Goal: Task Accomplishment & Management: Complete application form

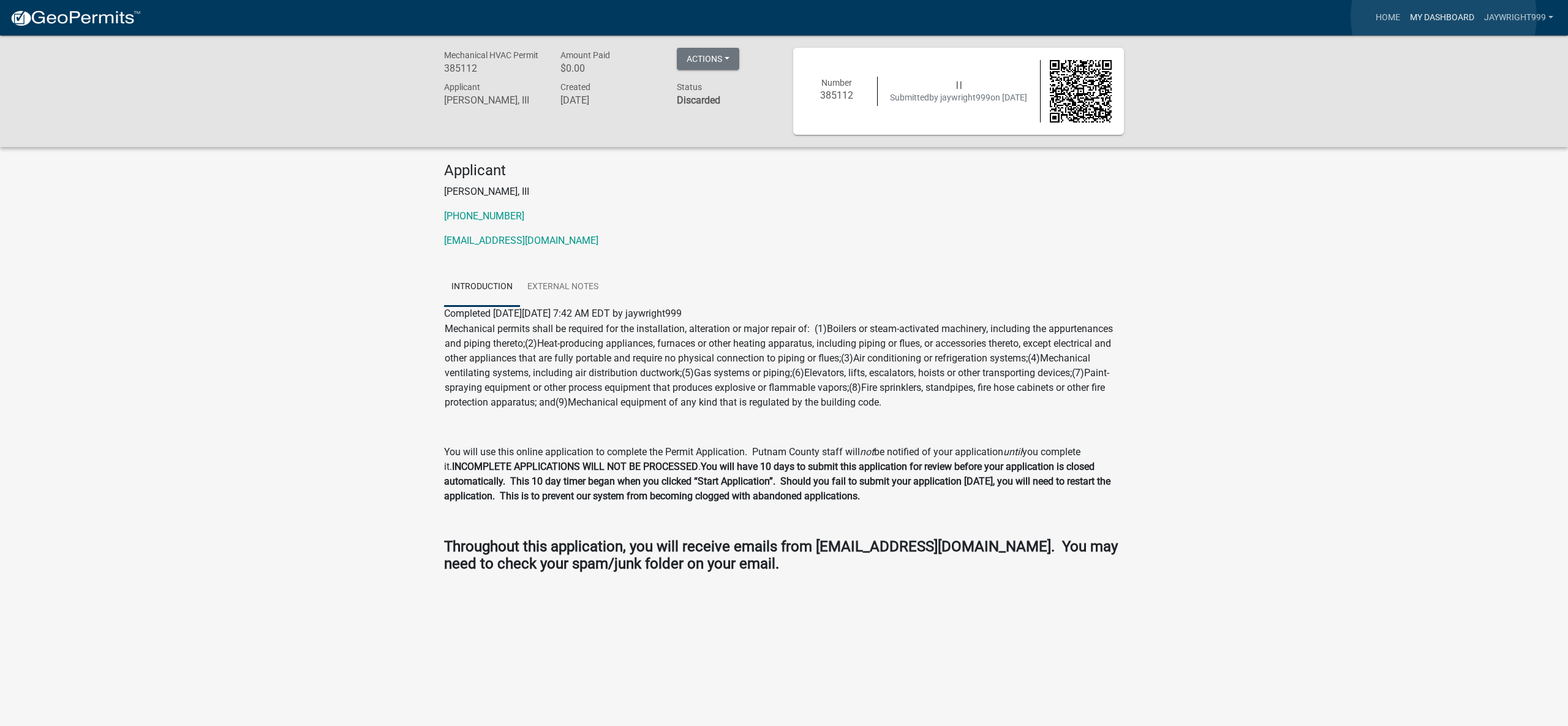
click at [1443, 16] on link "My Dashboard" at bounding box center [1442, 17] width 74 height 23
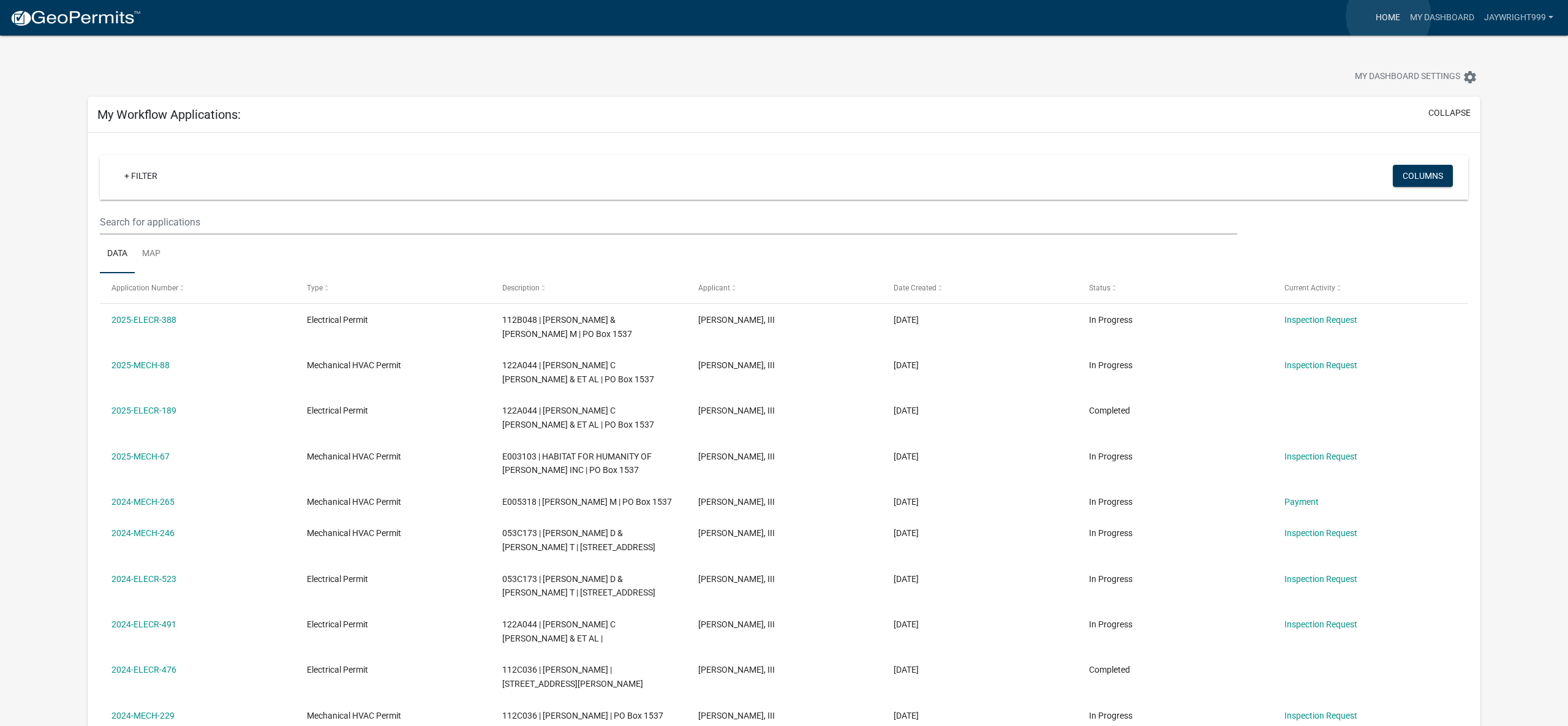
click at [1389, 16] on link "Home" at bounding box center [1388, 17] width 34 height 23
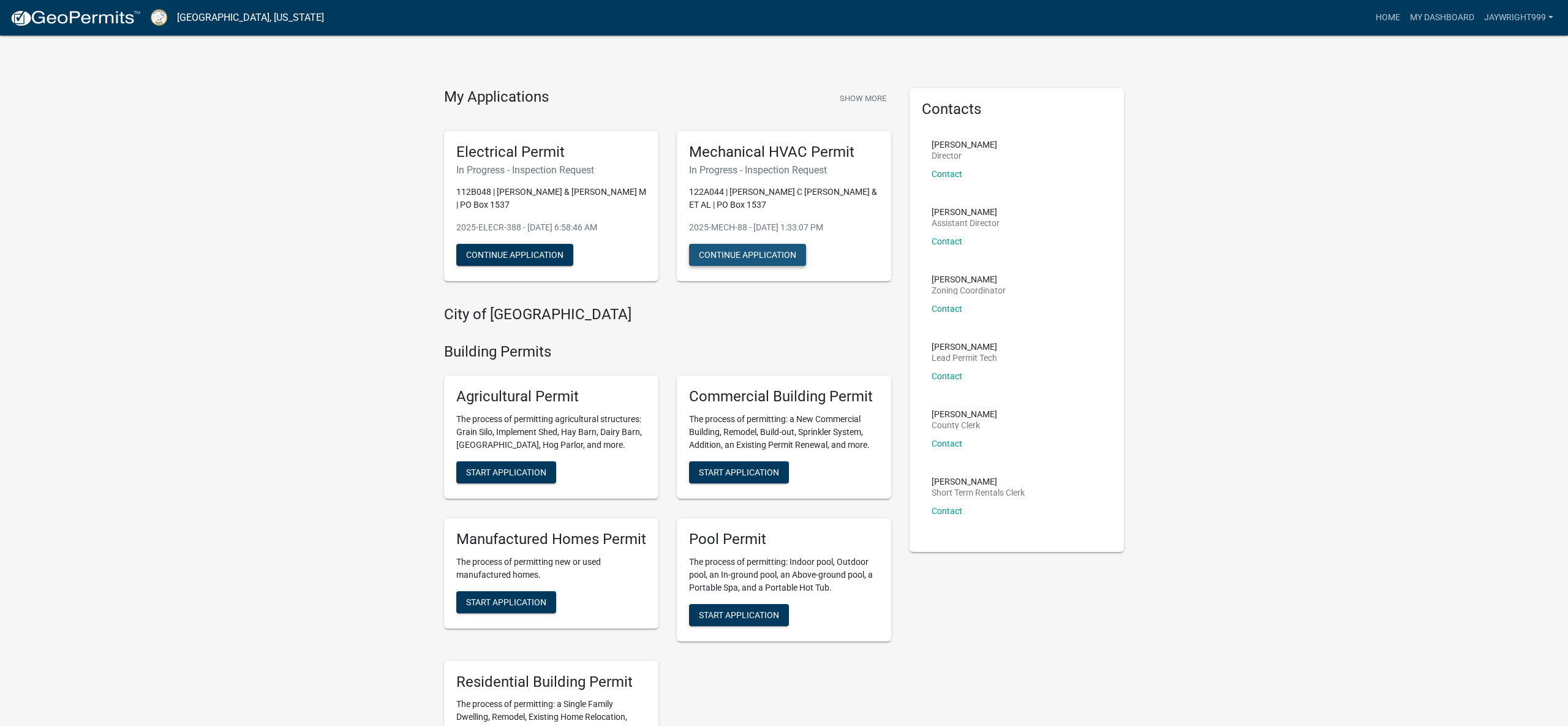
click at [753, 253] on button "Continue Application" at bounding box center [747, 255] width 117 height 22
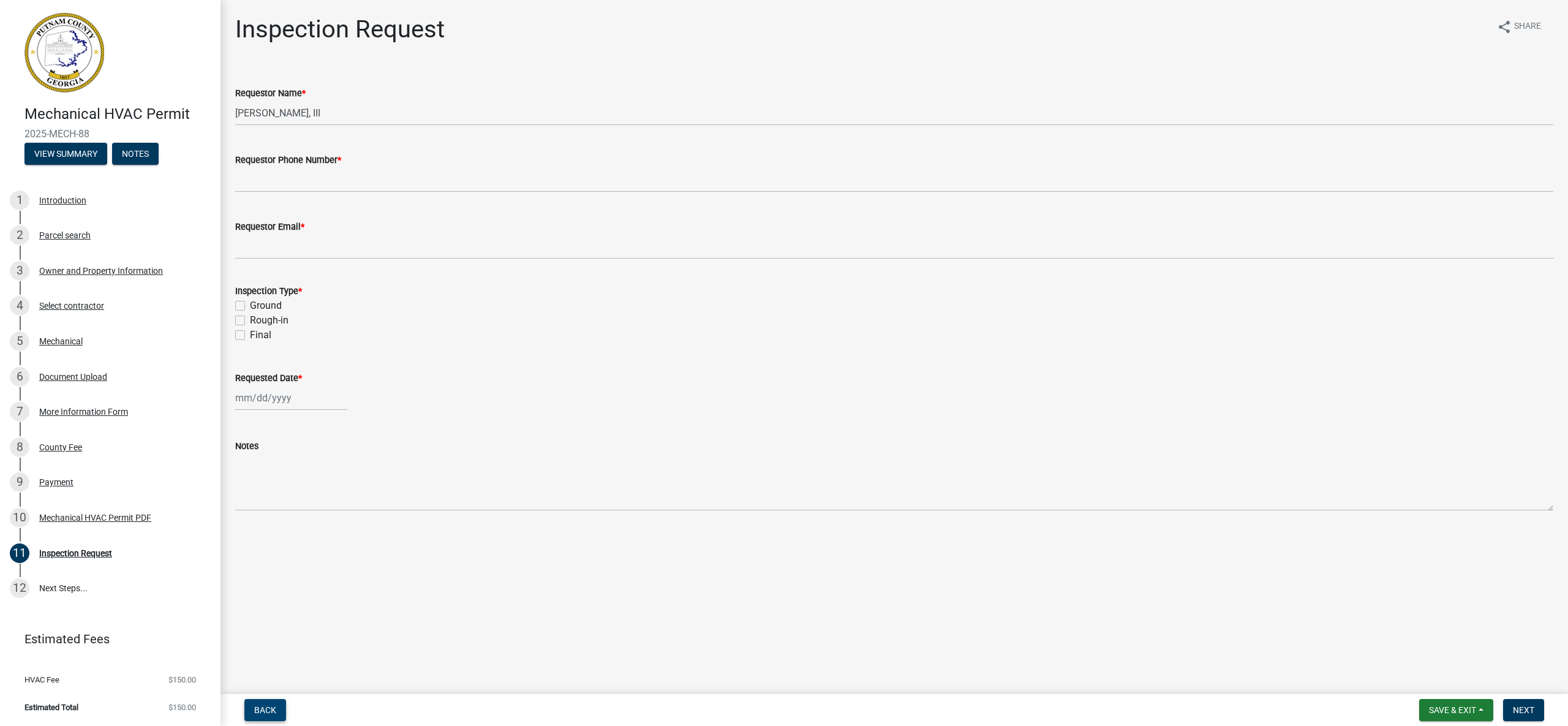
click at [267, 709] on span "Back" at bounding box center [265, 710] width 22 height 10
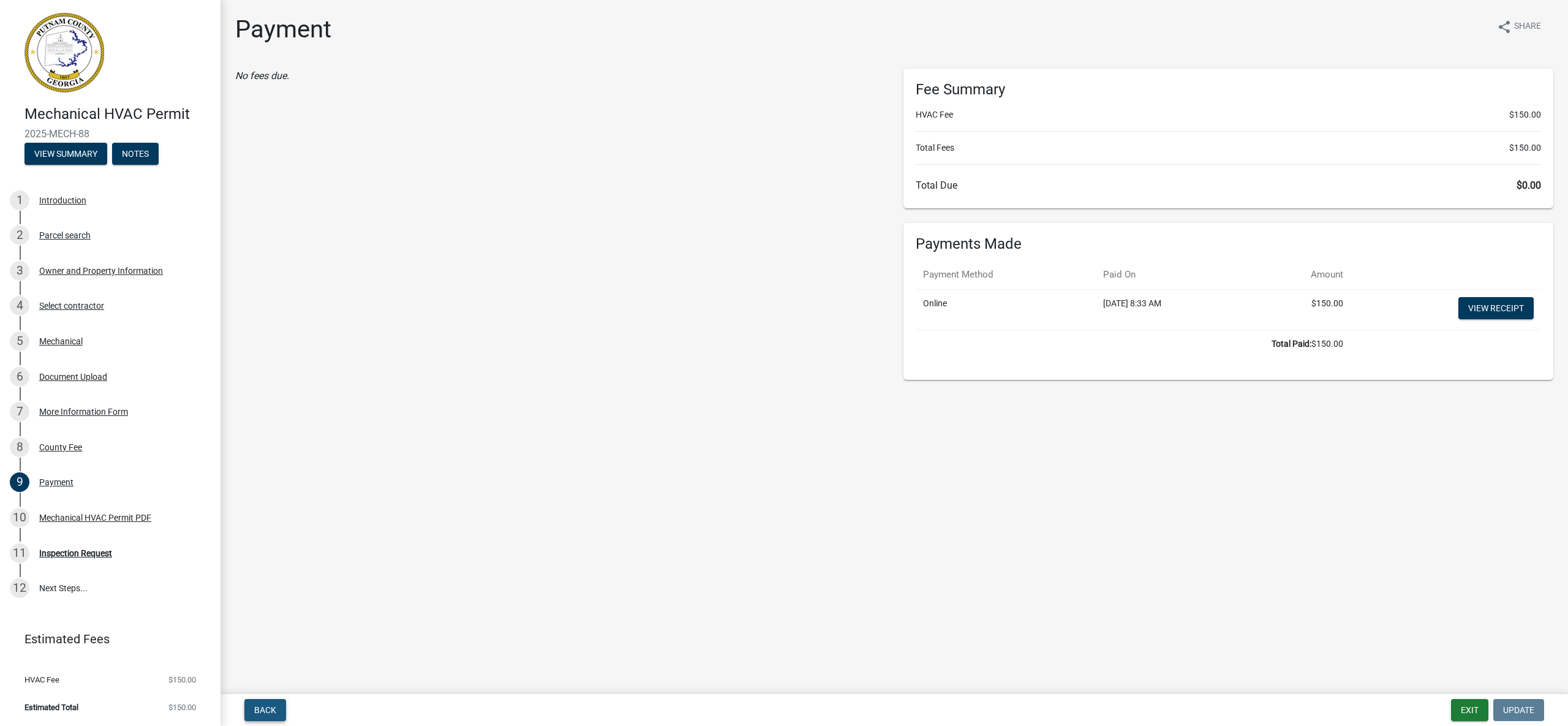
click at [267, 709] on span "Back" at bounding box center [265, 710] width 22 height 10
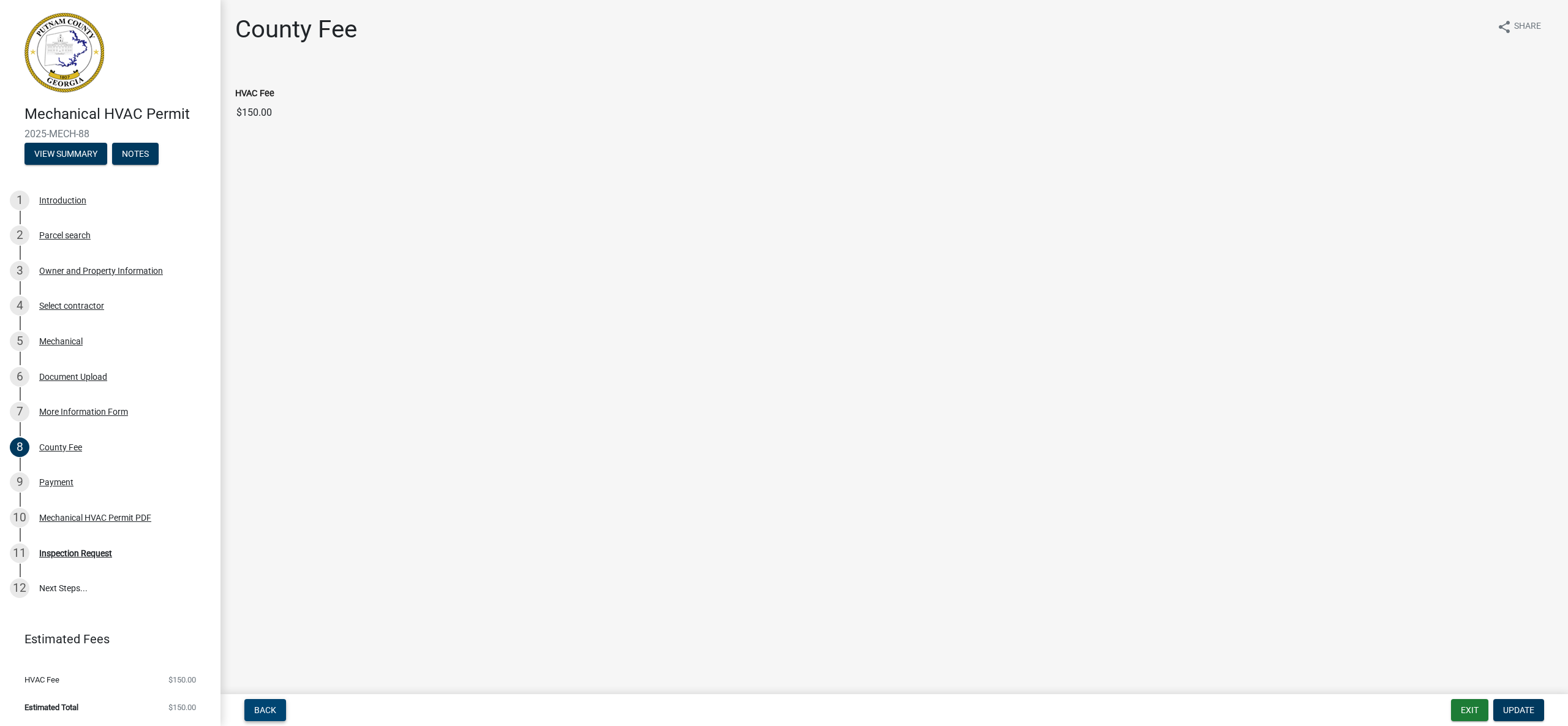
click at [267, 709] on span "Back" at bounding box center [265, 710] width 22 height 10
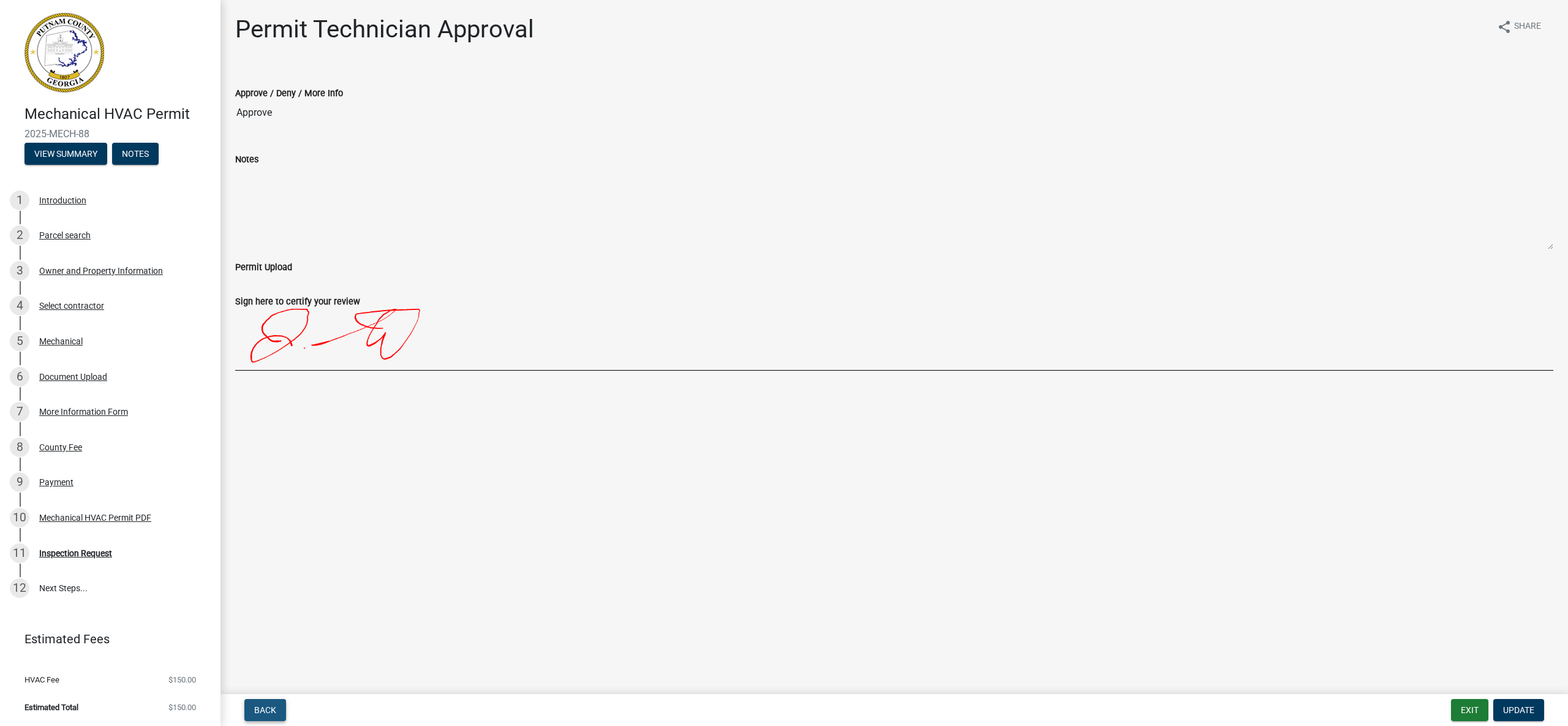
click at [267, 709] on span "Back" at bounding box center [265, 710] width 22 height 10
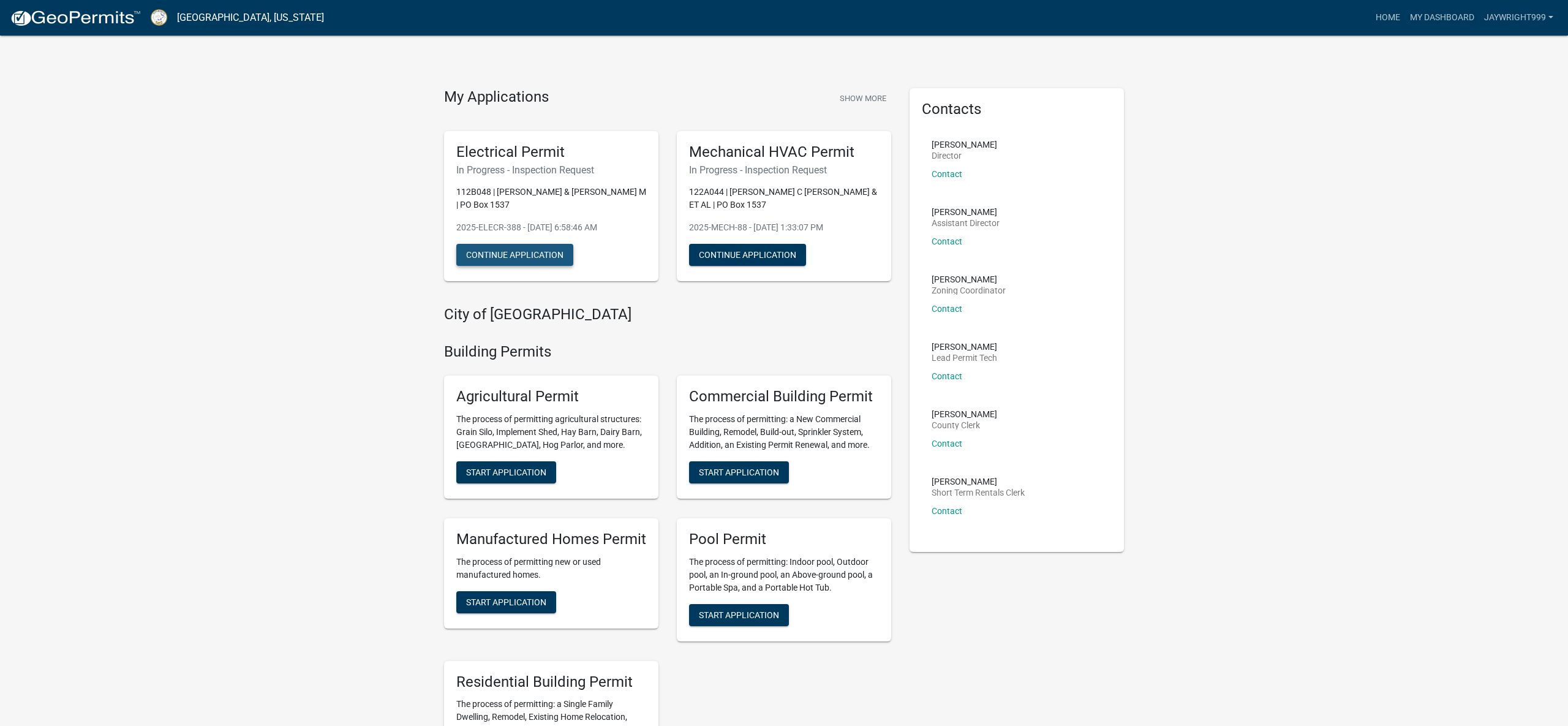
click at [531, 256] on button "Continue Application" at bounding box center [514, 255] width 117 height 22
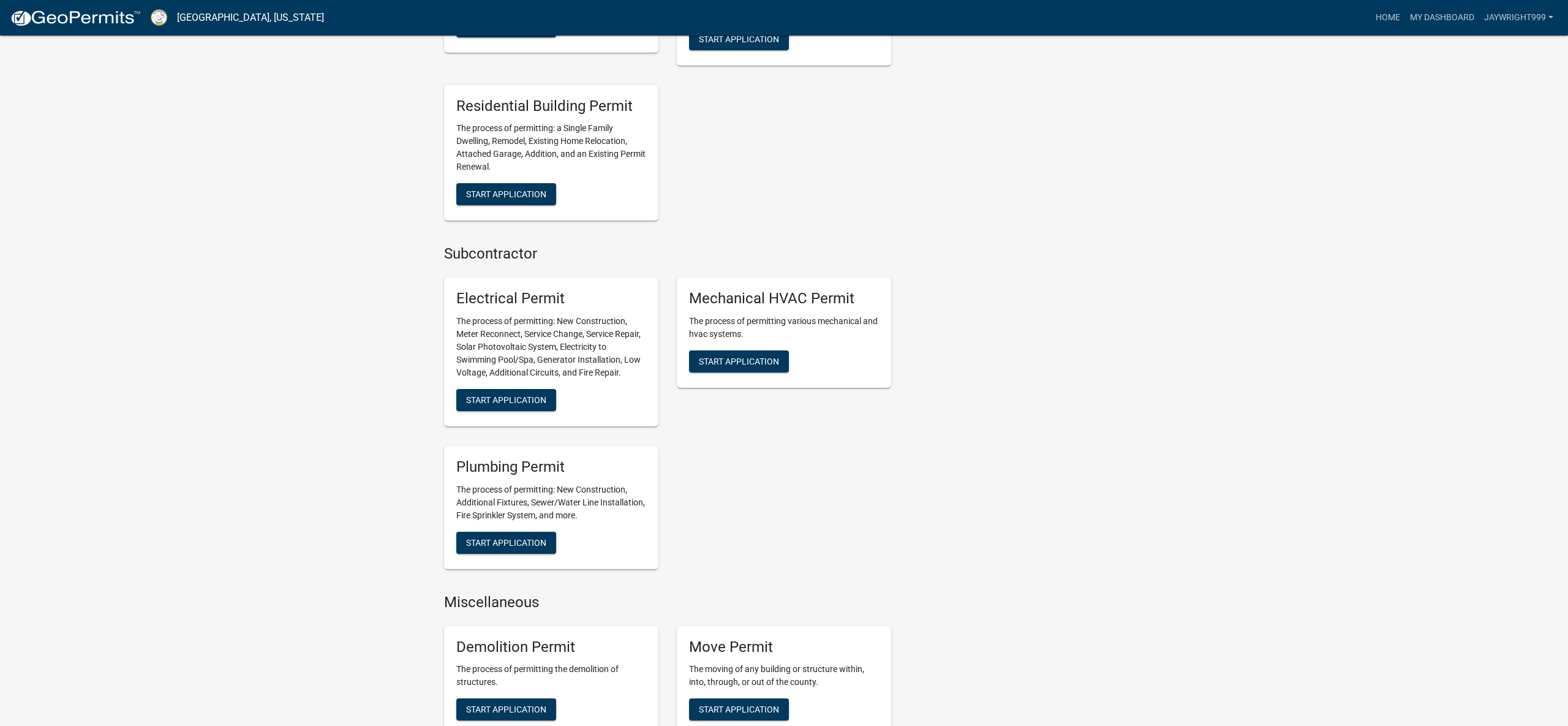
scroll to position [579, 0]
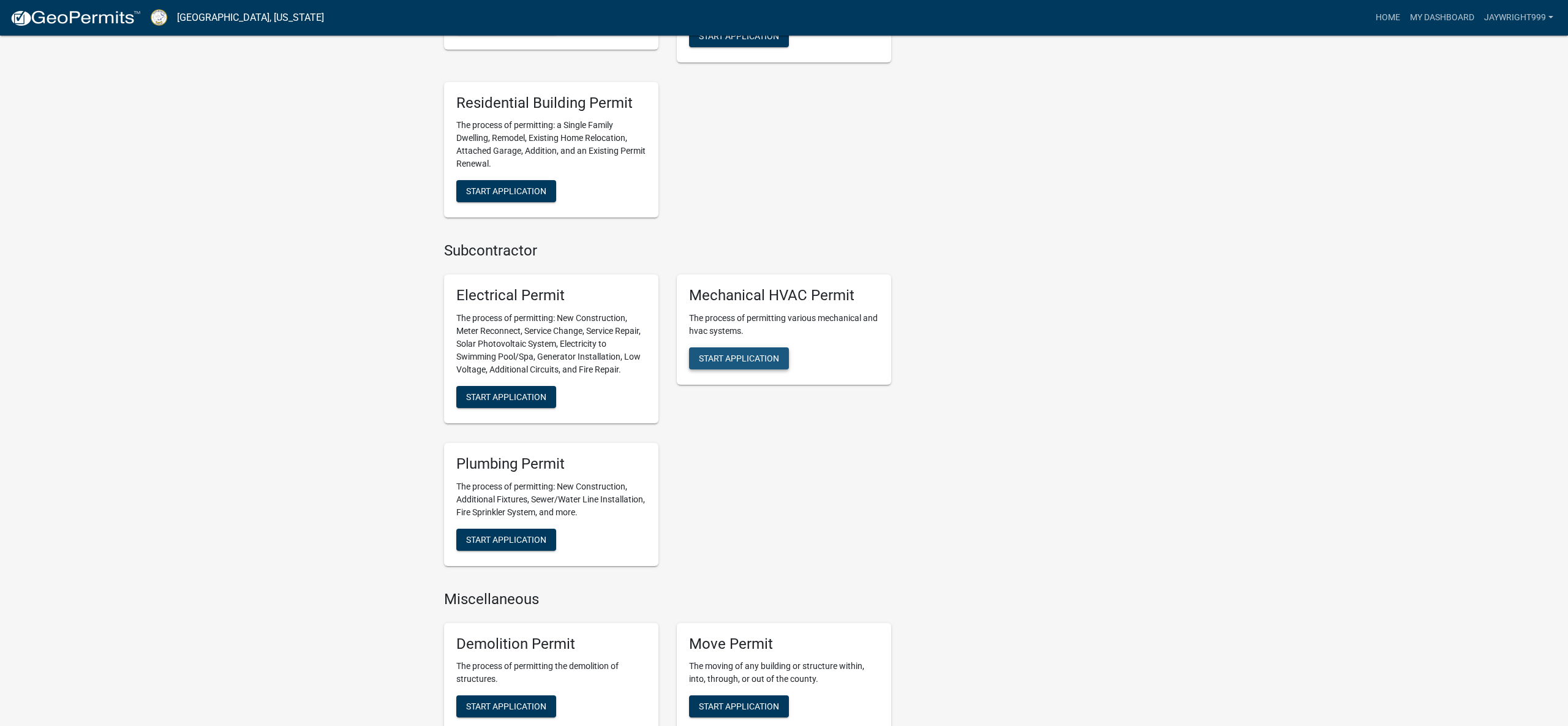
click at [740, 356] on span "Start Application" at bounding box center [739, 358] width 80 height 10
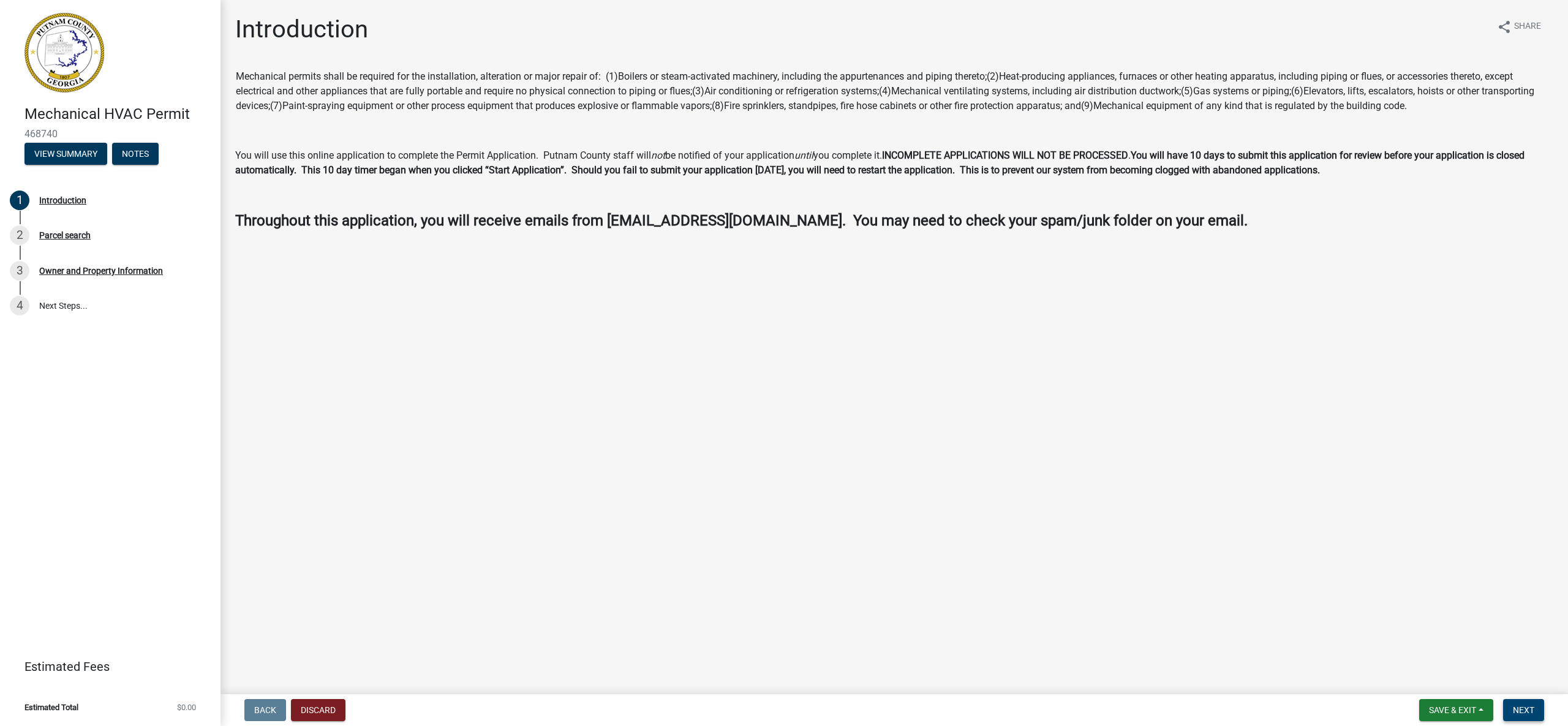
click at [1518, 705] on span "Next" at bounding box center [1523, 710] width 21 height 10
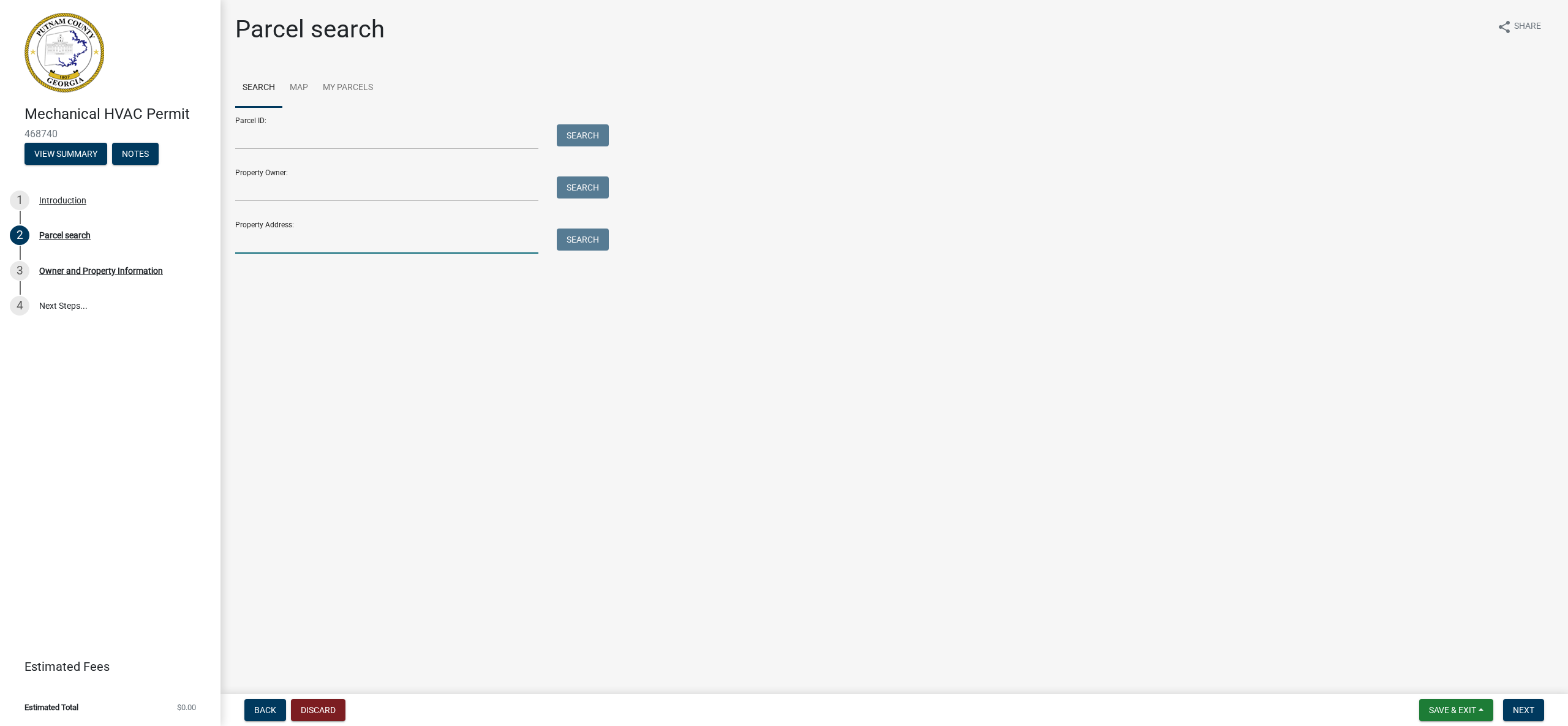
click at [320, 242] on input "Property Address:" at bounding box center [387, 241] width 303 height 25
type input "[STREET_ADDRESS][PERSON_NAME]"
click at [594, 241] on button "Search" at bounding box center [582, 239] width 52 height 22
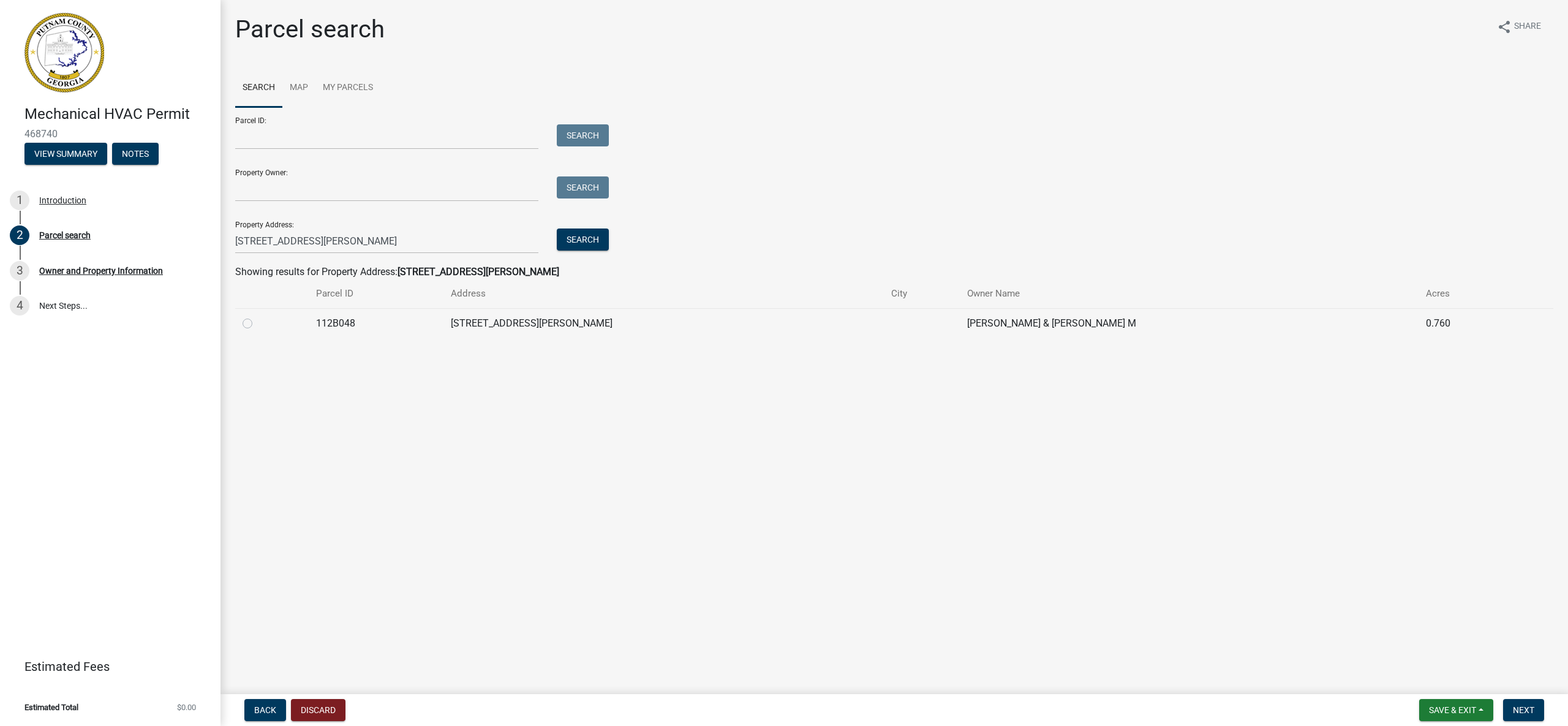
click at [257, 316] on label at bounding box center [257, 316] width 0 height 0
click at [257, 324] on input "radio" at bounding box center [261, 320] width 8 height 8
radio input "true"
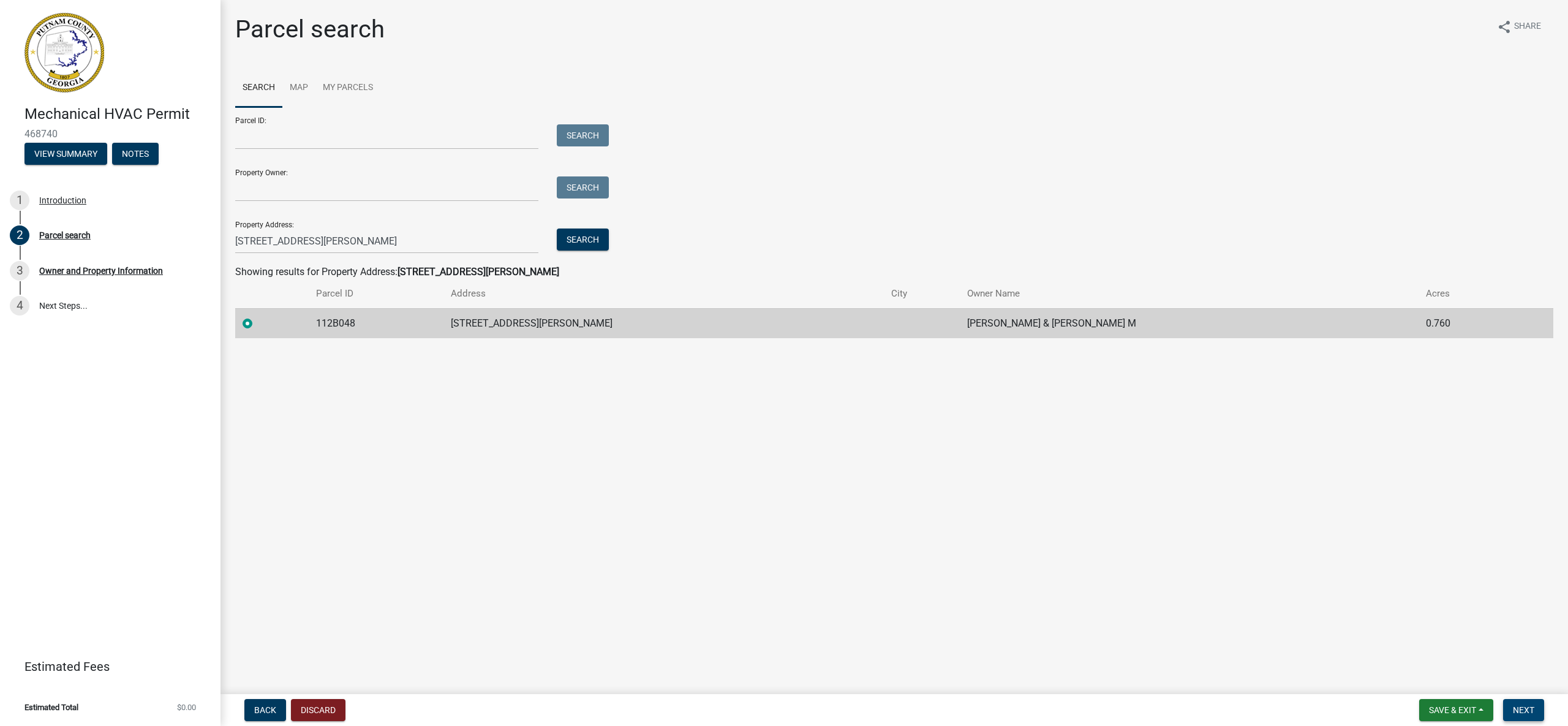
click at [1517, 716] on button "Next" at bounding box center [1523, 710] width 41 height 22
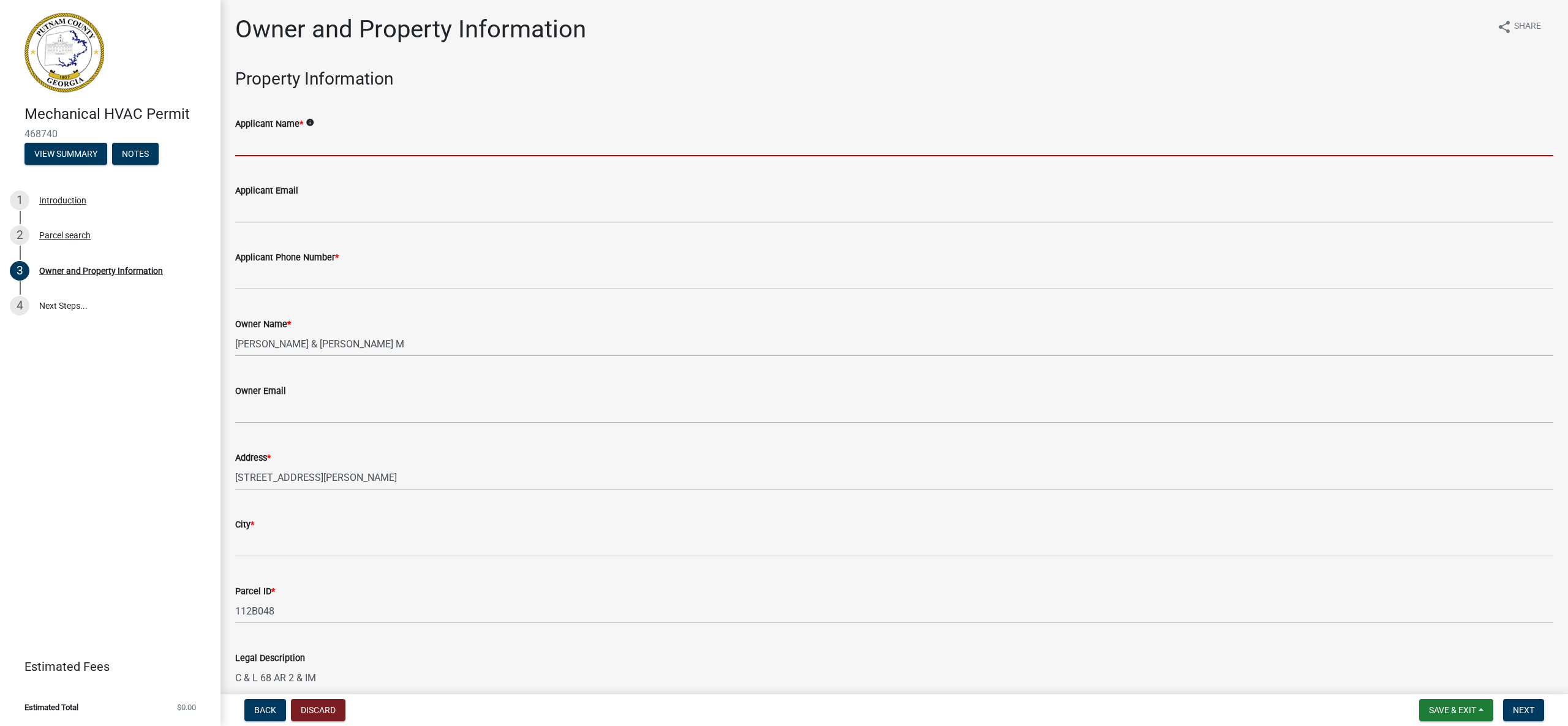
click at [461, 144] on input "Applicant Name *" at bounding box center [894, 143] width 1318 height 25
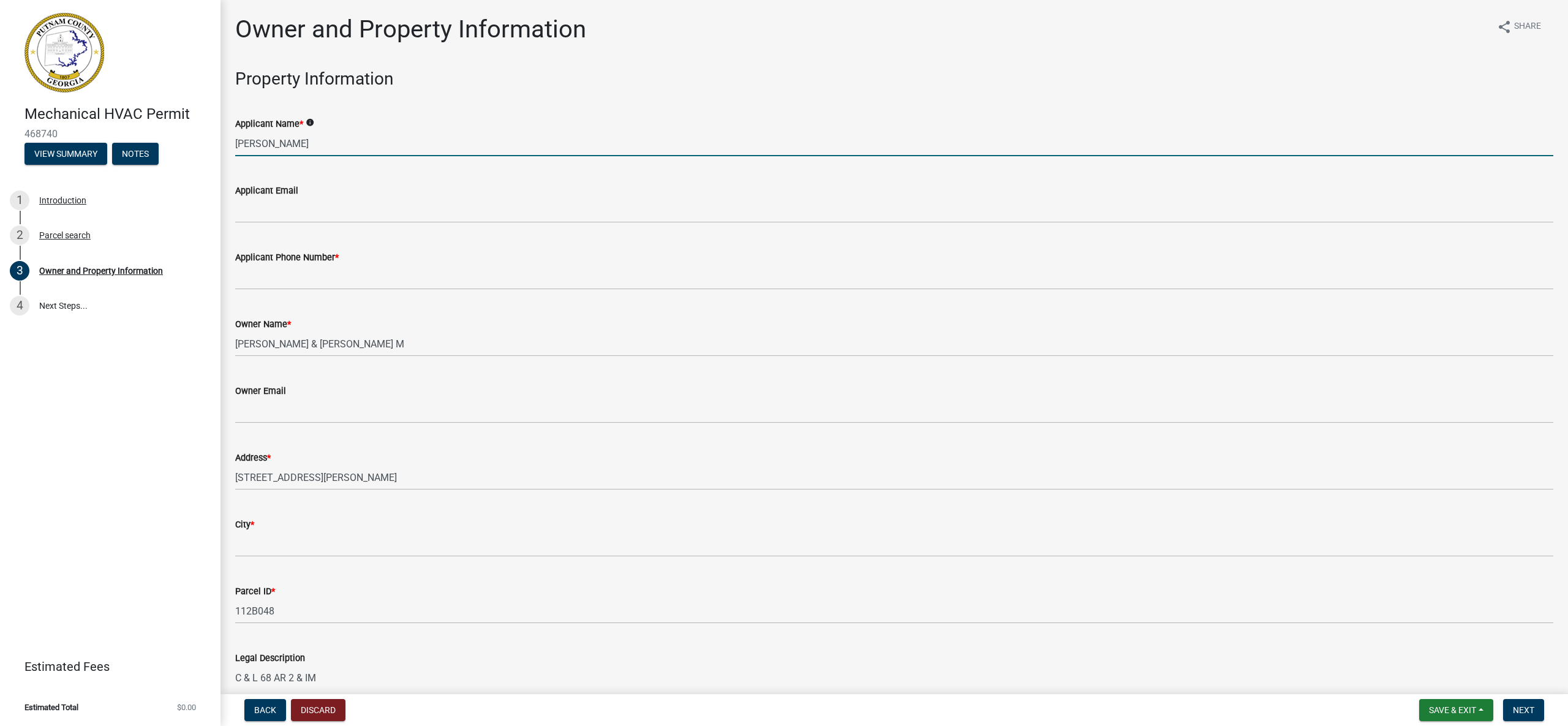
type input "[PERSON_NAME]"
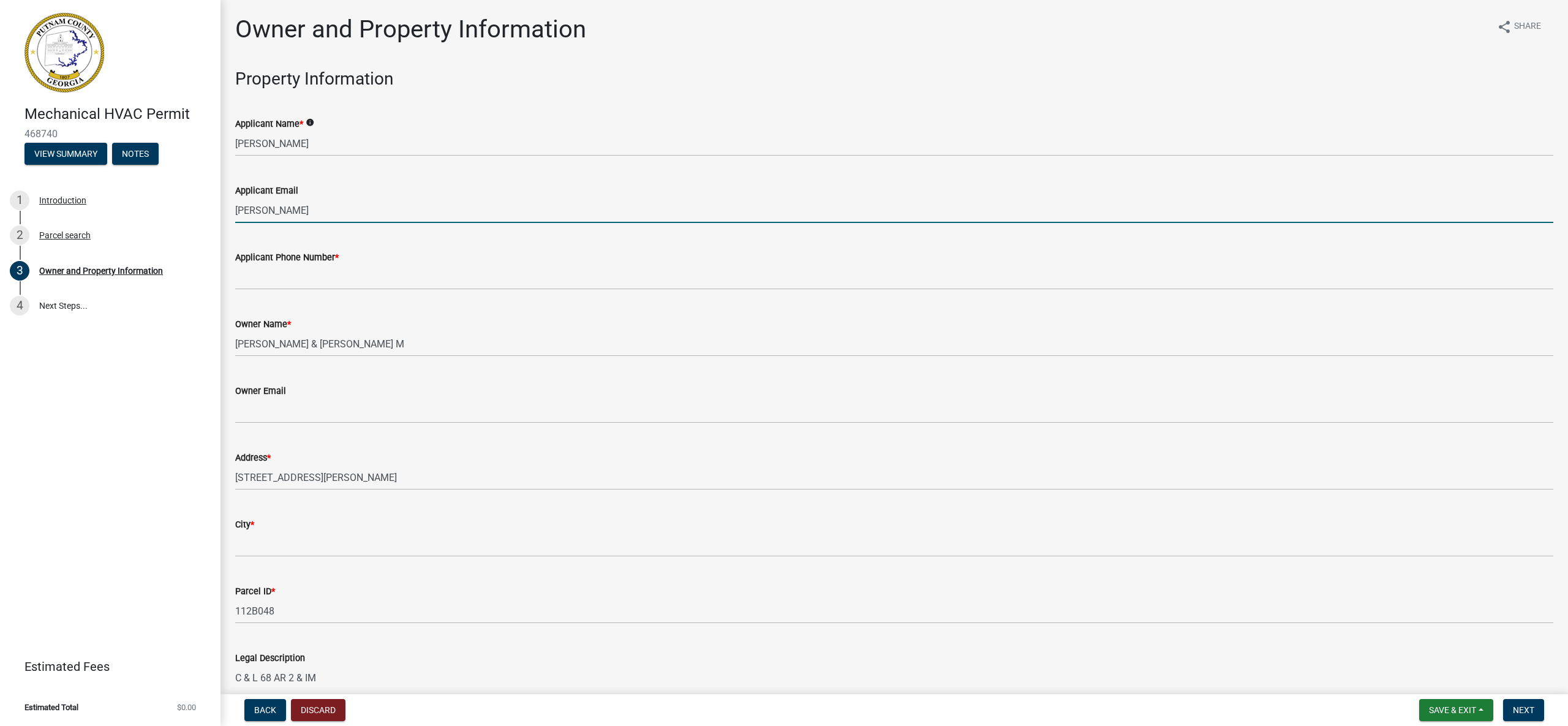
type input "[EMAIL_ADDRESS][DOMAIN_NAME]"
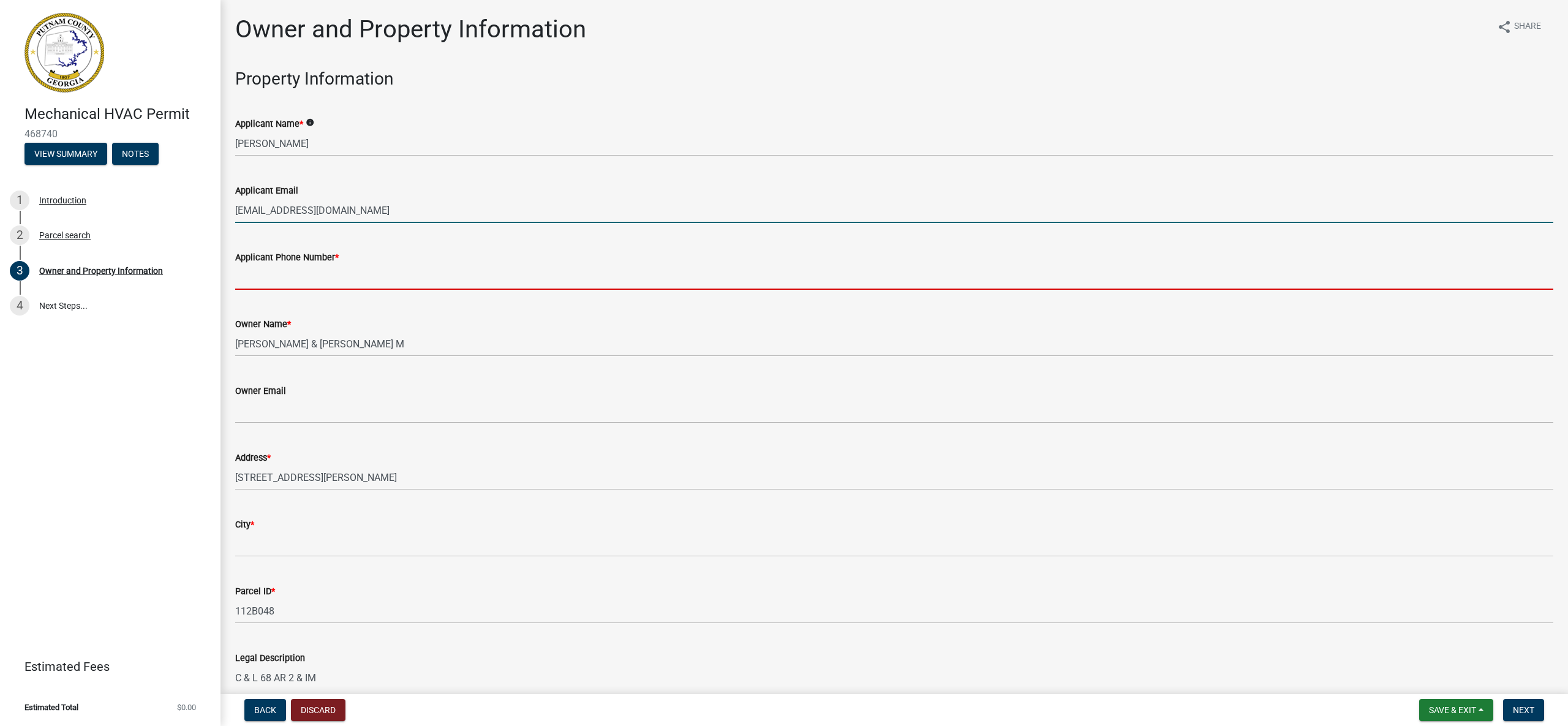
click at [401, 286] on input "Applicant Phone Number *" at bounding box center [894, 277] width 1318 height 25
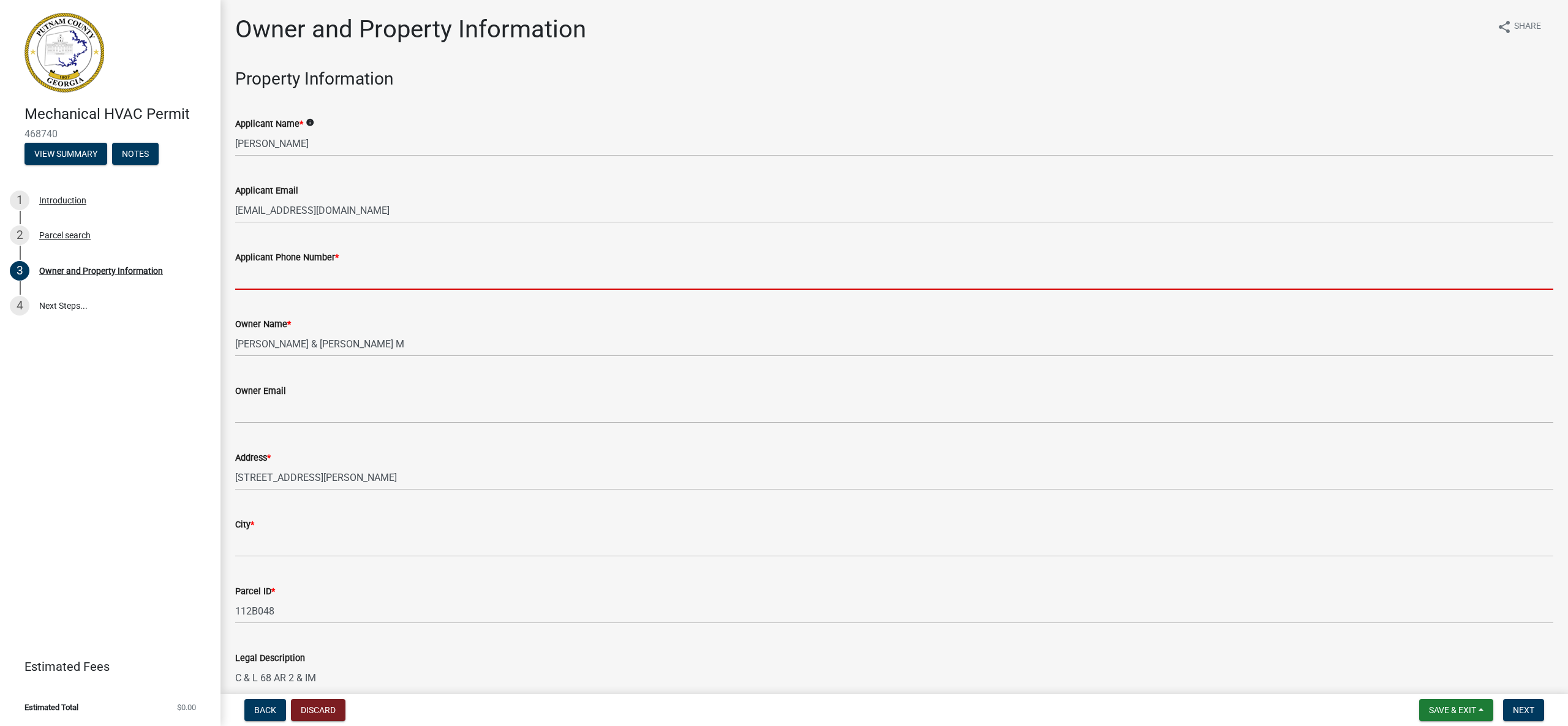
type input "4784521148"
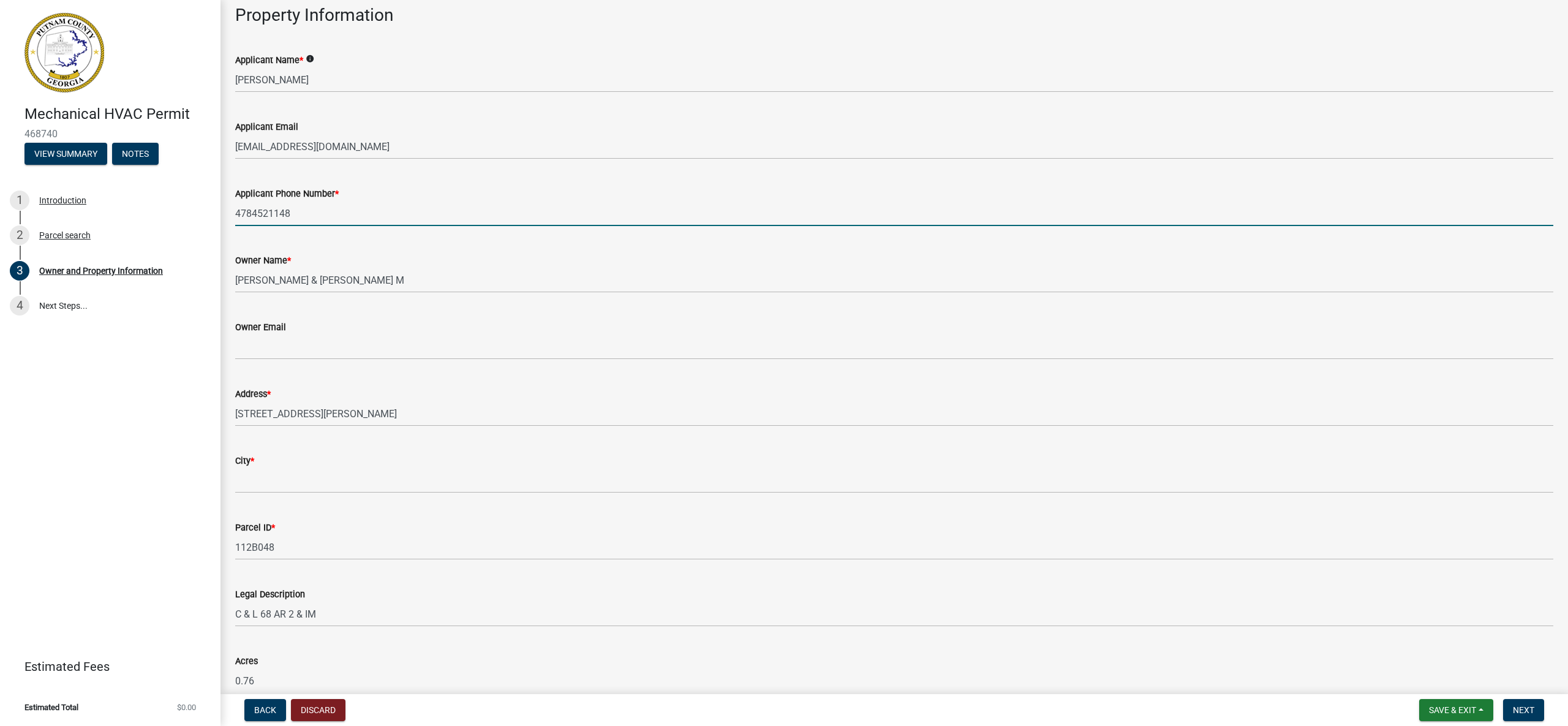
scroll to position [79, 0]
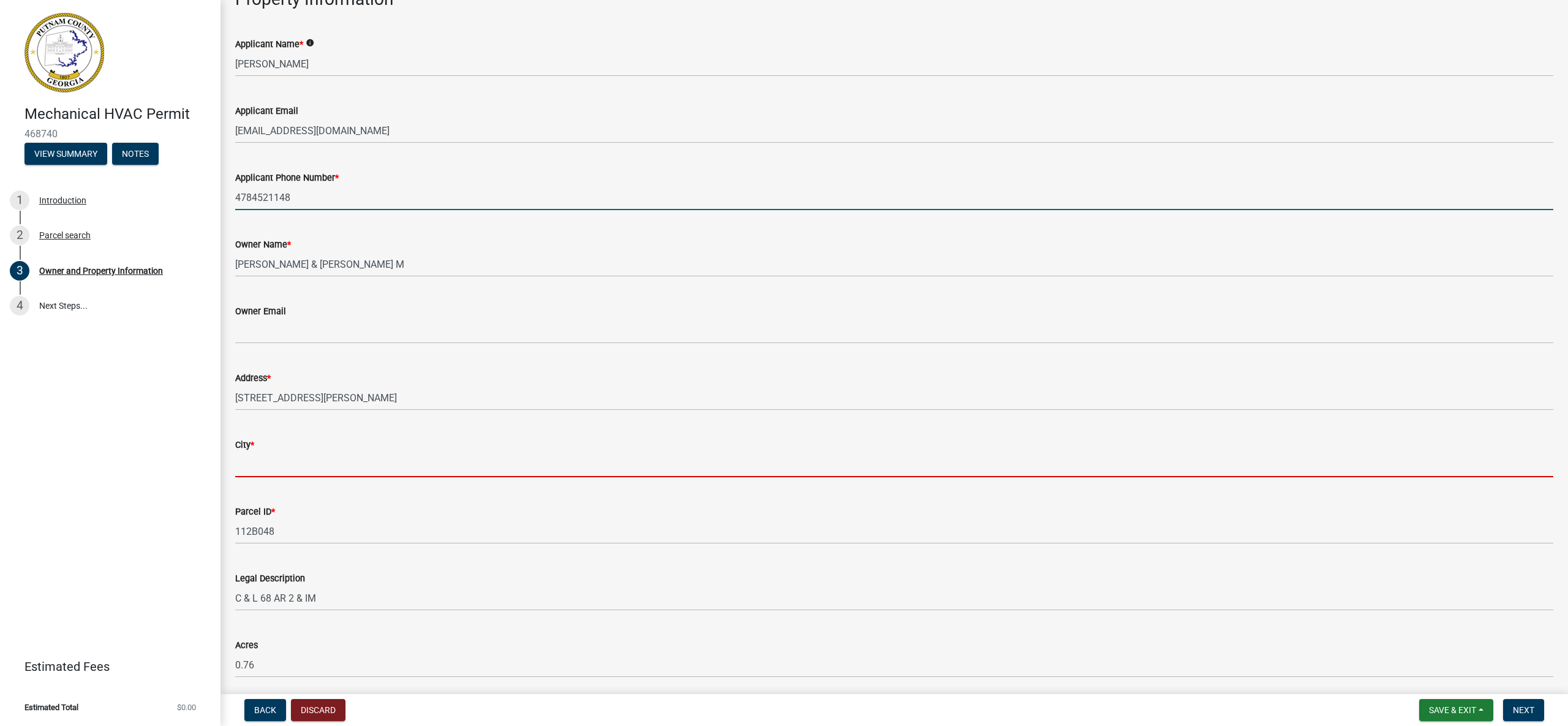
click at [400, 467] on input "City *" at bounding box center [894, 465] width 1318 height 25
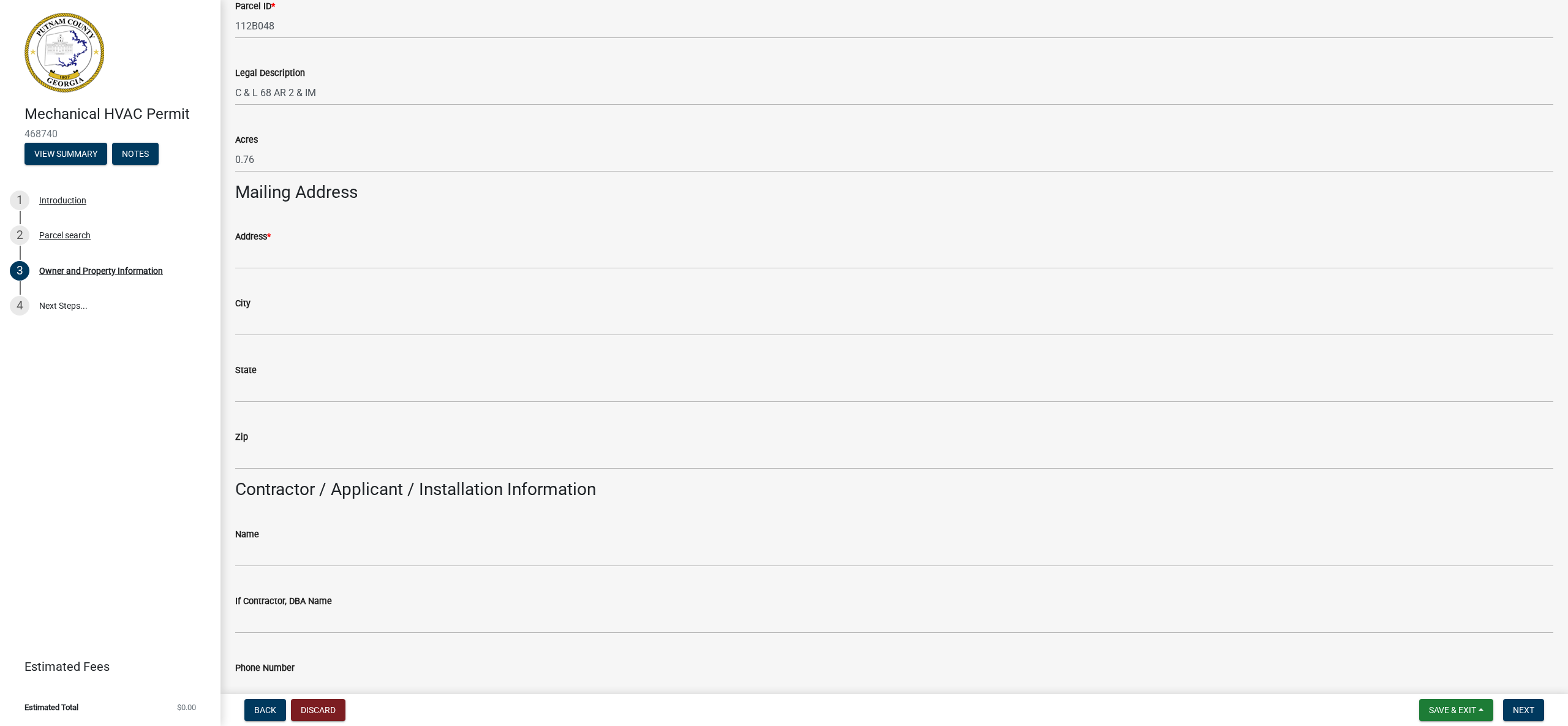
scroll to position [588, 0]
type input "Eatonton"
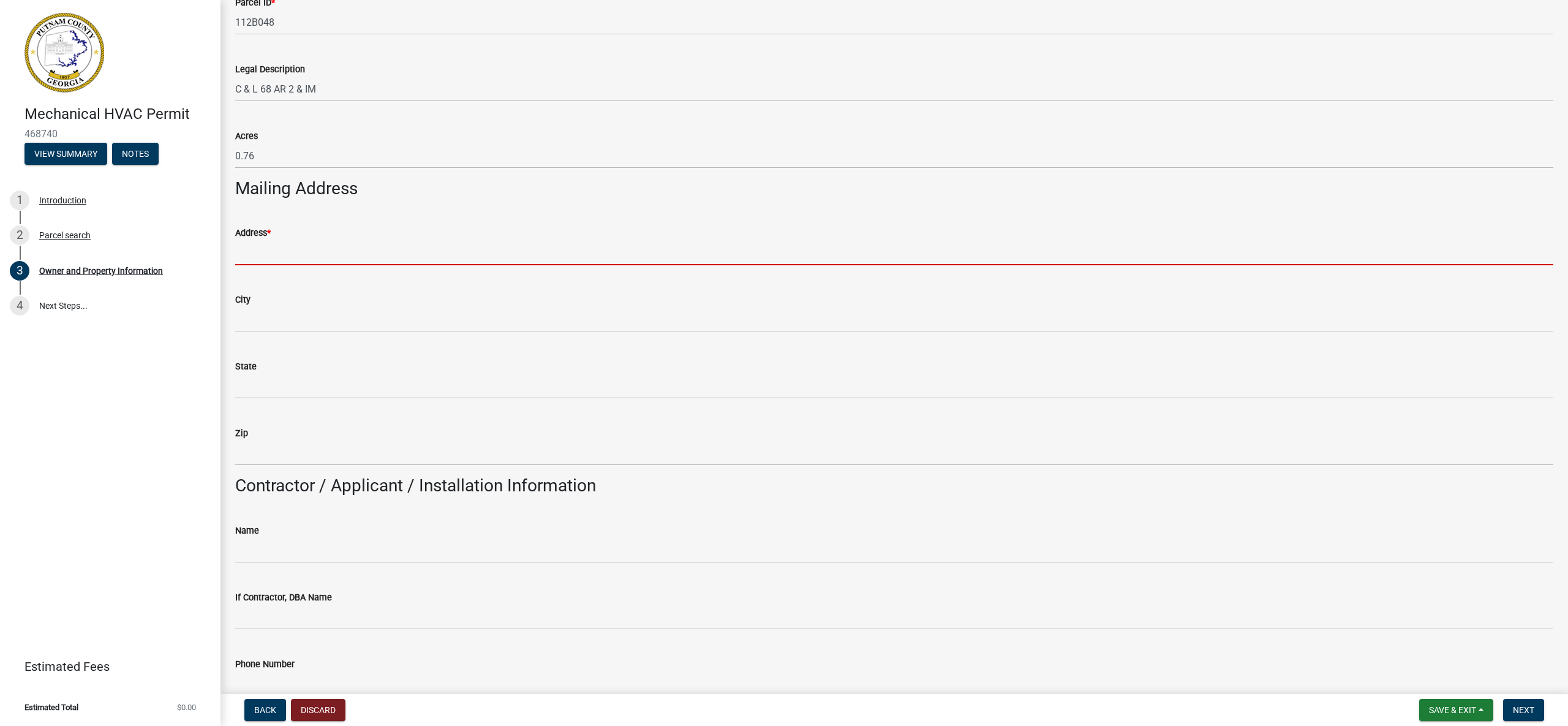
drag, startPoint x: 404, startPoint y: 249, endPoint x: 510, endPoint y: 256, distance: 106.2
click at [404, 249] on input "Address *" at bounding box center [894, 252] width 1318 height 25
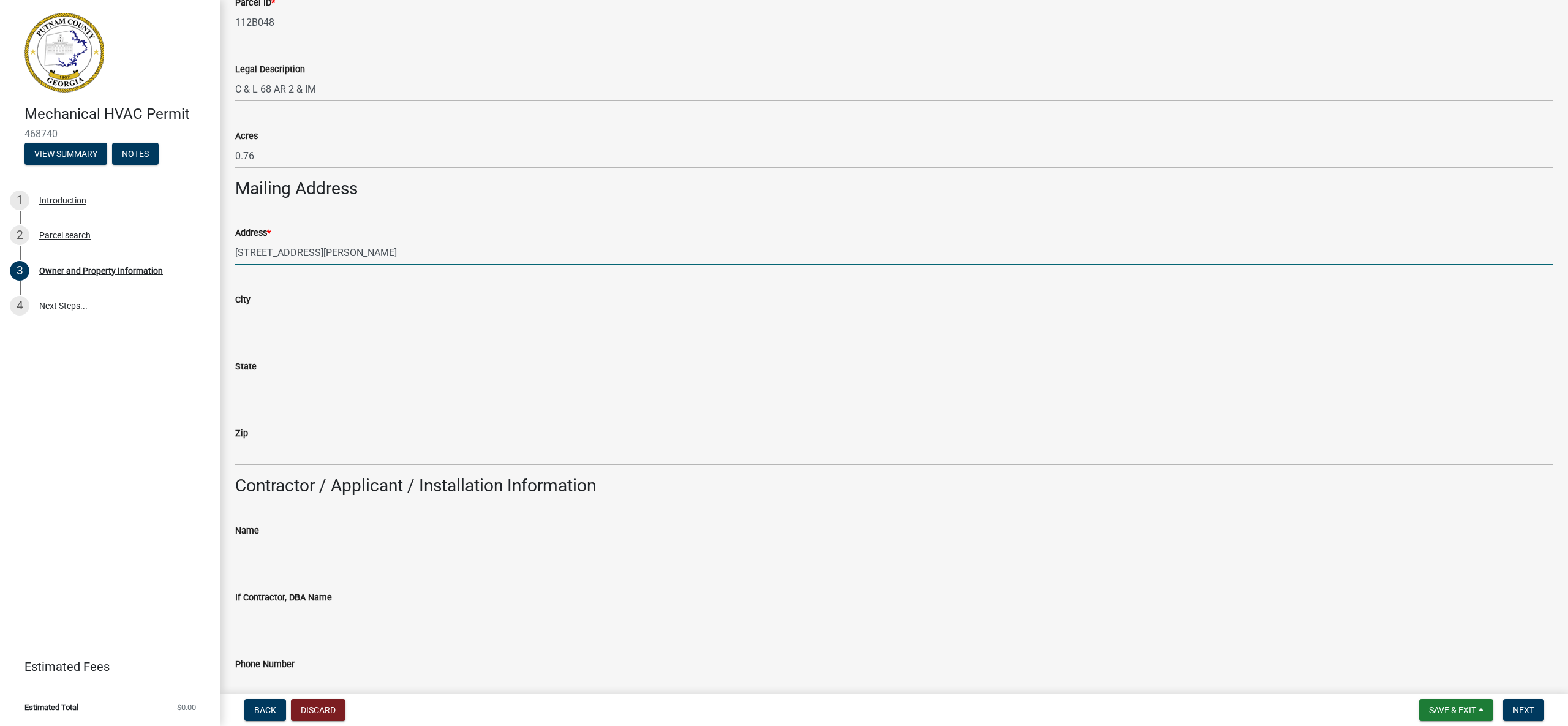
type input "[STREET_ADDRESS][PERSON_NAME]"
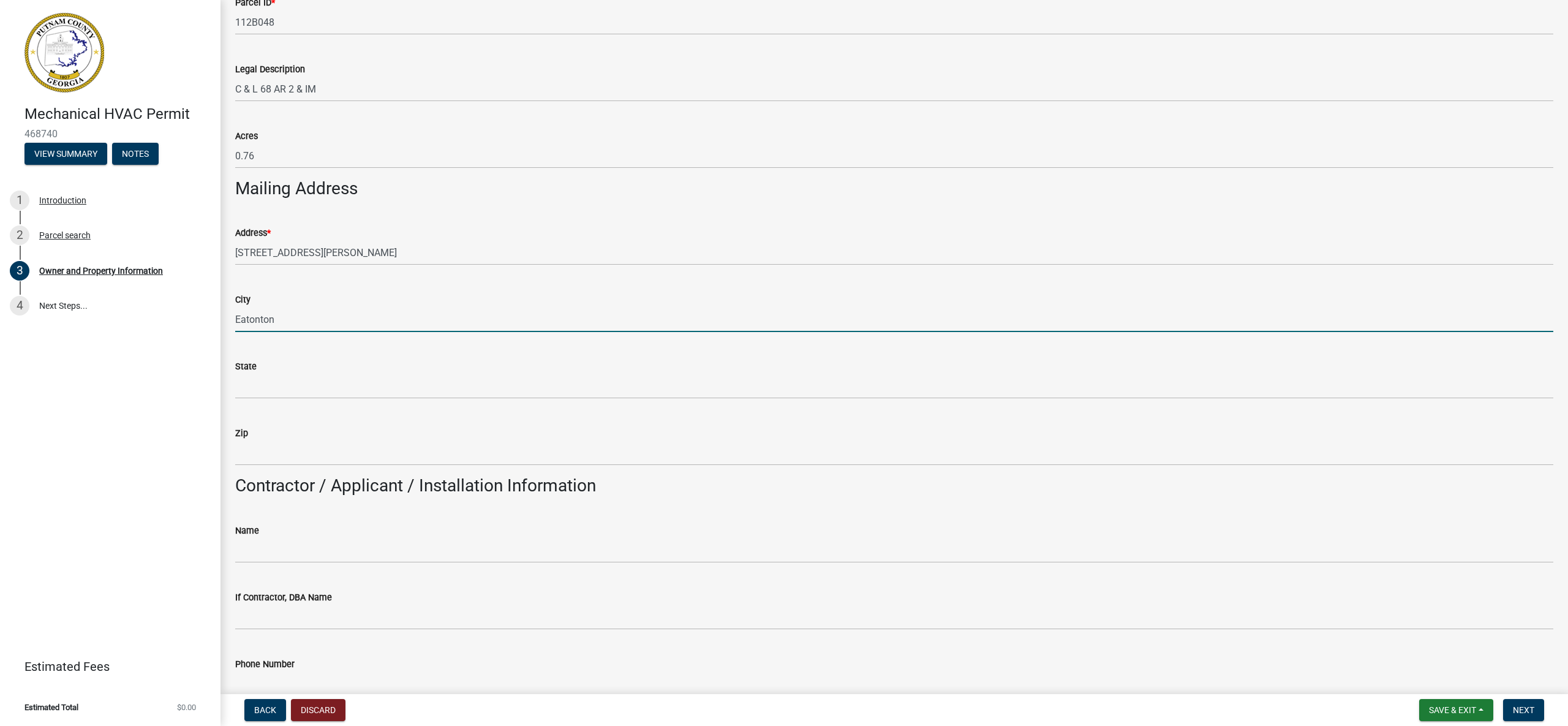
type input "Eatonton"
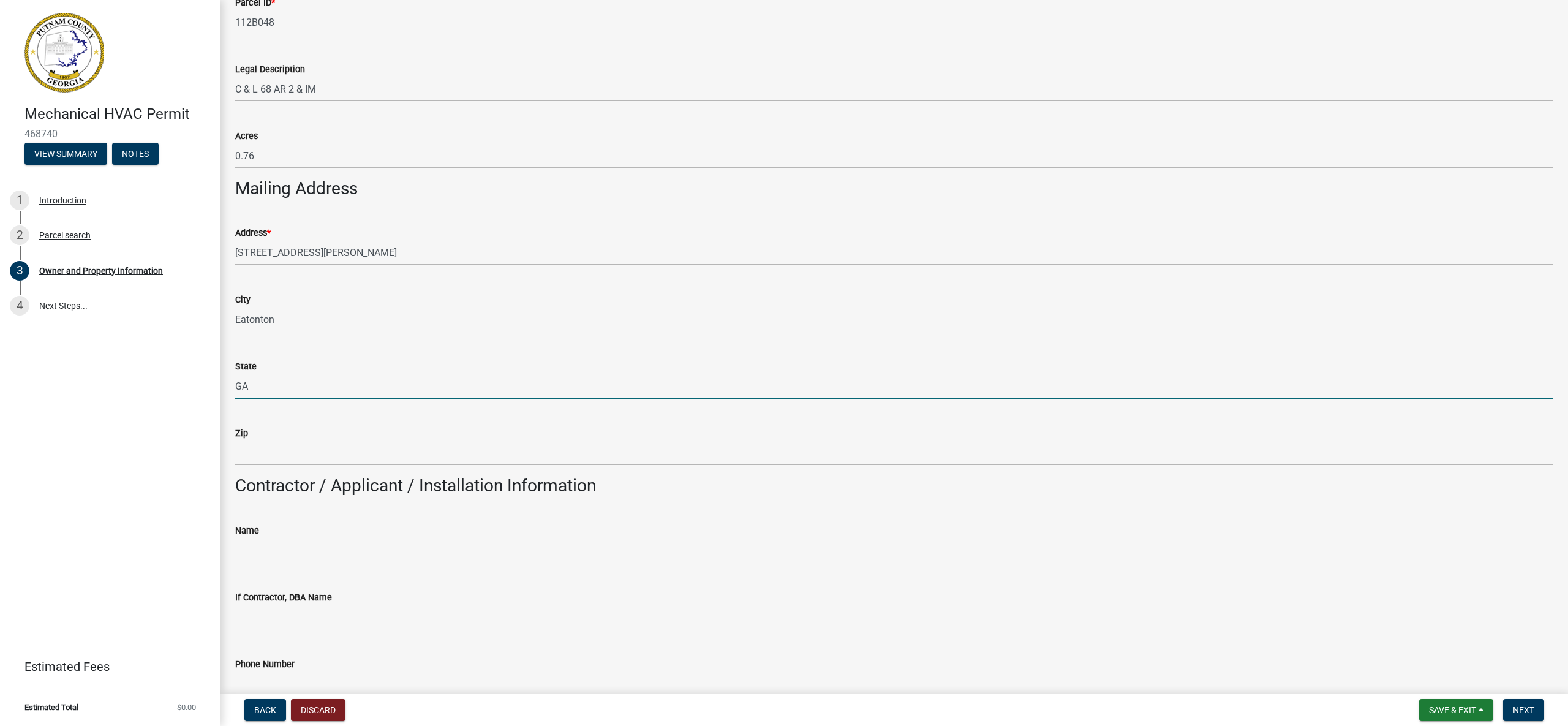
type input "GA"
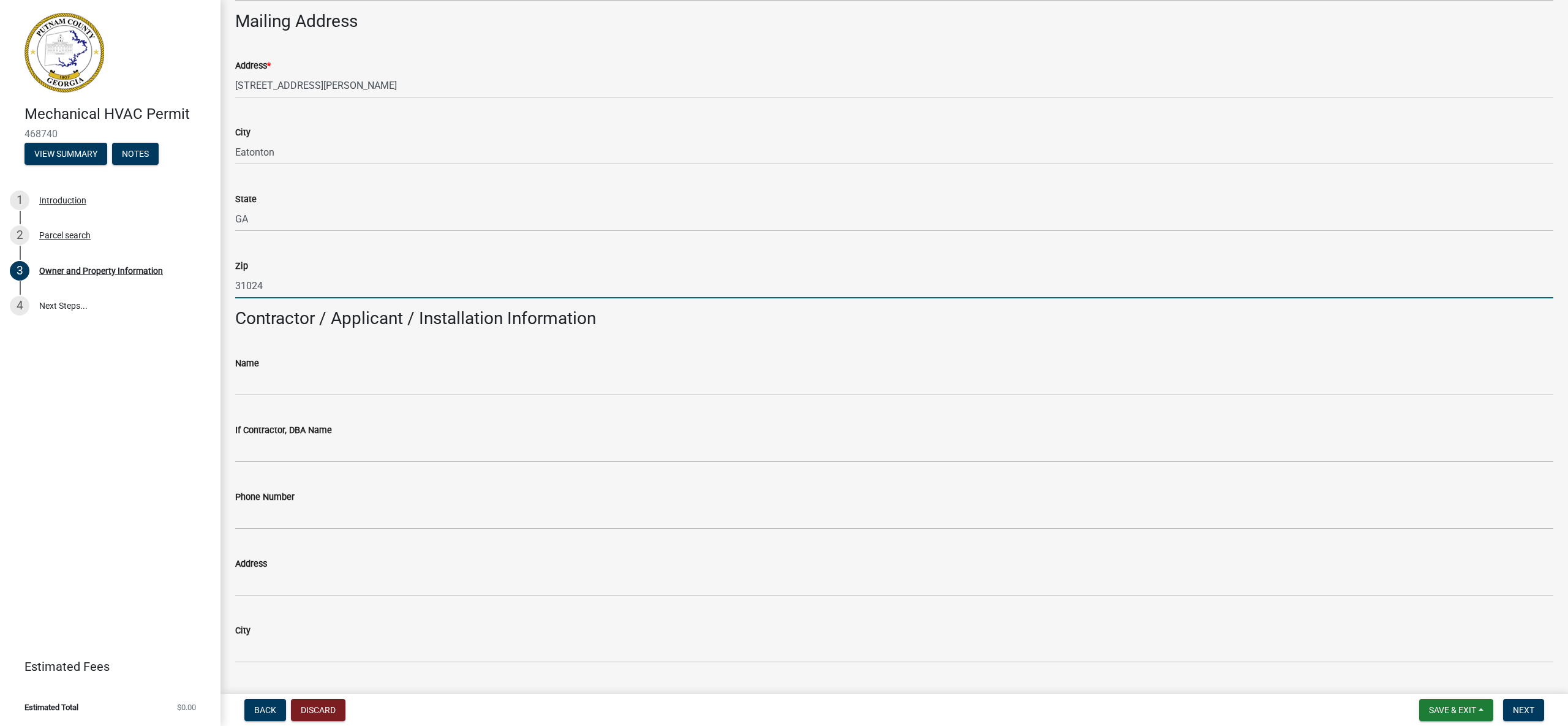
scroll to position [758, 0]
type input "31024"
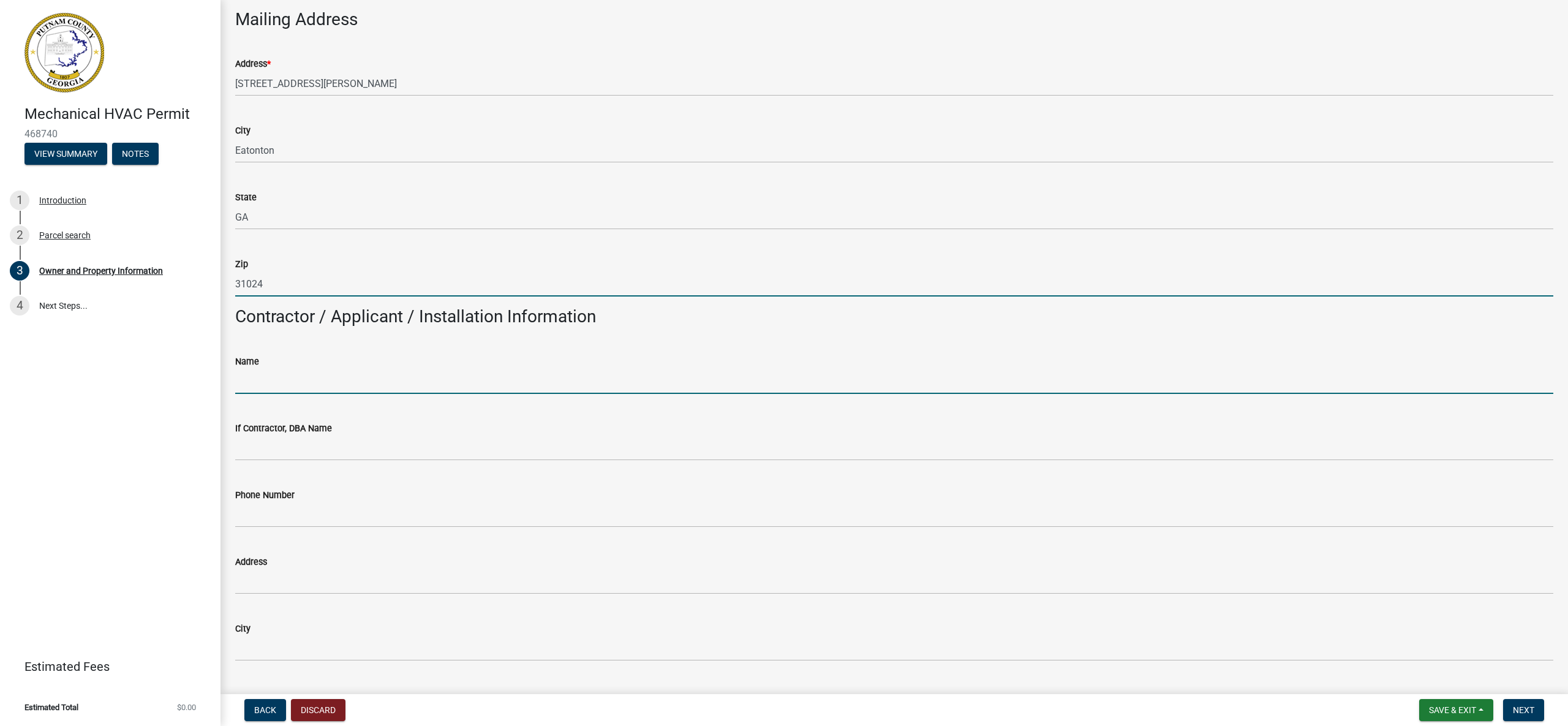
click at [441, 379] on input "Name" at bounding box center [894, 381] width 1318 height 25
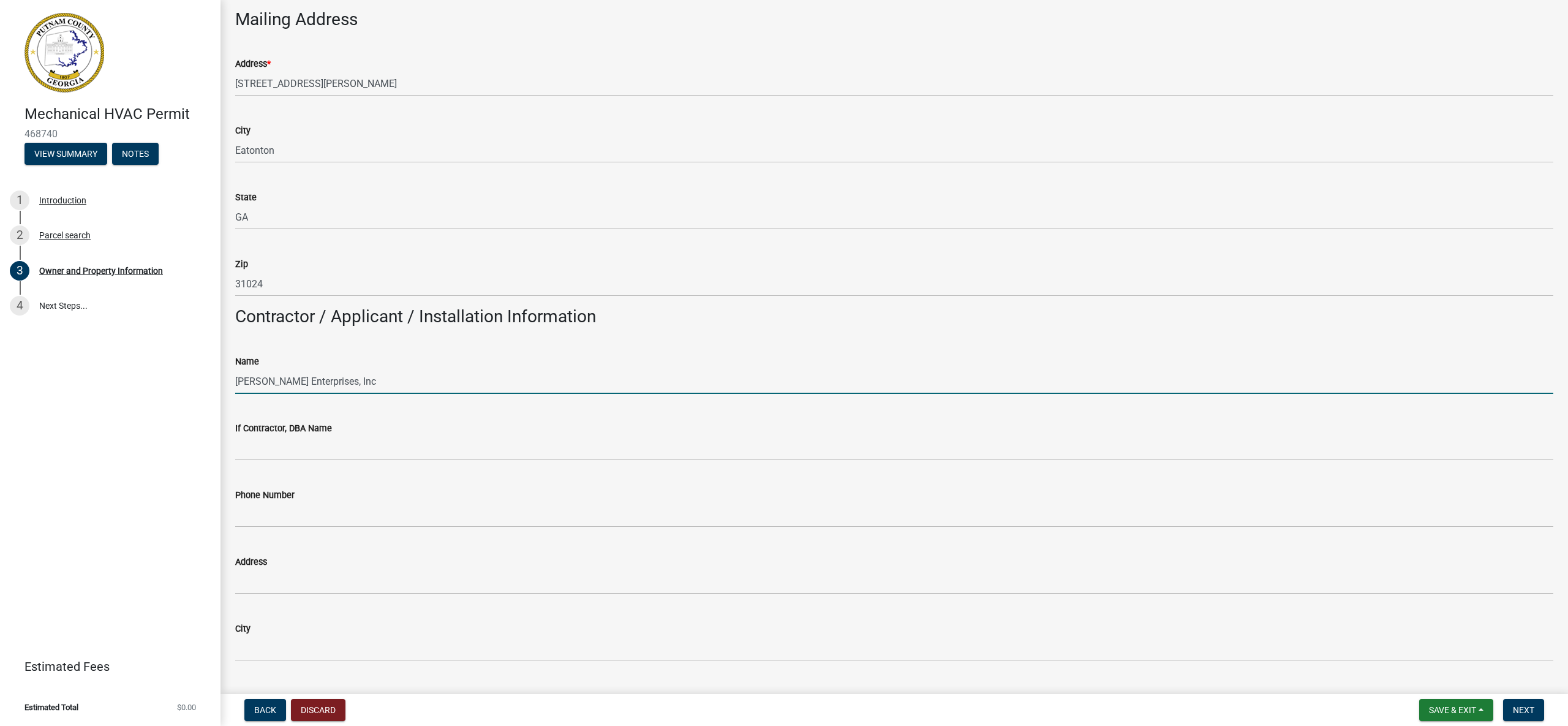
click at [273, 382] on input "[PERSON_NAME] Enterprises, Inc" at bounding box center [894, 381] width 1318 height 25
type input "[PERSON_NAME] Enterprises, Inc"
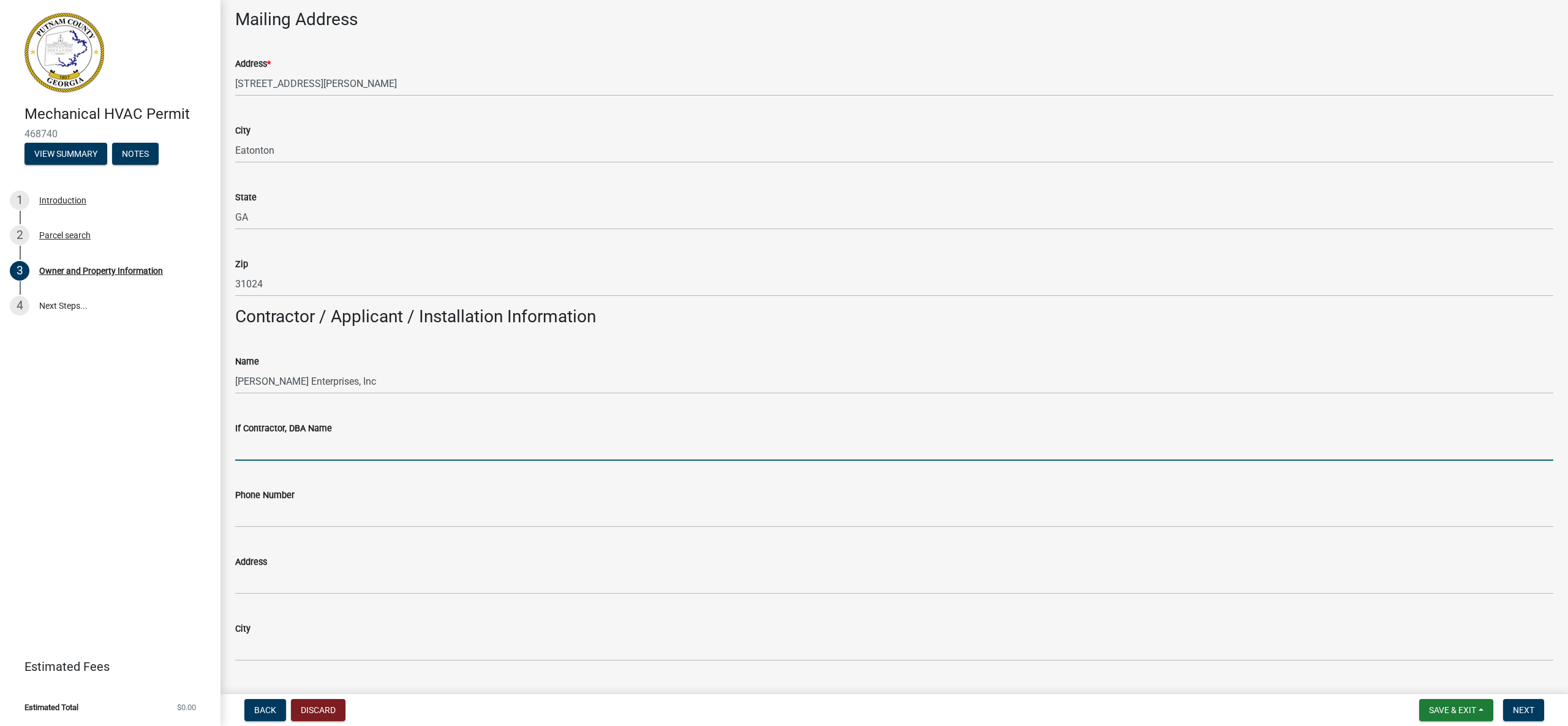
click at [309, 450] on input "If Contractor, DBA Name" at bounding box center [894, 447] width 1318 height 25
type input "[PERSON_NAME] Heating, Cooling, and Electrical"
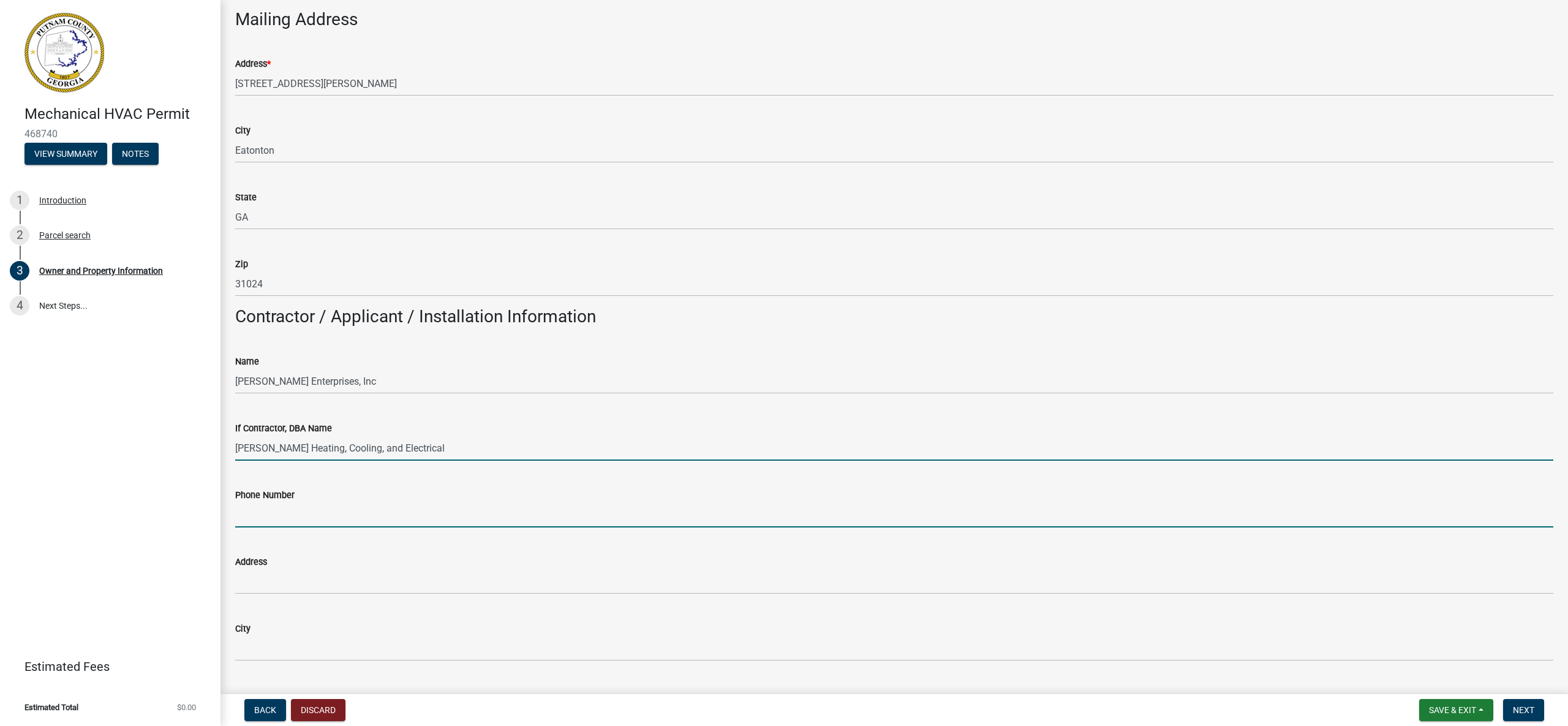
type input "4784521148"
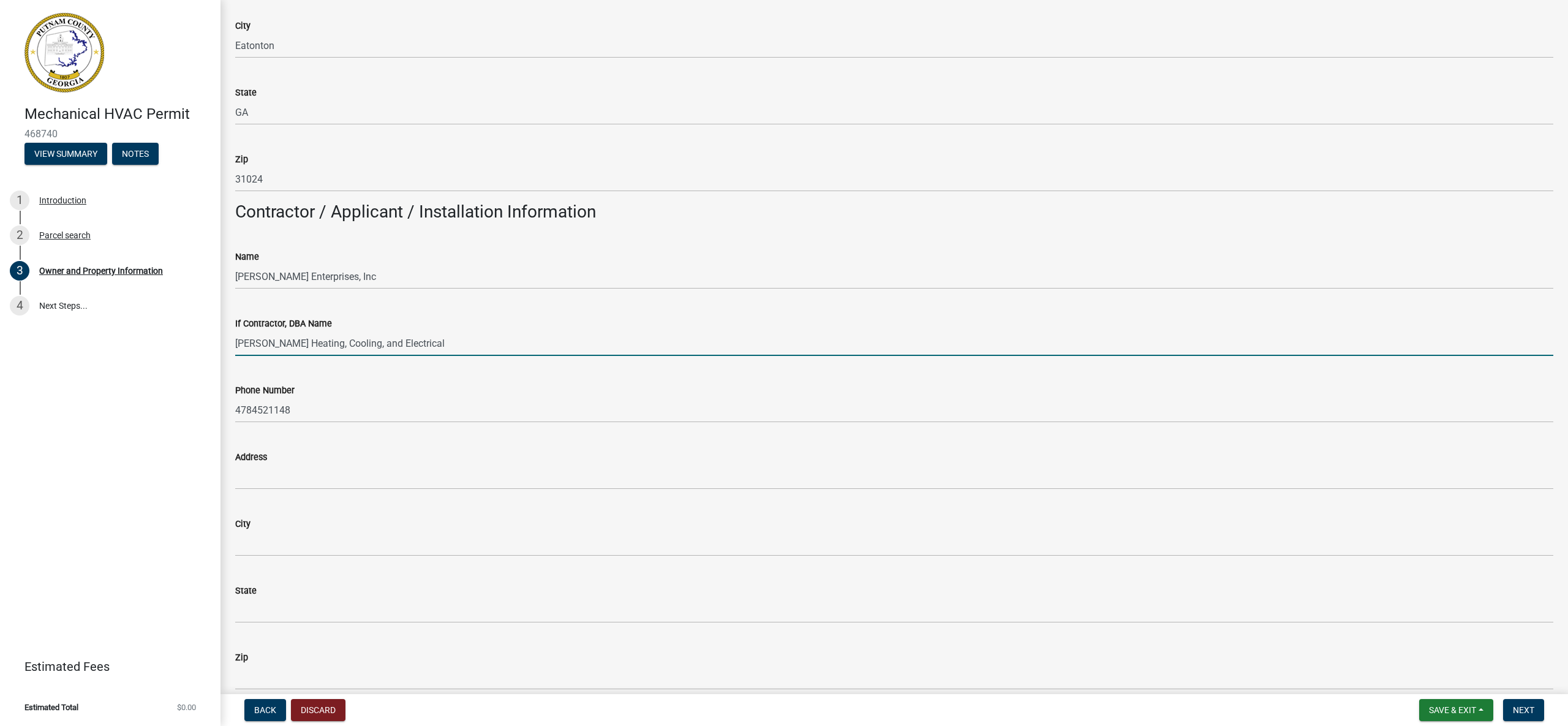
scroll to position [863, 0]
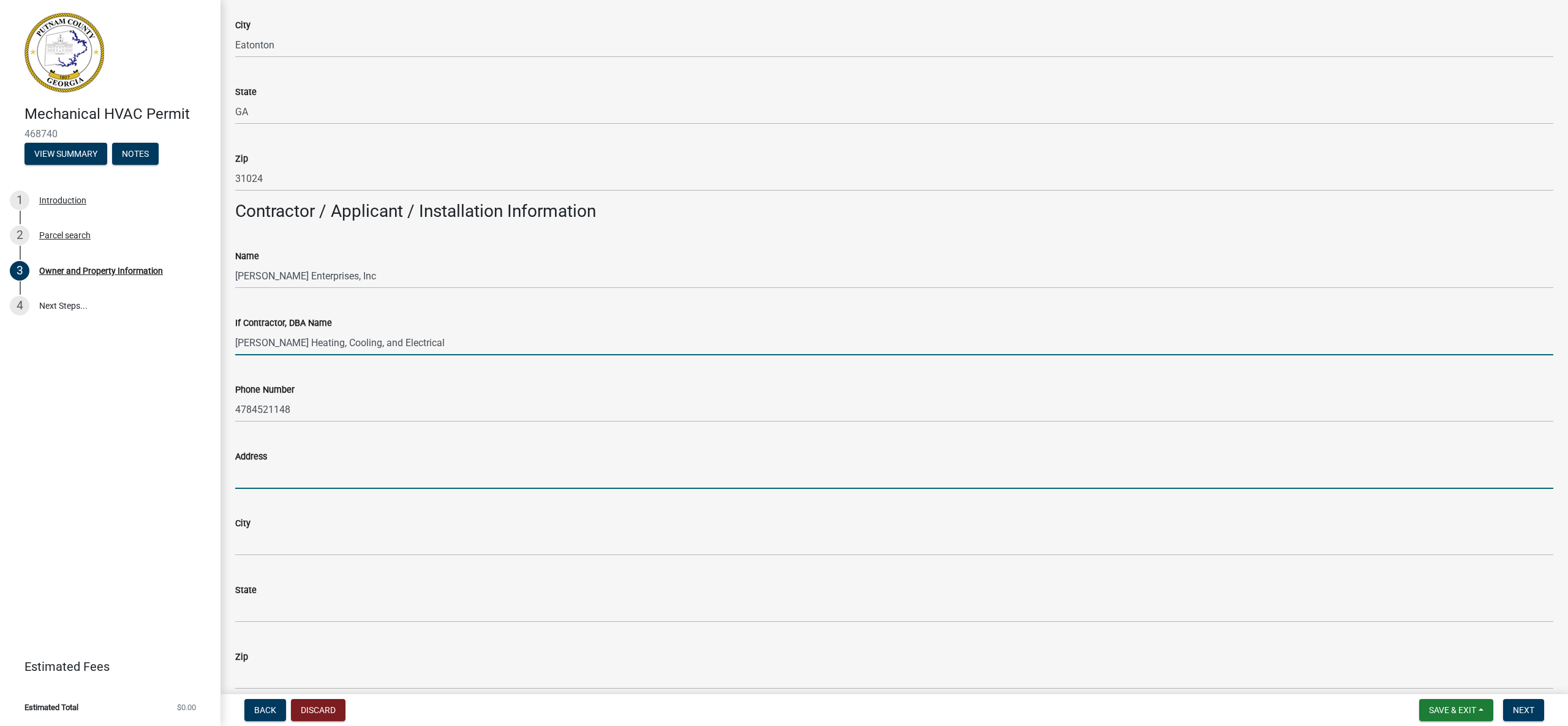
click at [423, 480] on input "Address" at bounding box center [894, 476] width 1318 height 25
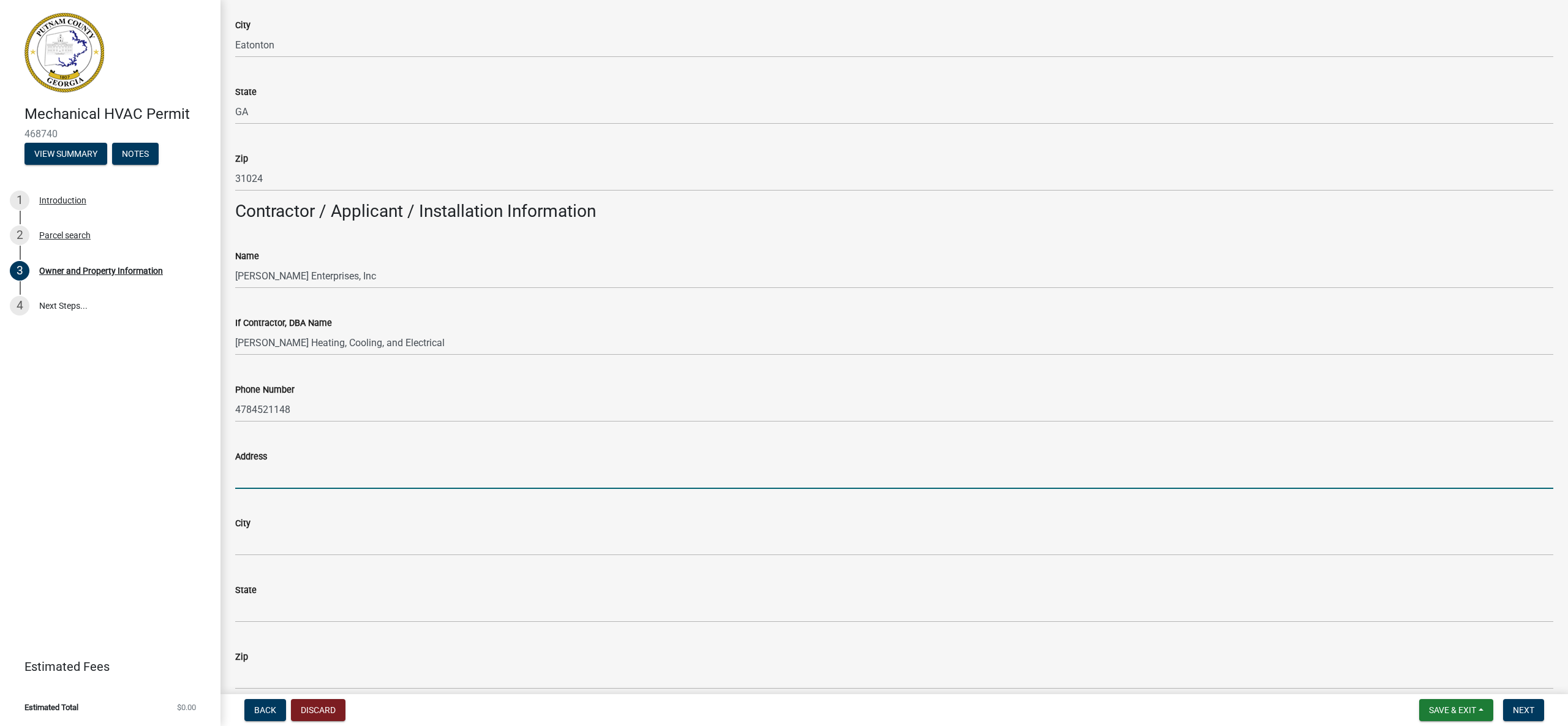
type input "PO Box 1537"
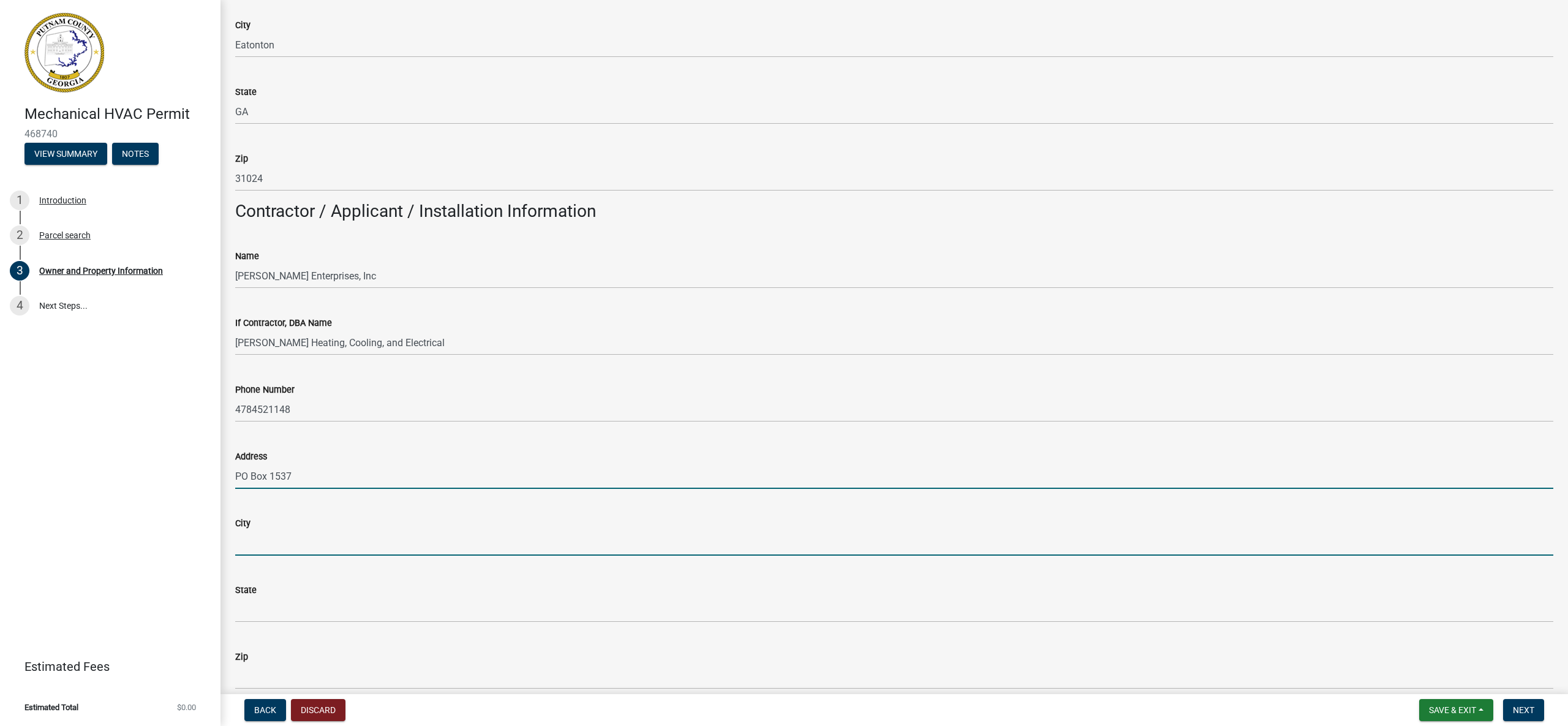
type input "[GEOGRAPHIC_DATA]"
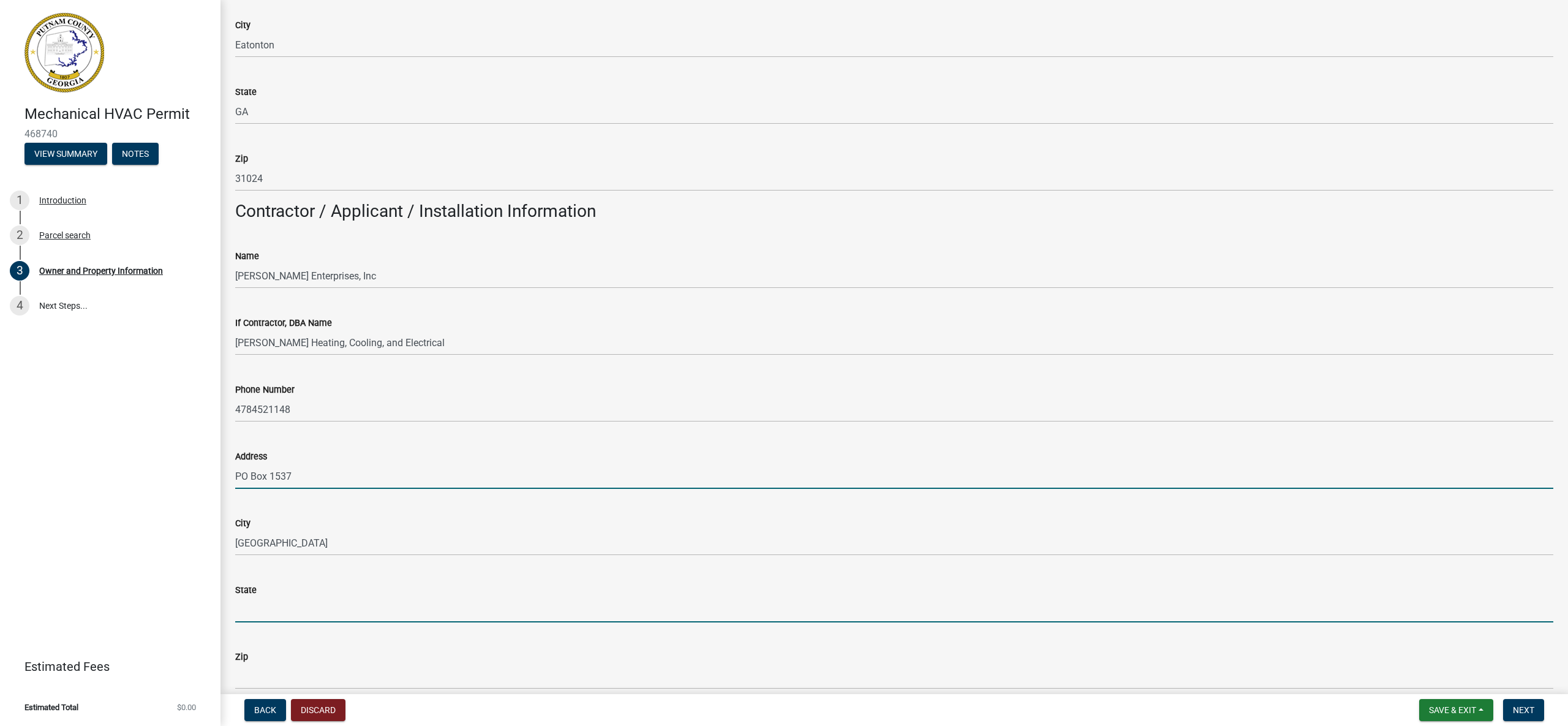
type input "GA"
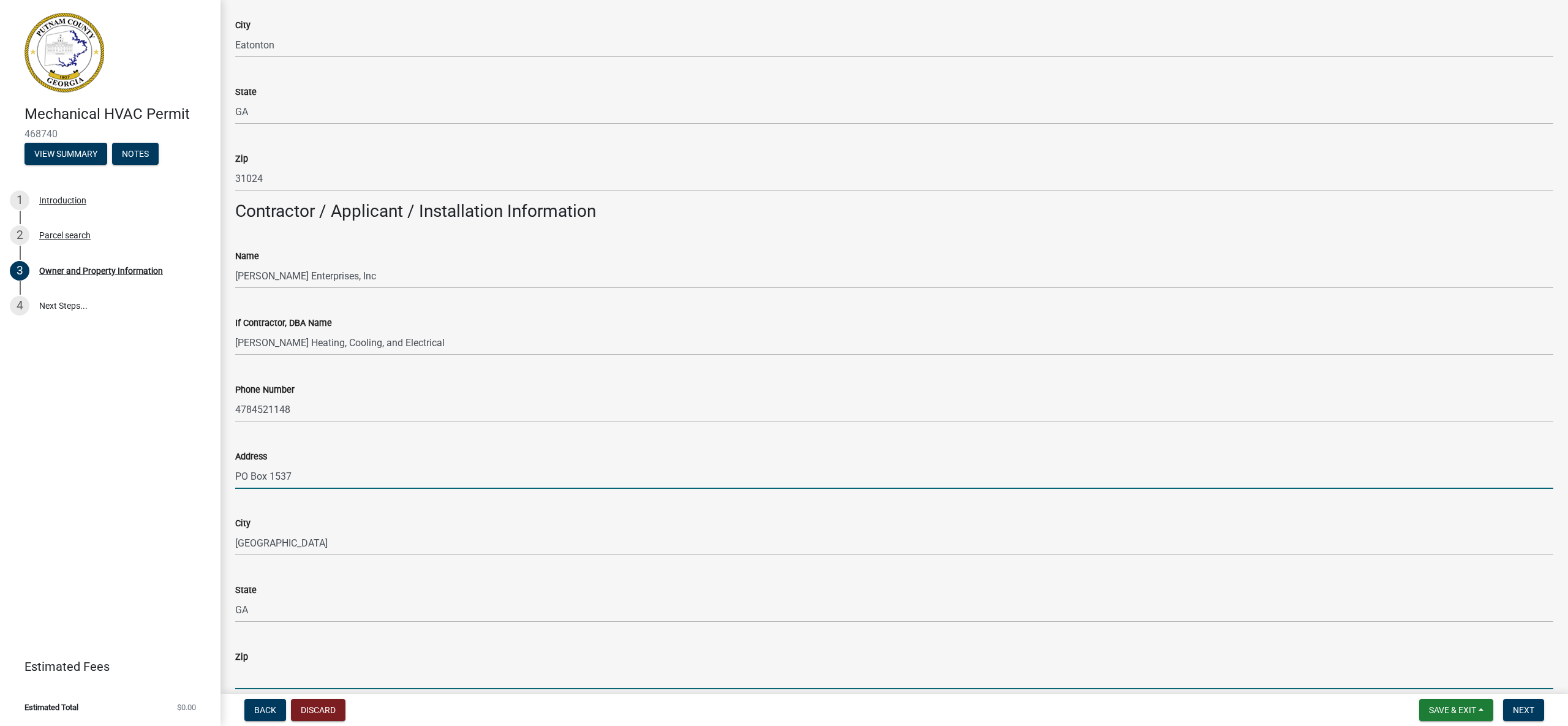
type input "31059"
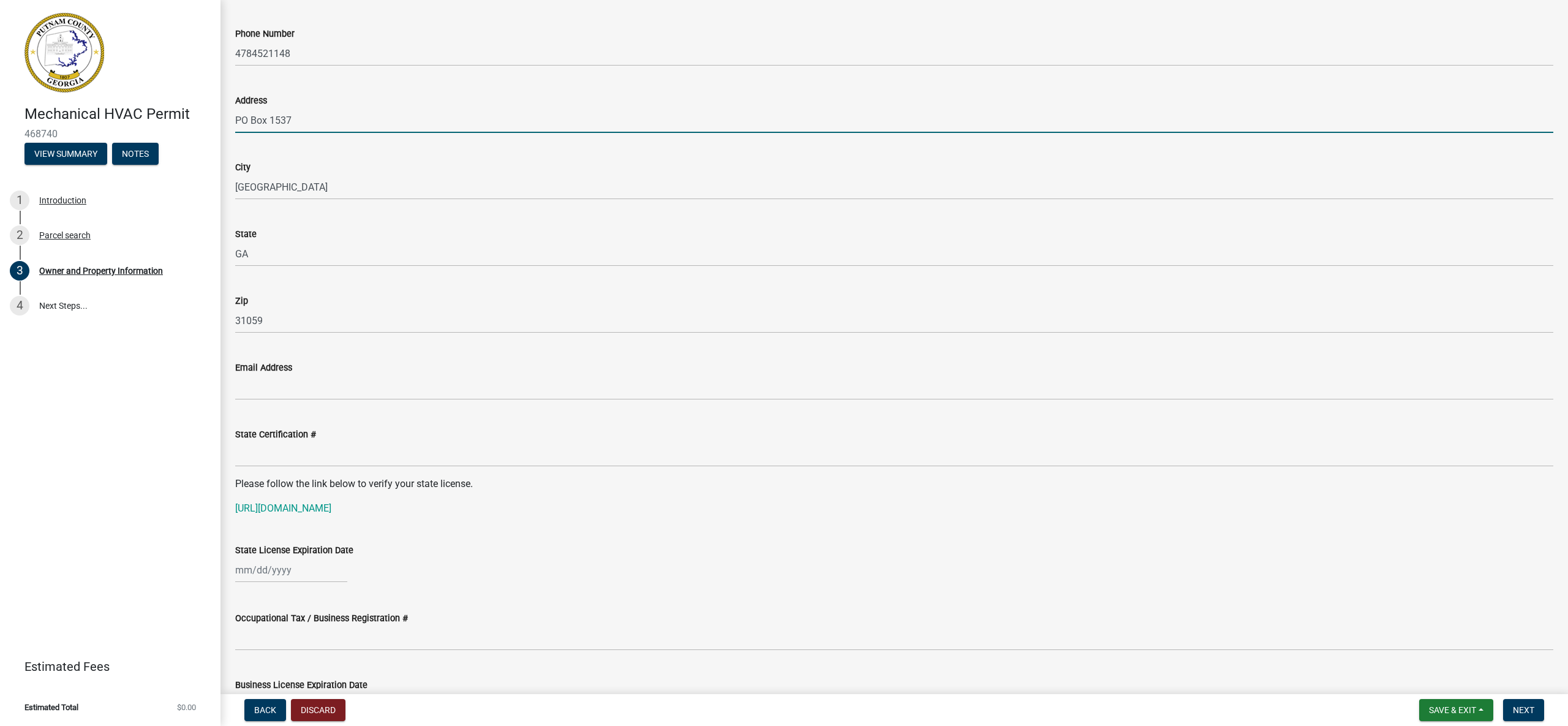
scroll to position [1219, 0]
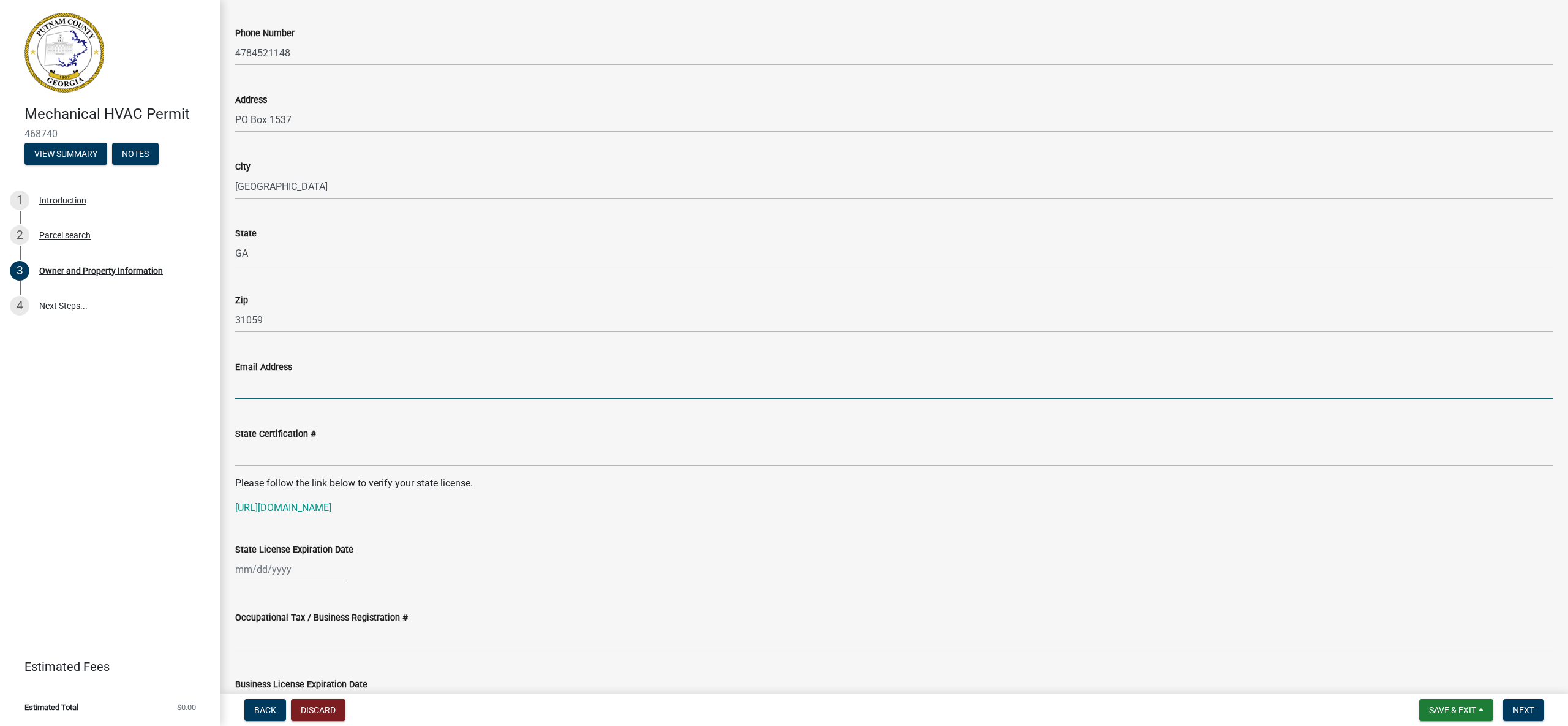
click at [375, 384] on input "Email Address" at bounding box center [894, 387] width 1318 height 25
type input "[EMAIL_ADDRESS][DOMAIN_NAME]"
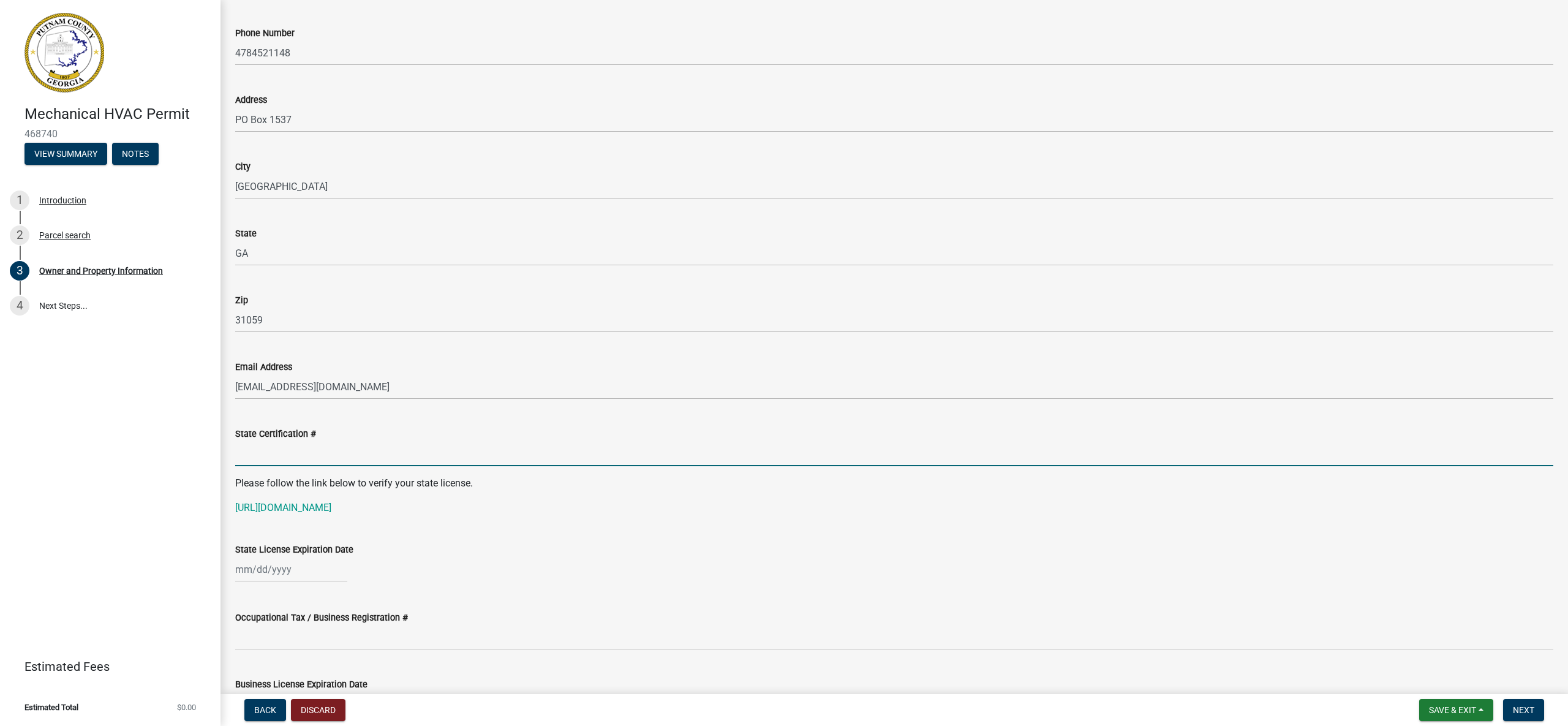
click at [372, 457] on input "State Certification #" at bounding box center [894, 453] width 1318 height 25
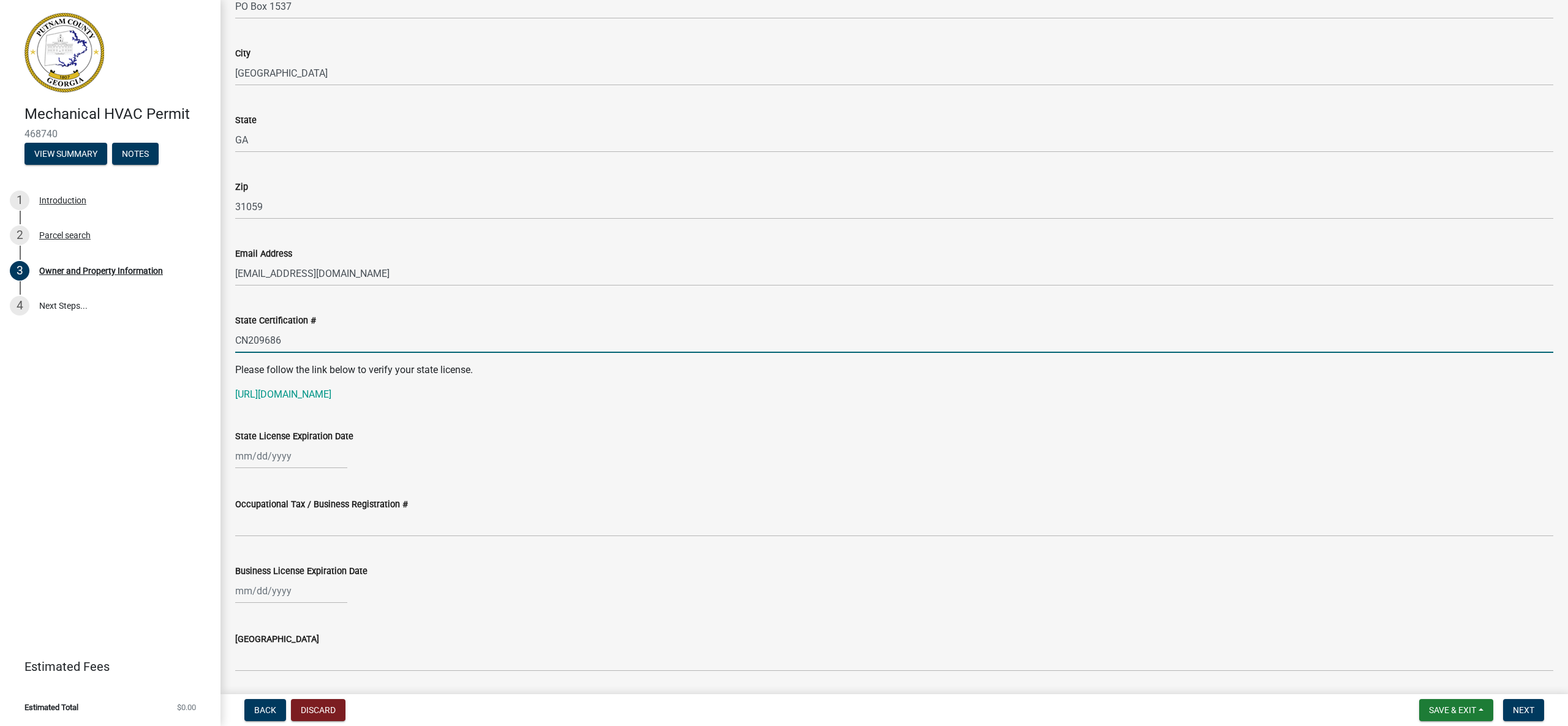
scroll to position [1335, 0]
type input "CN209686"
select select "8"
select select "2025"
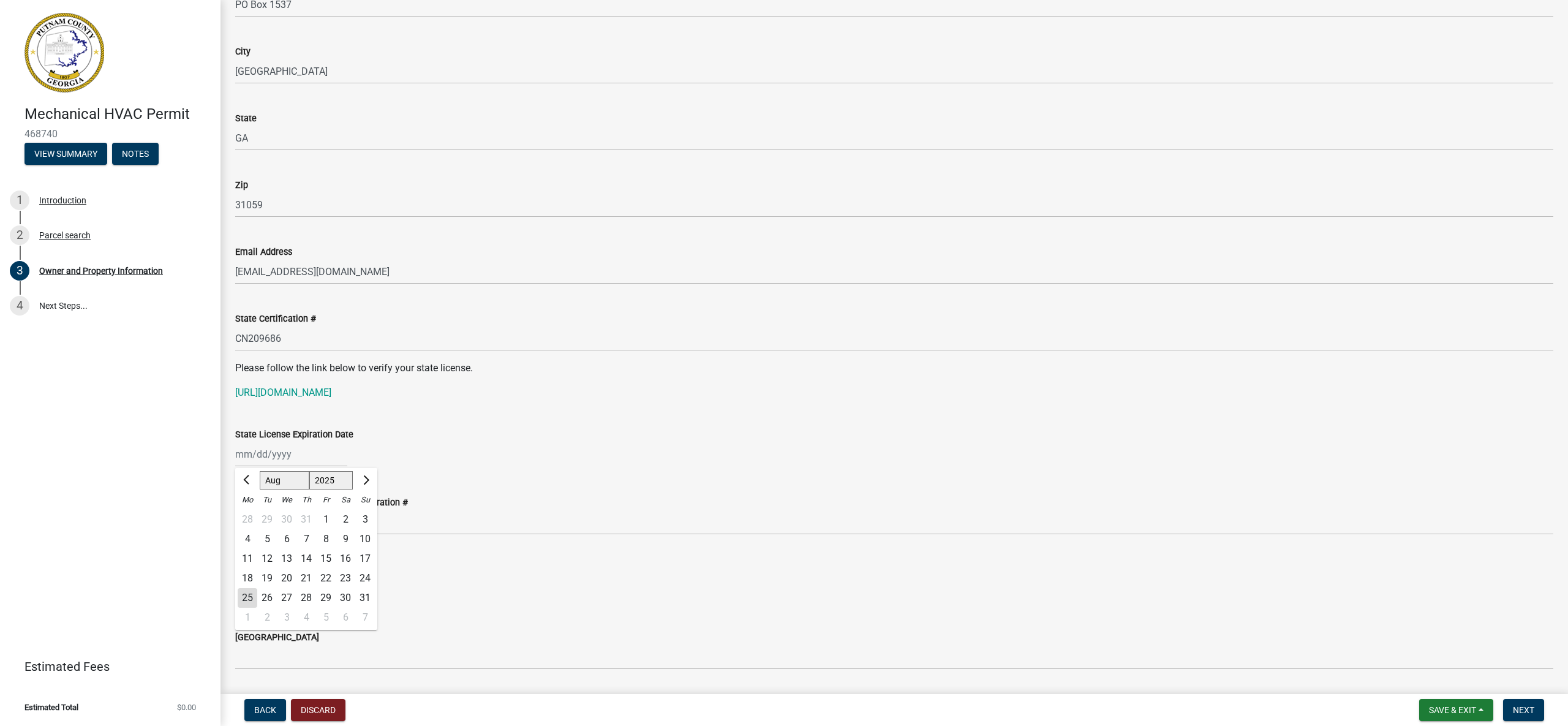
click at [273, 460] on div "[PERSON_NAME] Feb Mar Apr [PERSON_NAME][DATE] Oct Nov [DATE] 1526 1527 1528 152…" at bounding box center [291, 454] width 112 height 25
click at [498, 472] on wm-data-entity-input "State License Expiration Date Jan Feb Mar Apr [PERSON_NAME][DATE] Sep Oct Nov […" at bounding box center [894, 443] width 1318 height 68
select select "8"
select select "2025"
click at [275, 453] on div "[PERSON_NAME] Feb Mar Apr [PERSON_NAME][DATE] Oct Nov [DATE] 1526 1527 1528 152…" at bounding box center [291, 454] width 112 height 25
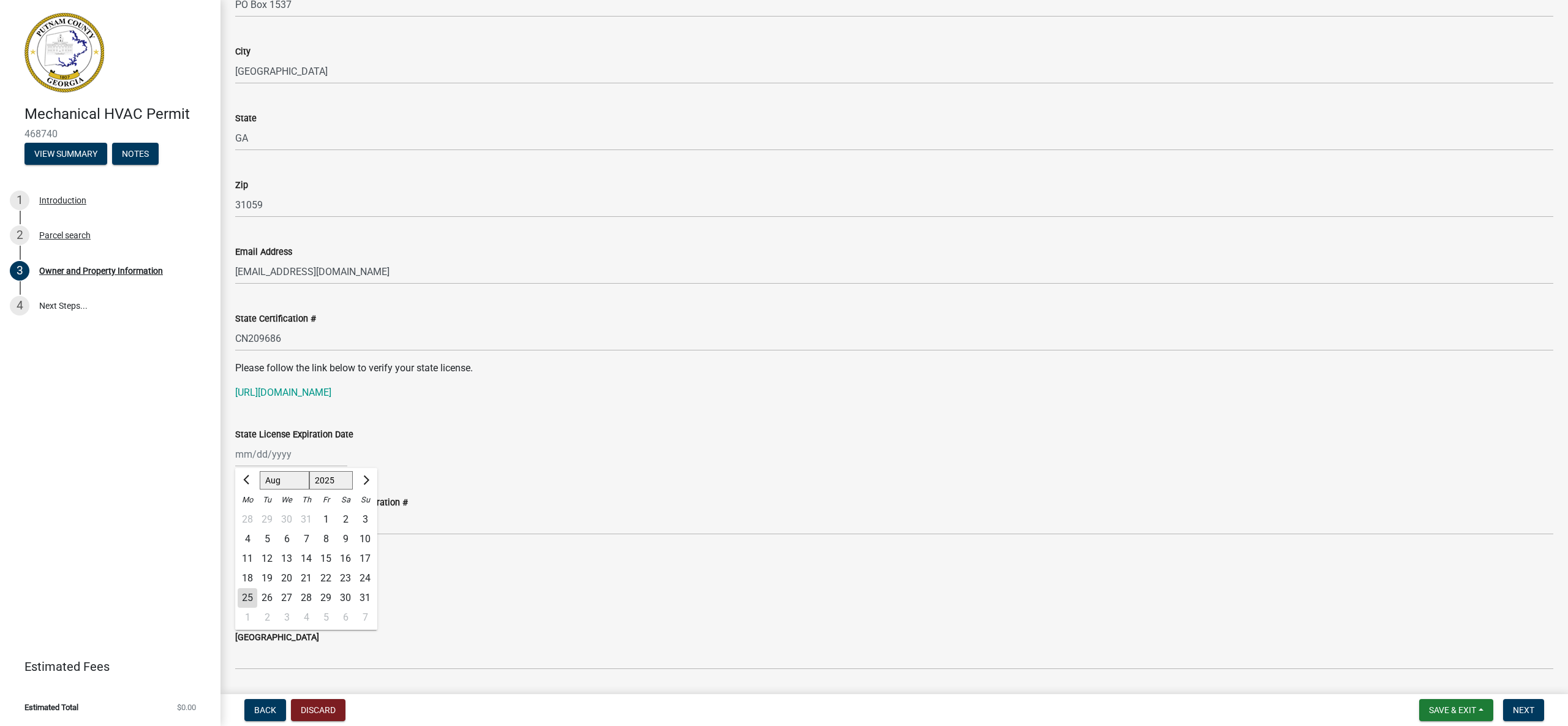
click at [288, 479] on select "Jan Feb Mar Apr May Jun [DATE] Aug Sep Oct Nov Dec" at bounding box center [284, 480] width 50 height 18
select select "11"
click at [369, 599] on div "30" at bounding box center [365, 598] width 20 height 20
type input "[DATE]"
click at [331, 391] on link "[URL][DOMAIN_NAME]" at bounding box center [283, 392] width 96 height 11
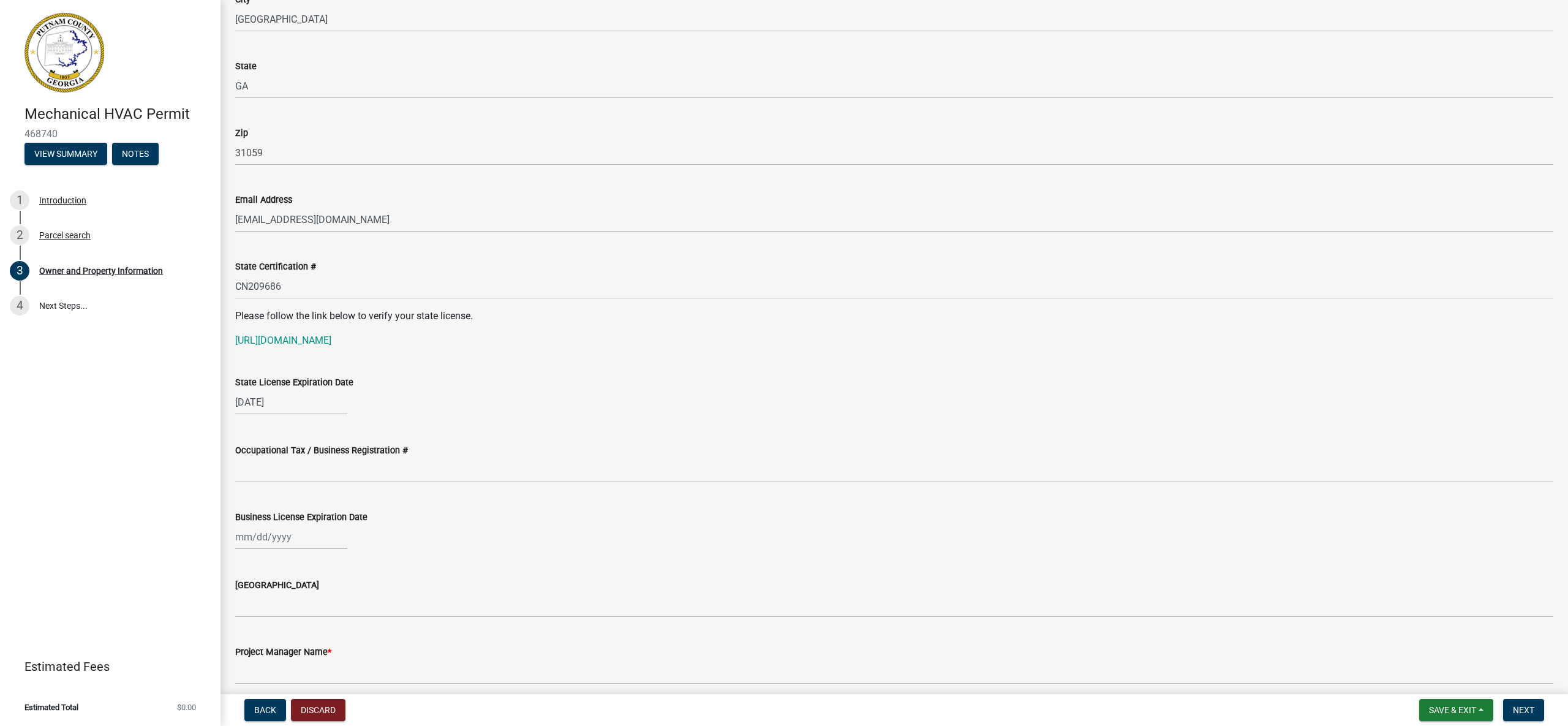
scroll to position [1391, 0]
click at [409, 470] on input "Occupational Tax / Business Registration #" at bounding box center [894, 465] width 1318 height 25
type input "[DATE]-CS-0373"
click at [261, 532] on div at bounding box center [291, 533] width 112 height 25
select select "8"
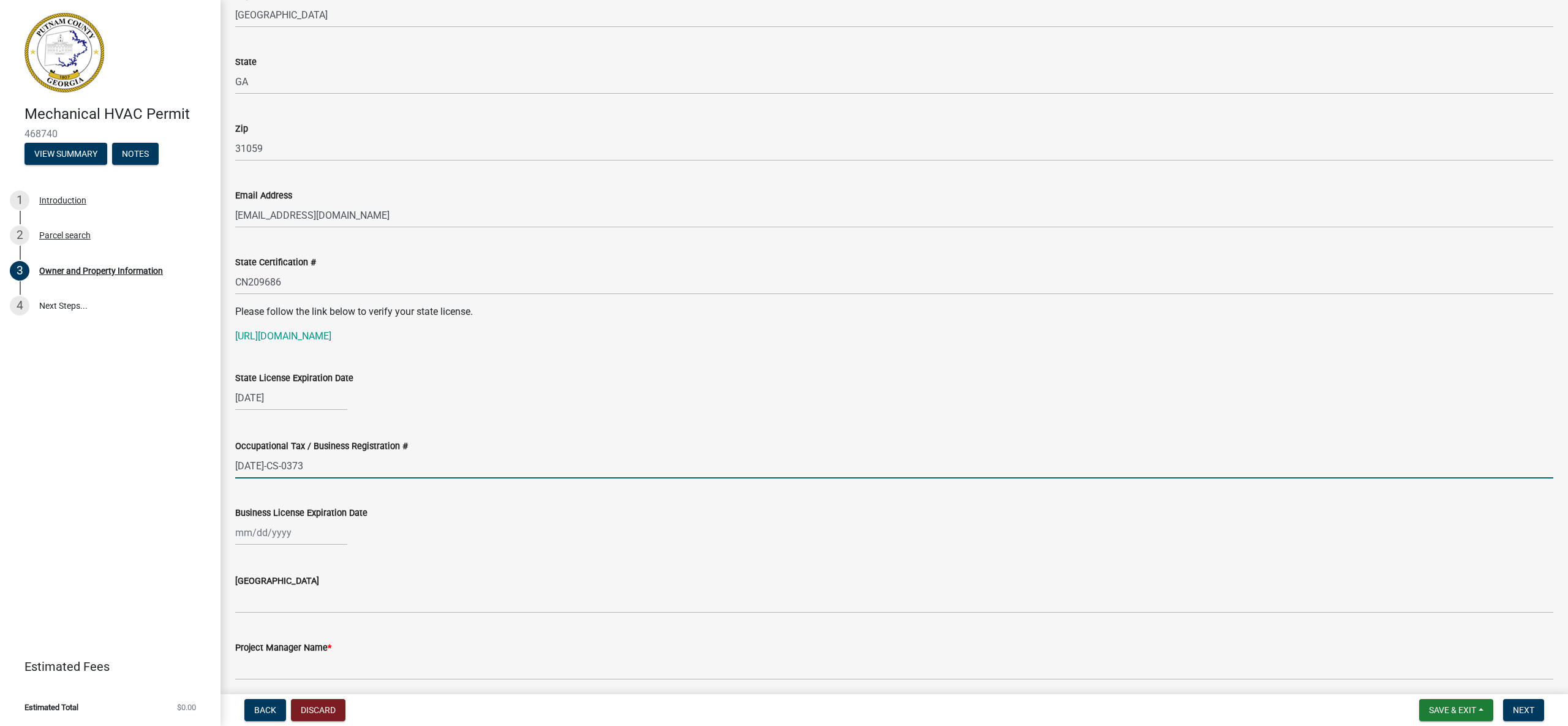
select select "2025"
click at [279, 368] on select "Jan Feb Mar Apr May Jun [DATE] Aug Sep Oct Nov Dec" at bounding box center [284, 370] width 50 height 18
select select "12"
click at [285, 488] on div "31" at bounding box center [287, 487] width 20 height 20
type input "[DATE]"
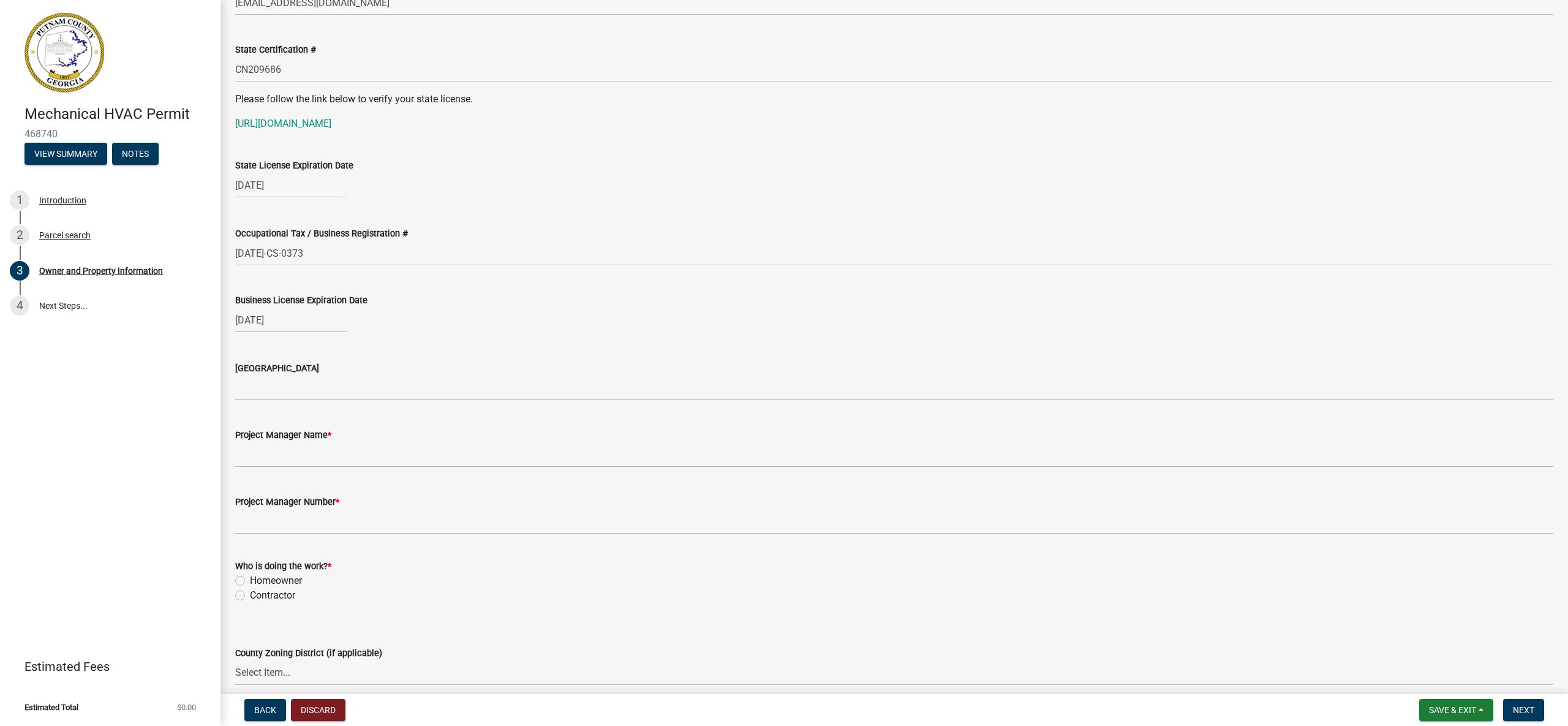
scroll to position [1607, 0]
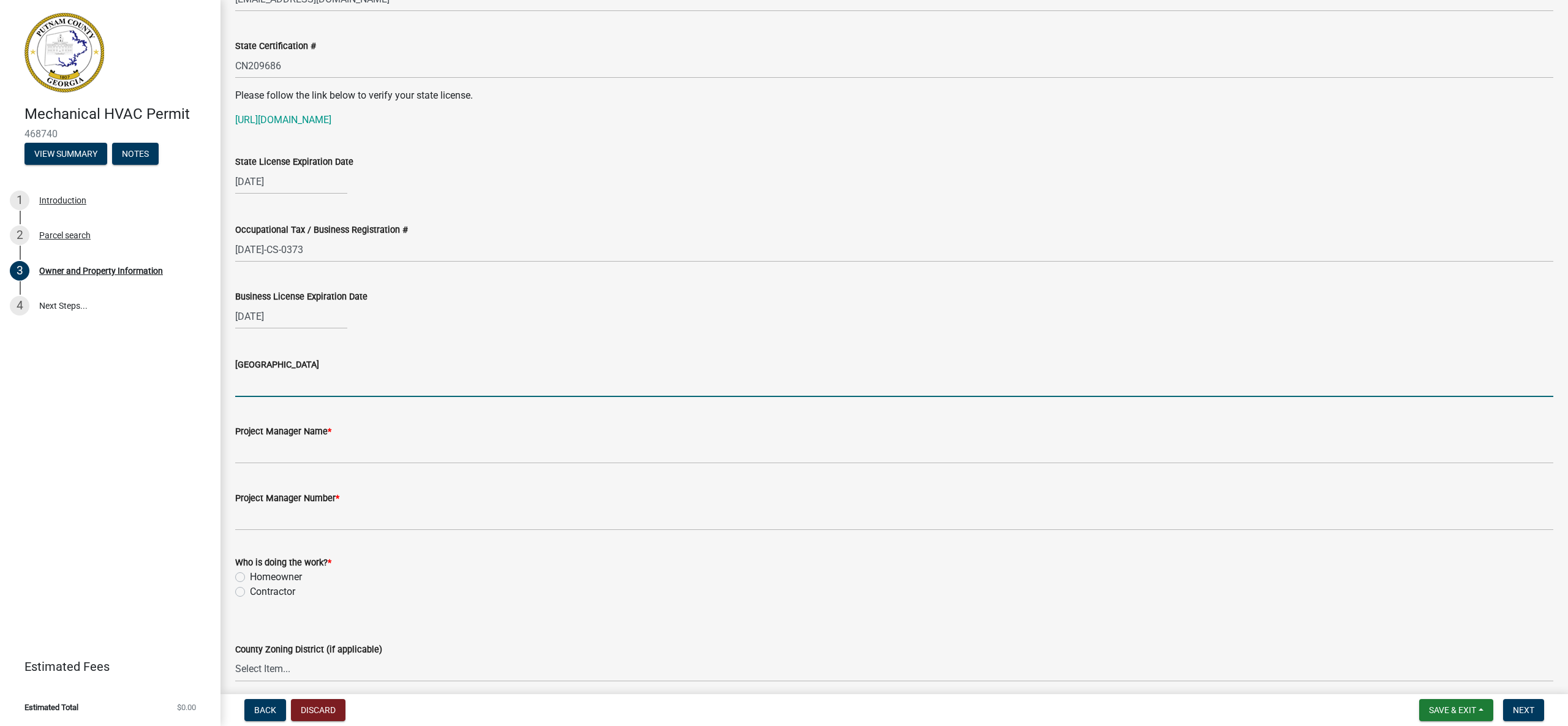
click at [364, 390] on input "[GEOGRAPHIC_DATA]" at bounding box center [894, 384] width 1318 height 25
type input "[PERSON_NAME]"
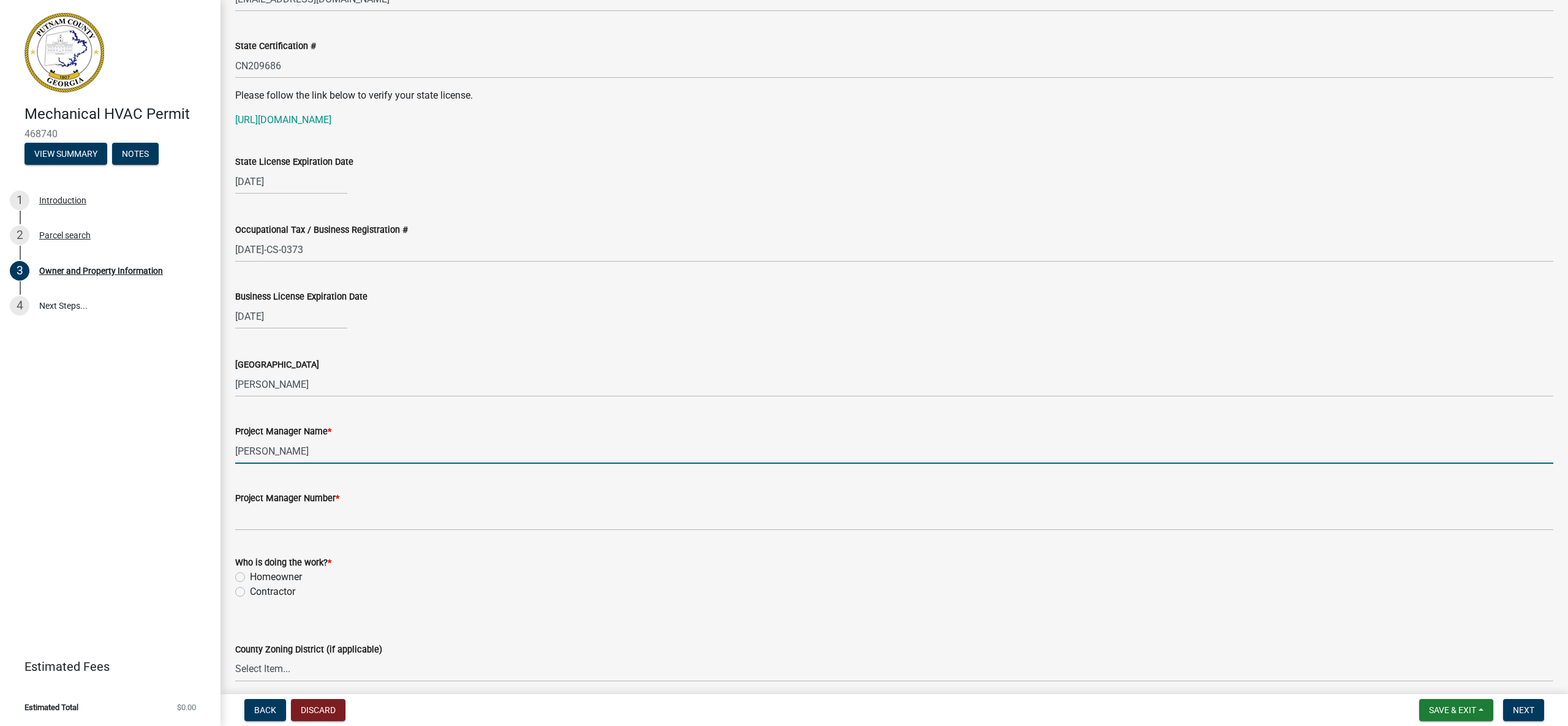
type input "[PERSON_NAME]"
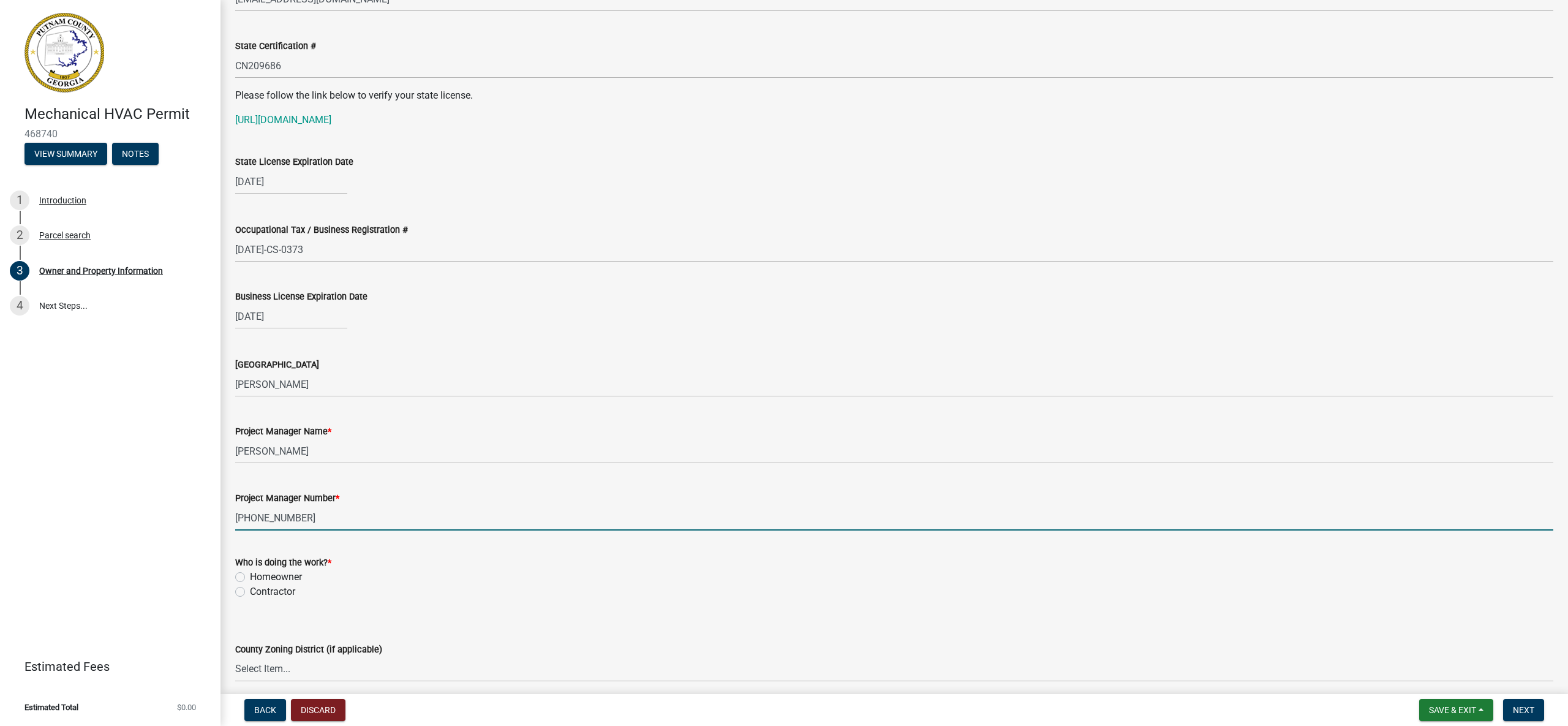
type input "[PHONE_NUMBER]"
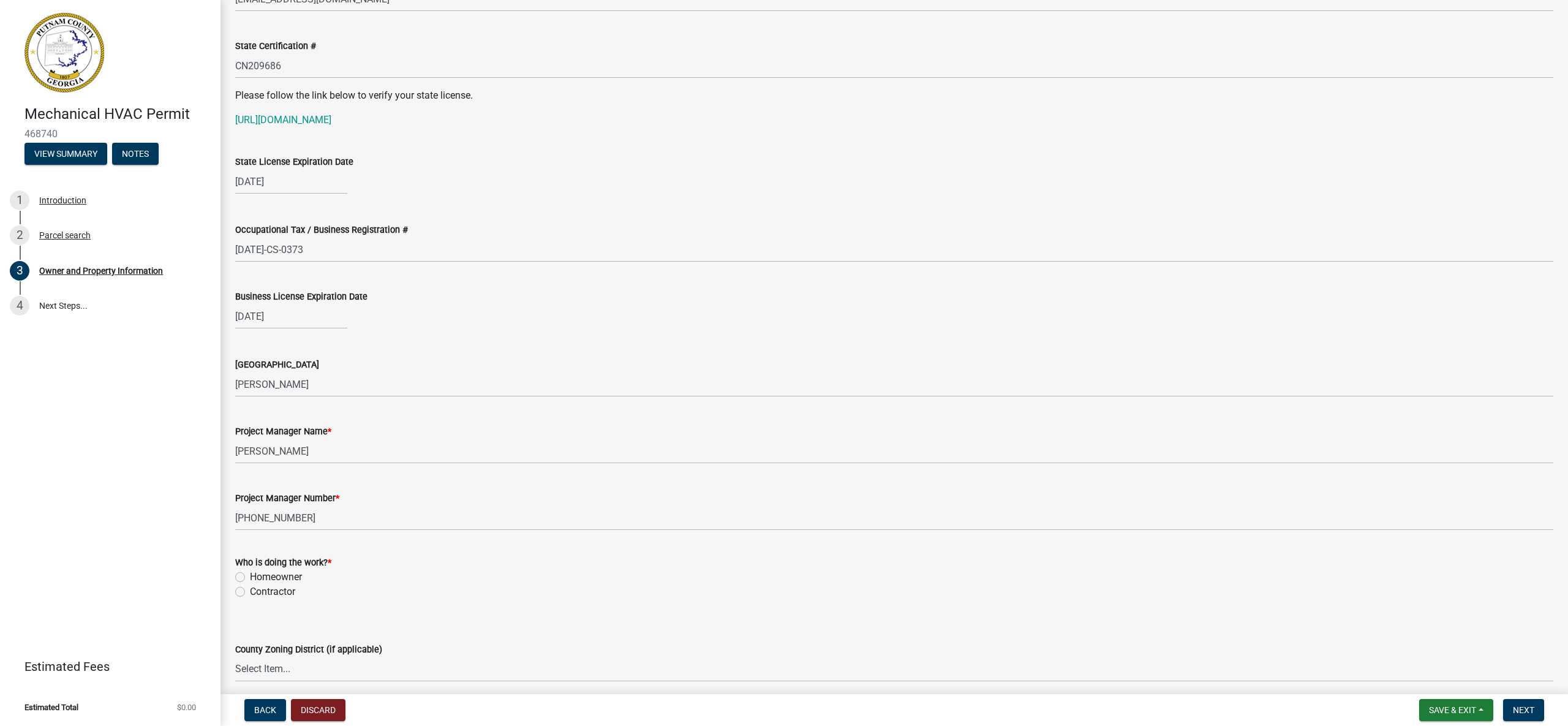
click at [250, 590] on label "Contractor" at bounding box center [272, 592] width 45 height 15
click at [250, 590] on input "Contractor" at bounding box center [254, 588] width 8 height 8
radio input "true"
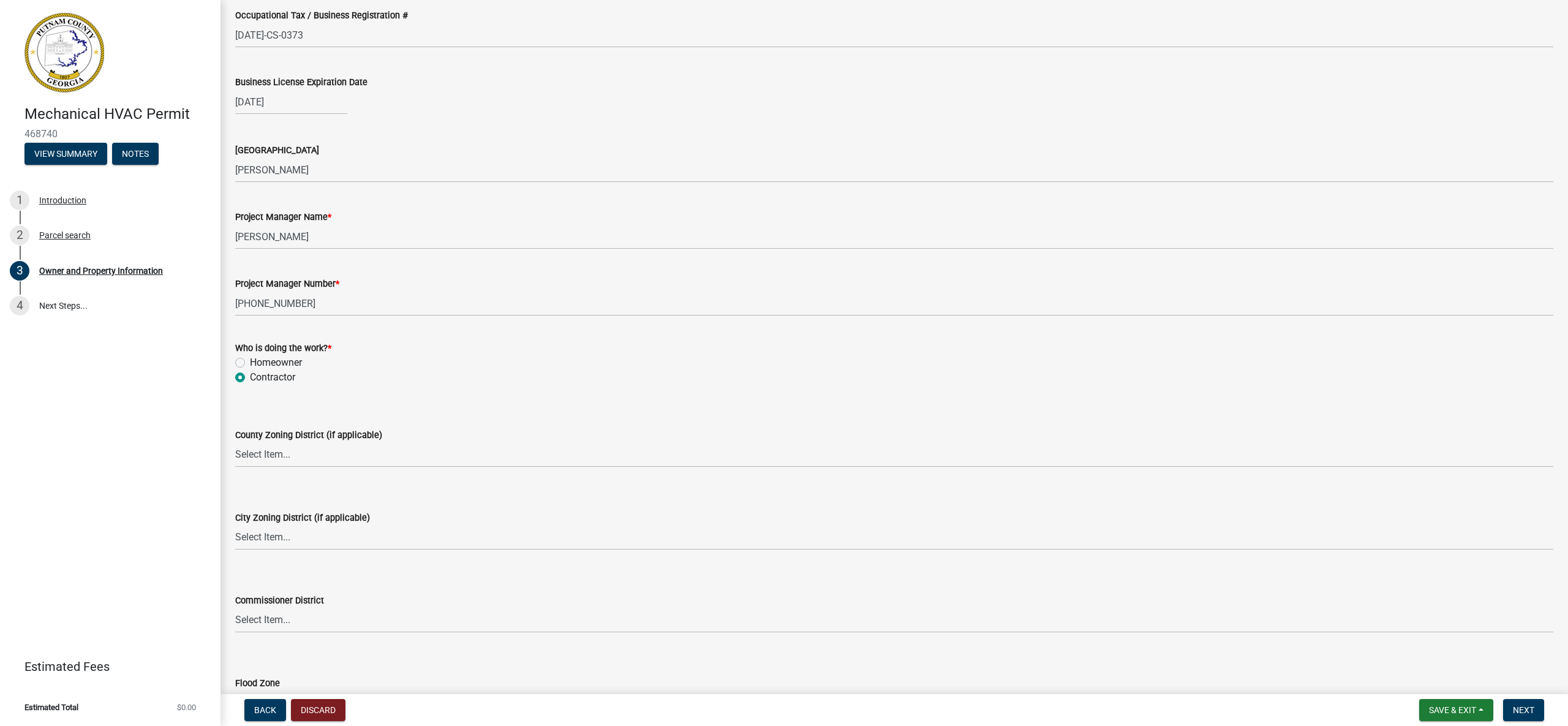
scroll to position [1907, 0]
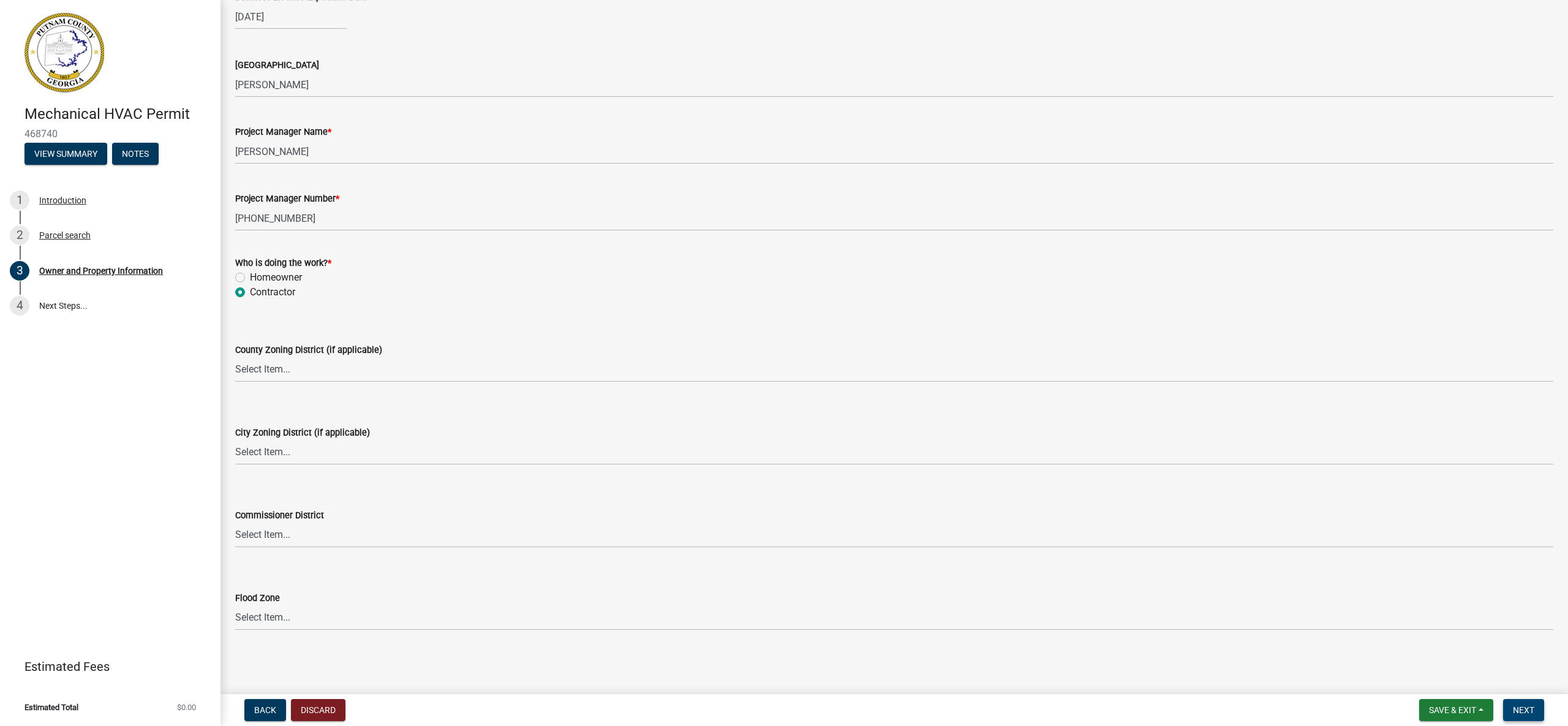
click at [1517, 708] on span "Next" at bounding box center [1523, 710] width 21 height 10
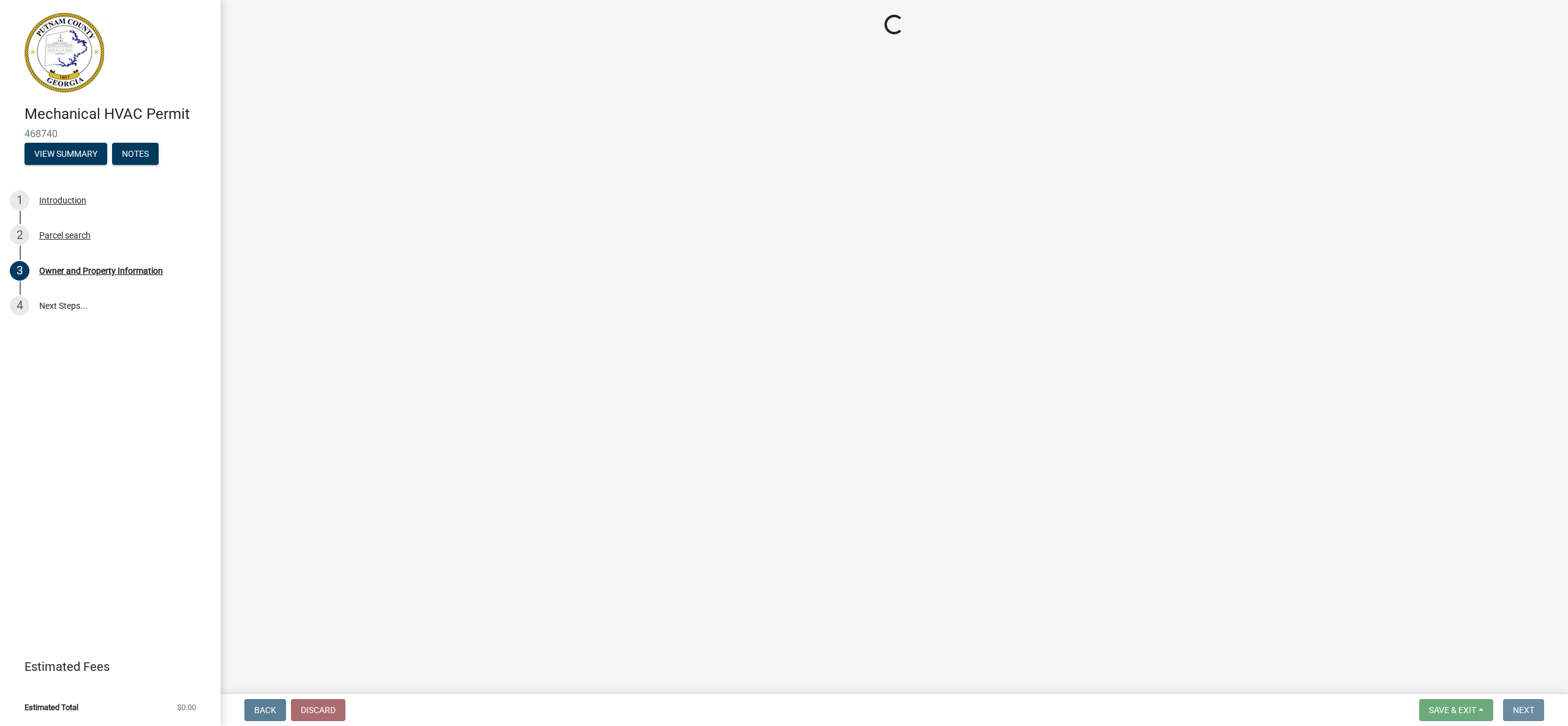
scroll to position [0, 0]
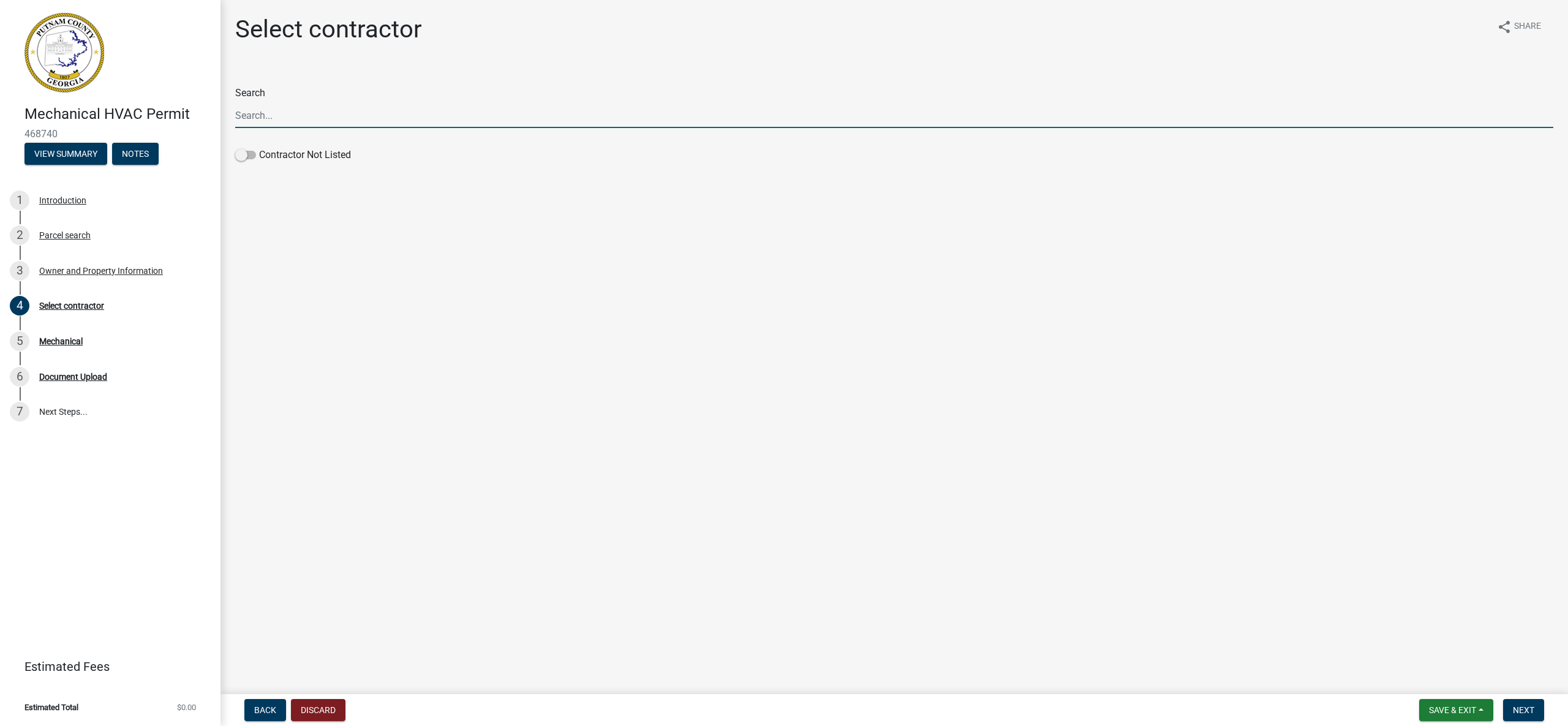
drag, startPoint x: 284, startPoint y: 117, endPoint x: 326, endPoint y: 125, distance: 42.8
click at [284, 117] on input "Search" at bounding box center [894, 116] width 1318 height 25
type input "[PERSON_NAME] Heating, Cooling, and Electrical"
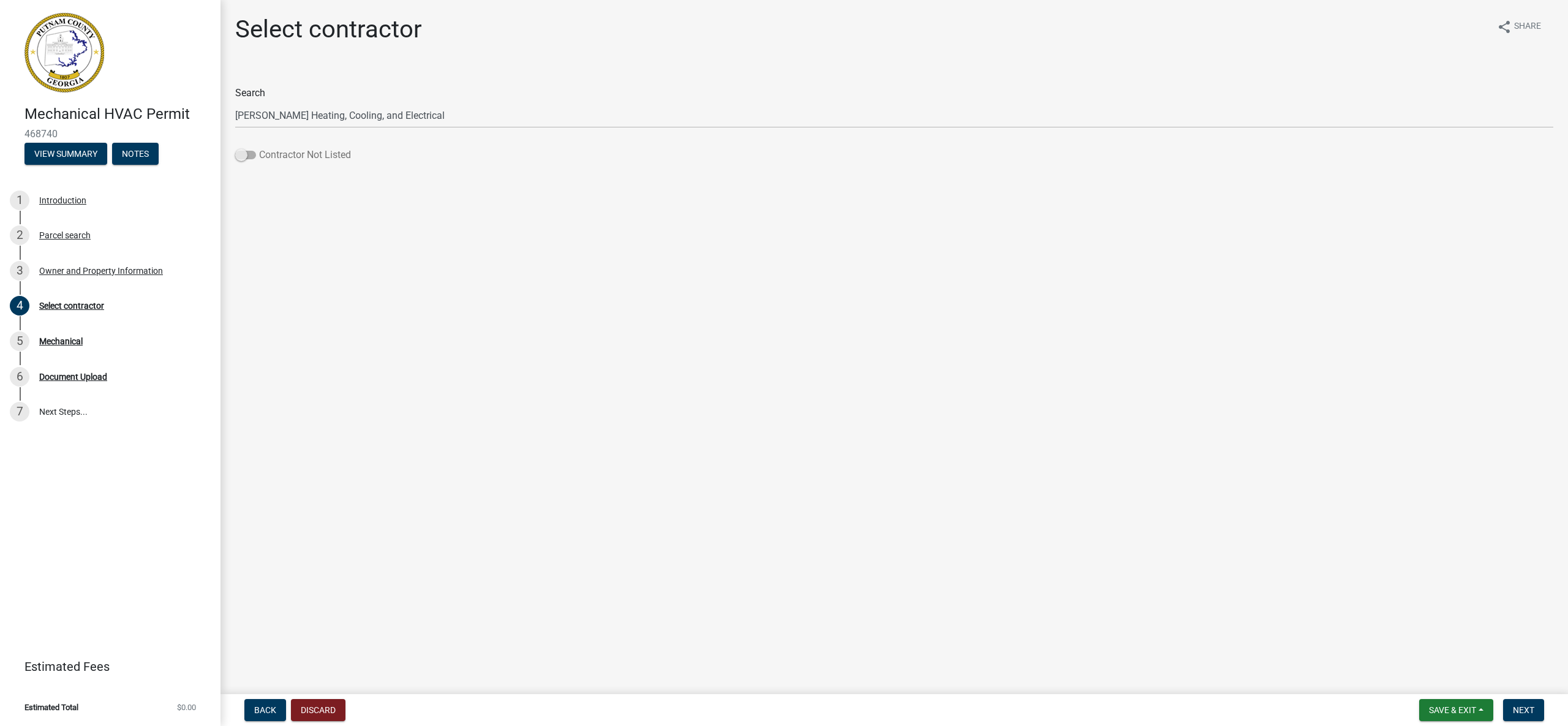
click at [253, 157] on span at bounding box center [245, 155] width 20 height 8
click at [259, 147] on input "Contractor Not Listed" at bounding box center [259, 147] width 0 height 0
click at [1519, 706] on span "Next" at bounding box center [1523, 710] width 21 height 10
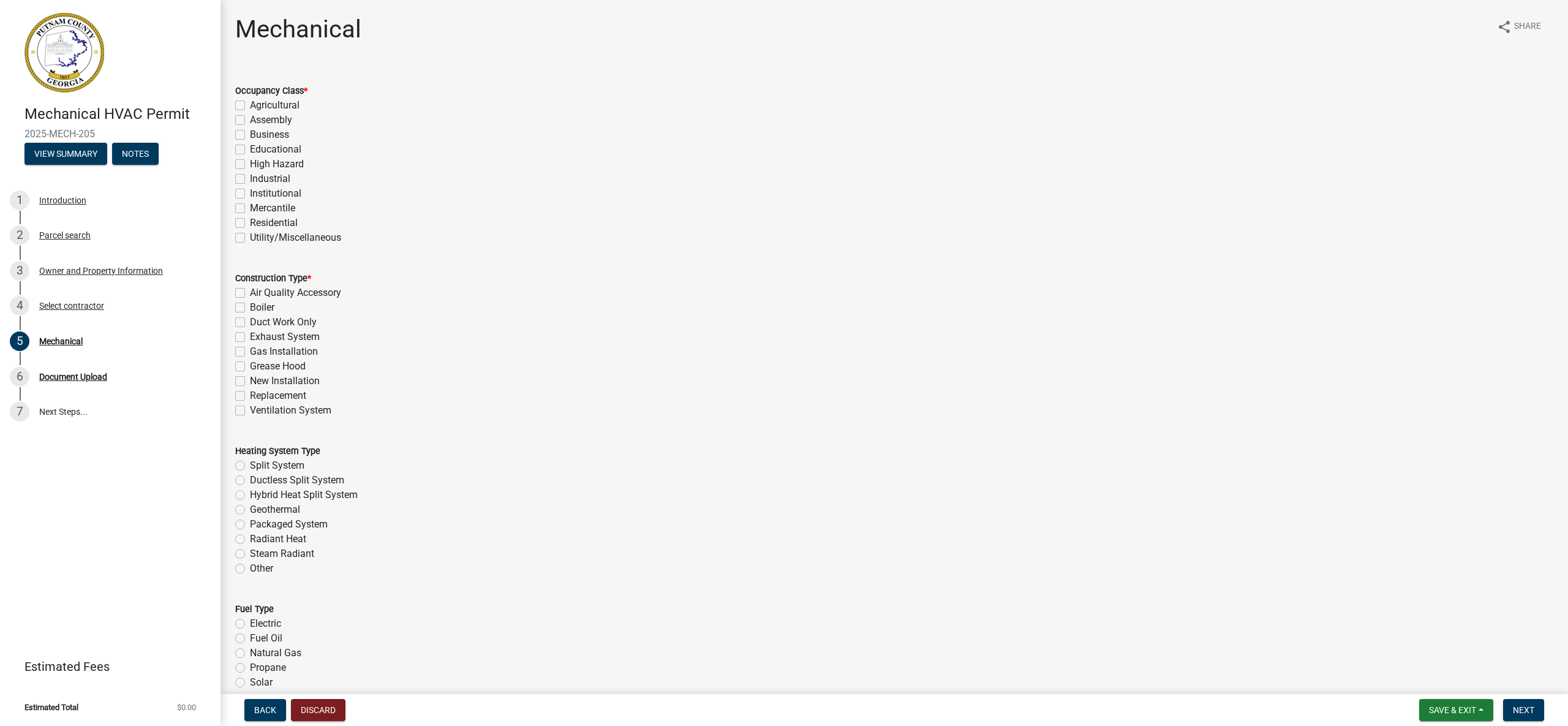
click at [250, 223] on label "Residential" at bounding box center [274, 223] width 48 height 15
click at [250, 223] on input "Residential" at bounding box center [254, 220] width 8 height 8
checkbox input "true"
checkbox input "false"
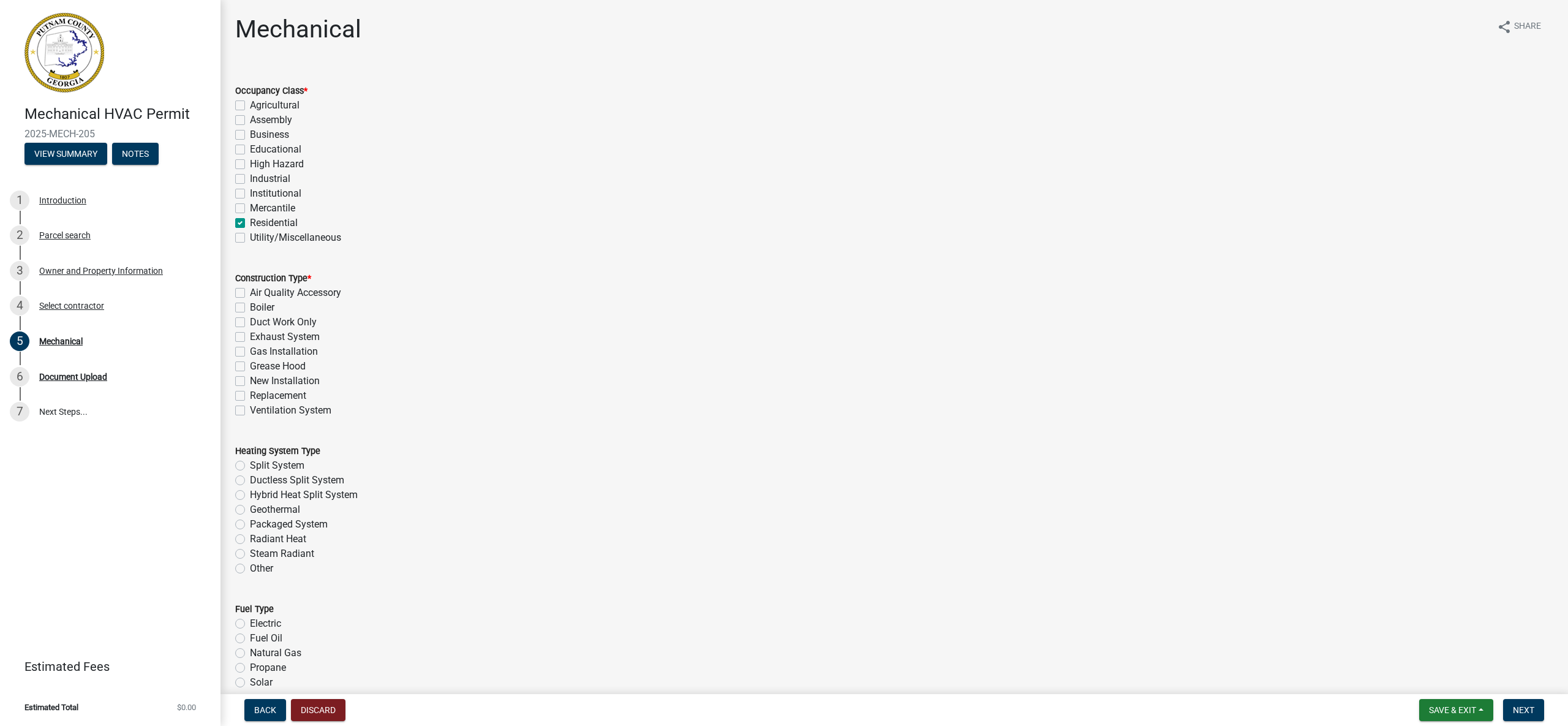
checkbox input "false"
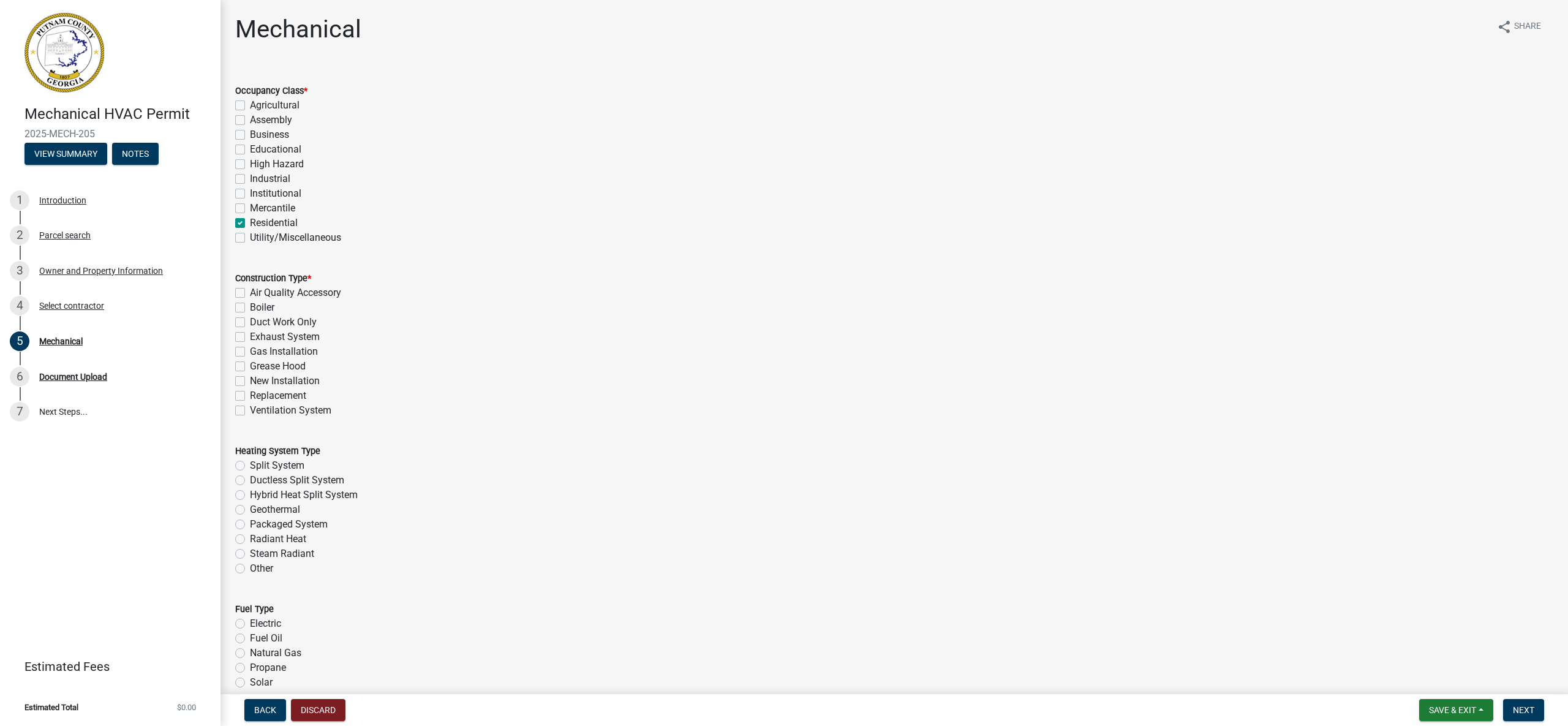
checkbox input "false"
checkbox input "true"
checkbox input "false"
click at [250, 382] on label "New Installation" at bounding box center [284, 381] width 70 height 15
click at [250, 382] on input "New Installation" at bounding box center [254, 378] width 8 height 8
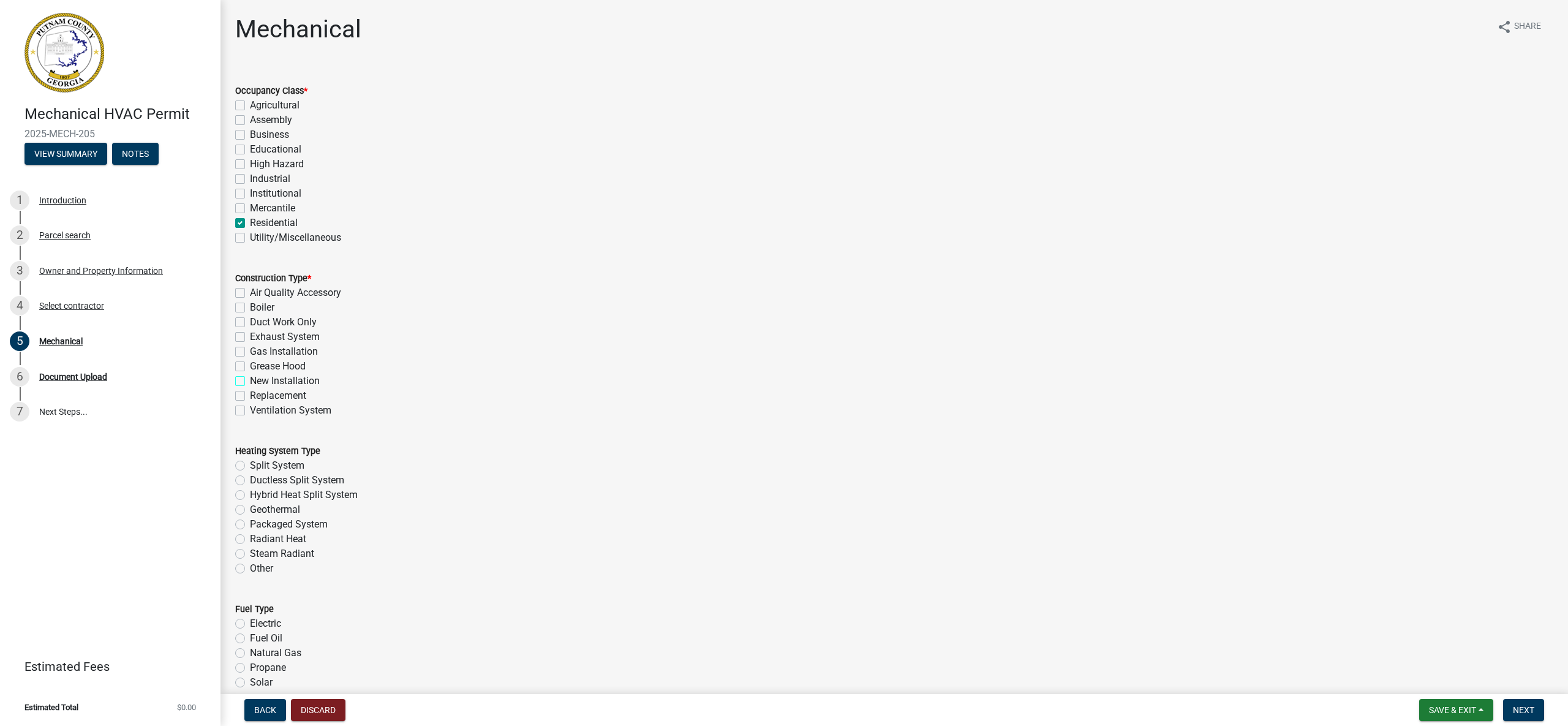
checkbox input "true"
checkbox input "false"
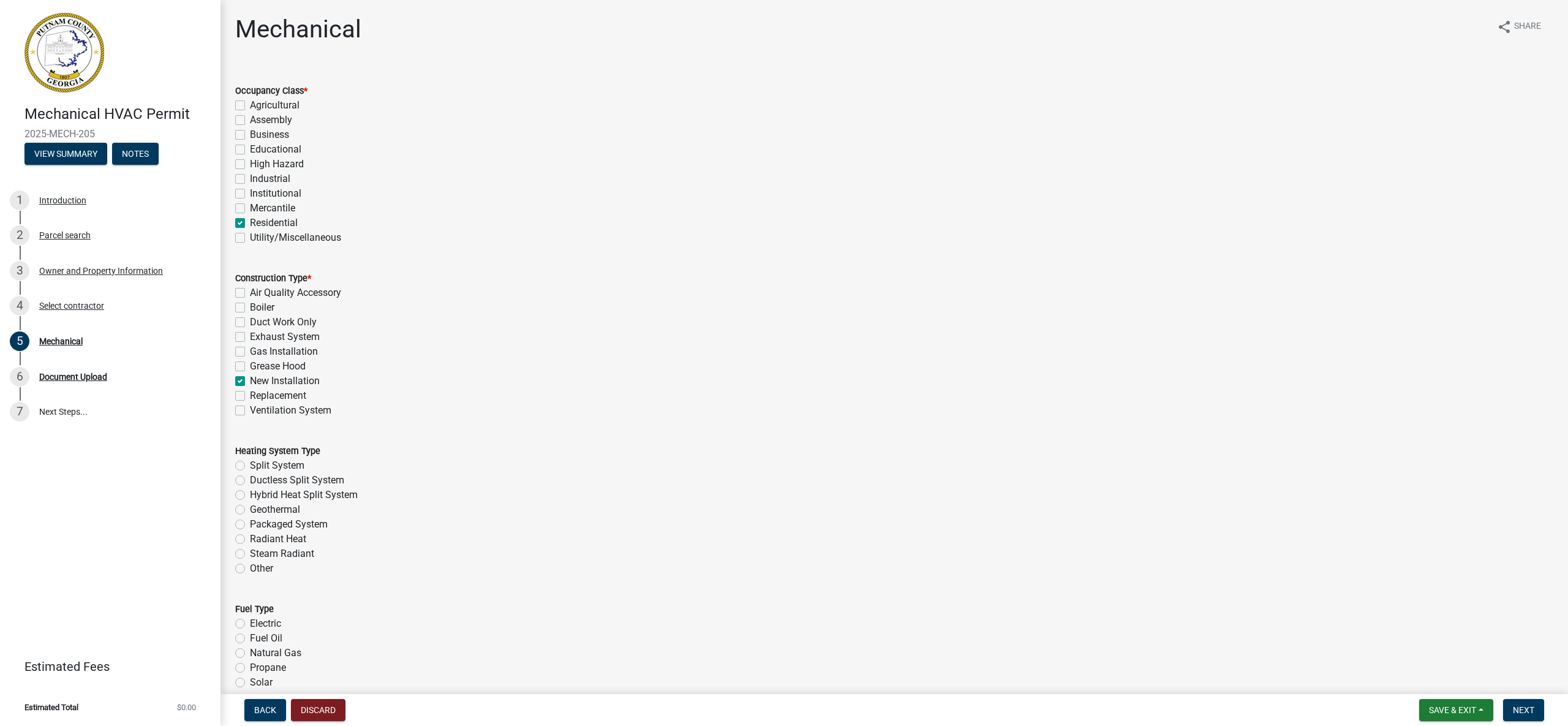
checkbox input "false"
checkbox input "true"
checkbox input "false"
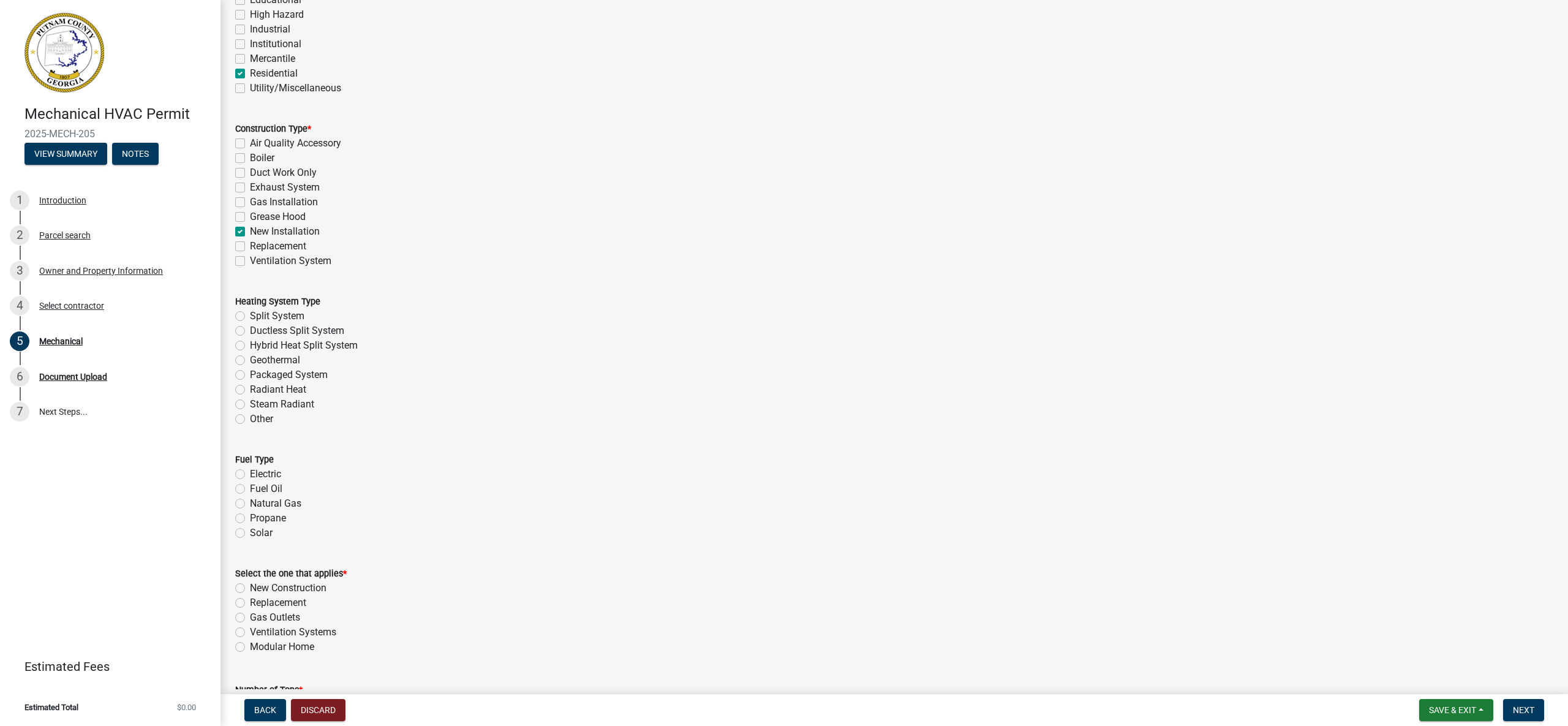
scroll to position [152, 0]
click at [250, 314] on label "Split System" at bounding box center [277, 315] width 55 height 15
click at [250, 314] on input "Split System" at bounding box center [254, 311] width 8 height 8
radio input "true"
click at [250, 473] on label "Electric" at bounding box center [265, 472] width 31 height 15
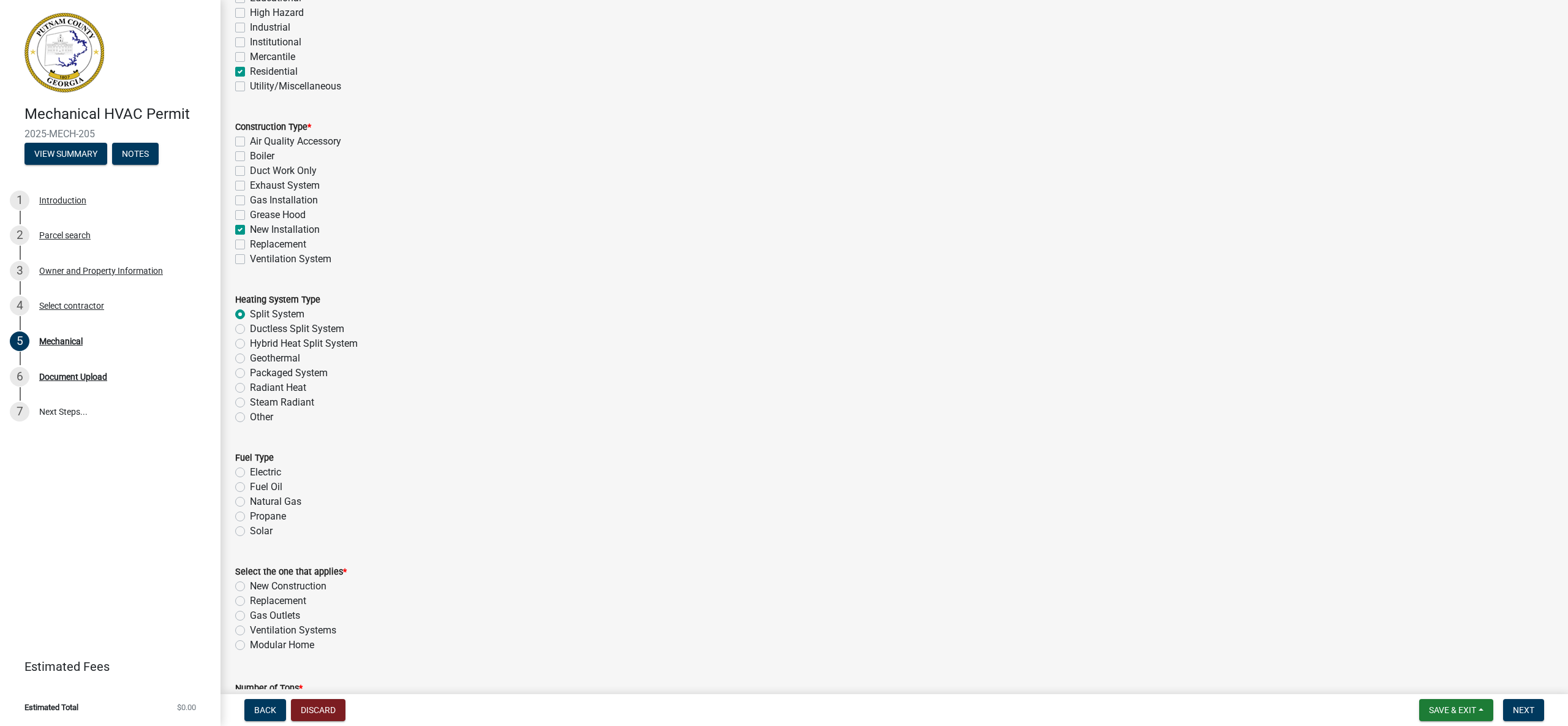
click at [250, 473] on input "Electric" at bounding box center [254, 469] width 8 height 8
radio input "true"
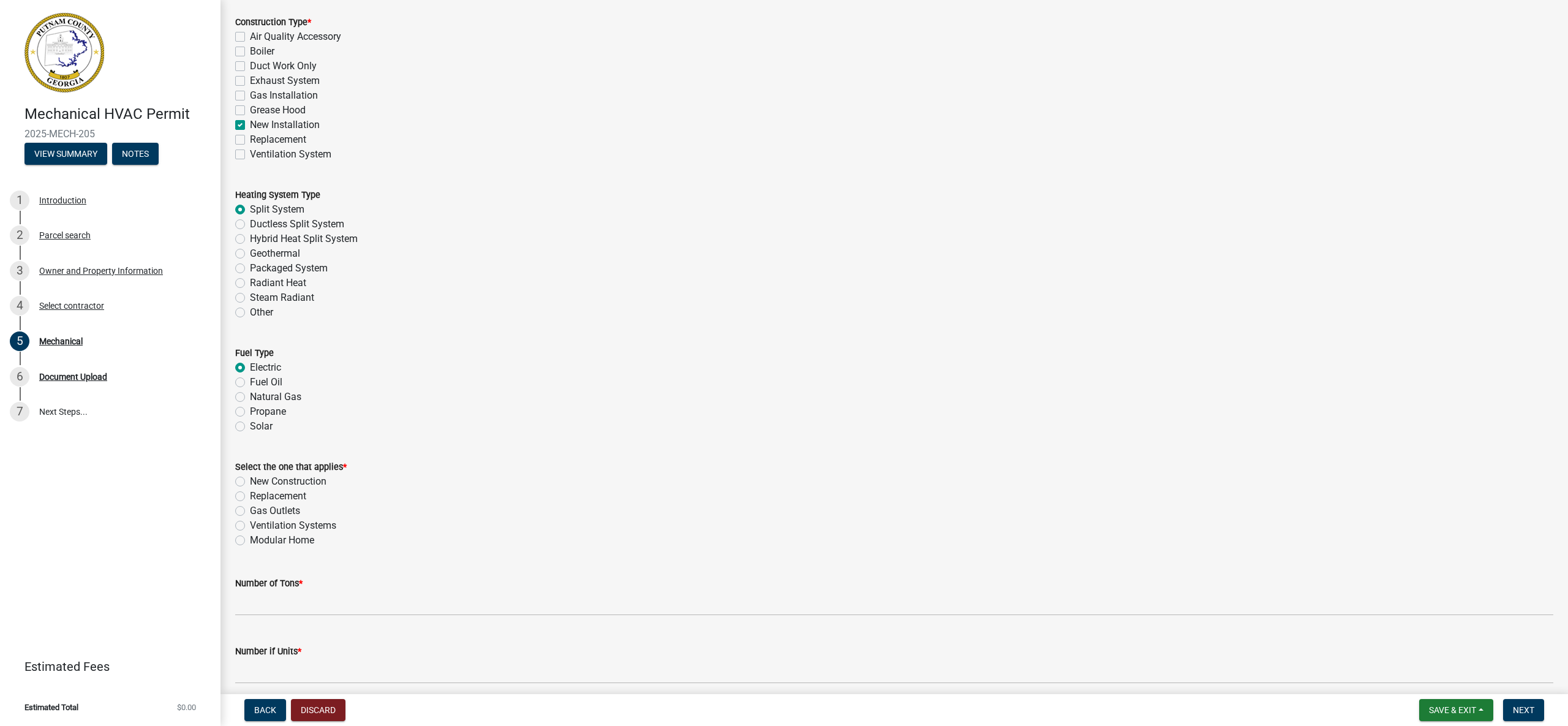
scroll to position [262, 0]
click at [250, 475] on label "New Construction" at bounding box center [288, 475] width 76 height 15
click at [250, 475] on input "New Construction" at bounding box center [254, 472] width 8 height 8
radio input "true"
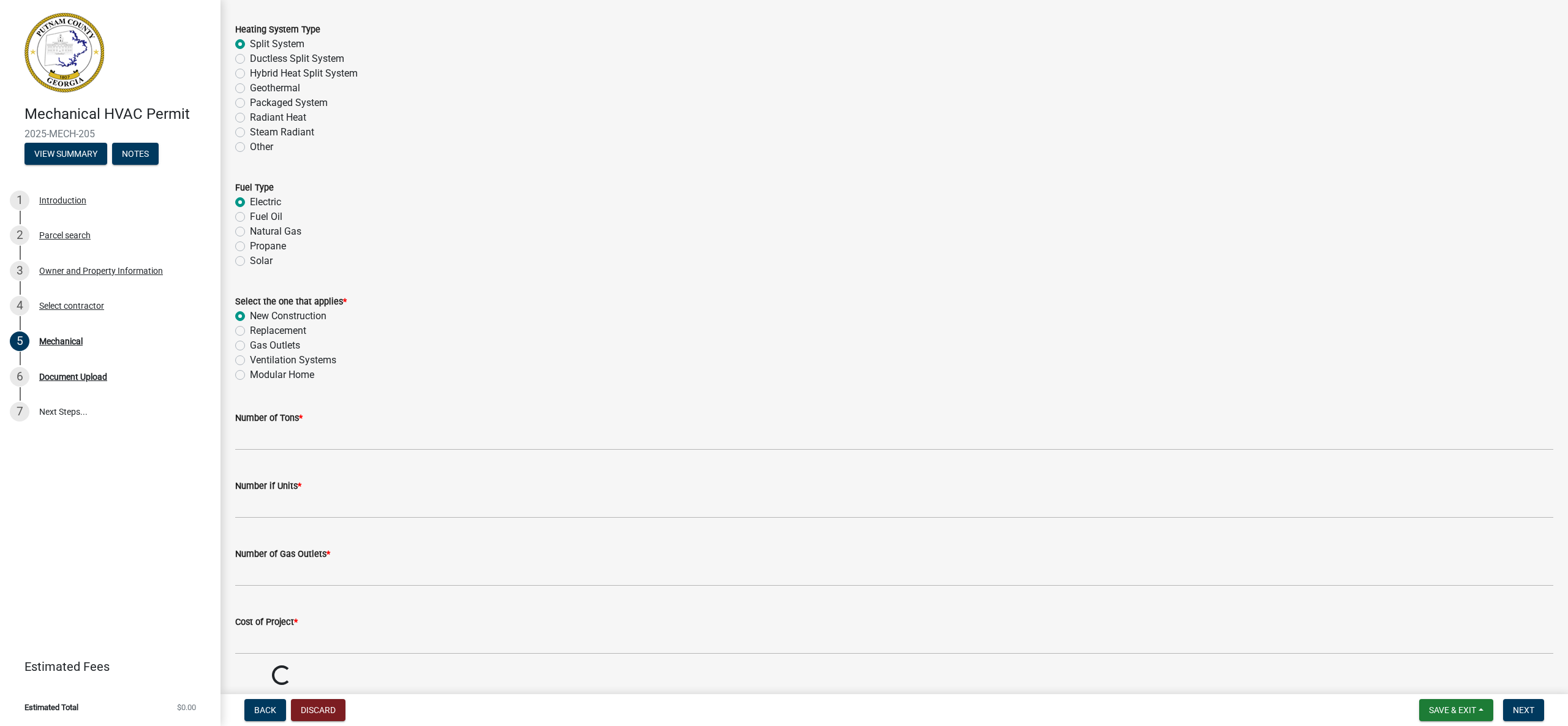
scroll to position [426, 0]
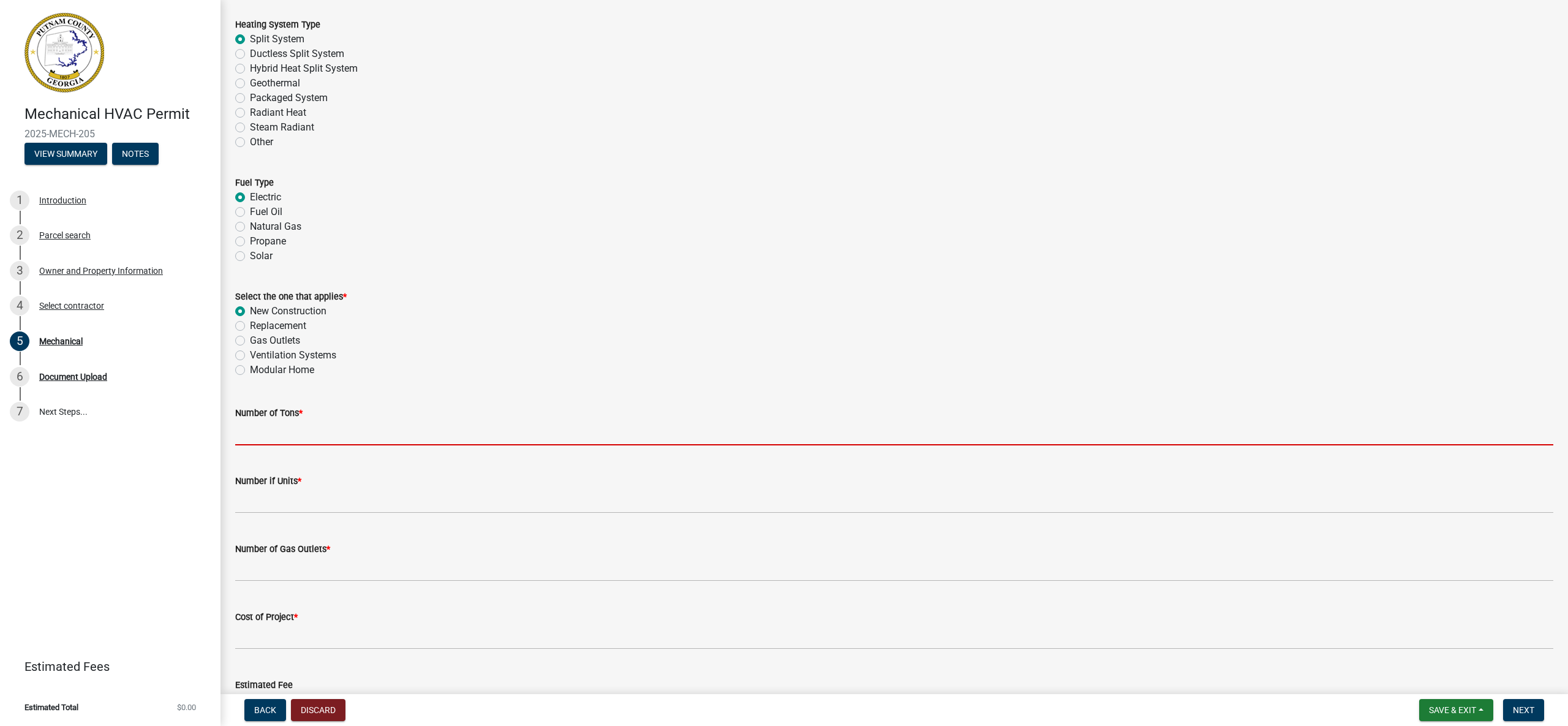
click at [337, 434] on input "text" at bounding box center [894, 433] width 1318 height 25
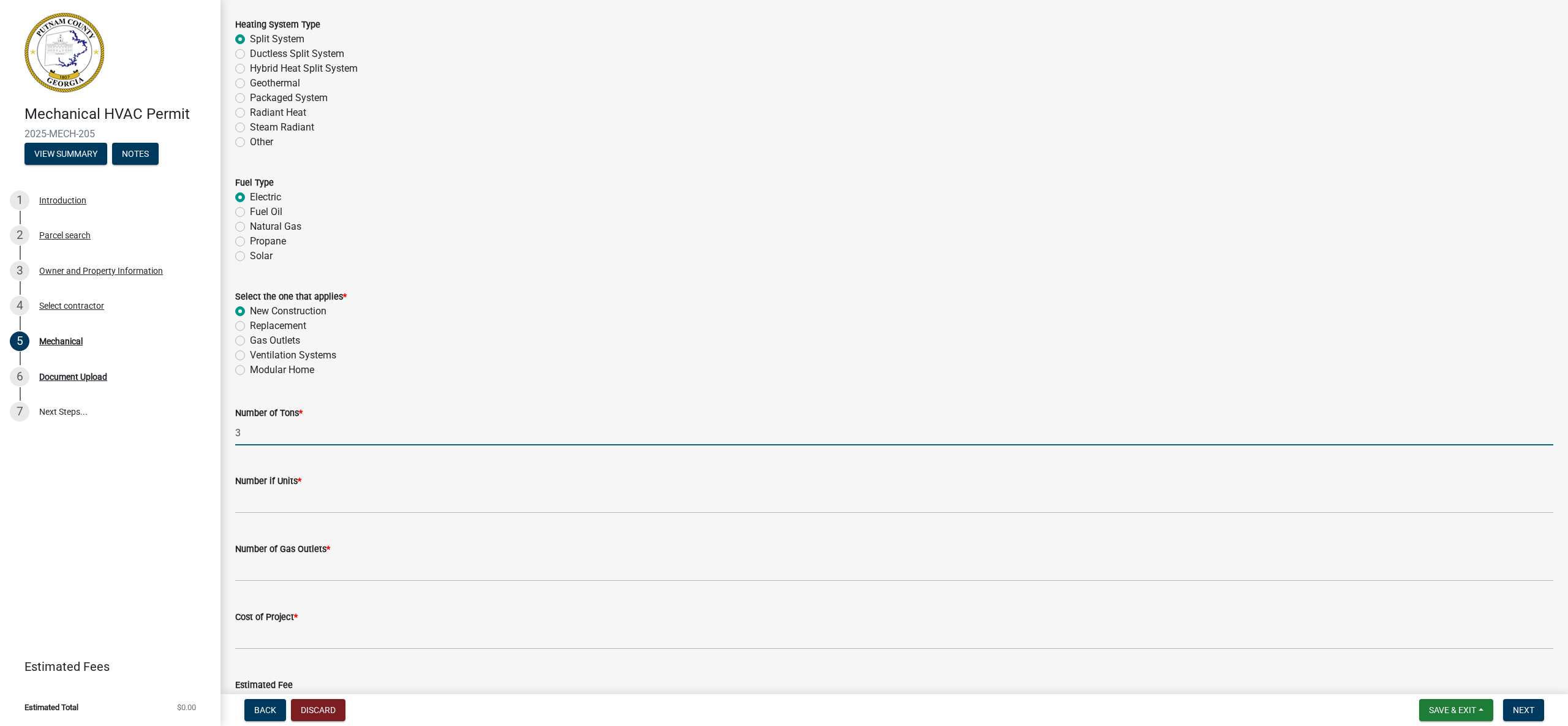
type input "3"
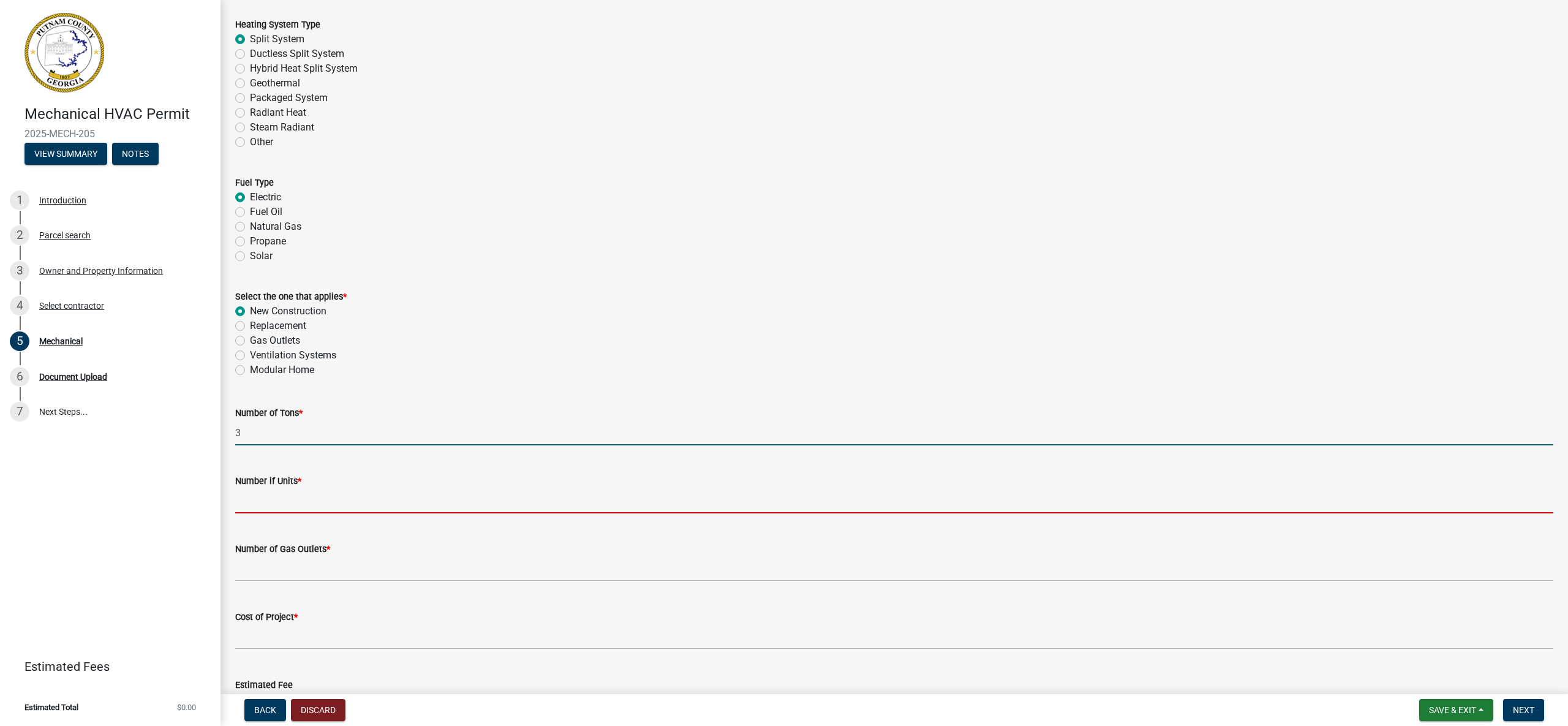
click at [305, 503] on input "text" at bounding box center [894, 501] width 1318 height 25
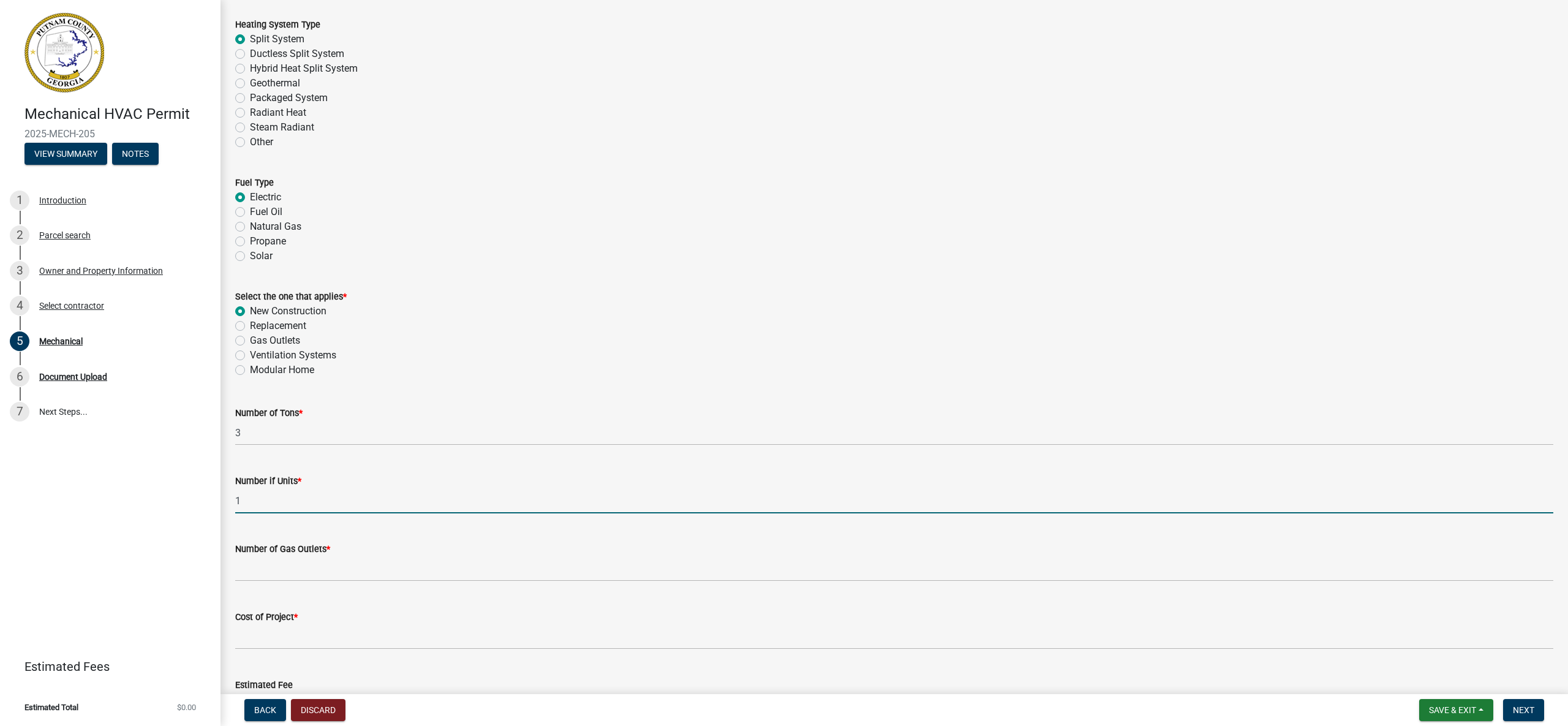
type input "1"
click at [285, 574] on input "text" at bounding box center [894, 569] width 1318 height 25
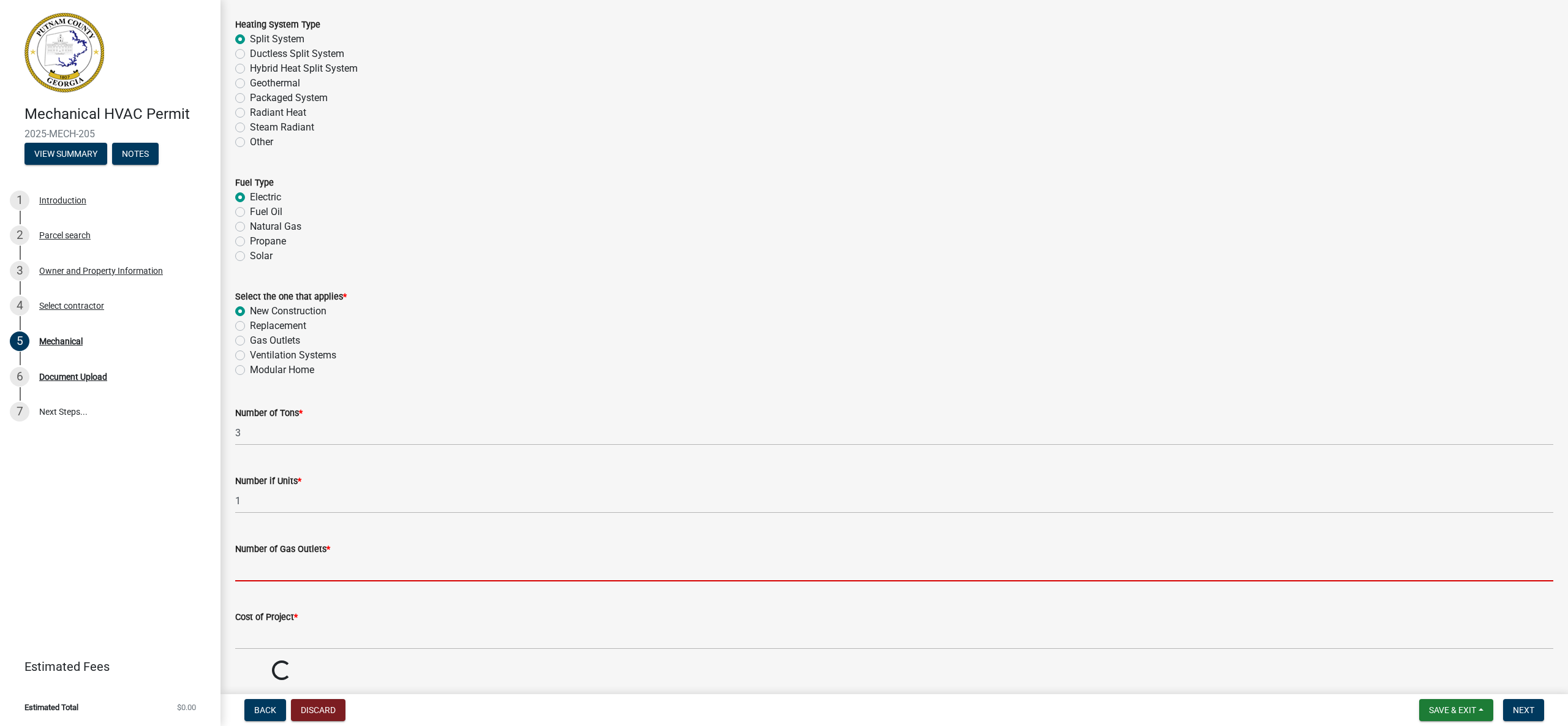
type input "0"
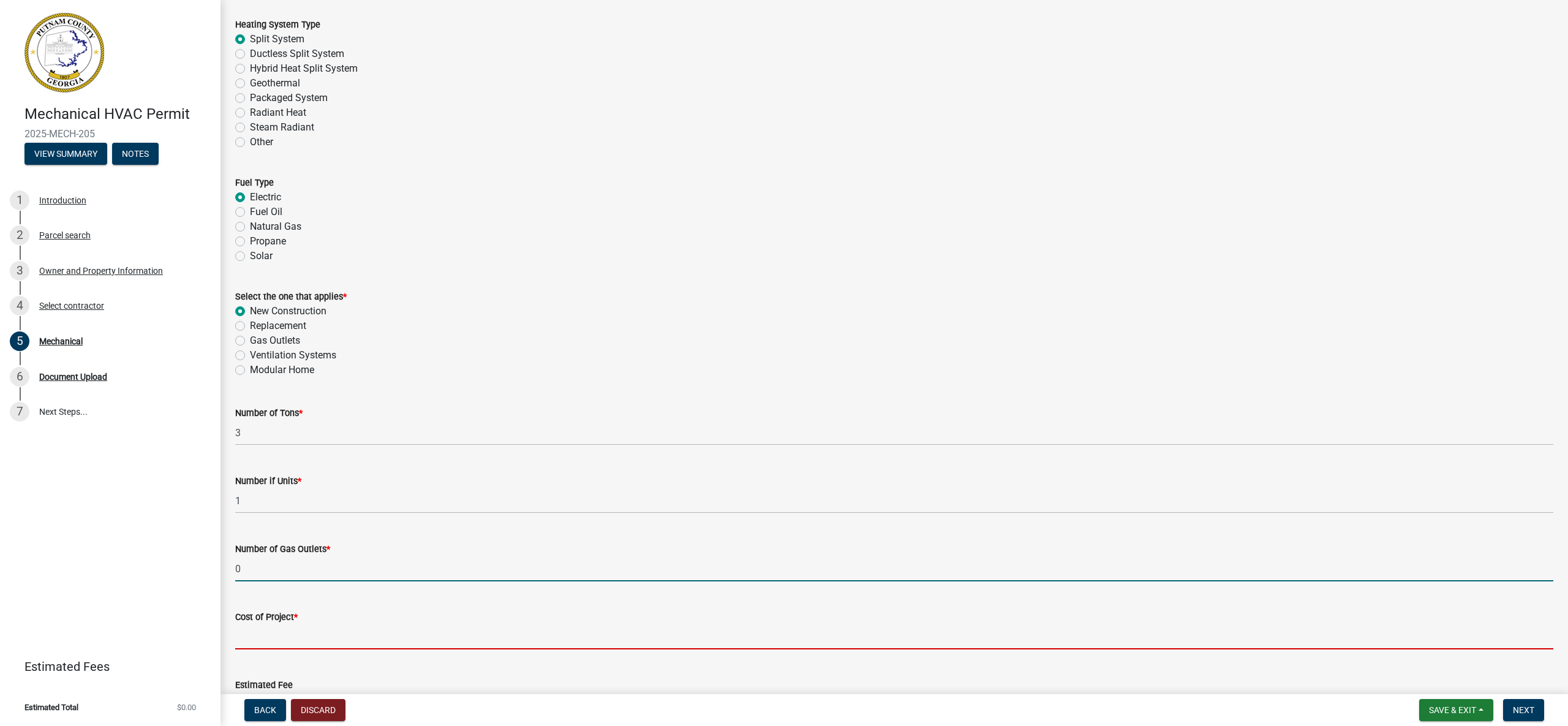
click at [311, 637] on input "text" at bounding box center [894, 637] width 1318 height 25
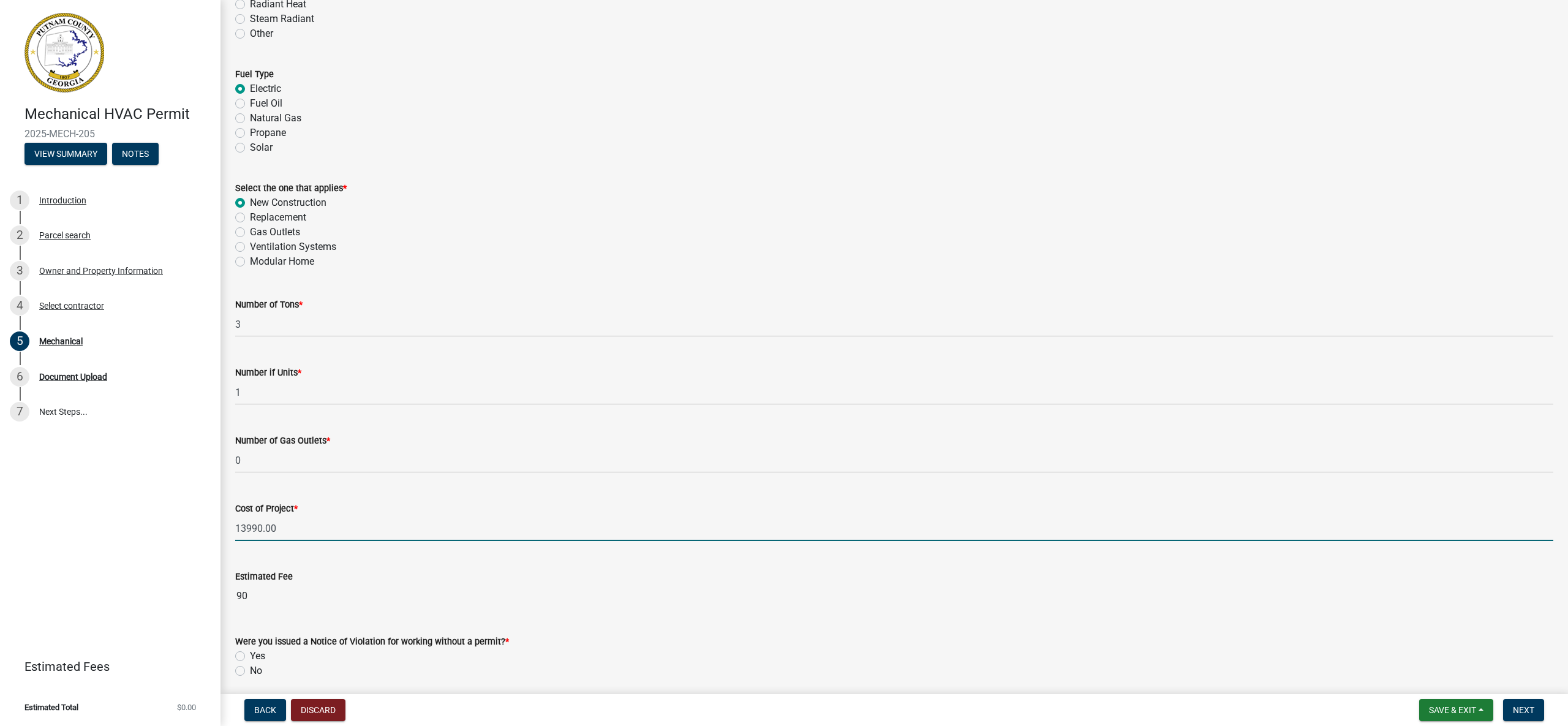
scroll to position [592, 0]
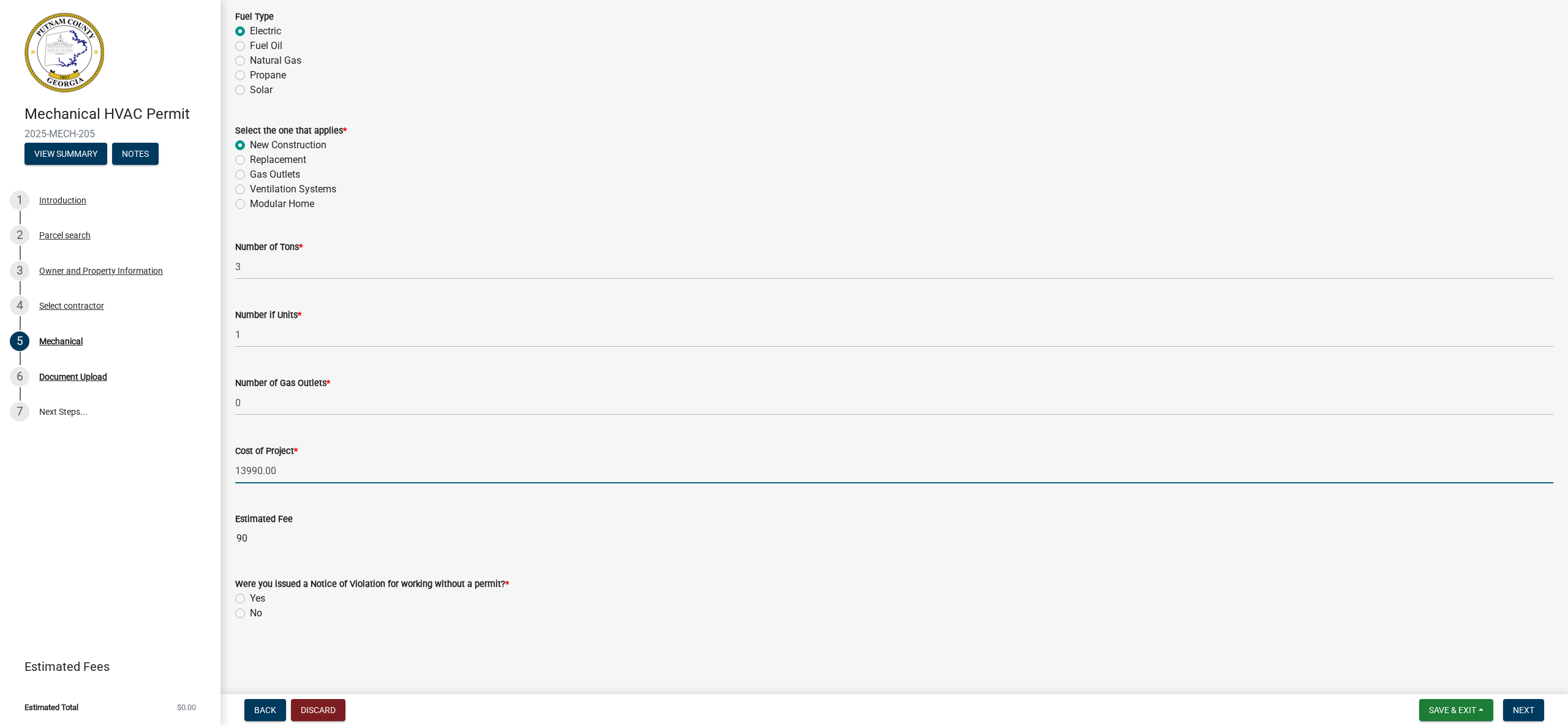
type input "13990"
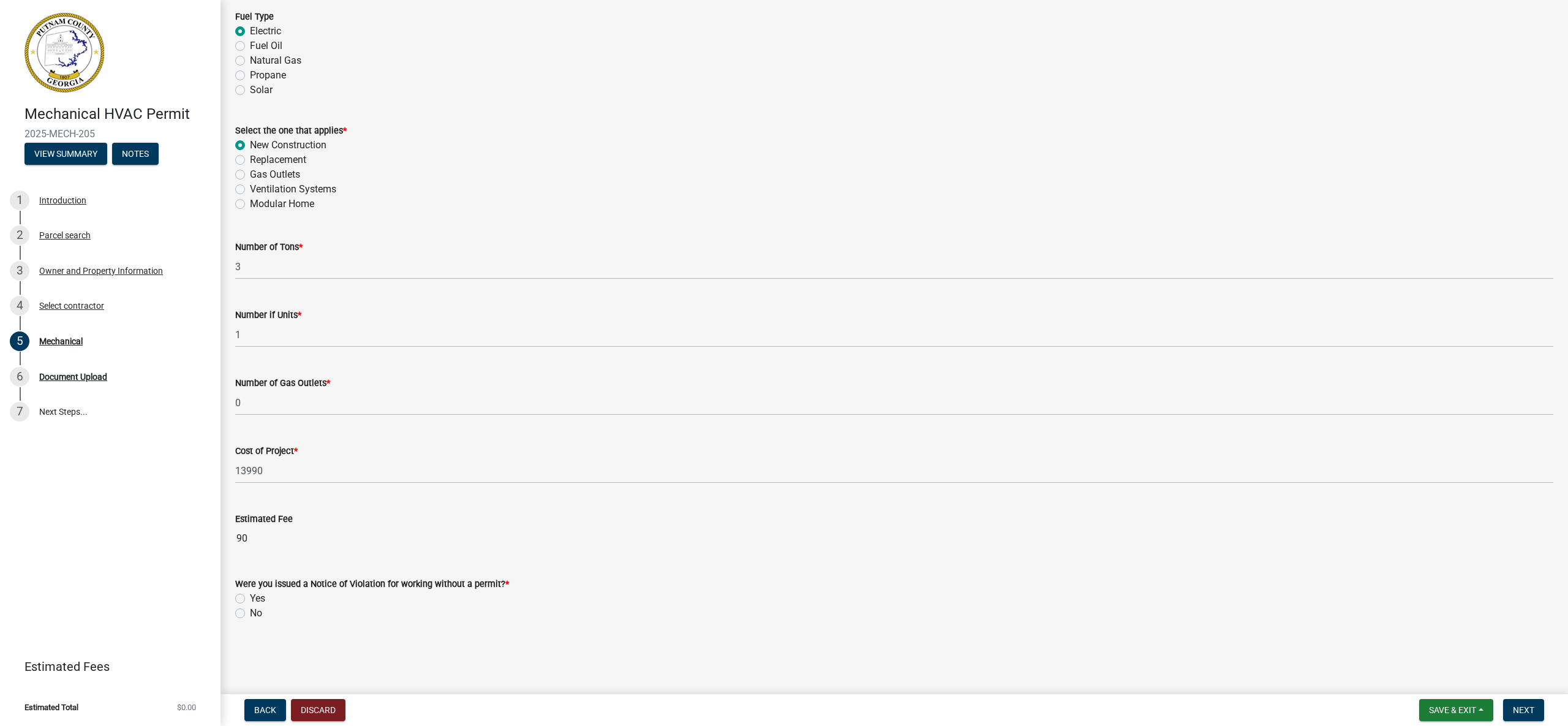
click at [250, 614] on label "No" at bounding box center [256, 613] width 12 height 15
click at [250, 614] on input "No" at bounding box center [254, 610] width 8 height 8
radio input "true"
click at [1518, 707] on span "Next" at bounding box center [1523, 710] width 21 height 10
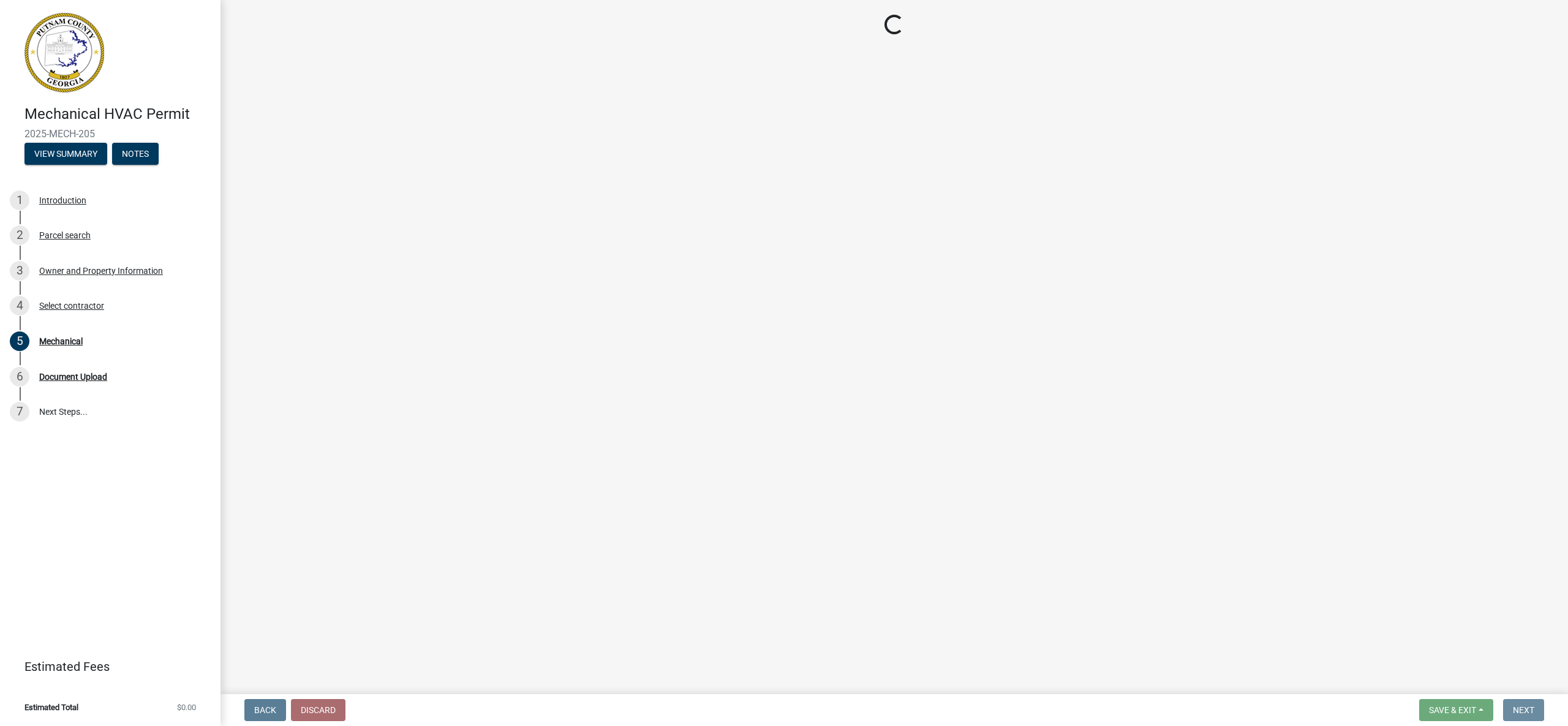
scroll to position [0, 0]
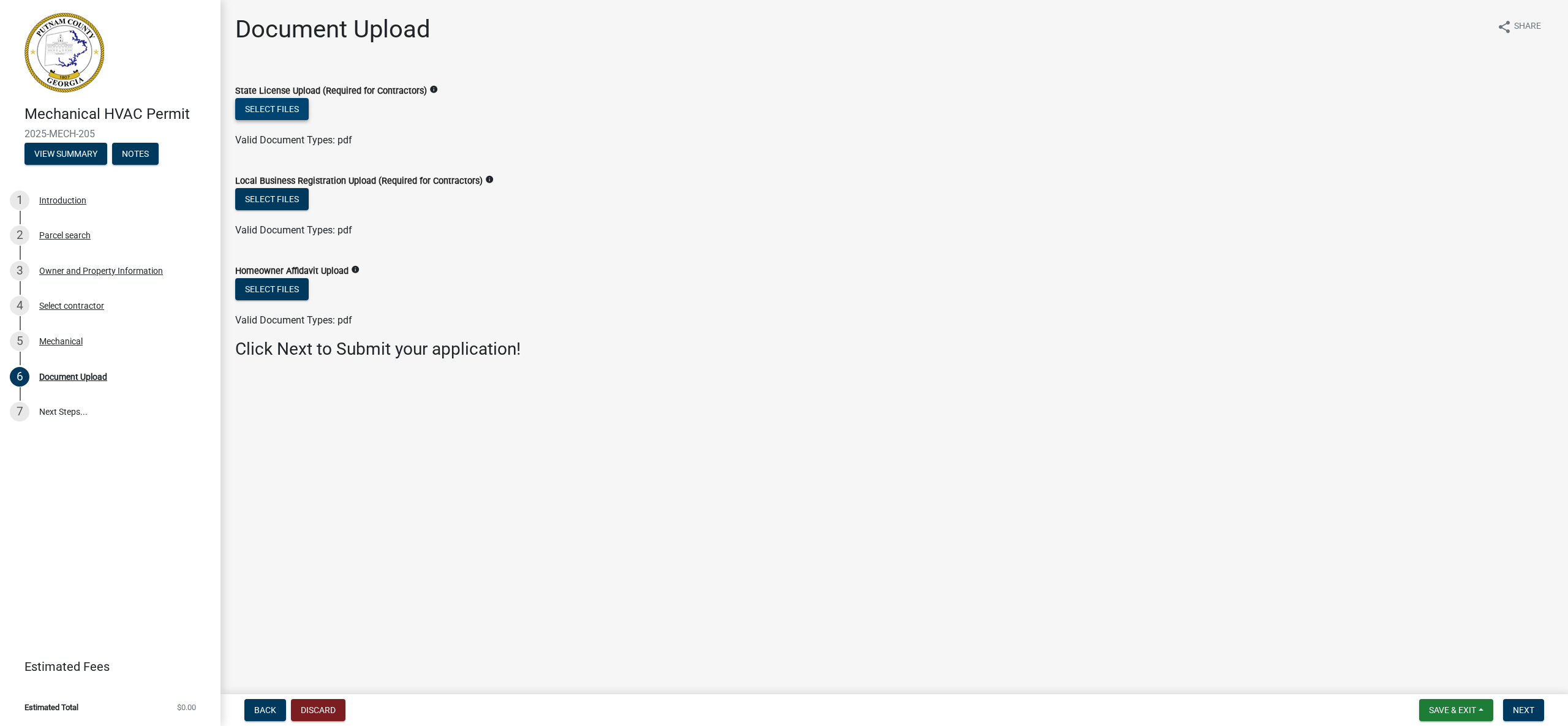
click at [276, 105] on button "Select files" at bounding box center [272, 109] width 74 height 22
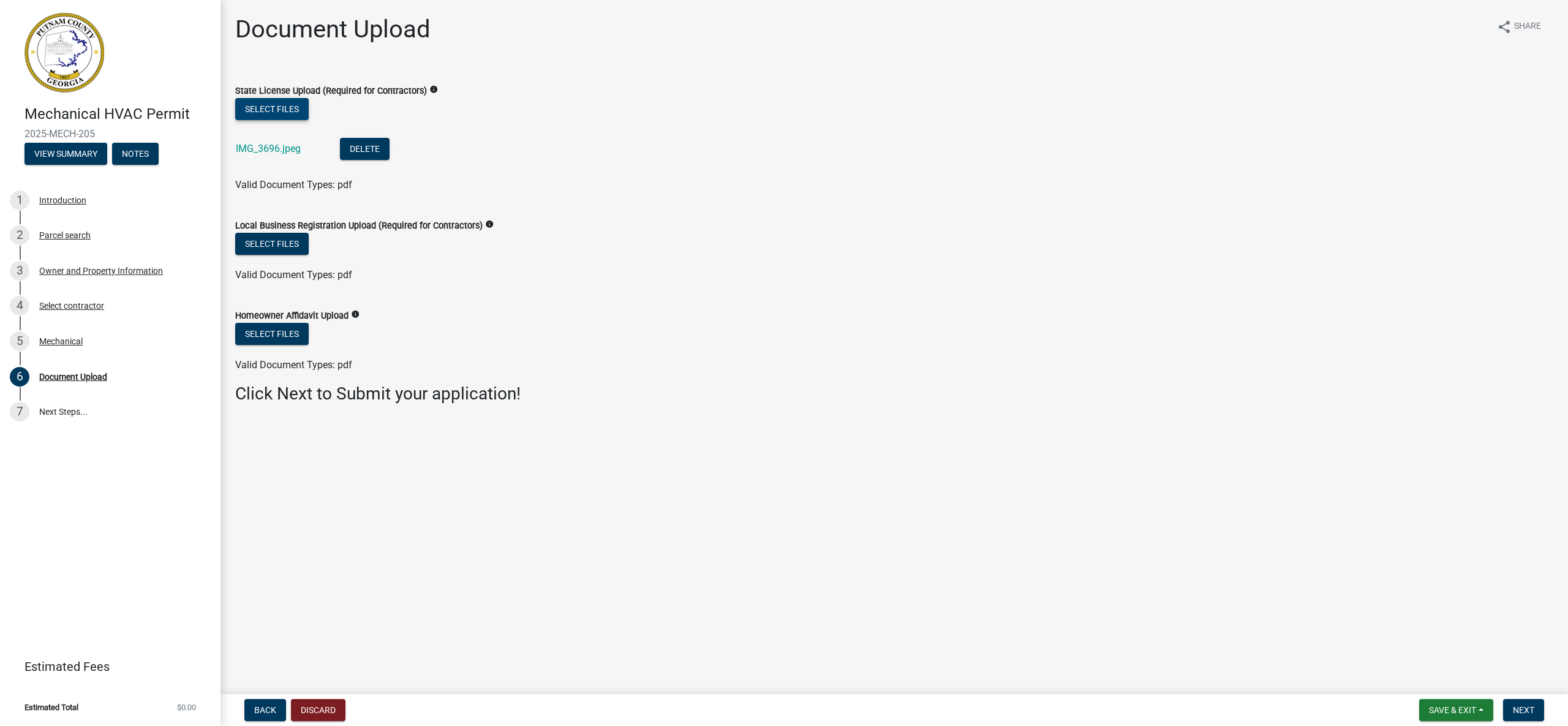
click at [267, 108] on button "Select files" at bounding box center [272, 109] width 74 height 22
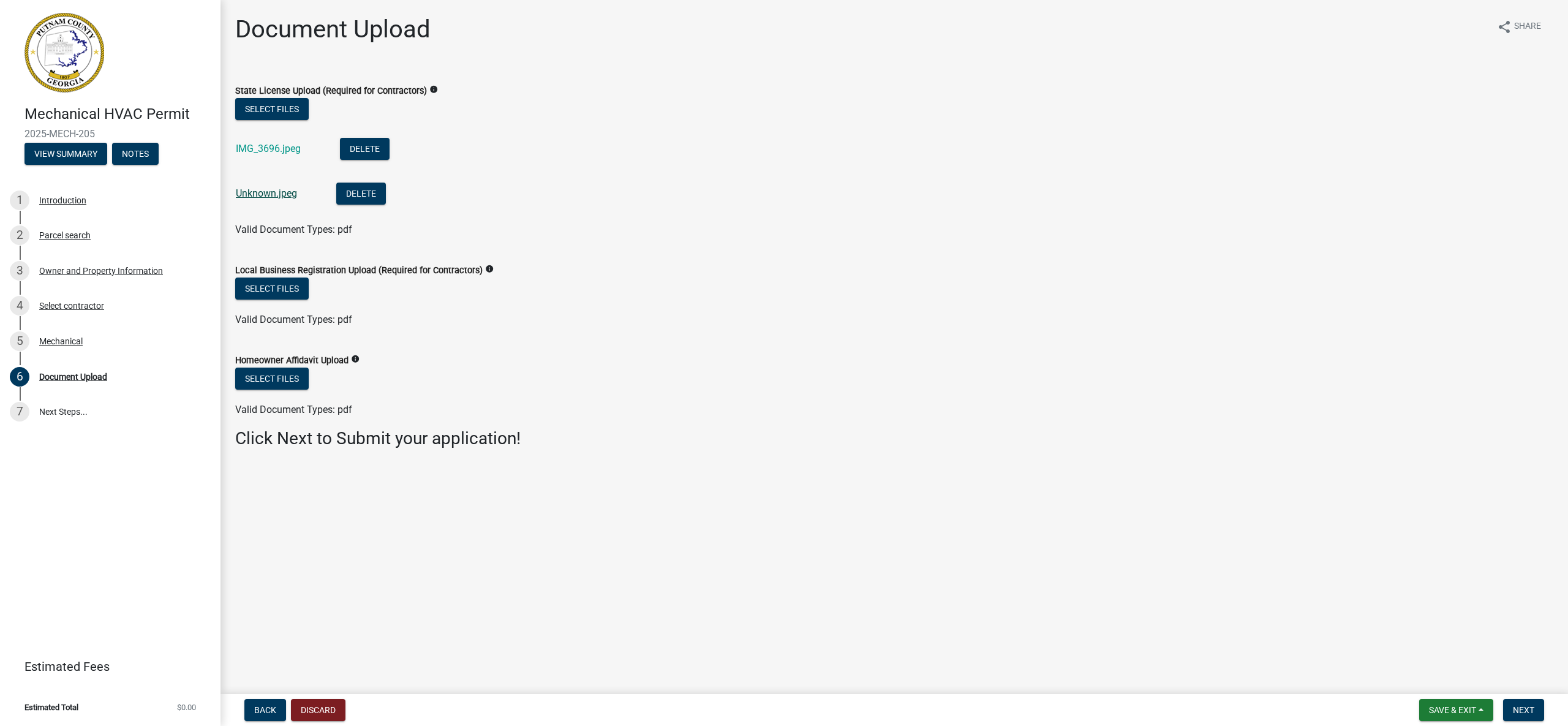
click at [273, 193] on link "Unknown.jpeg" at bounding box center [266, 193] width 61 height 11
click at [274, 151] on link "IMG_3696.jpeg" at bounding box center [268, 148] width 65 height 11
click at [367, 147] on button "Delete" at bounding box center [365, 148] width 50 height 22
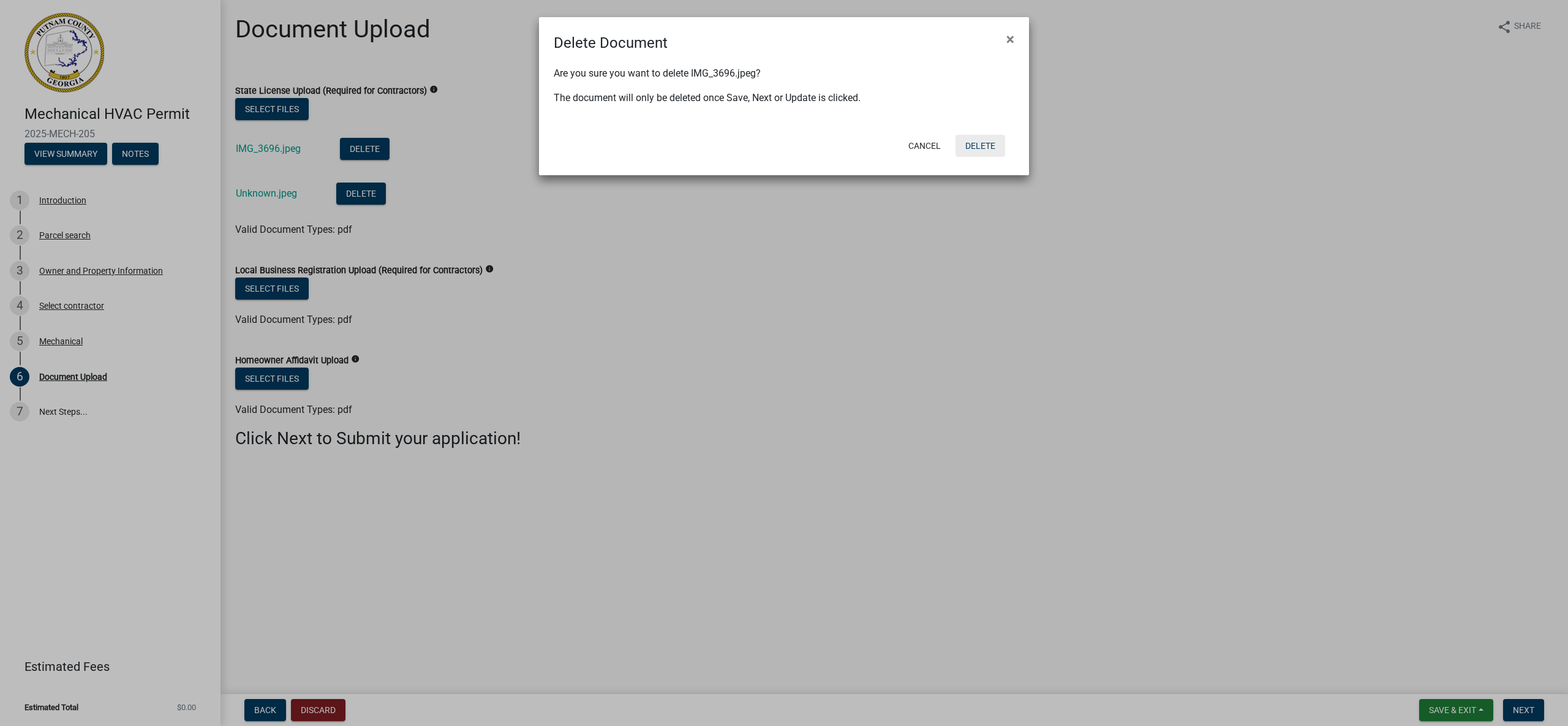
click at [984, 147] on button "Delete" at bounding box center [980, 145] width 50 height 22
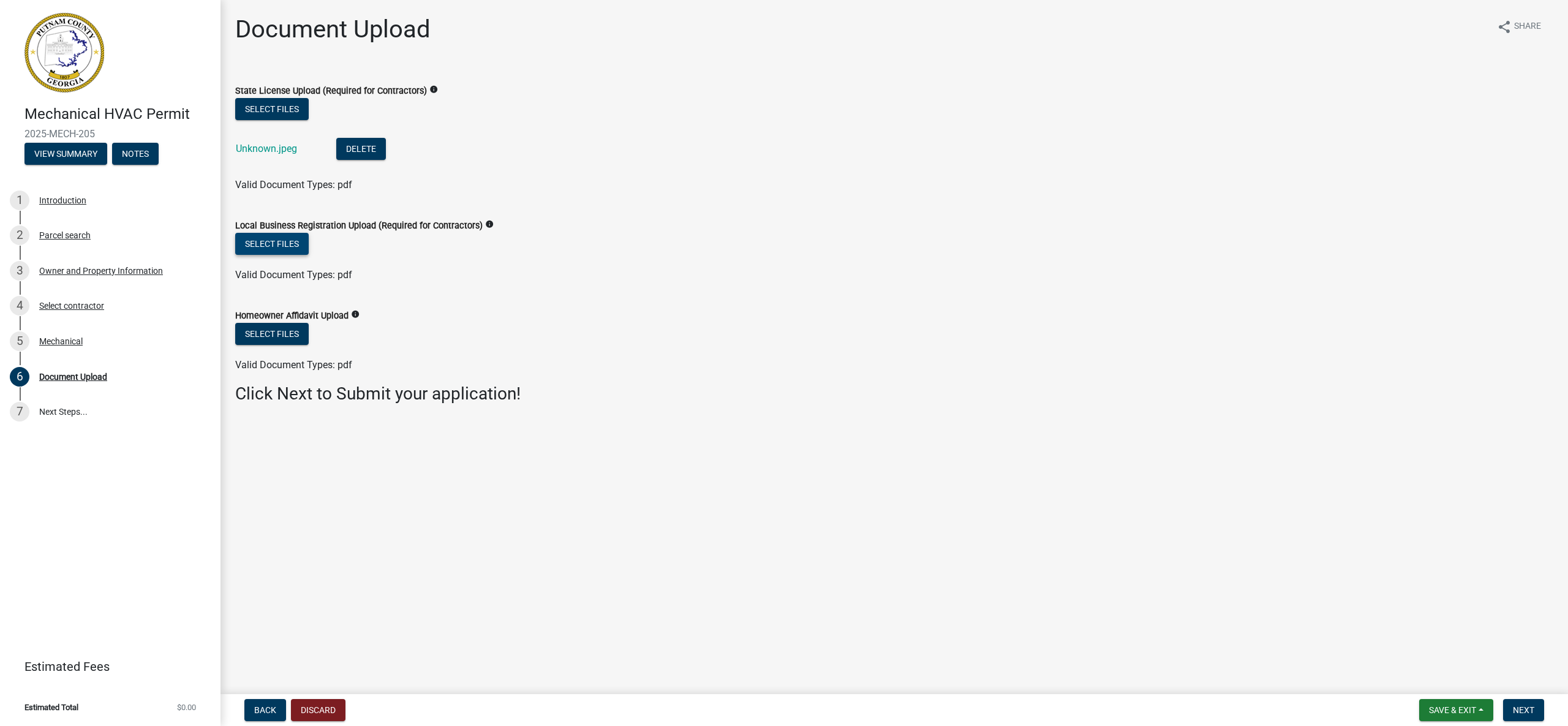
click at [290, 240] on button "Select files" at bounding box center [272, 243] width 74 height 22
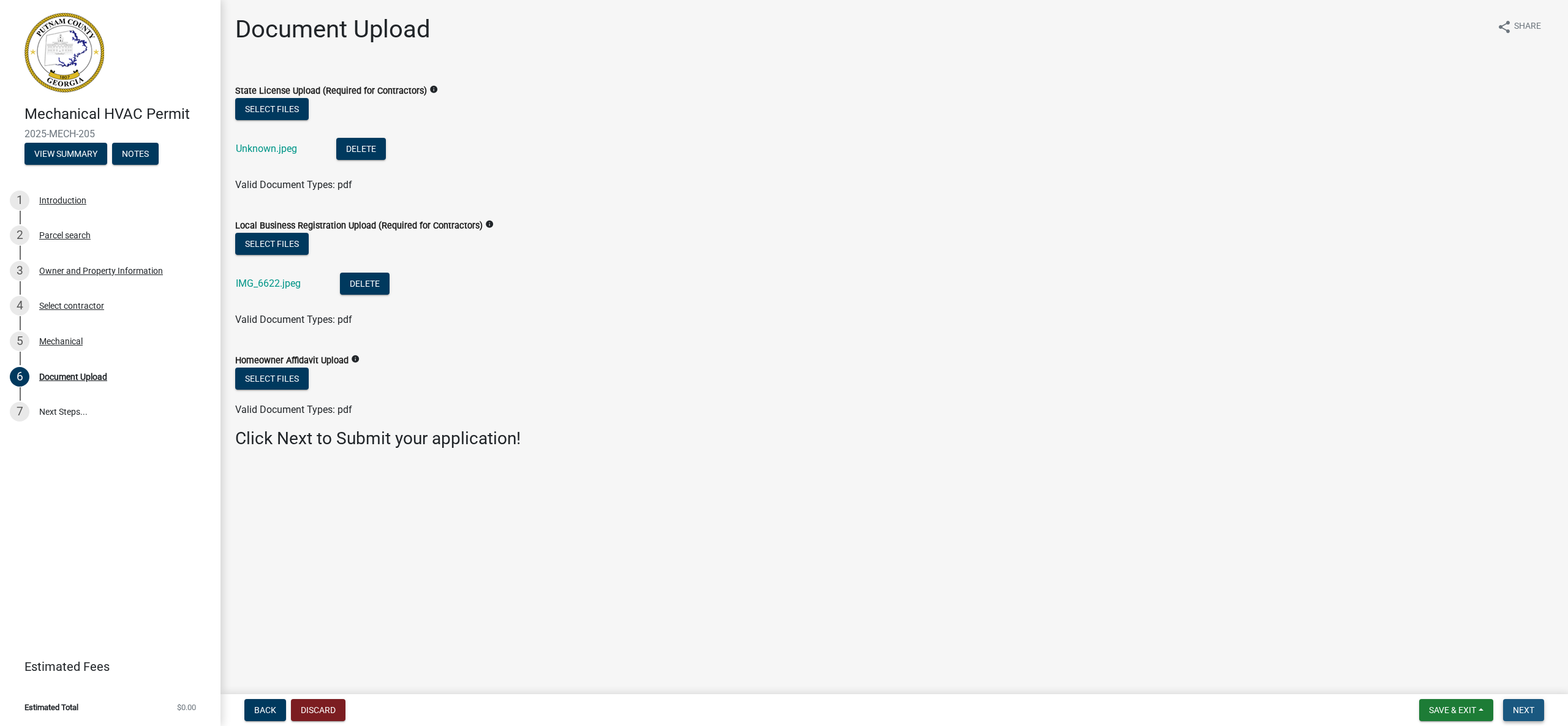
click at [1521, 709] on span "Next" at bounding box center [1523, 710] width 21 height 10
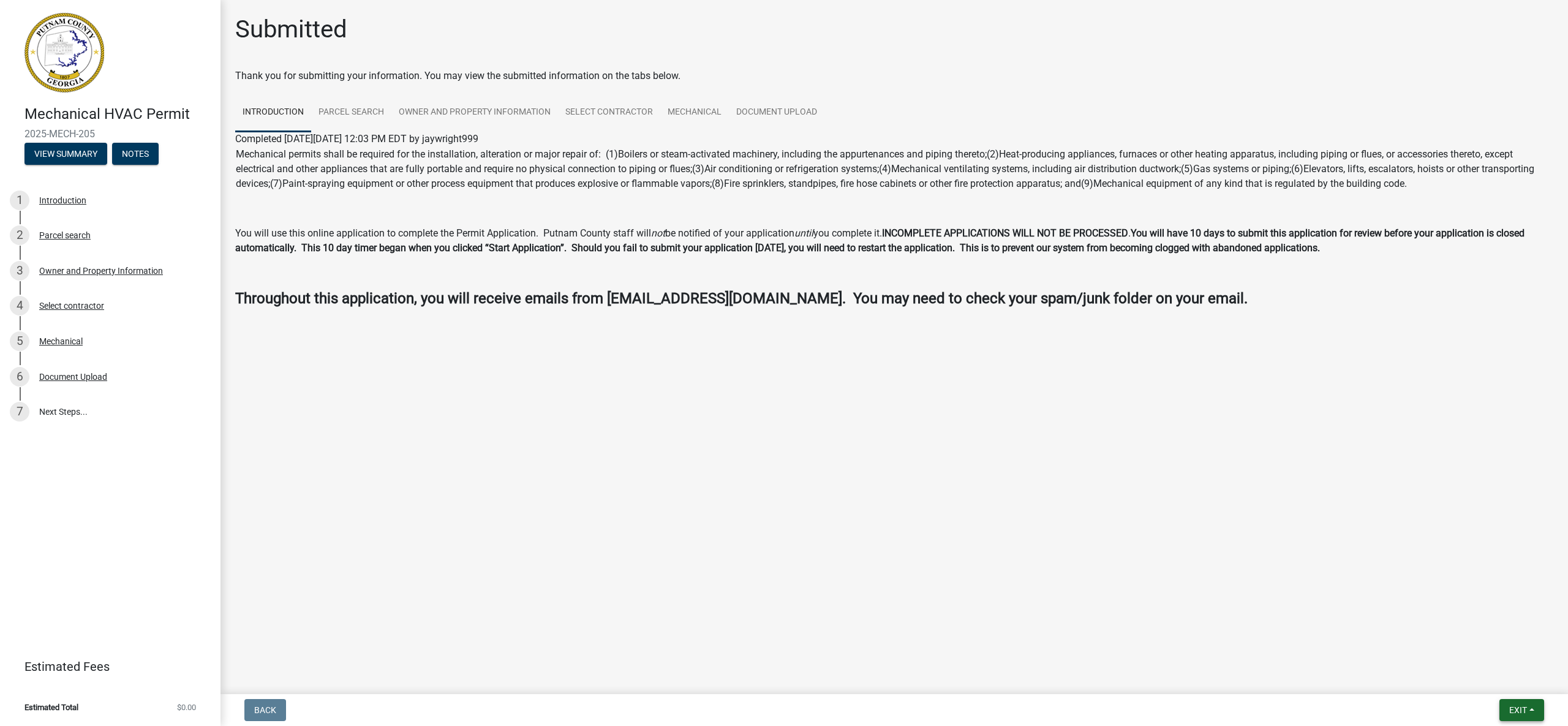
click at [1517, 709] on span "Exit" at bounding box center [1518, 710] width 18 height 10
click at [1490, 681] on button "Save & Exit" at bounding box center [1496, 678] width 98 height 29
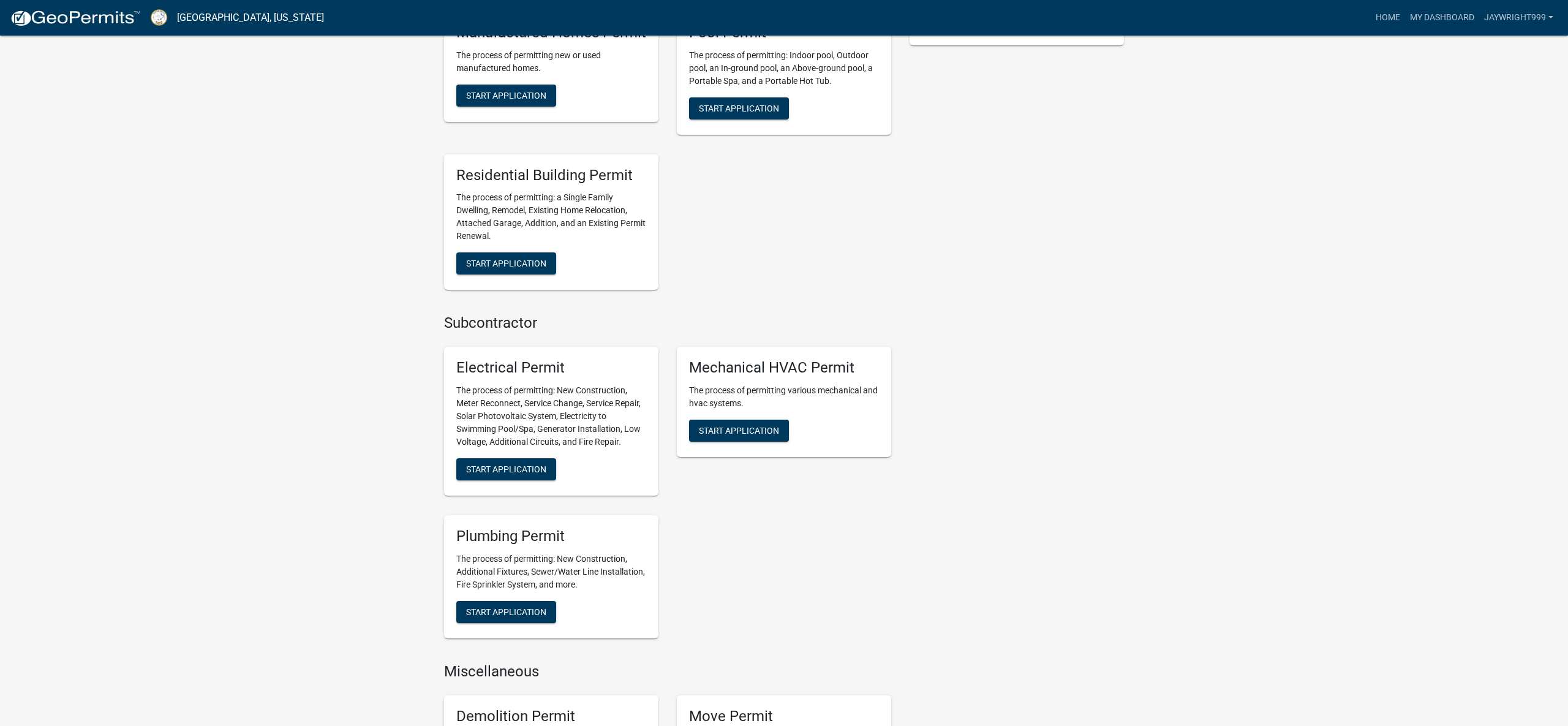
scroll to position [508, 0]
click at [519, 464] on span "Start Application" at bounding box center [506, 468] width 80 height 10
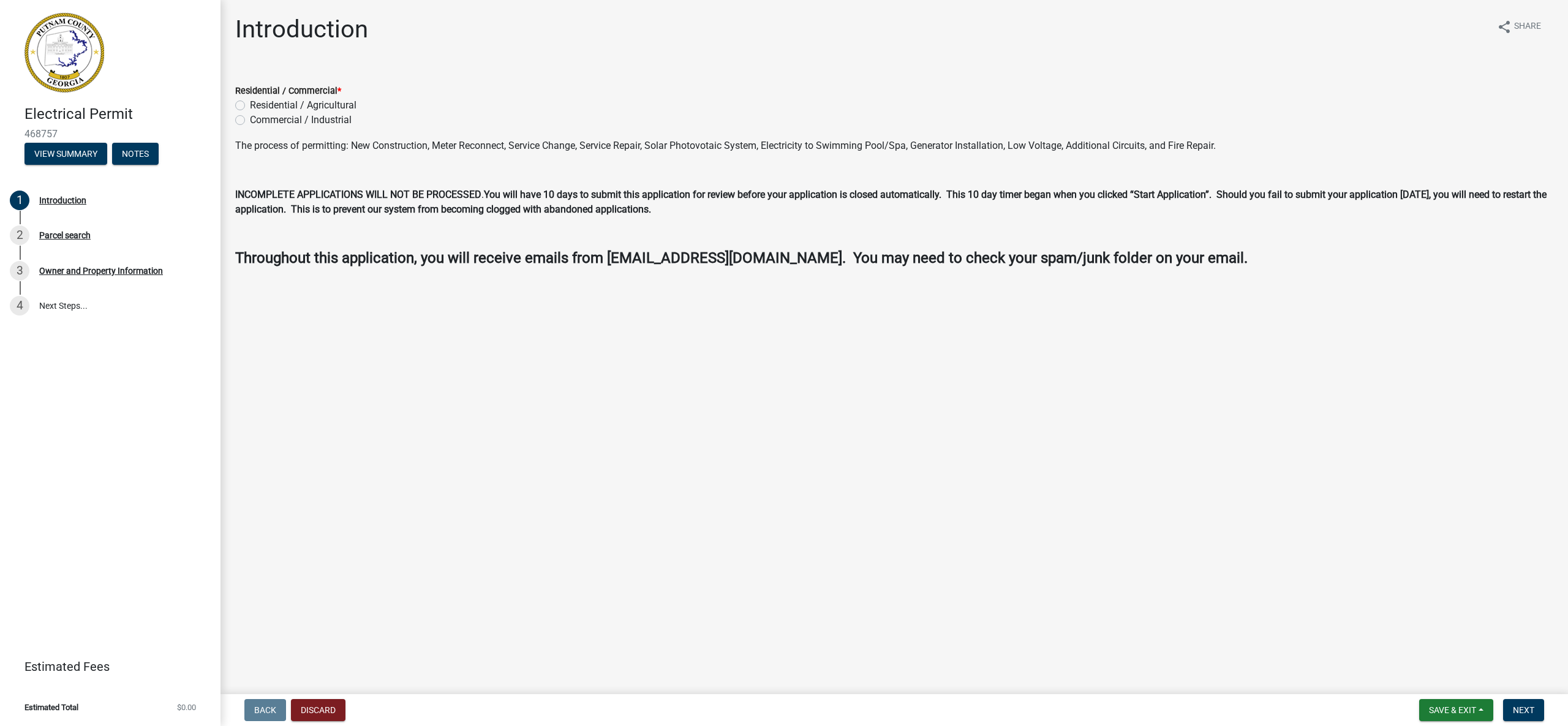
click at [250, 105] on label "Residential / Agricultural" at bounding box center [303, 106] width 106 height 15
click at [250, 105] on input "Residential / Agricultural" at bounding box center [254, 102] width 8 height 8
radio input "true"
click at [1524, 710] on span "Next" at bounding box center [1523, 710] width 21 height 10
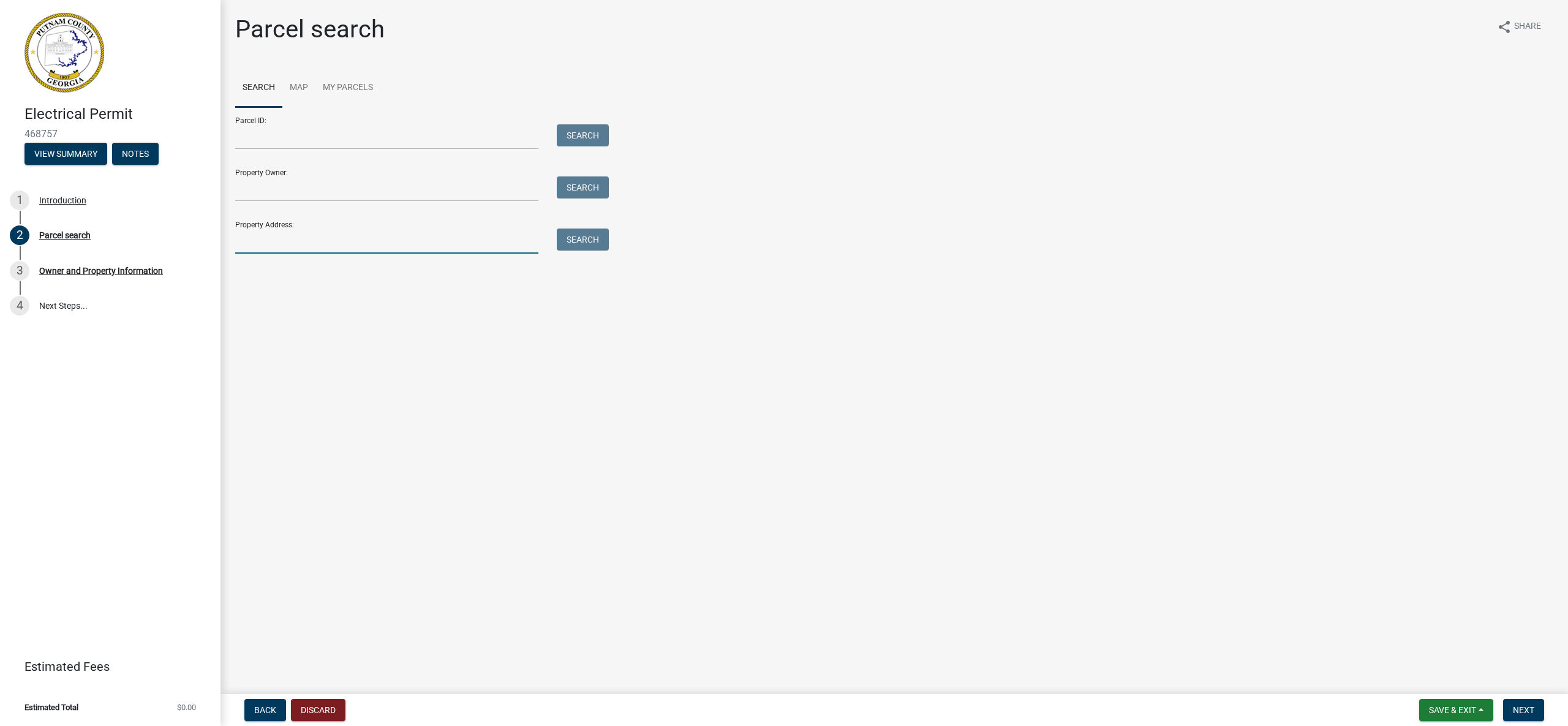
click at [392, 244] on input "Property Address:" at bounding box center [387, 241] width 303 height 25
type input "[STREET_ADDRESS][PERSON_NAME]"
click at [576, 243] on button "Search" at bounding box center [582, 239] width 52 height 22
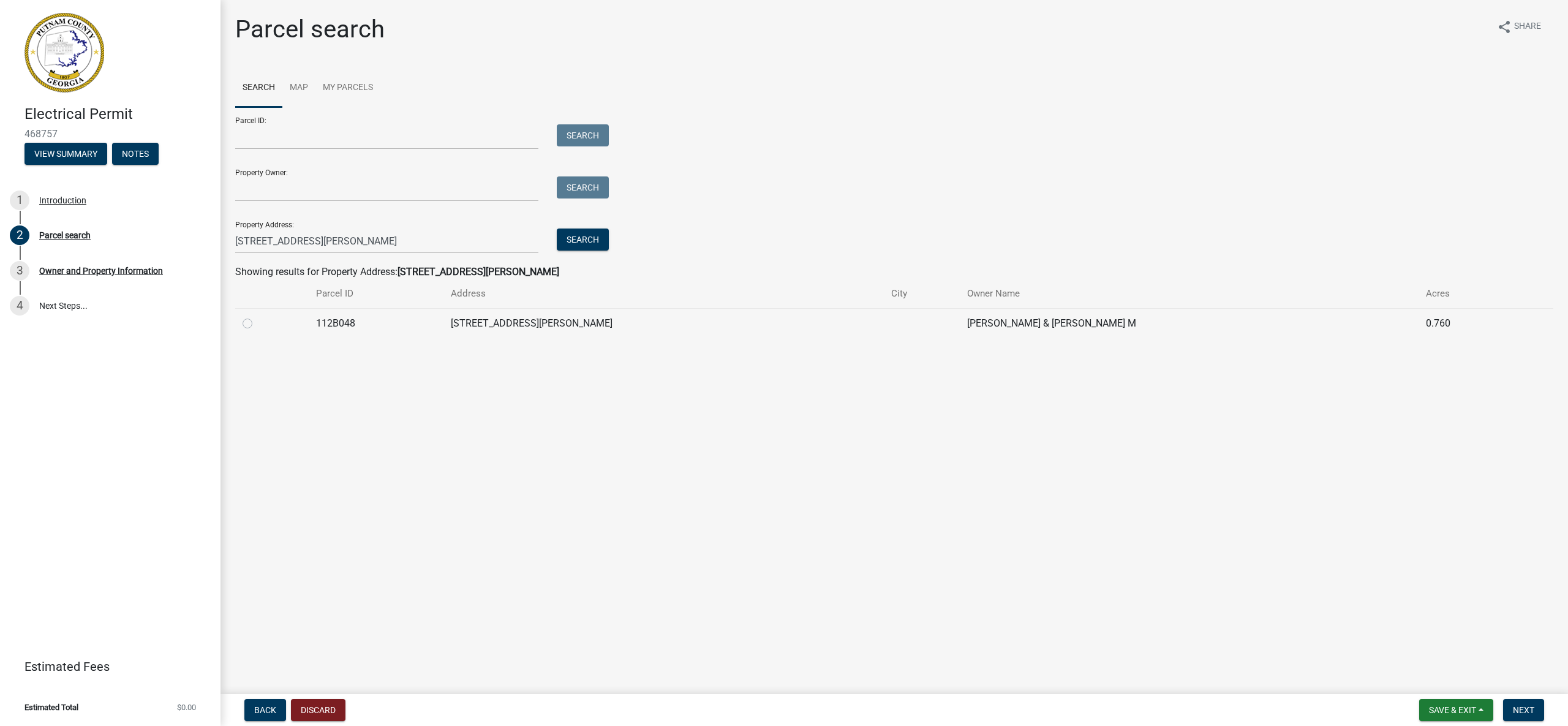
click at [257, 316] on label at bounding box center [257, 316] width 0 height 0
click at [257, 324] on input "radio" at bounding box center [261, 320] width 8 height 8
radio input "true"
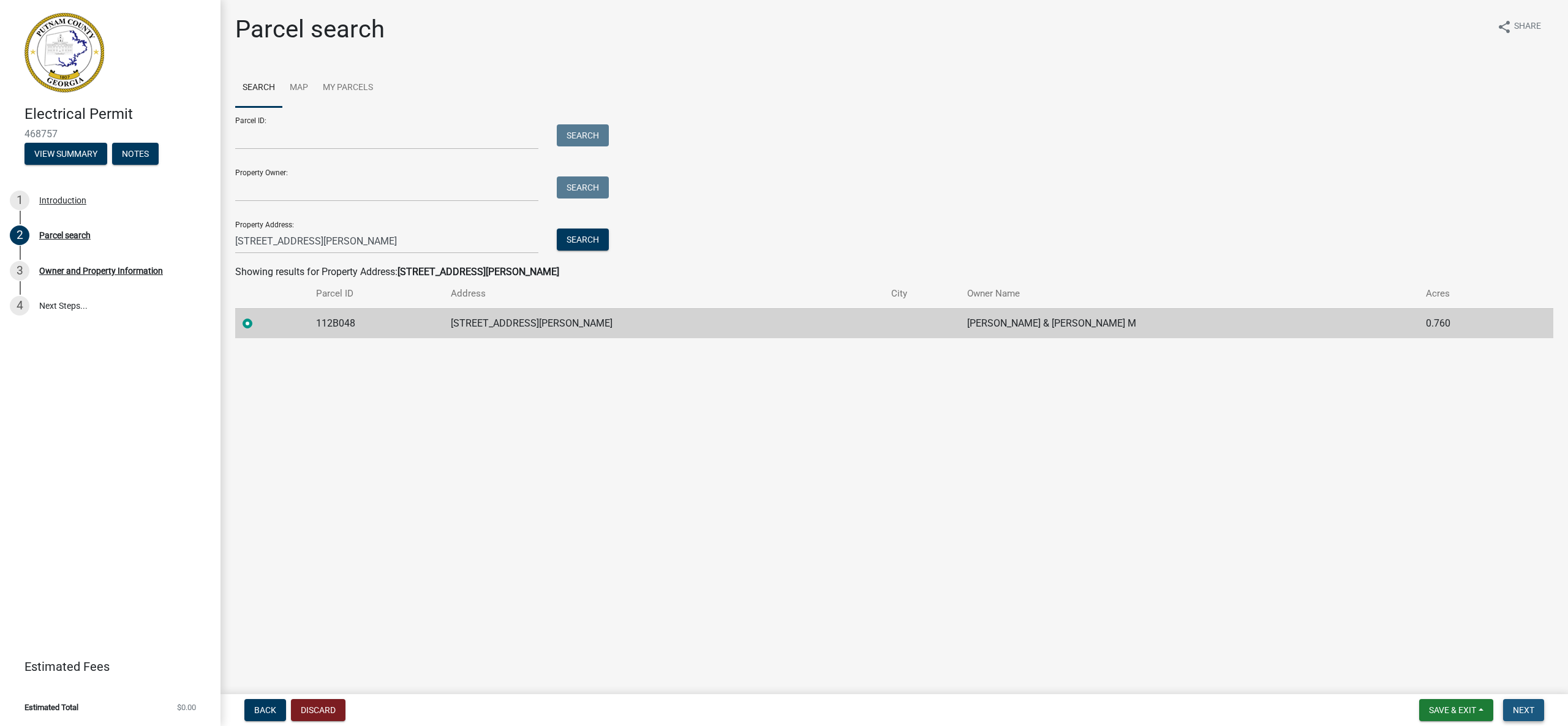
click at [1522, 710] on span "Next" at bounding box center [1523, 710] width 21 height 10
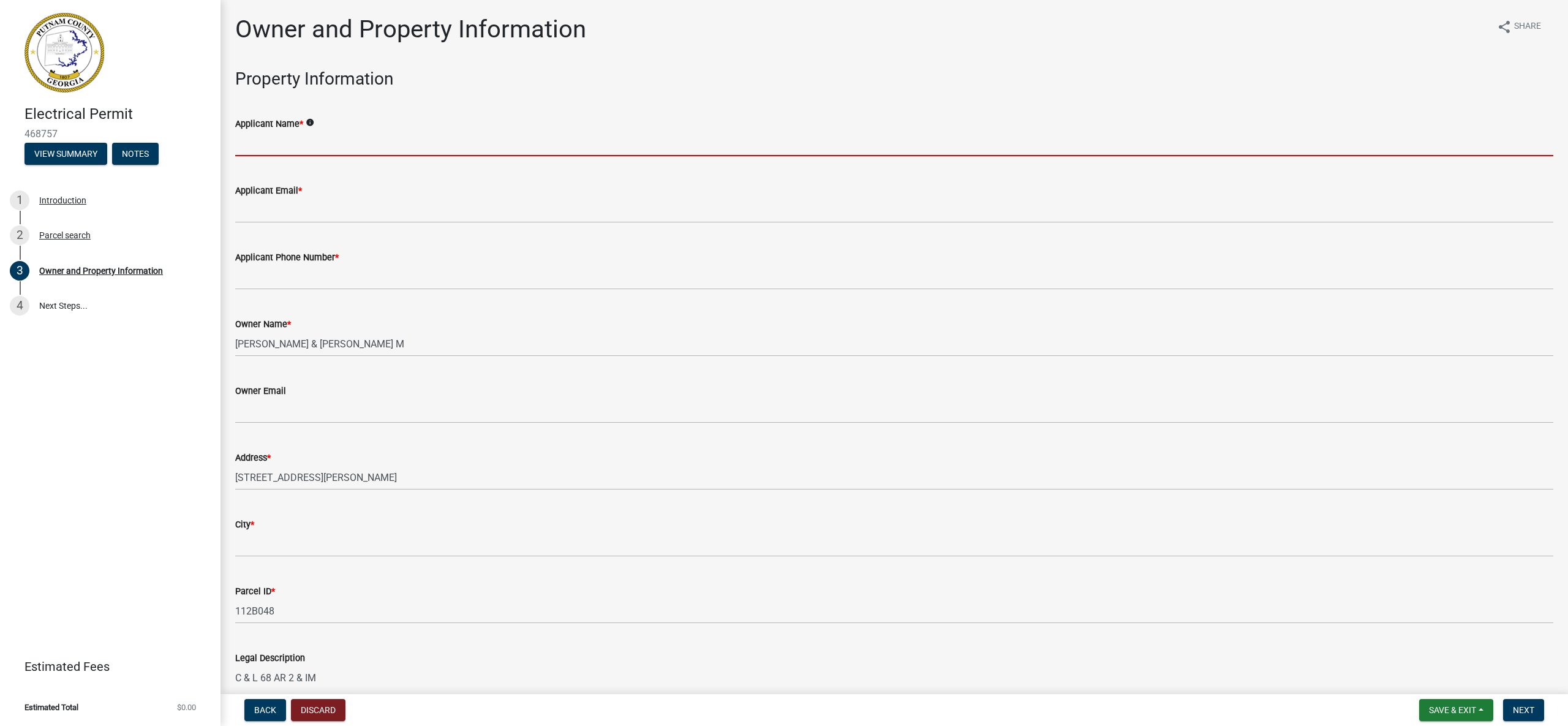
click at [392, 139] on input "Applicant Name *" at bounding box center [894, 143] width 1318 height 25
type input "[PERSON_NAME]"
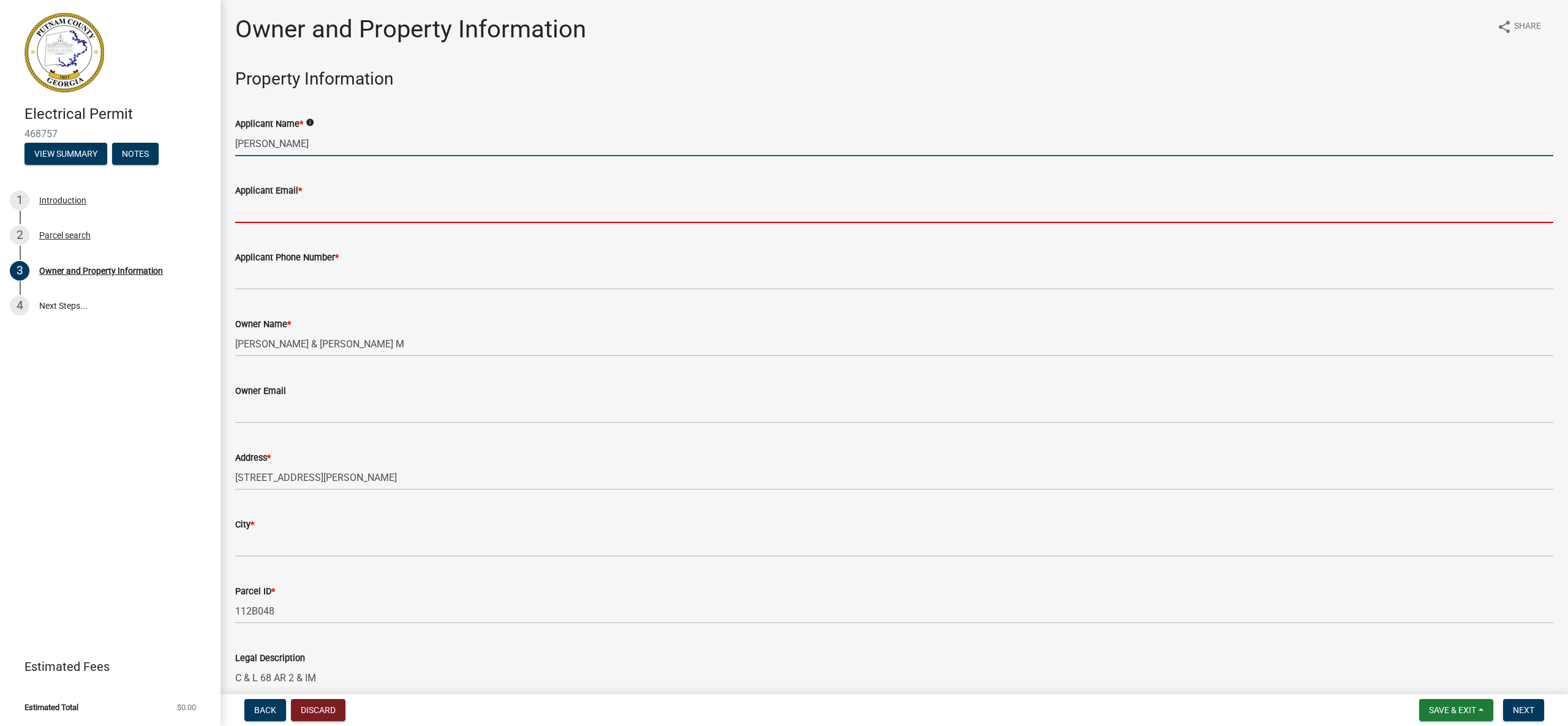
type input "[EMAIL_ADDRESS][DOMAIN_NAME]"
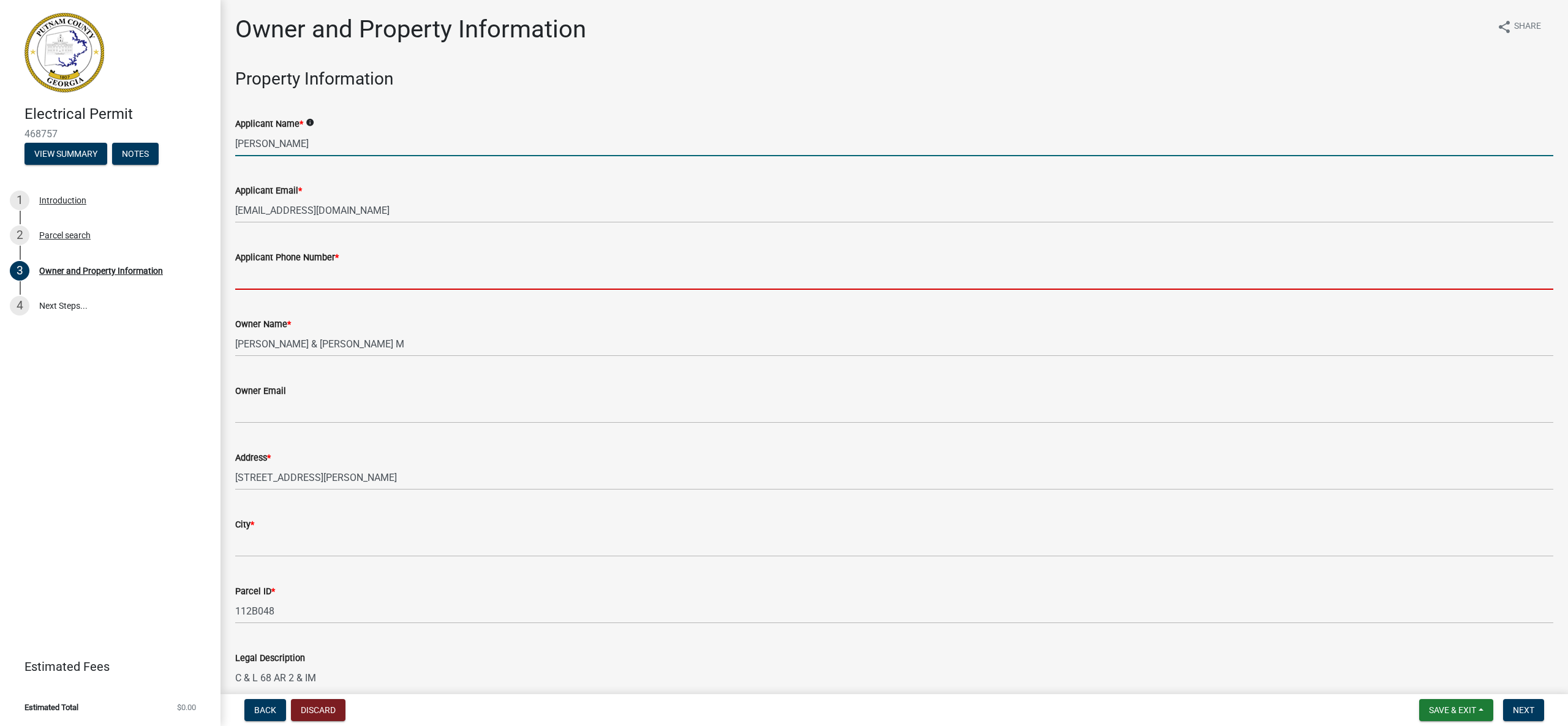
click at [343, 274] on input "Applicant Phone Number *" at bounding box center [894, 277] width 1318 height 25
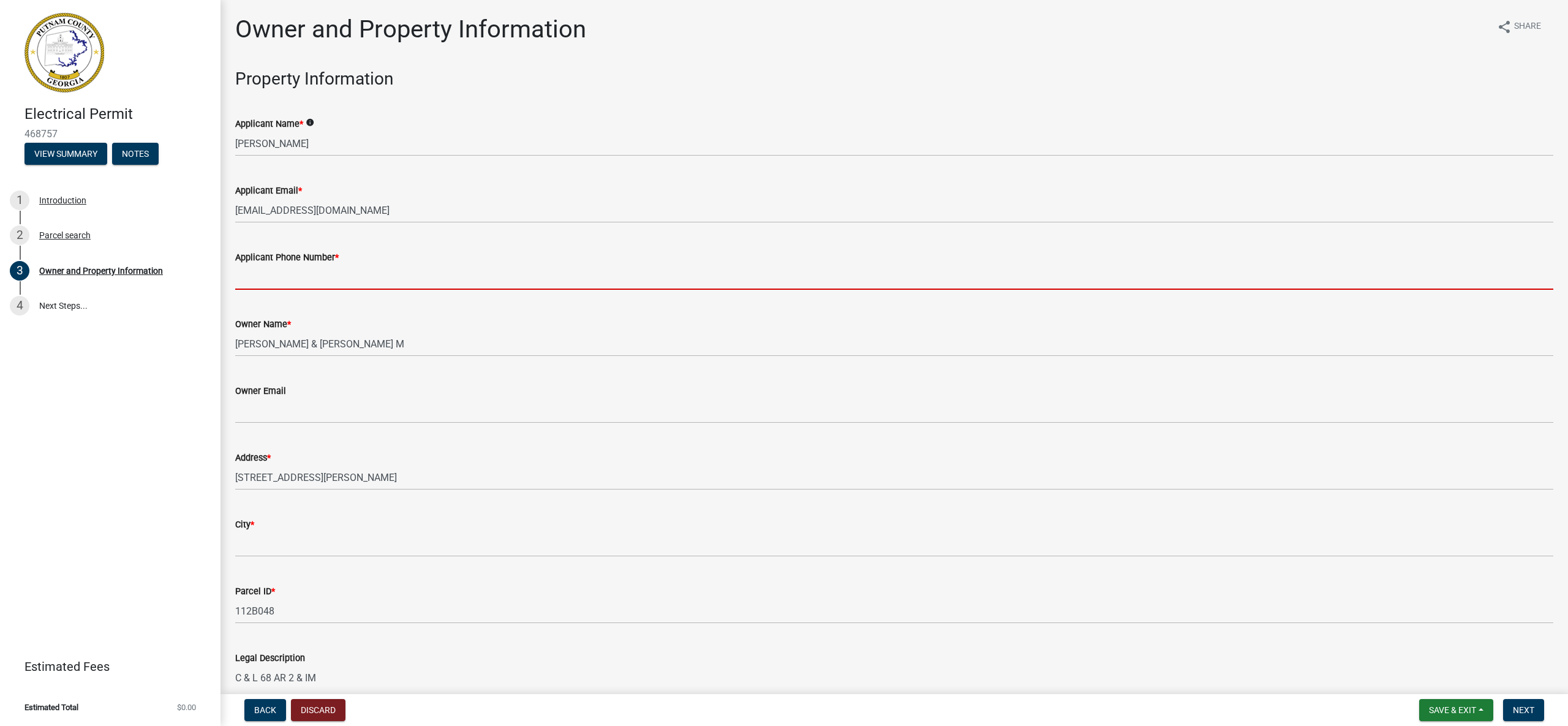
type input "4784521148"
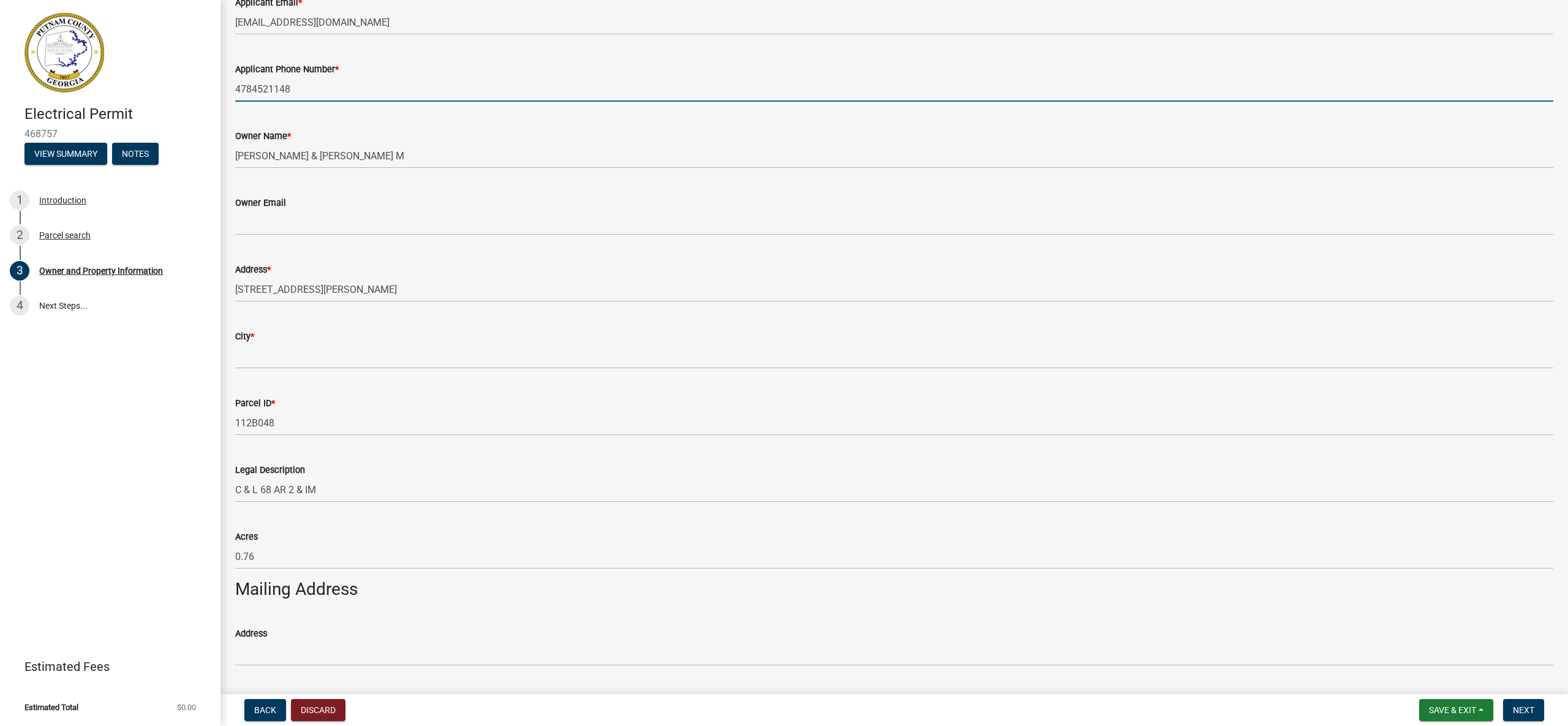
scroll to position [190, 0]
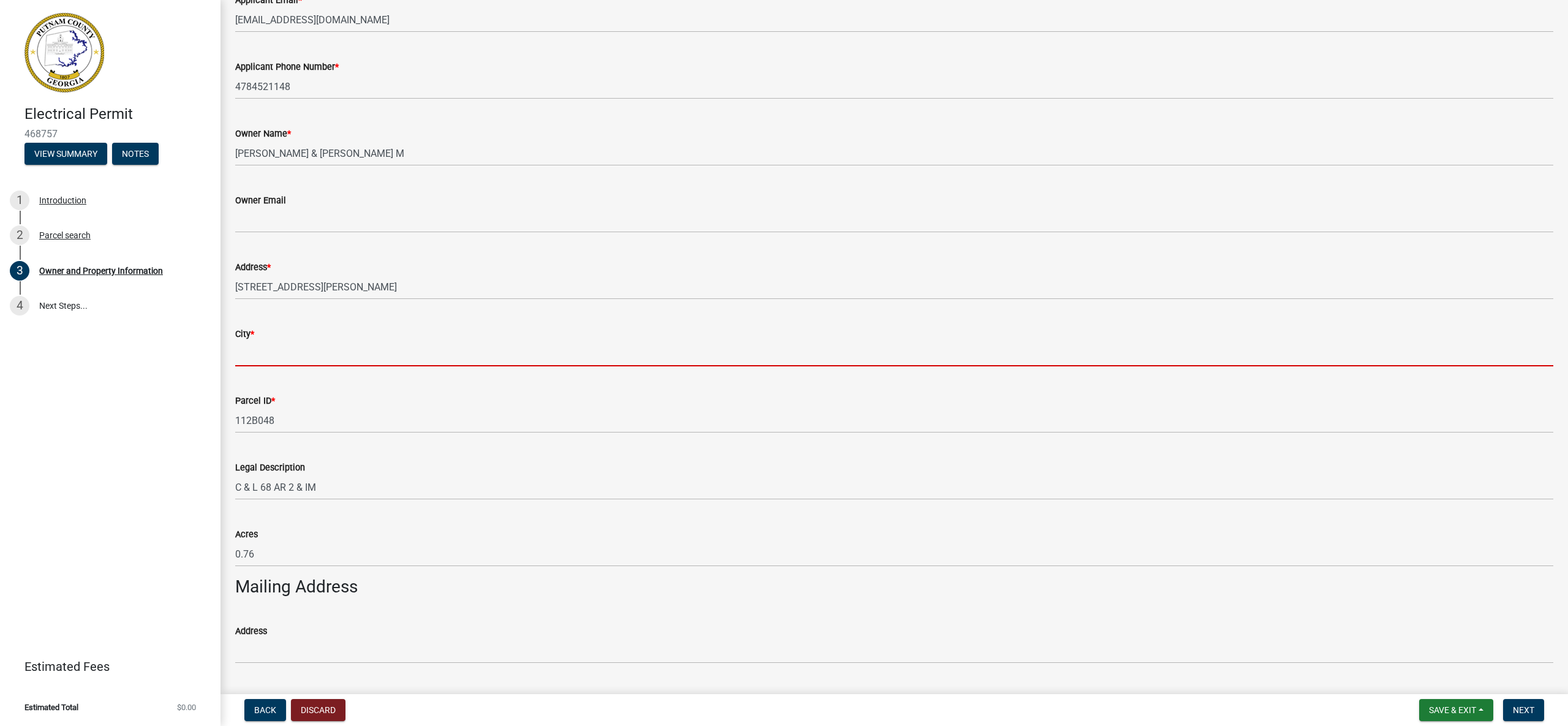
click at [325, 361] on input "City *" at bounding box center [894, 353] width 1318 height 25
type input "[GEOGRAPHIC_DATA]"
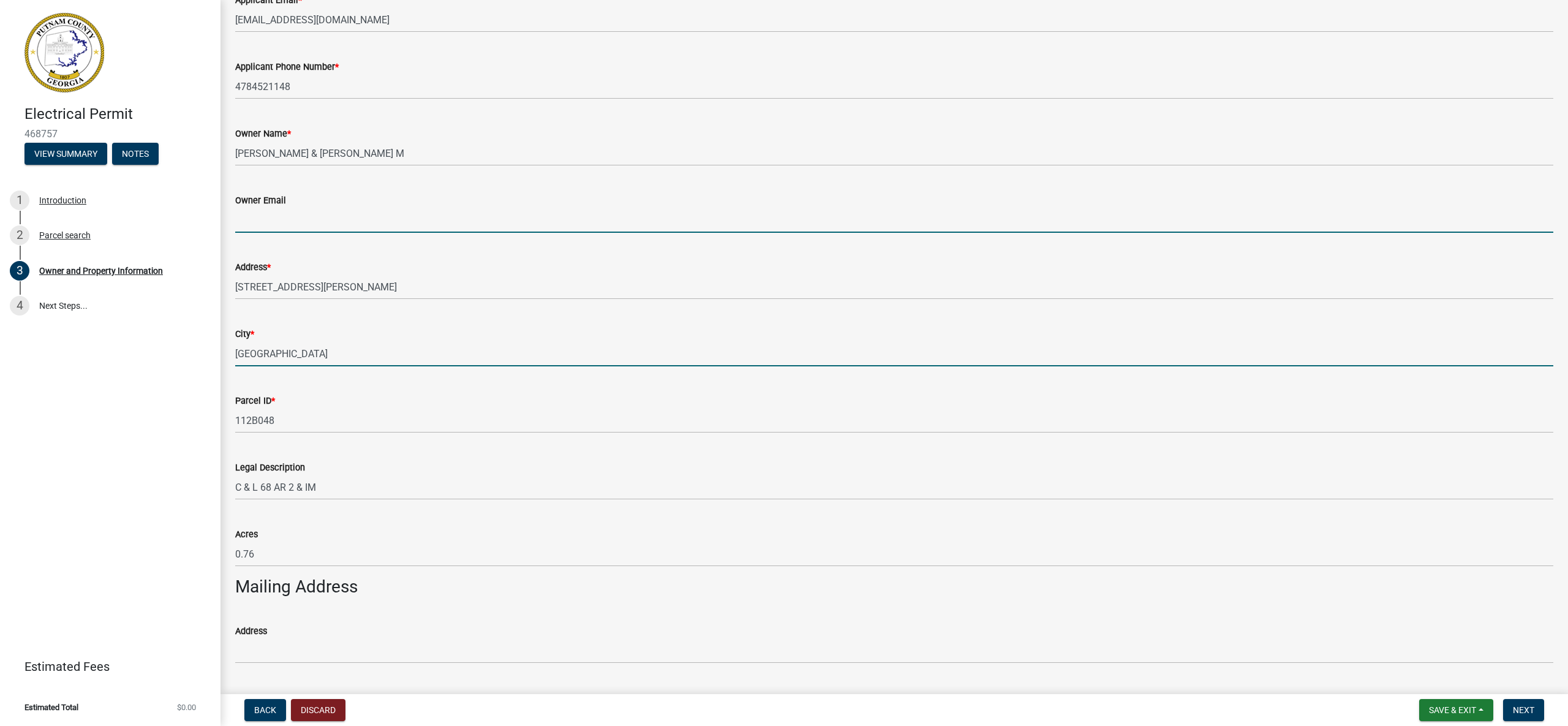
type input "[EMAIL_ADDRESS][DOMAIN_NAME]"
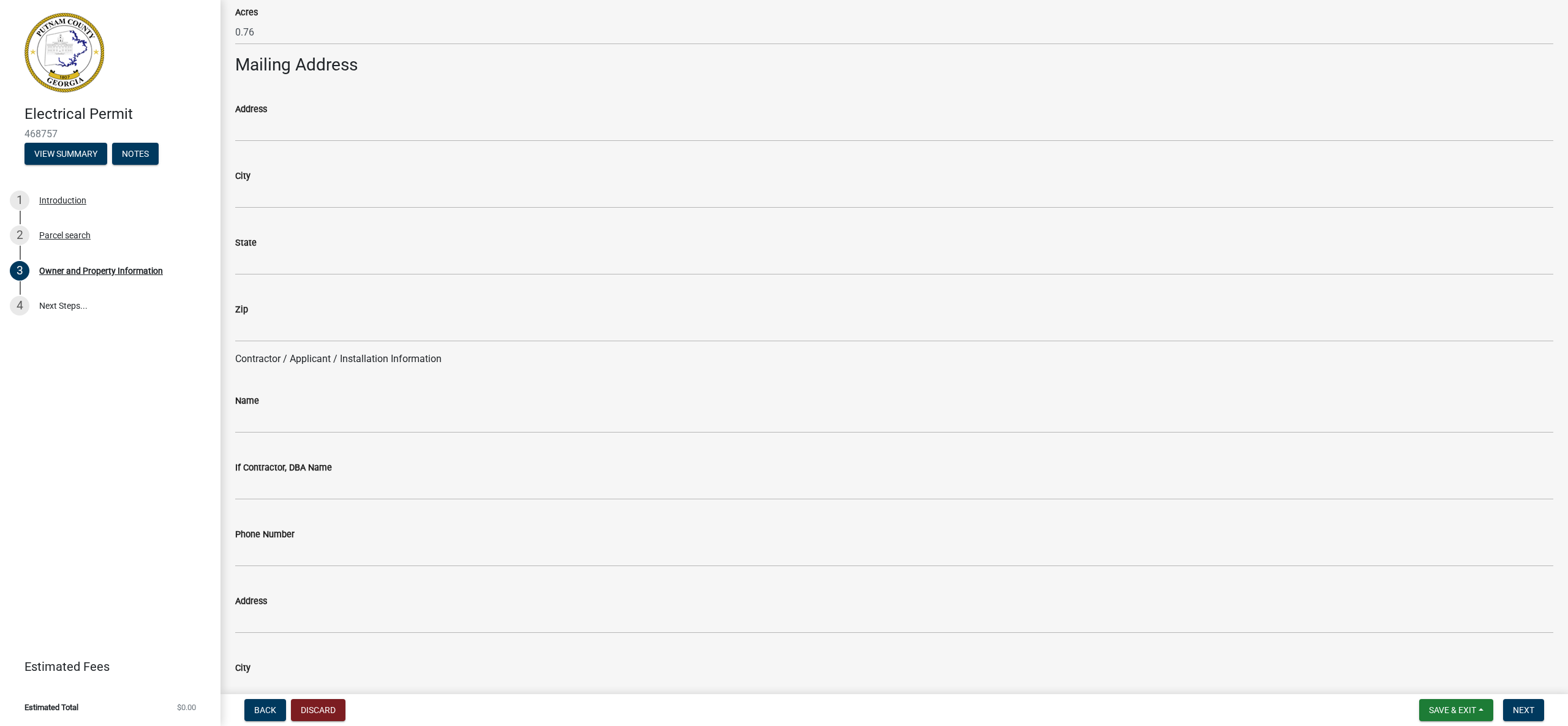
scroll to position [713, 0]
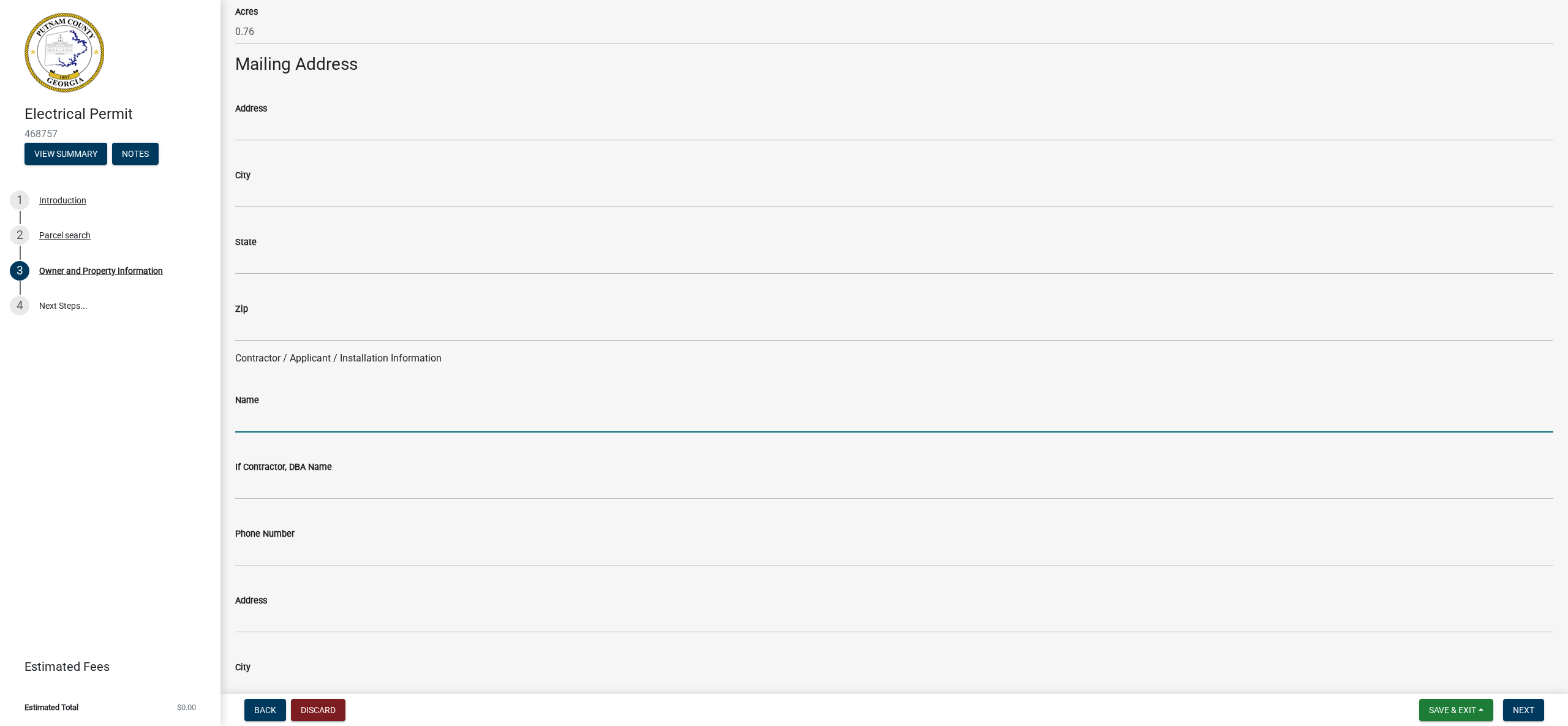
click at [347, 425] on input "Name" at bounding box center [894, 420] width 1318 height 25
type input "[PERSON_NAME] Enterprises Inc"
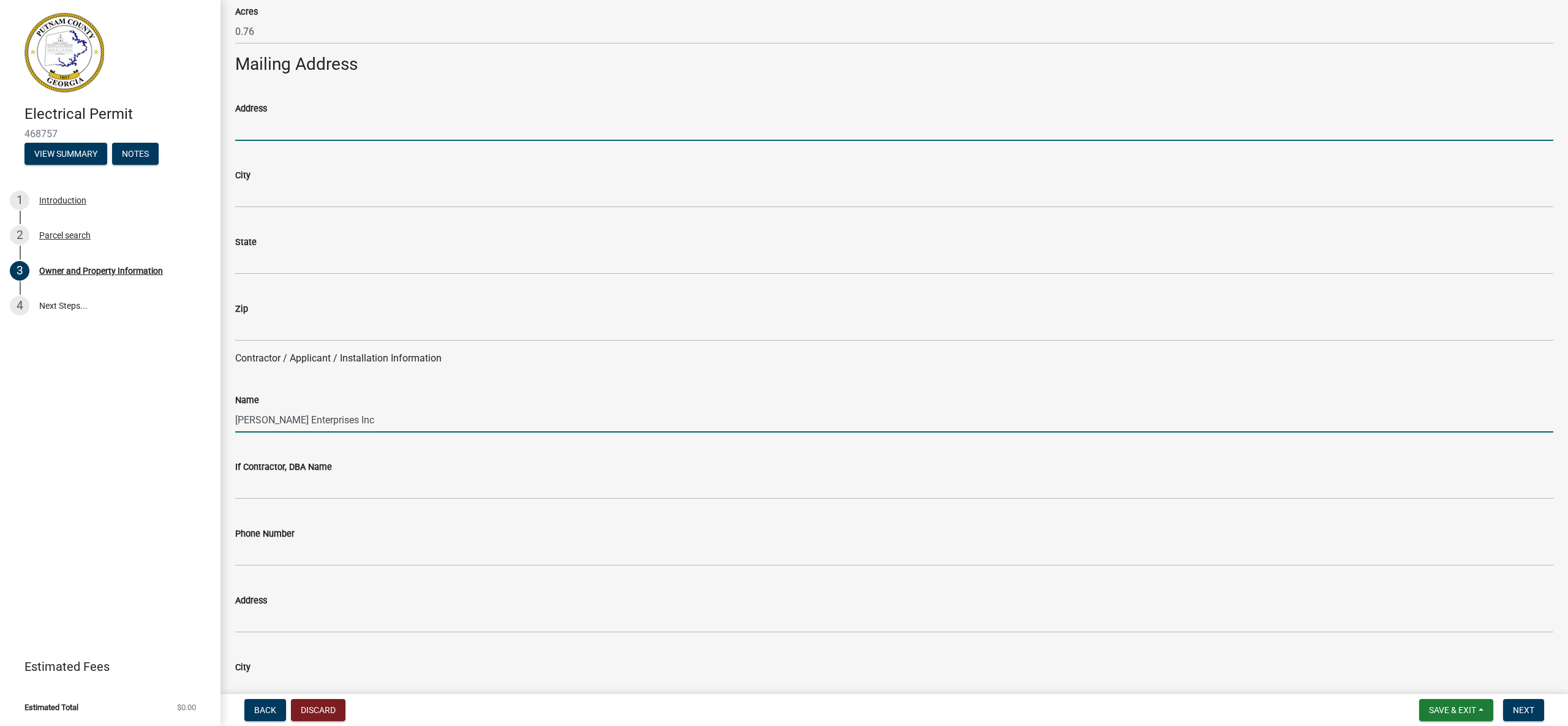
type input "PO Box 1537"
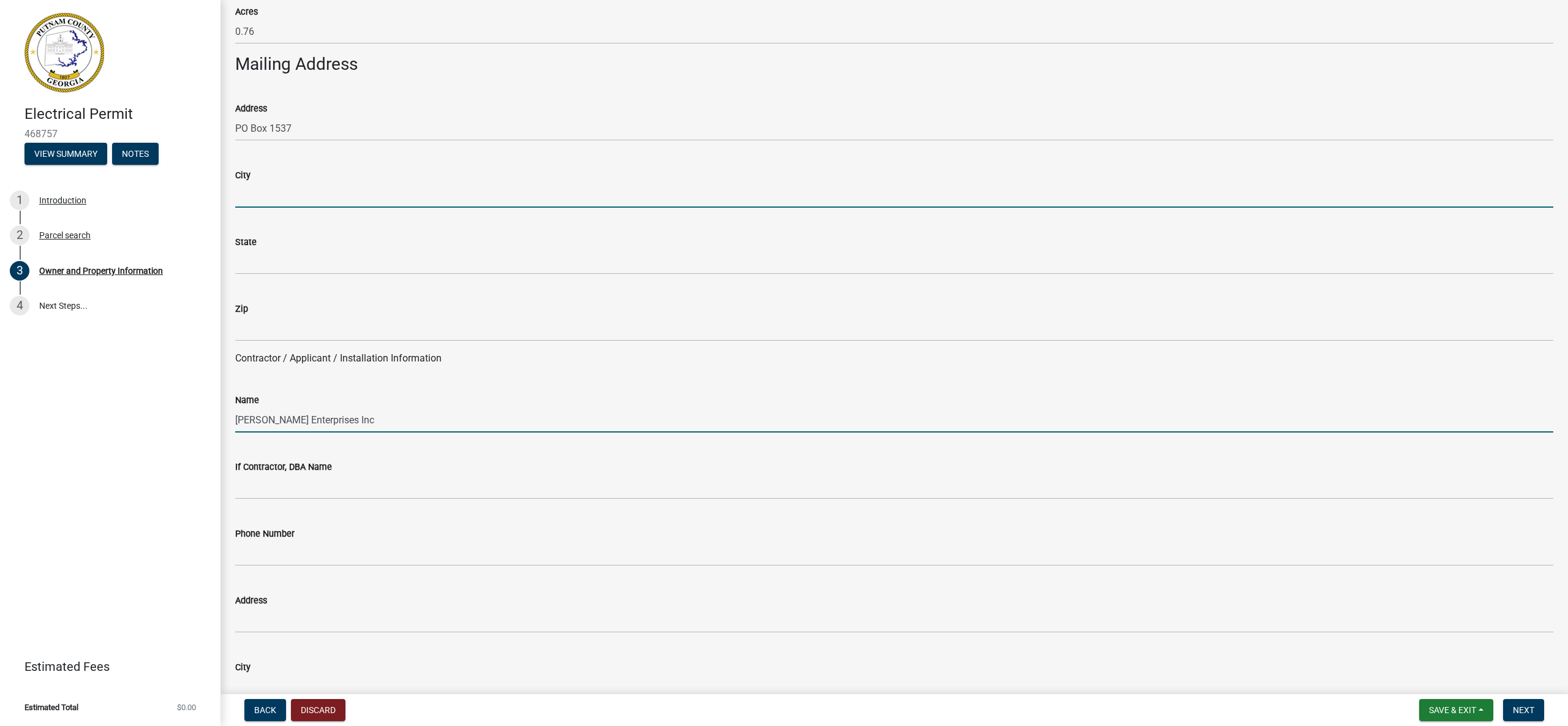
type input "[GEOGRAPHIC_DATA]"
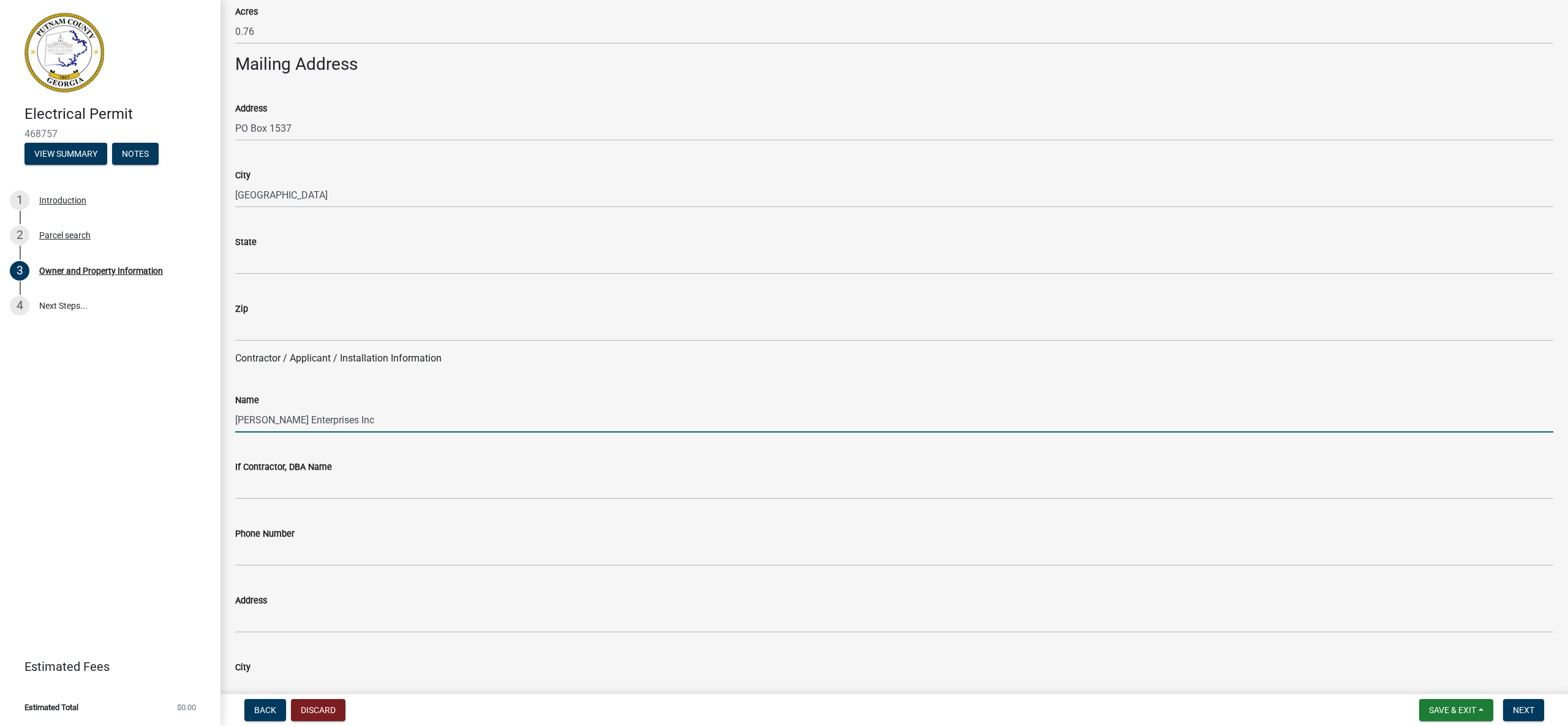
type input "GA"
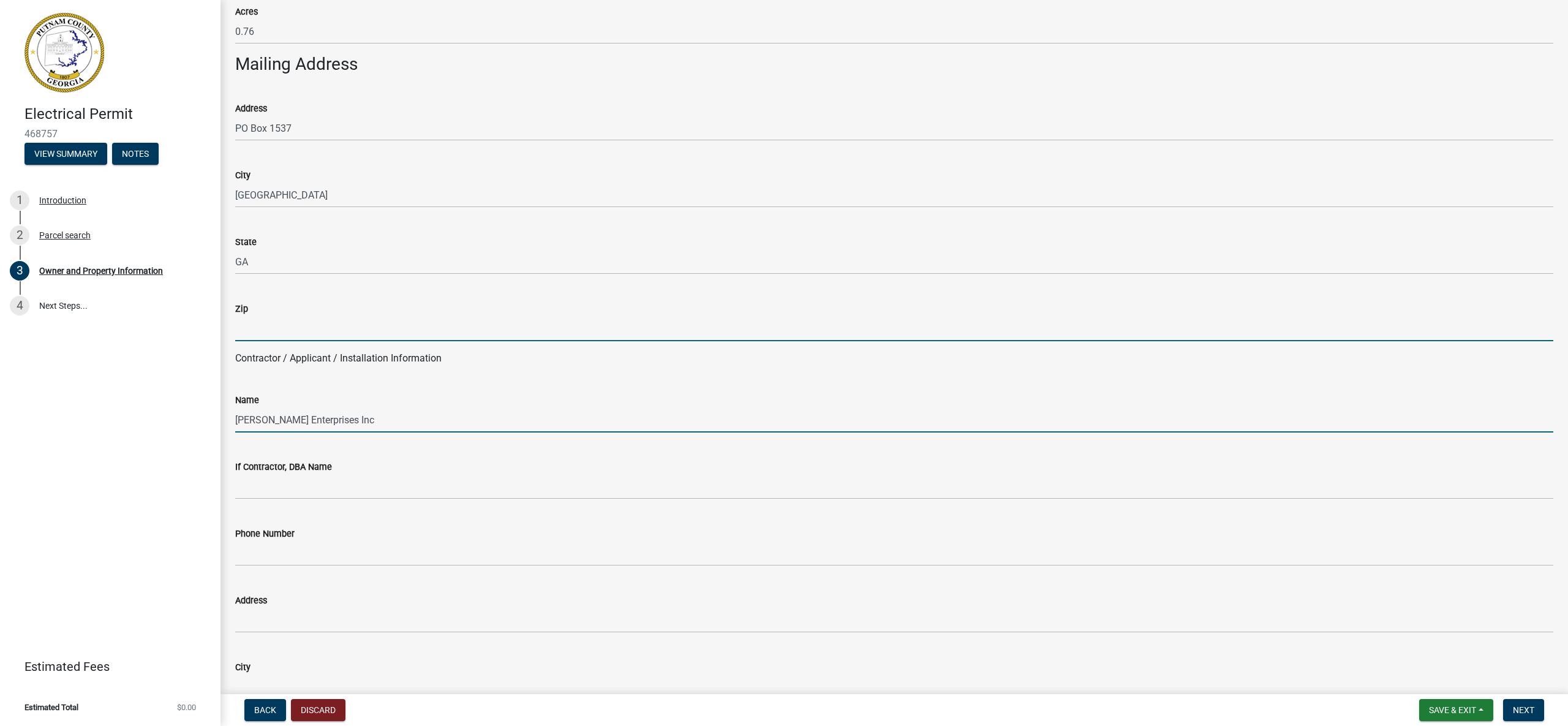
type input "31059"
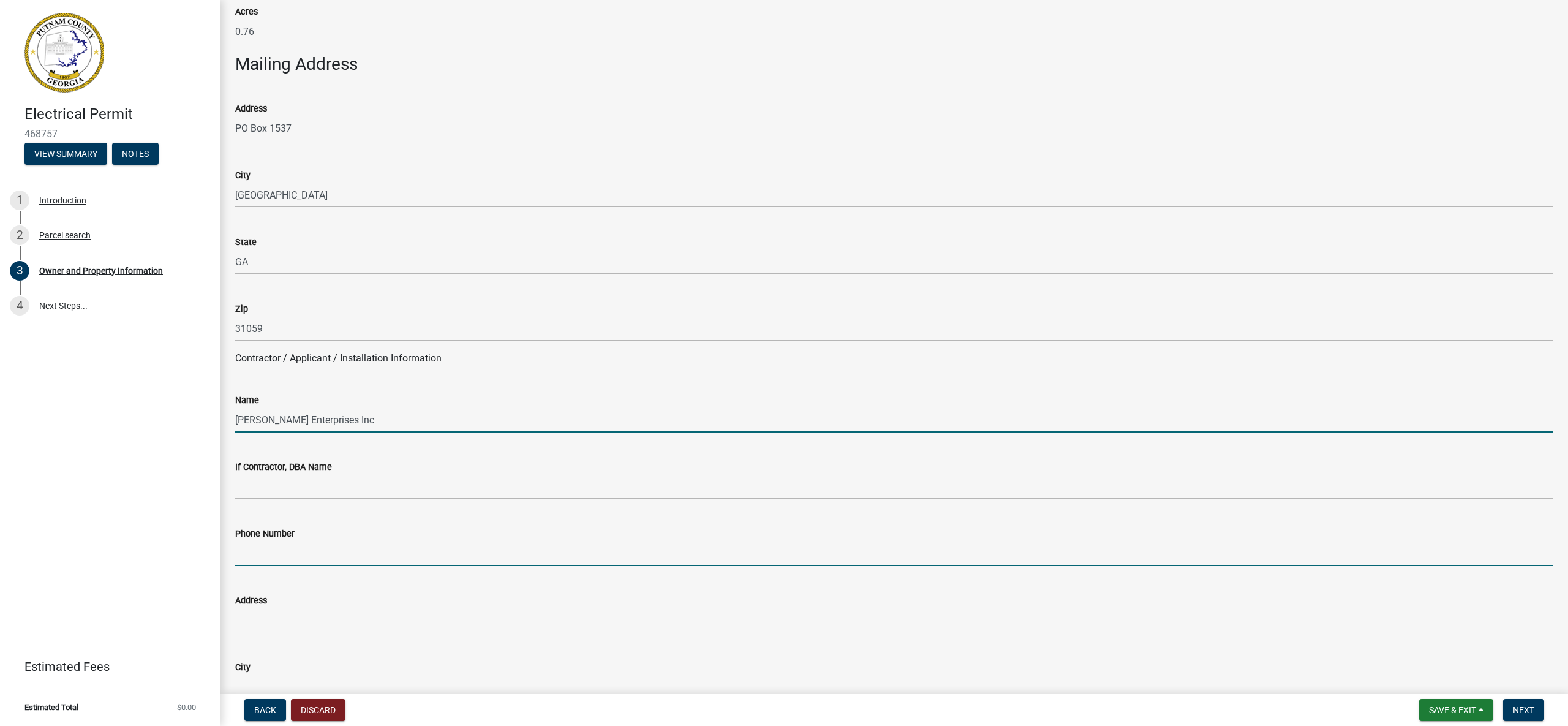
type input "4784521148"
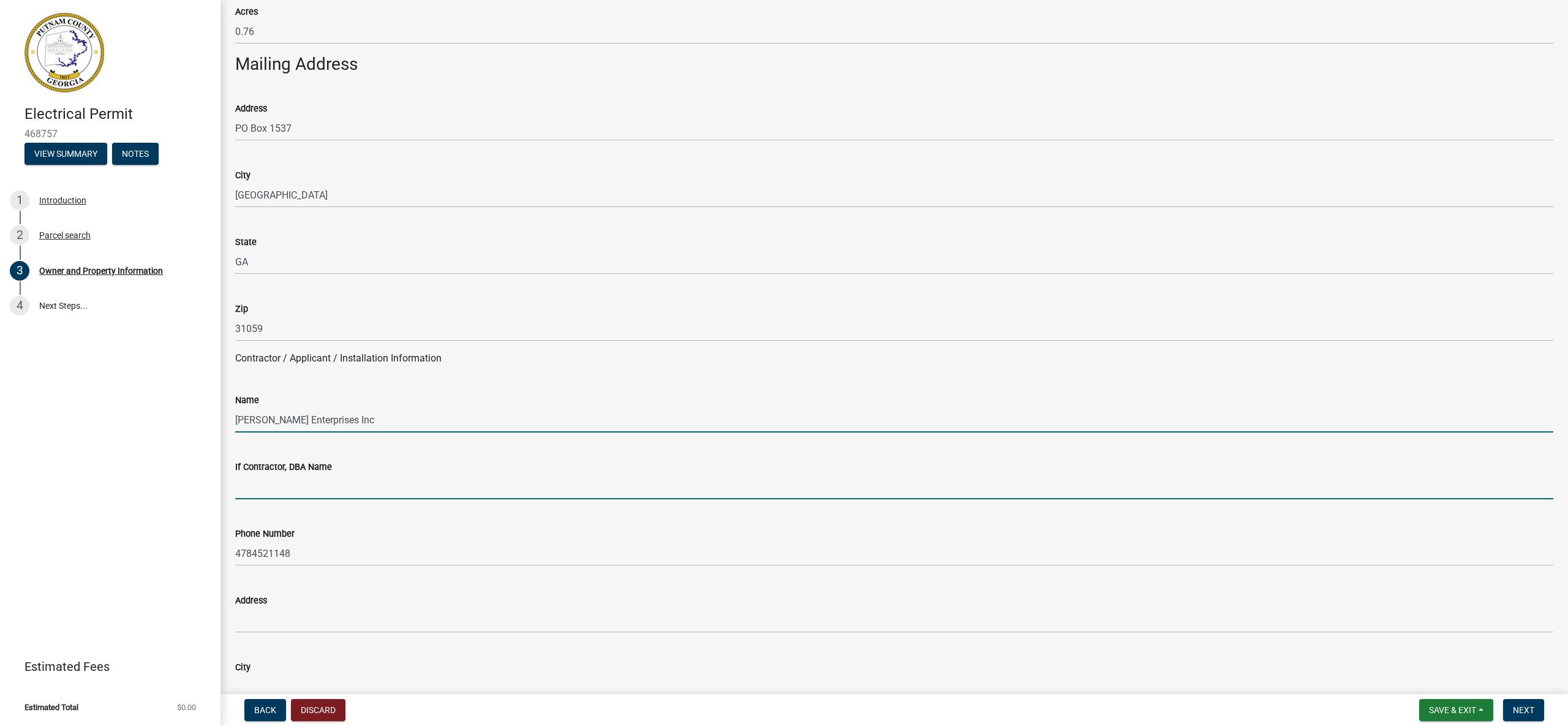
click at [343, 489] on input "If Contractor, DBA Name" at bounding box center [894, 487] width 1318 height 25
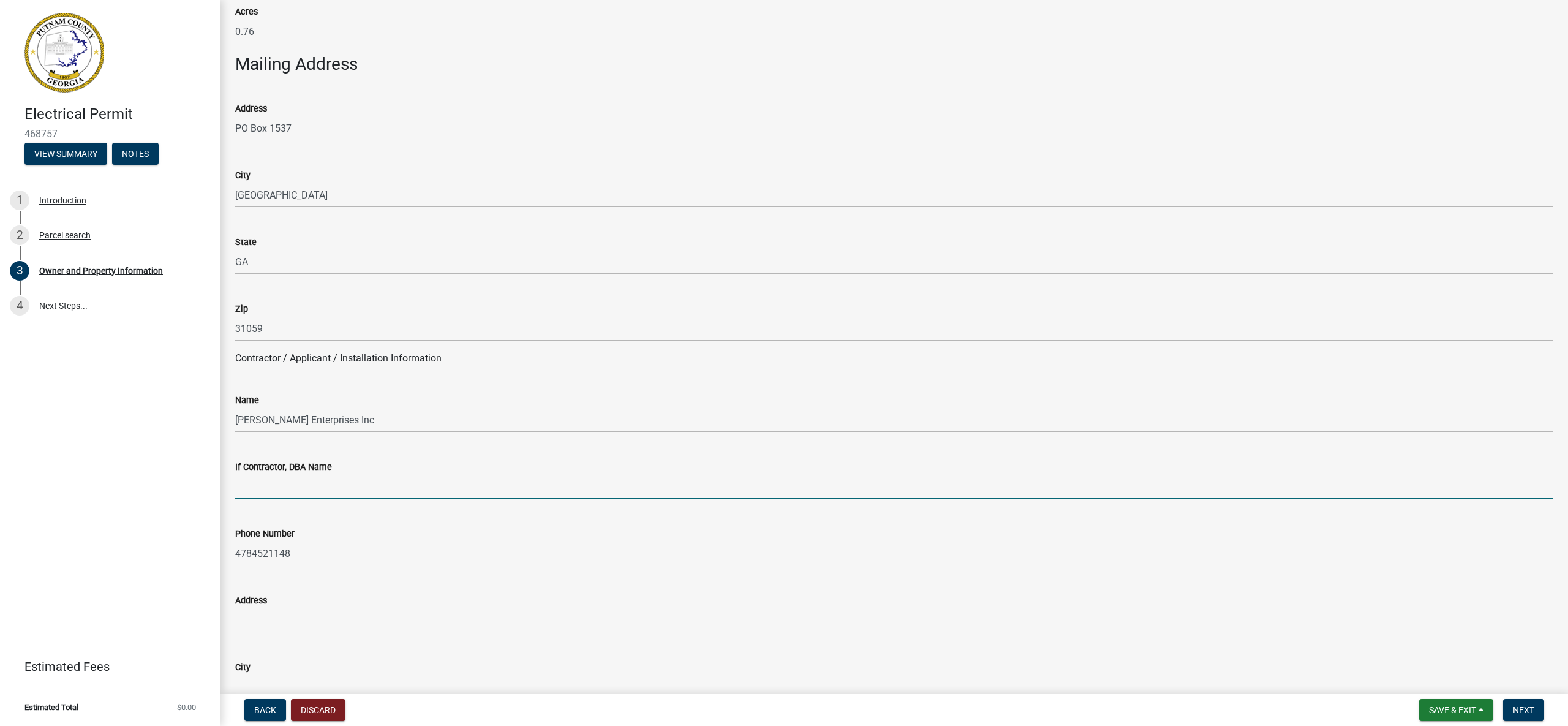
type input "[PERSON_NAME] Heating, Cooling, and Electrical"
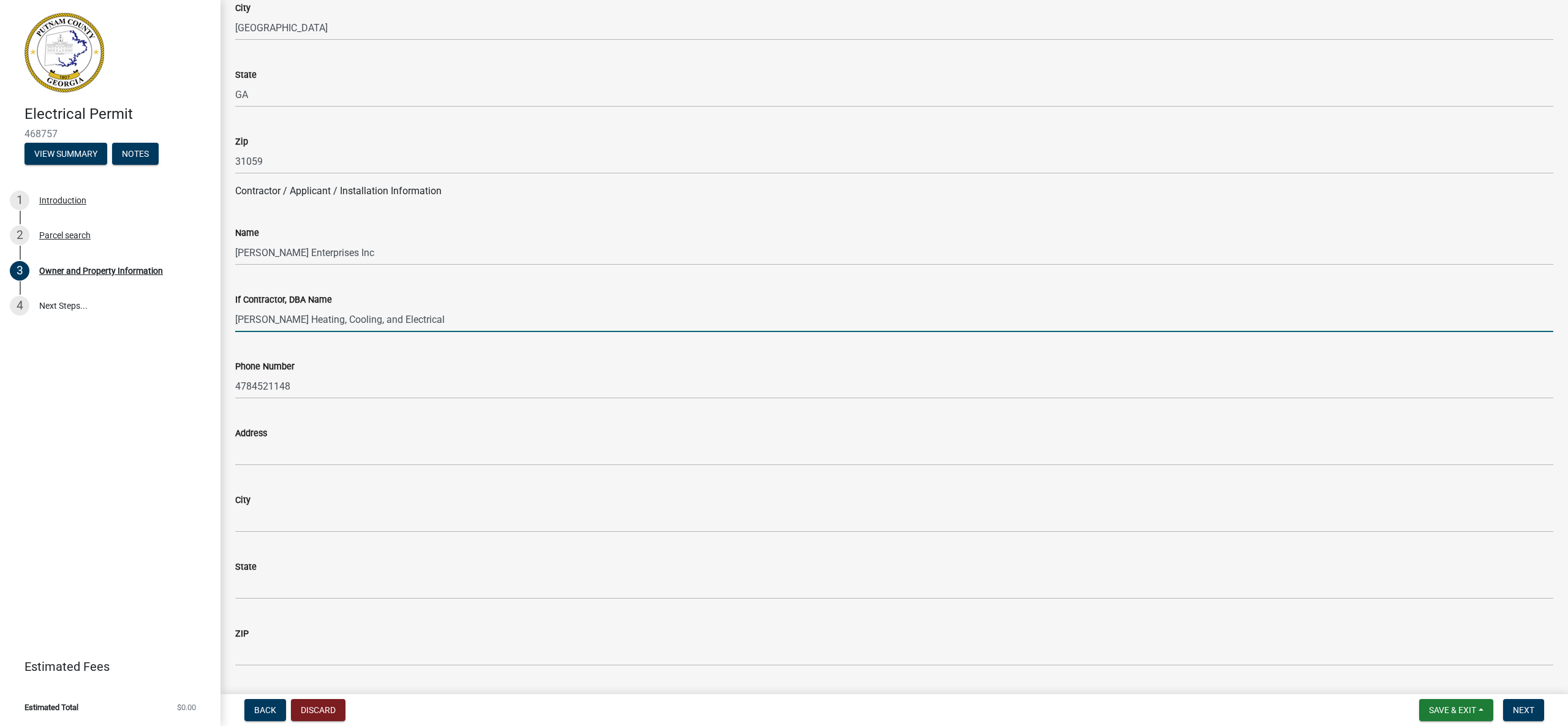
scroll to position [882, 0]
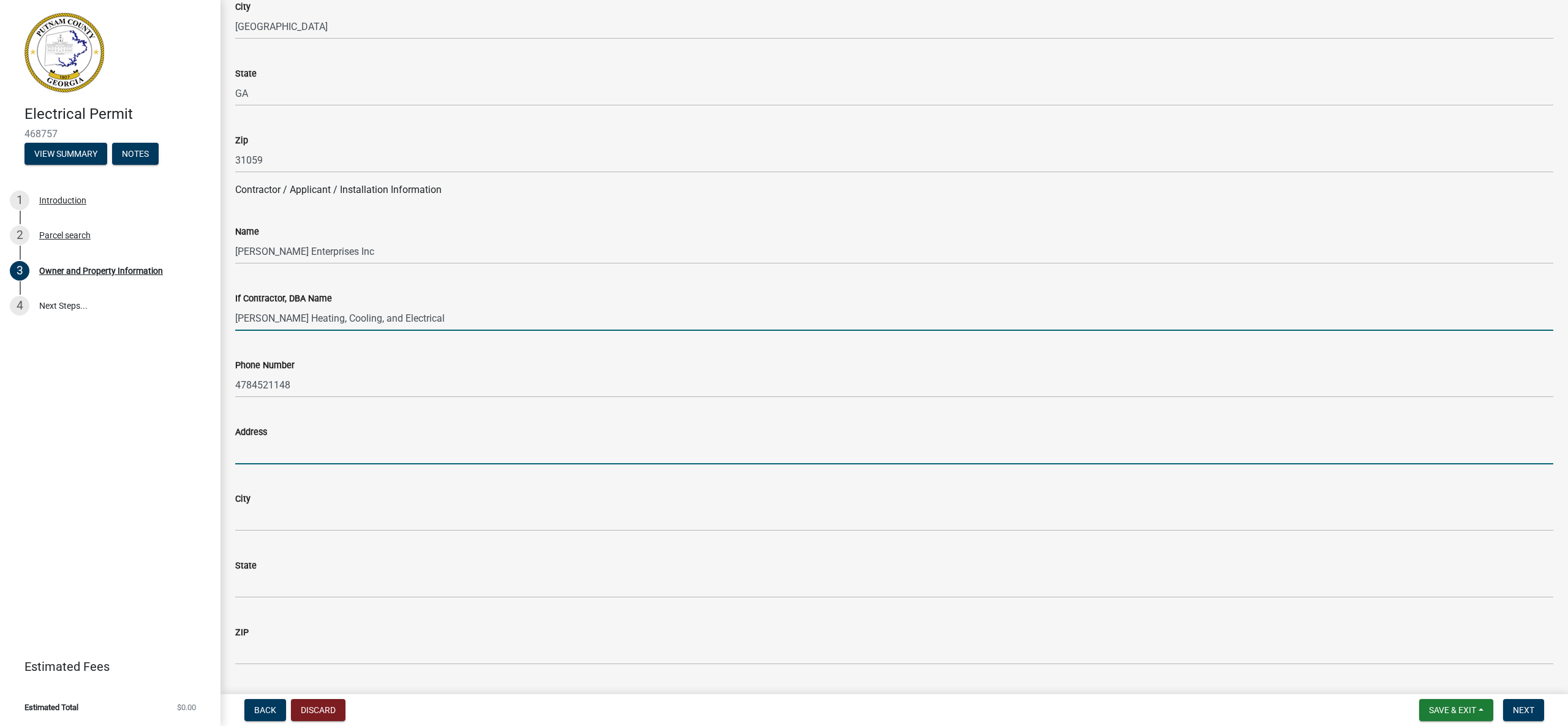
click at [349, 451] on input "Address" at bounding box center [894, 451] width 1318 height 25
type input "PO Box 1537"
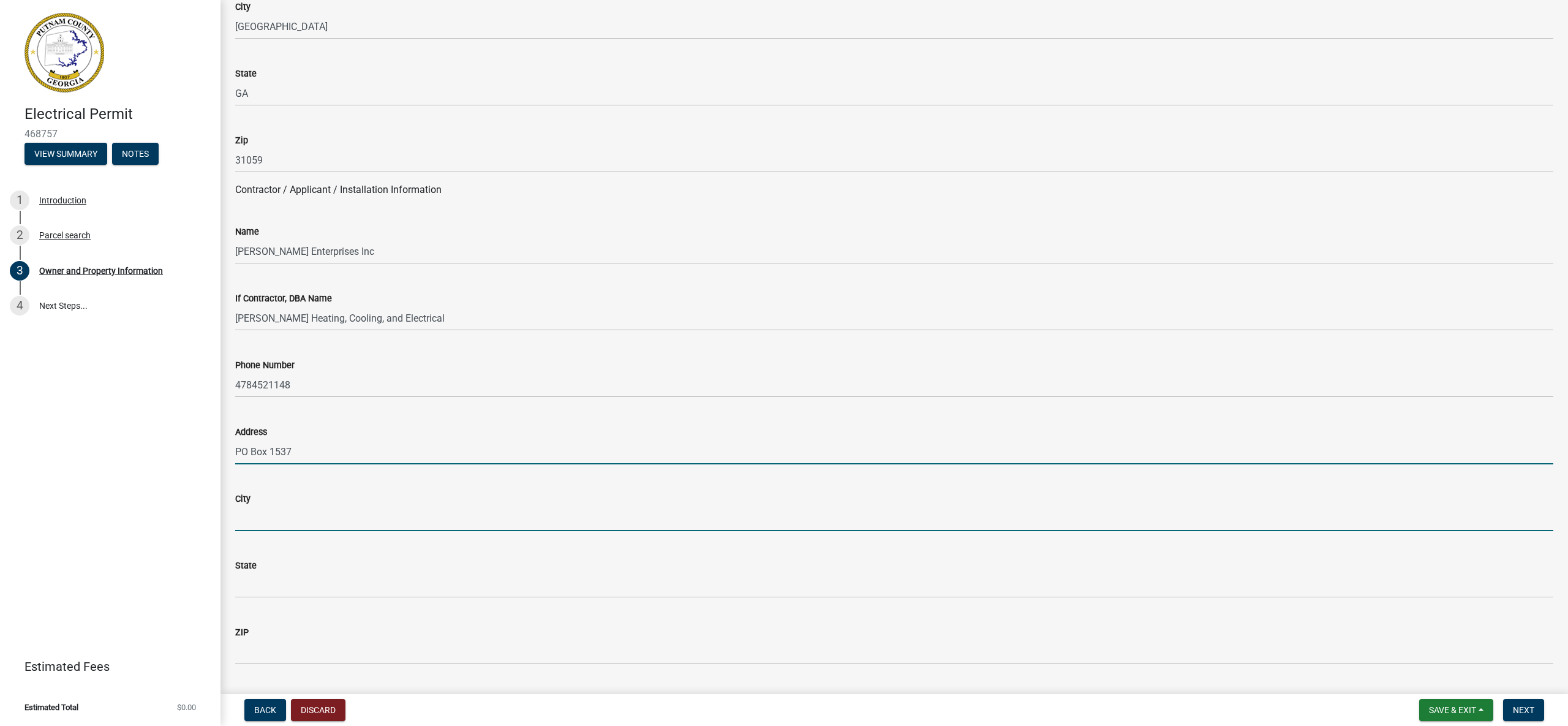
type input "[GEOGRAPHIC_DATA]"
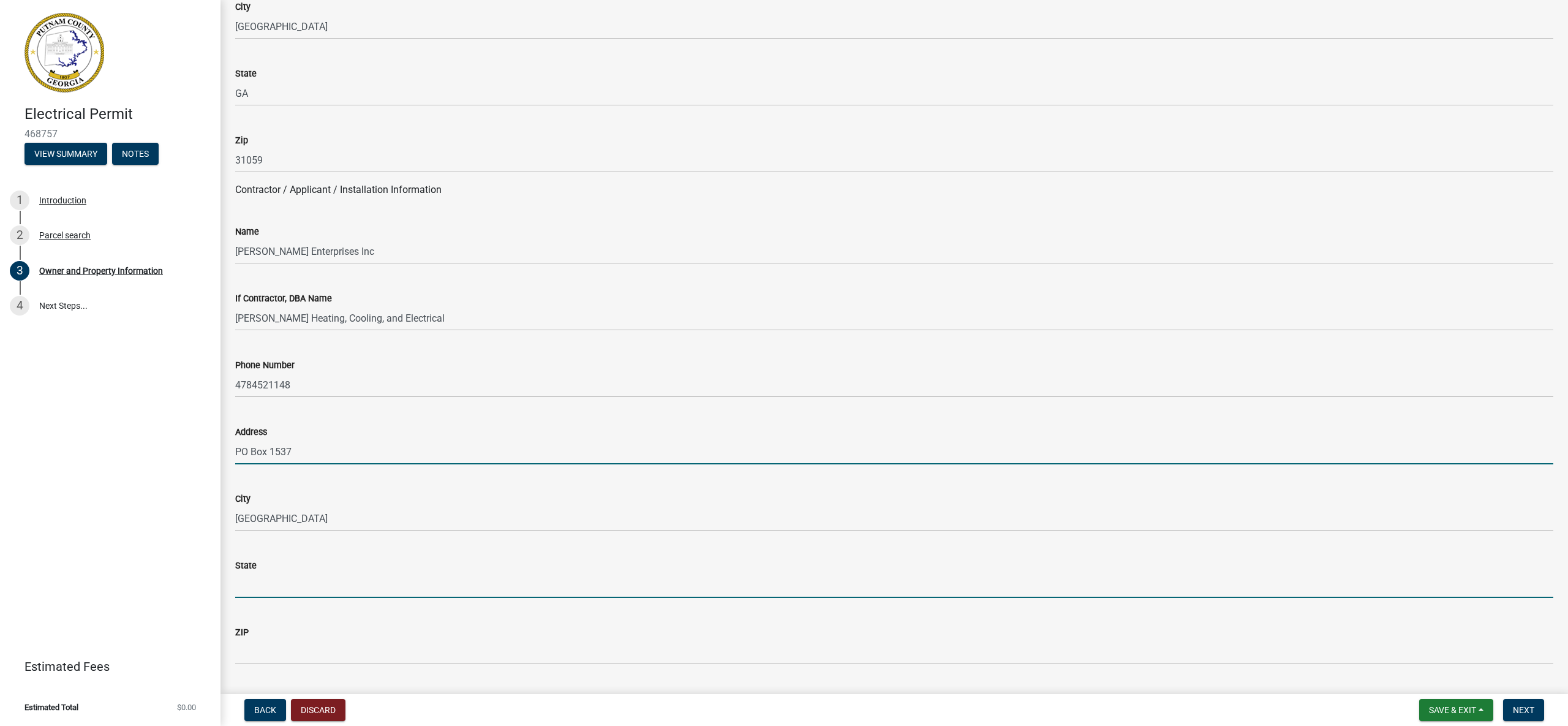
type input "GA"
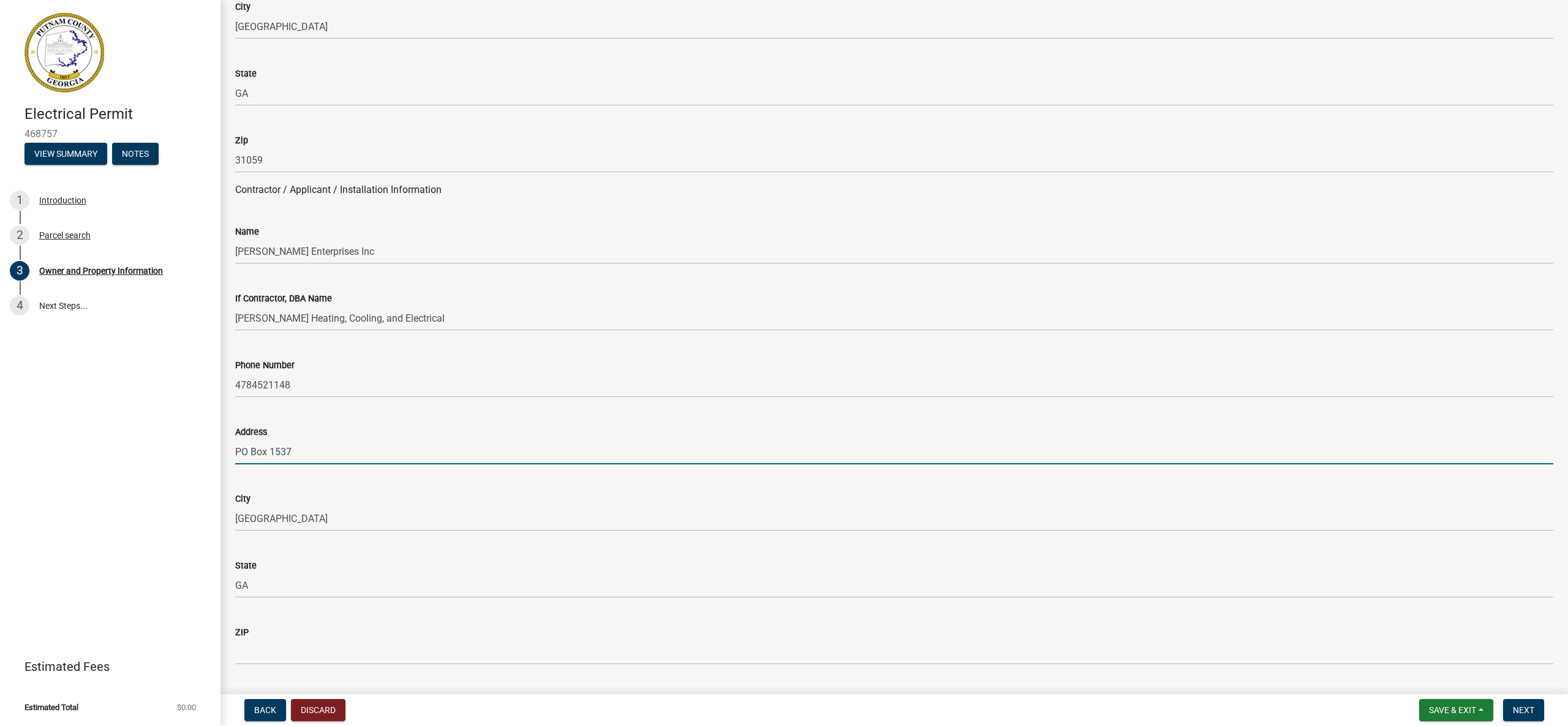
type input "31059"
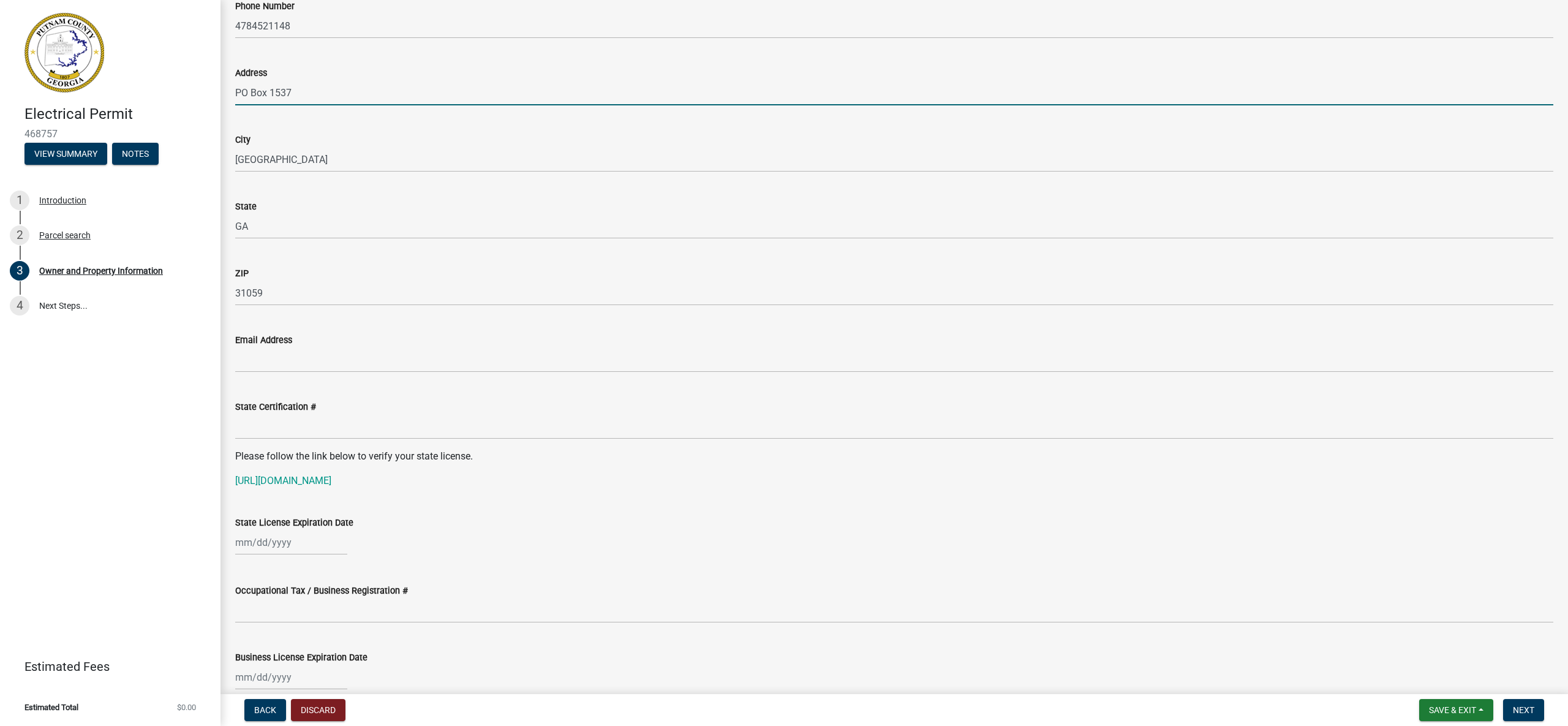
scroll to position [1241, 0]
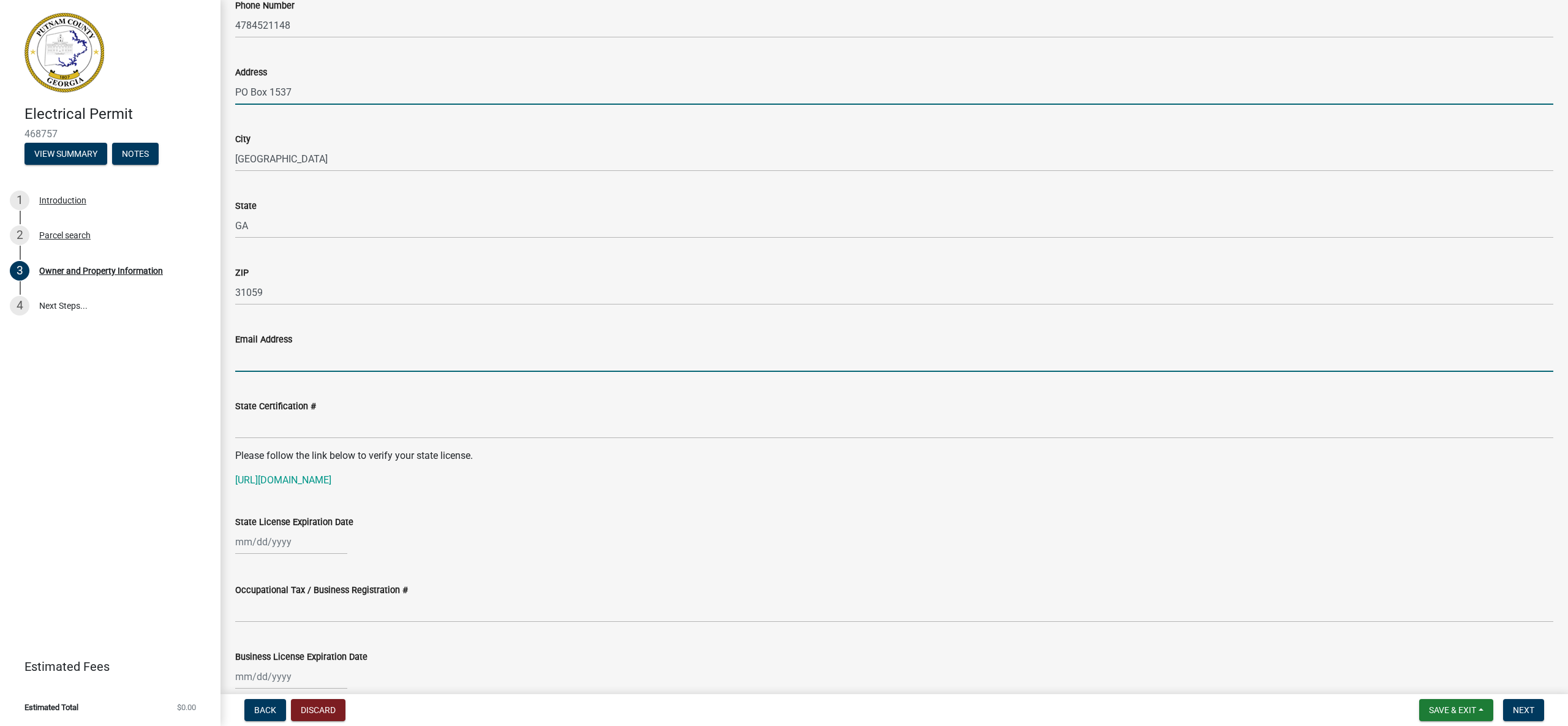
click at [424, 359] on input "Email Address" at bounding box center [894, 359] width 1318 height 25
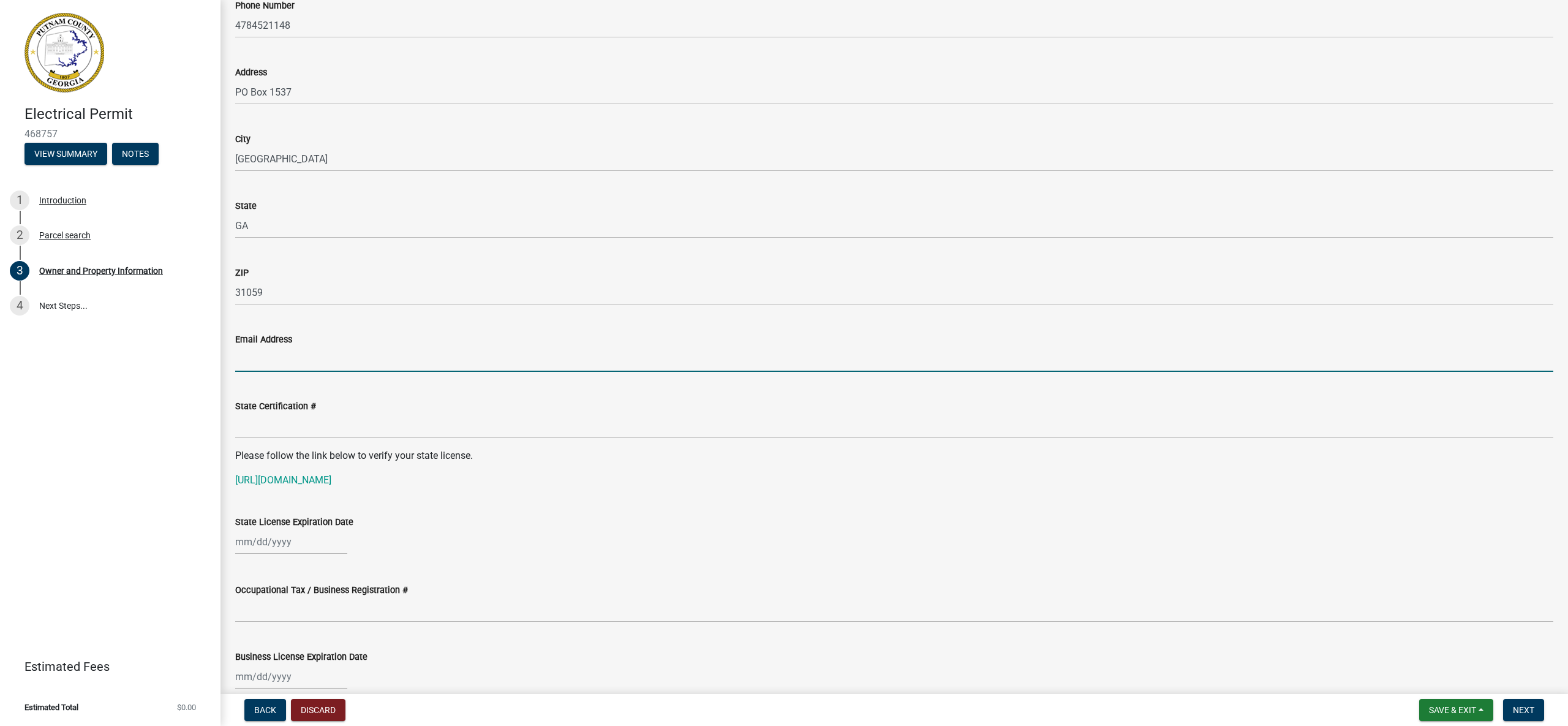
type input "[EMAIL_ADDRESS][DOMAIN_NAME]"
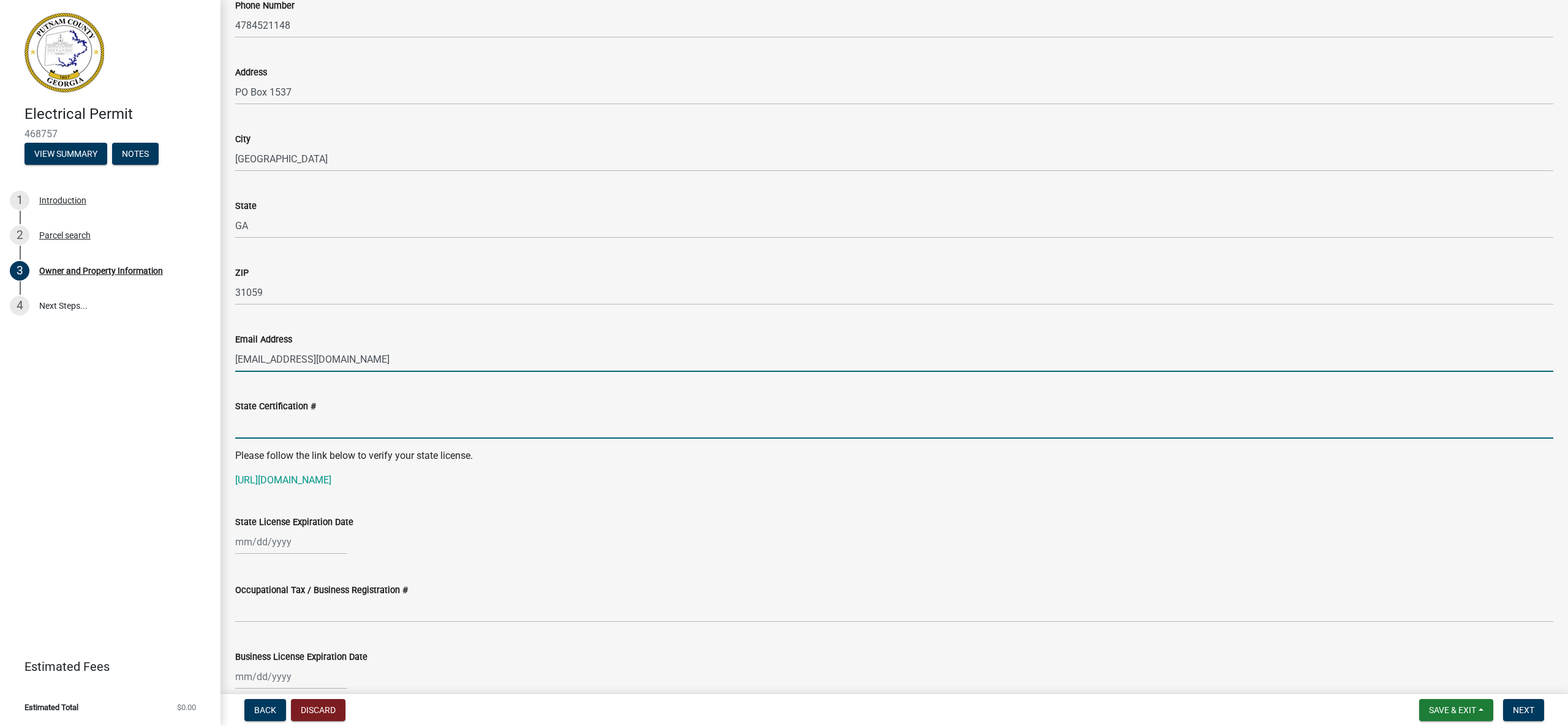
click at [445, 433] on input "State Certification #" at bounding box center [894, 426] width 1318 height 25
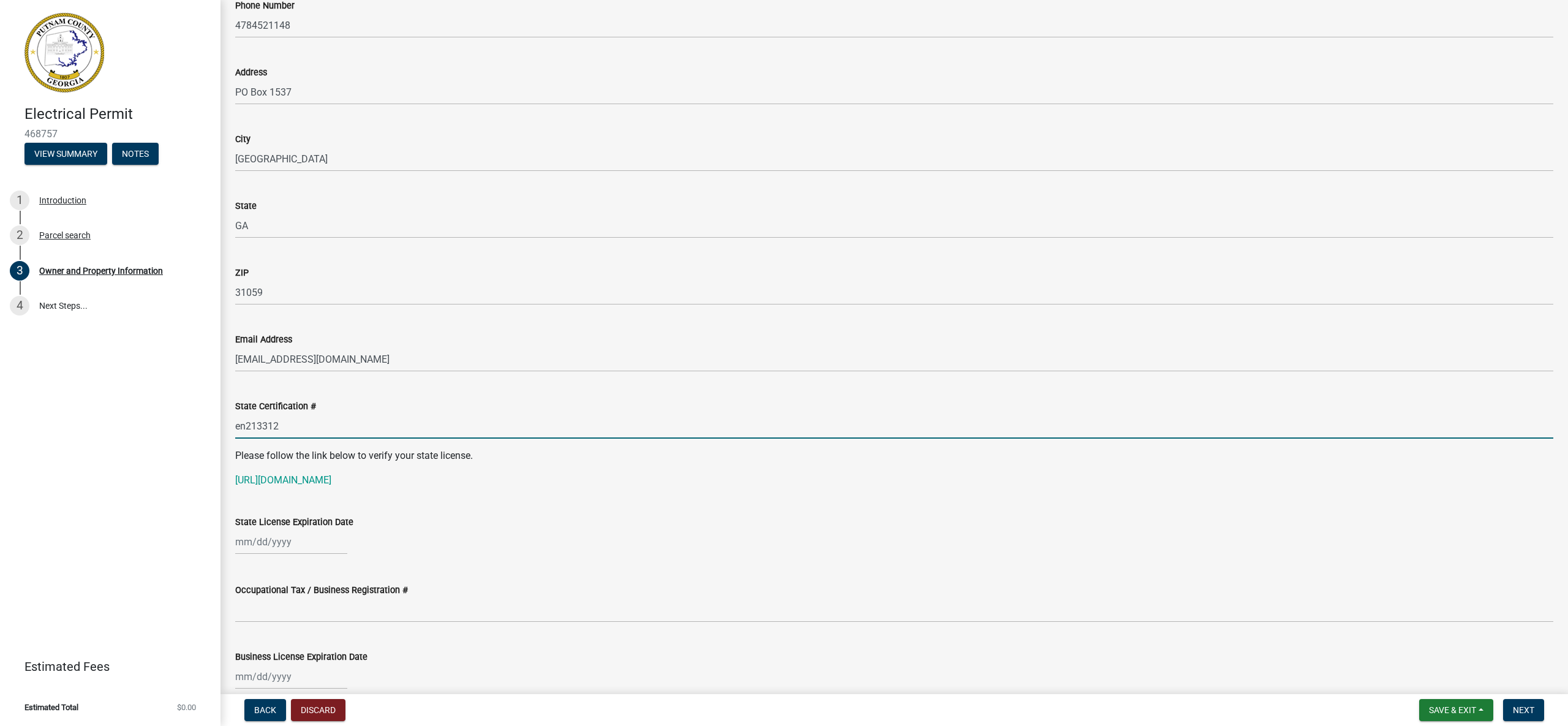
click at [244, 426] on input "en213312" at bounding box center [894, 426] width 1318 height 25
type input "EN213312"
select select "8"
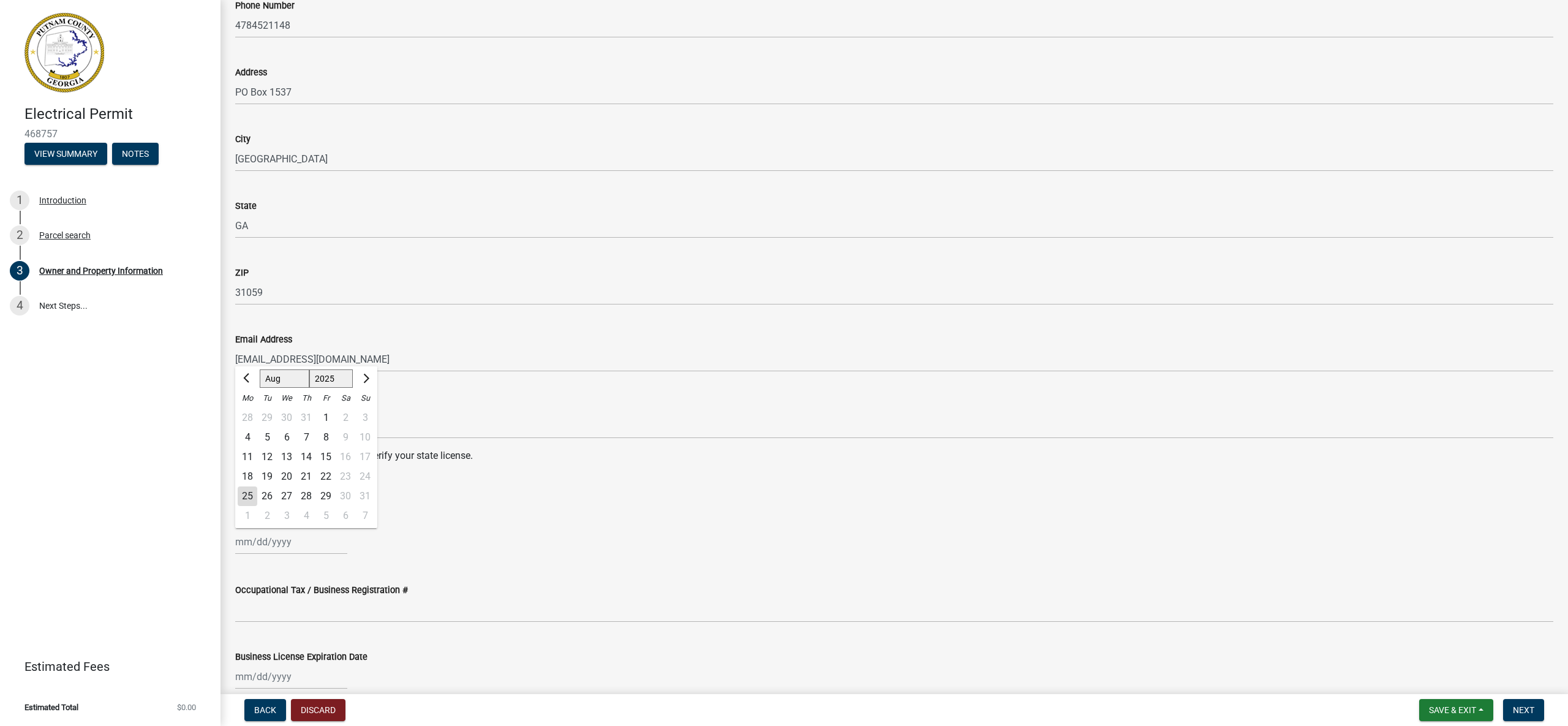
click at [301, 546] on div "[PERSON_NAME] Feb Mar Apr [PERSON_NAME][DATE] Oct Nov [DATE] 1526 1527 1528 152…" at bounding box center [291, 542] width 112 height 25
click at [343, 377] on select "1525 1526 1527 1528 1529 1530 1531 1532 1533 1534 1535 1536 1537 1538 1539 1540…" at bounding box center [331, 379] width 44 height 18
select select "2026"
click at [293, 379] on select "Jan Feb Mar Apr May Jun [DATE] Aug Sep Oct Nov Dec" at bounding box center [284, 379] width 50 height 18
select select "6"
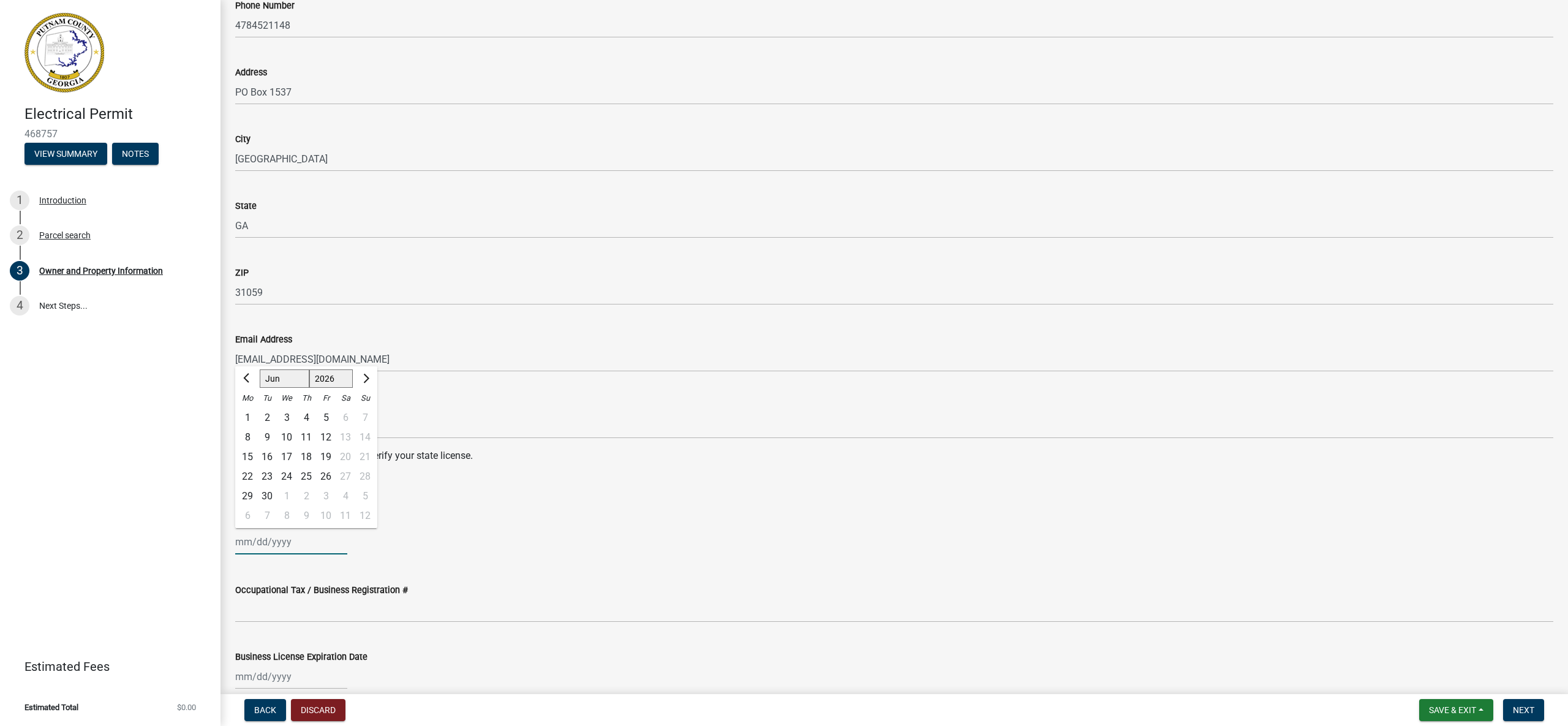
click at [268, 493] on div "30" at bounding box center [267, 497] width 20 height 20
type input "[DATE]"
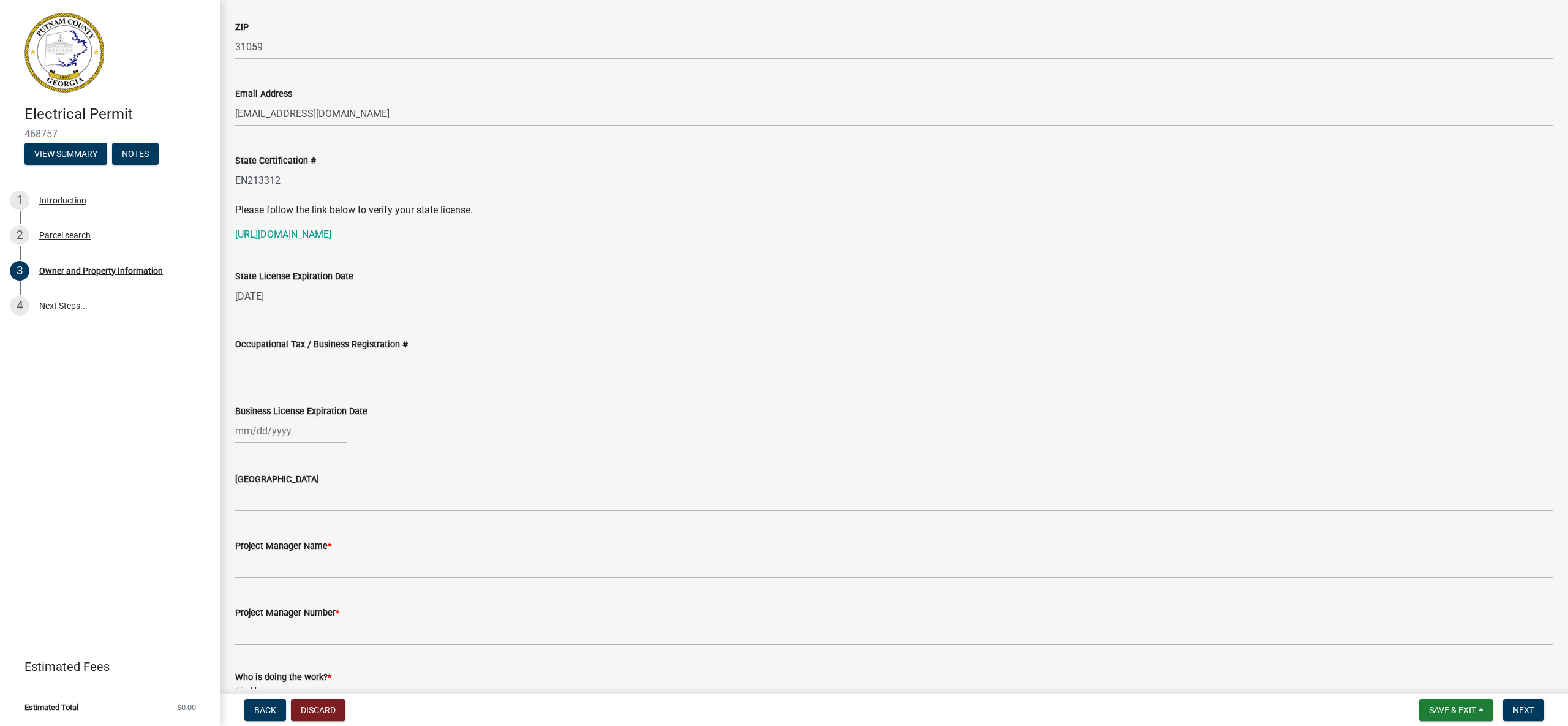
scroll to position [1492, 0]
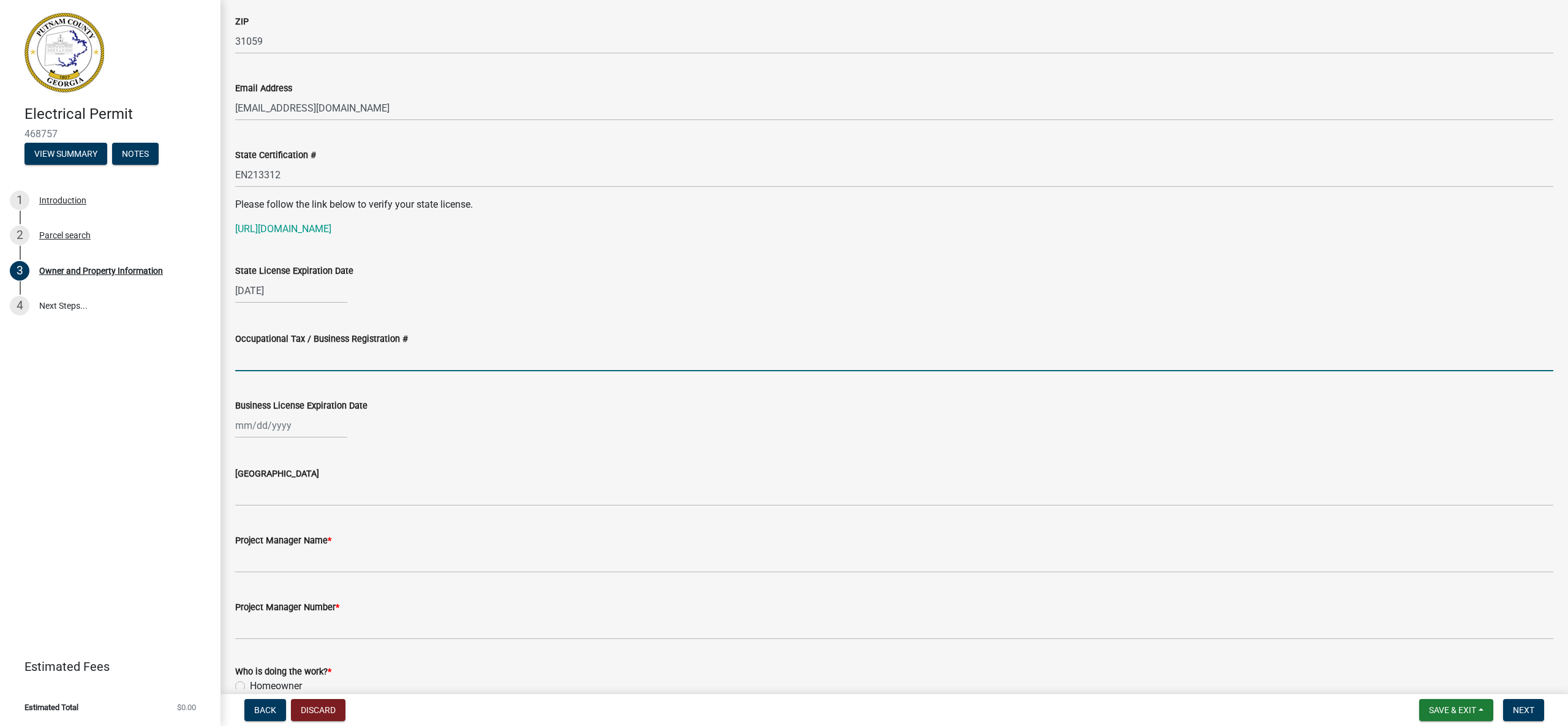
click at [325, 361] on input "Occupational Tax / Business Registration #" at bounding box center [894, 358] width 1318 height 25
type input "[DATE]-CS-0373"
click at [296, 432] on div at bounding box center [291, 425] width 112 height 25
select select "8"
select select "2025"
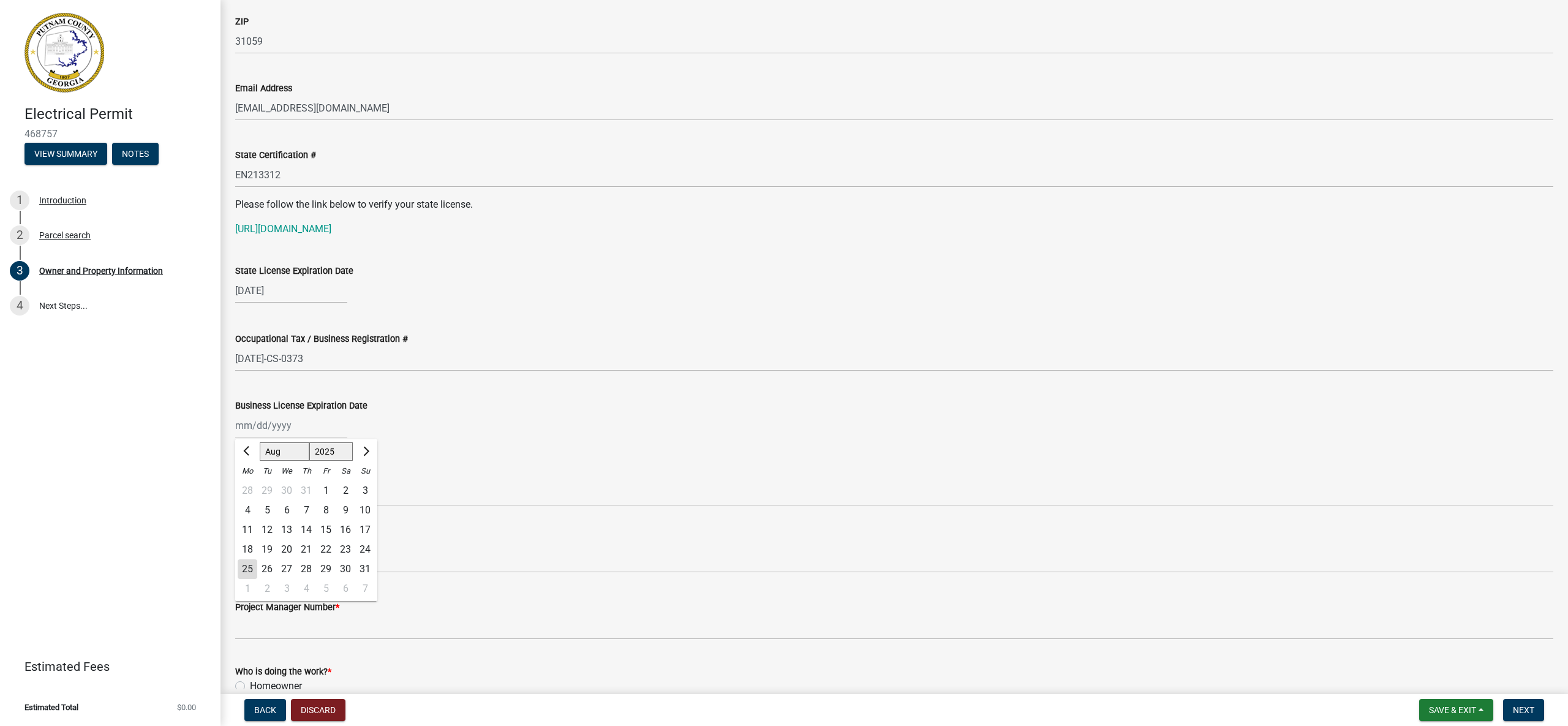
click at [263, 452] on select "Jan Feb Mar Apr May Jun [DATE] Aug Sep Oct Nov Dec" at bounding box center [284, 451] width 50 height 18
select select "12"
click at [451, 392] on div "Business License Expiration Date Jan Feb Mar Apr [PERSON_NAME][DATE] Sep Oct No…" at bounding box center [894, 410] width 1318 height 57
click at [406, 397] on div "Business License Expiration Date" at bounding box center [894, 410] width 1318 height 57
click at [279, 433] on div at bounding box center [291, 425] width 112 height 25
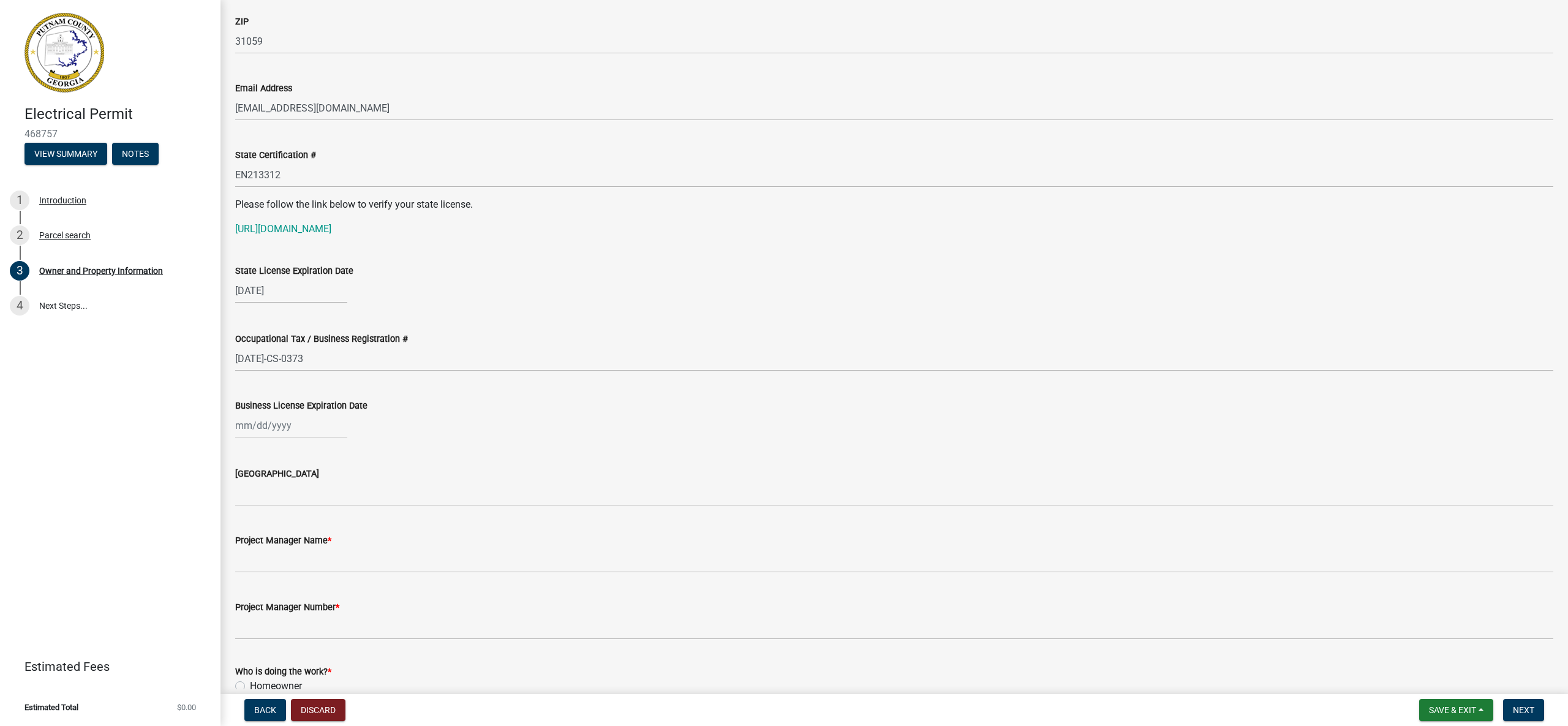
select select "8"
select select "2025"
click at [282, 451] on select "Jan Feb Mar Apr May Jun [DATE] Aug Sep Oct Nov Dec" at bounding box center [284, 451] width 50 height 18
select select "12"
click at [283, 571] on div "31" at bounding box center [287, 569] width 20 height 20
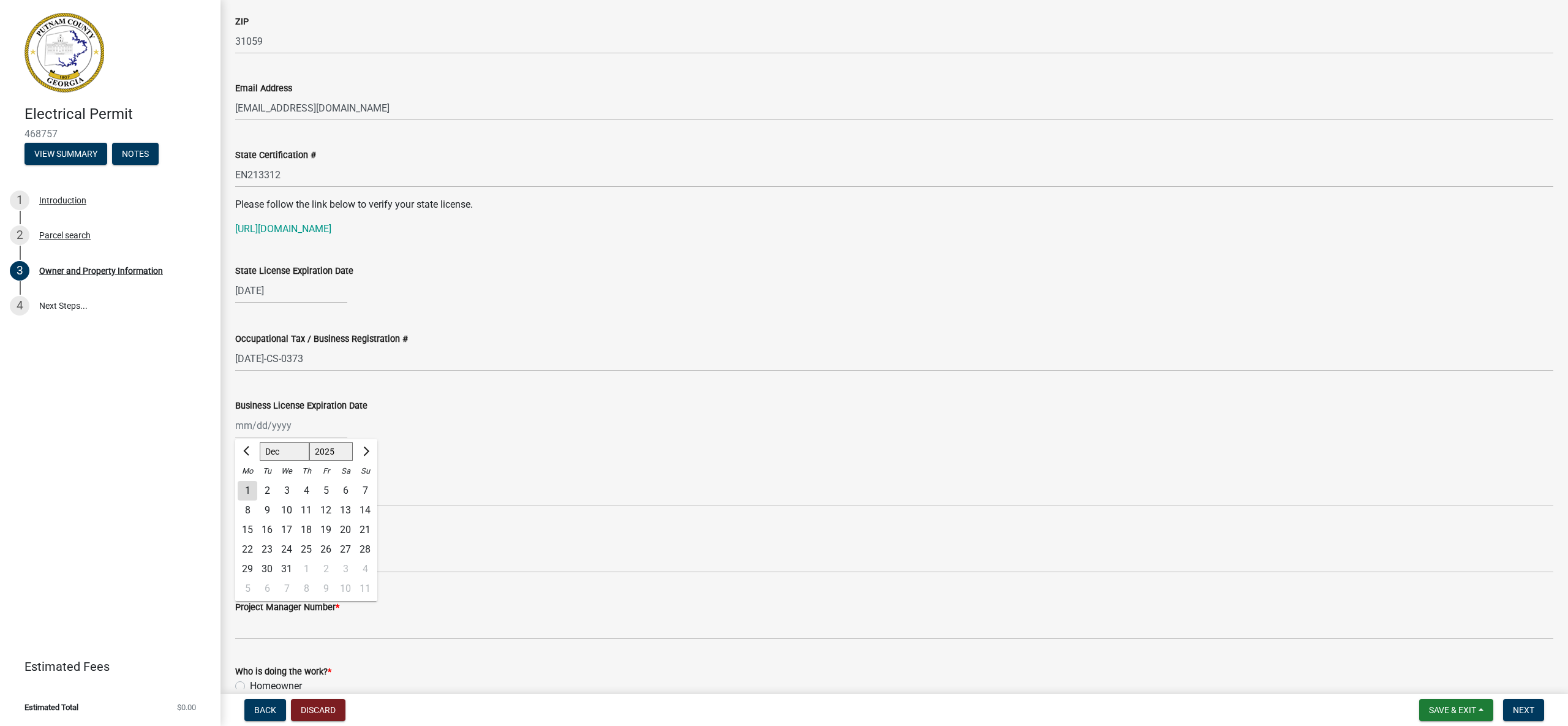
type input "[DATE]"
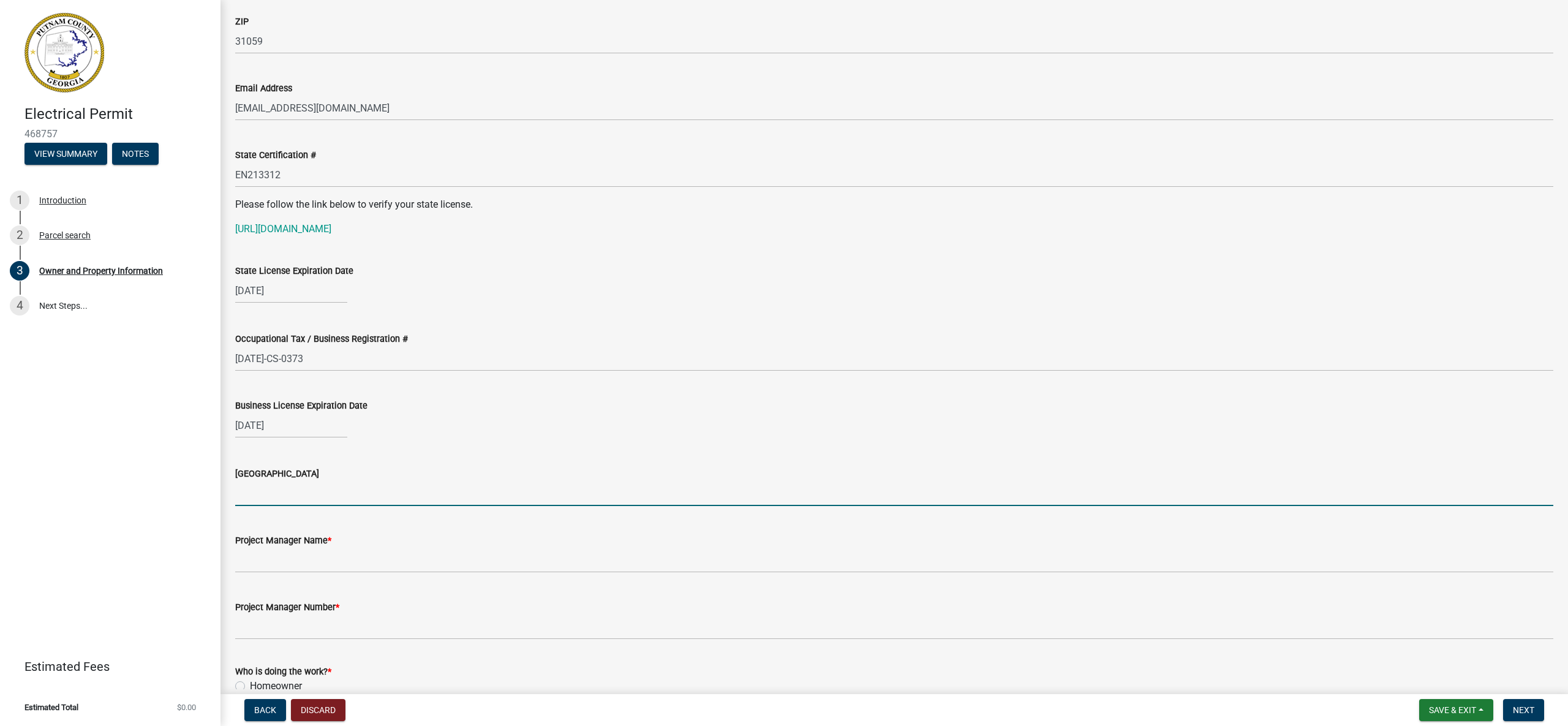
click at [314, 498] on input "[GEOGRAPHIC_DATA]" at bounding box center [894, 493] width 1318 height 25
type input "[PERSON_NAME]"
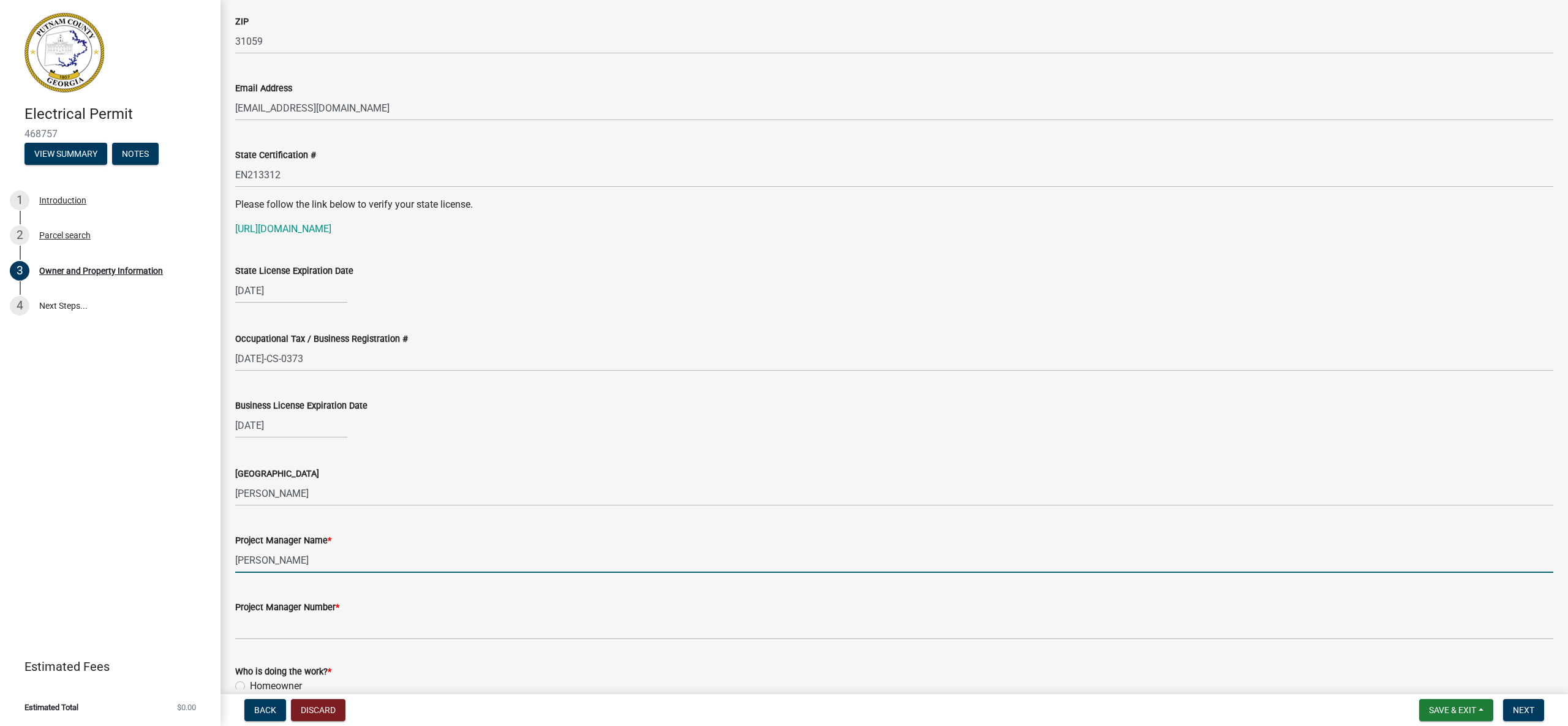
type input "[PERSON_NAME]"
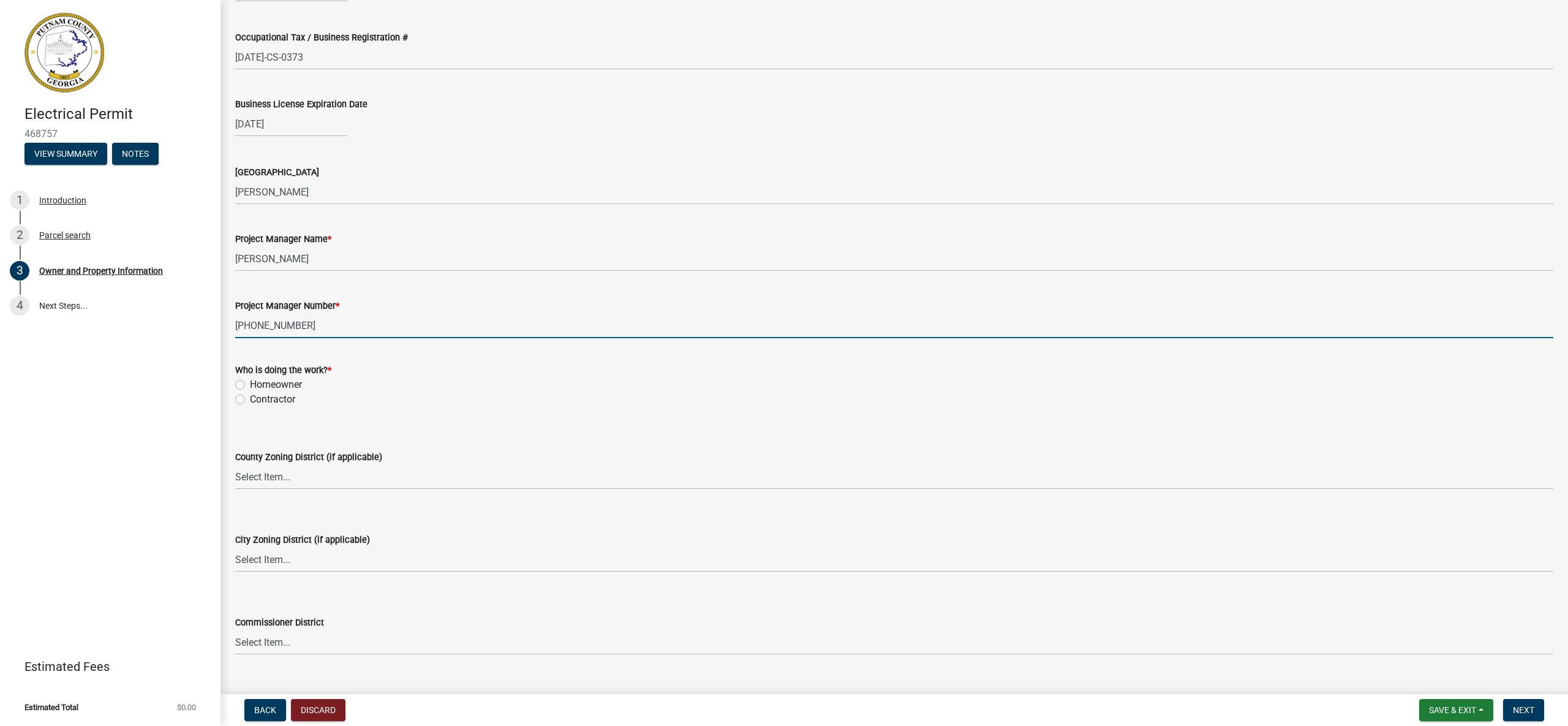
scroll to position [1794, 0]
type input "[PHONE_NUMBER]"
drag, startPoint x: 242, startPoint y: 399, endPoint x: 292, endPoint y: 429, distance: 58.3
click at [250, 399] on label "Contractor" at bounding box center [272, 399] width 45 height 15
click at [250, 399] on input "Contractor" at bounding box center [254, 396] width 8 height 8
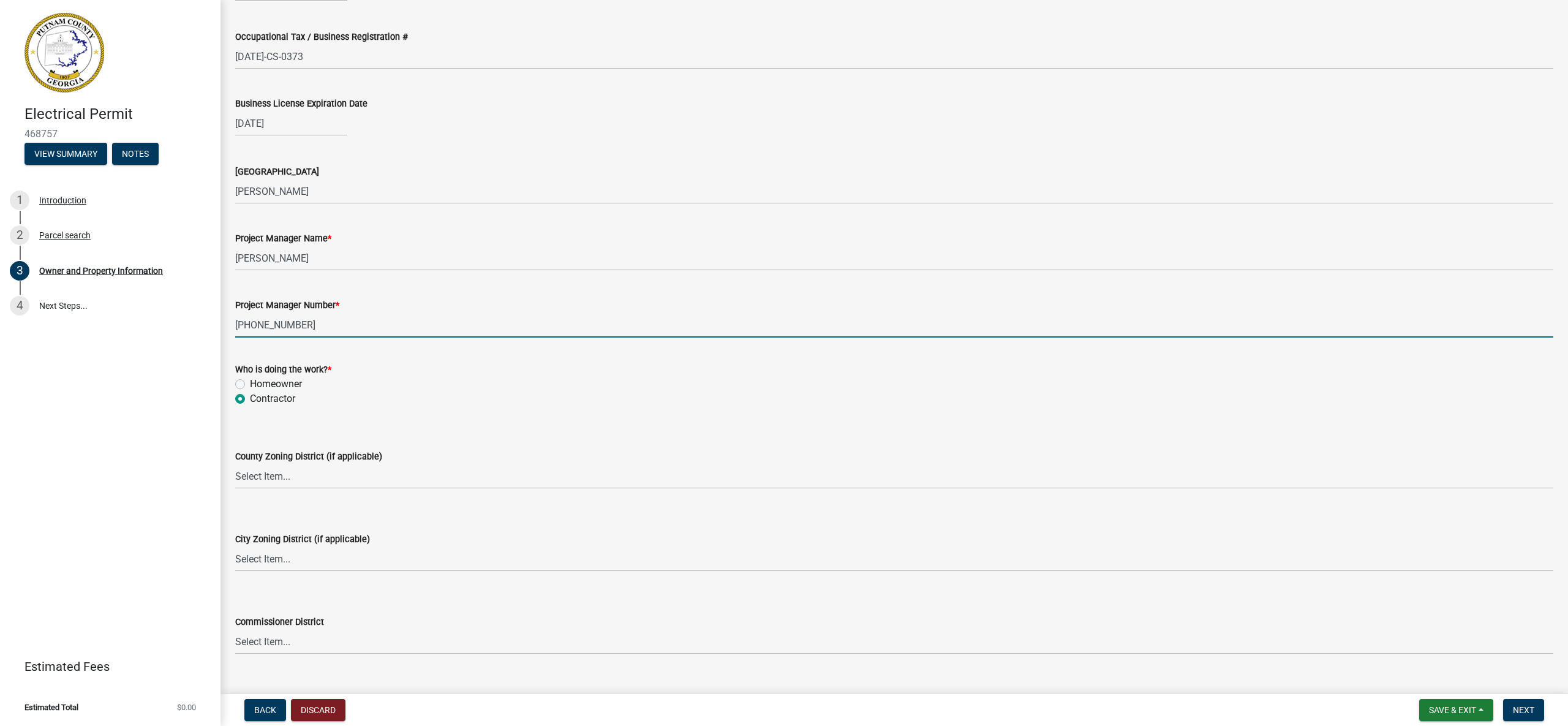
radio input "true"
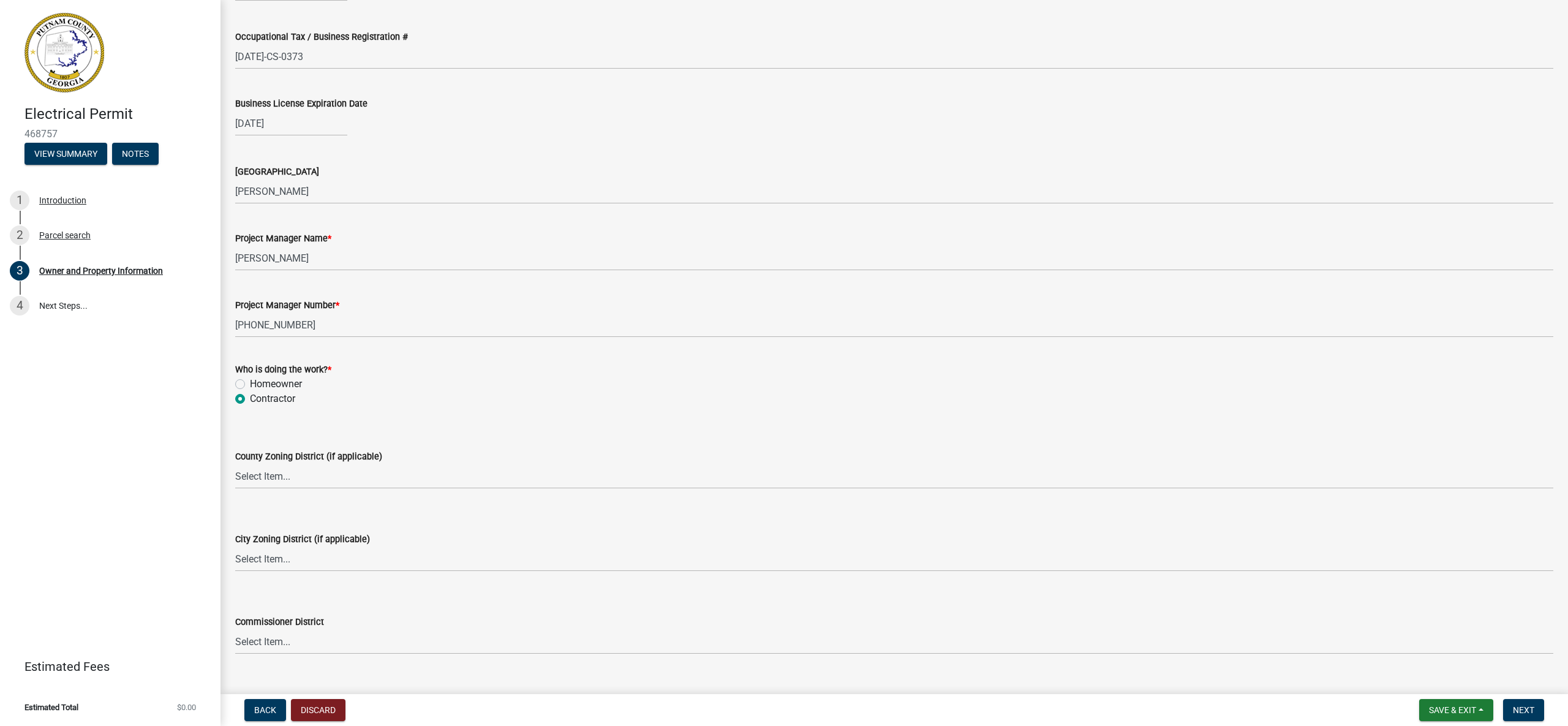
scroll to position [1971, 0]
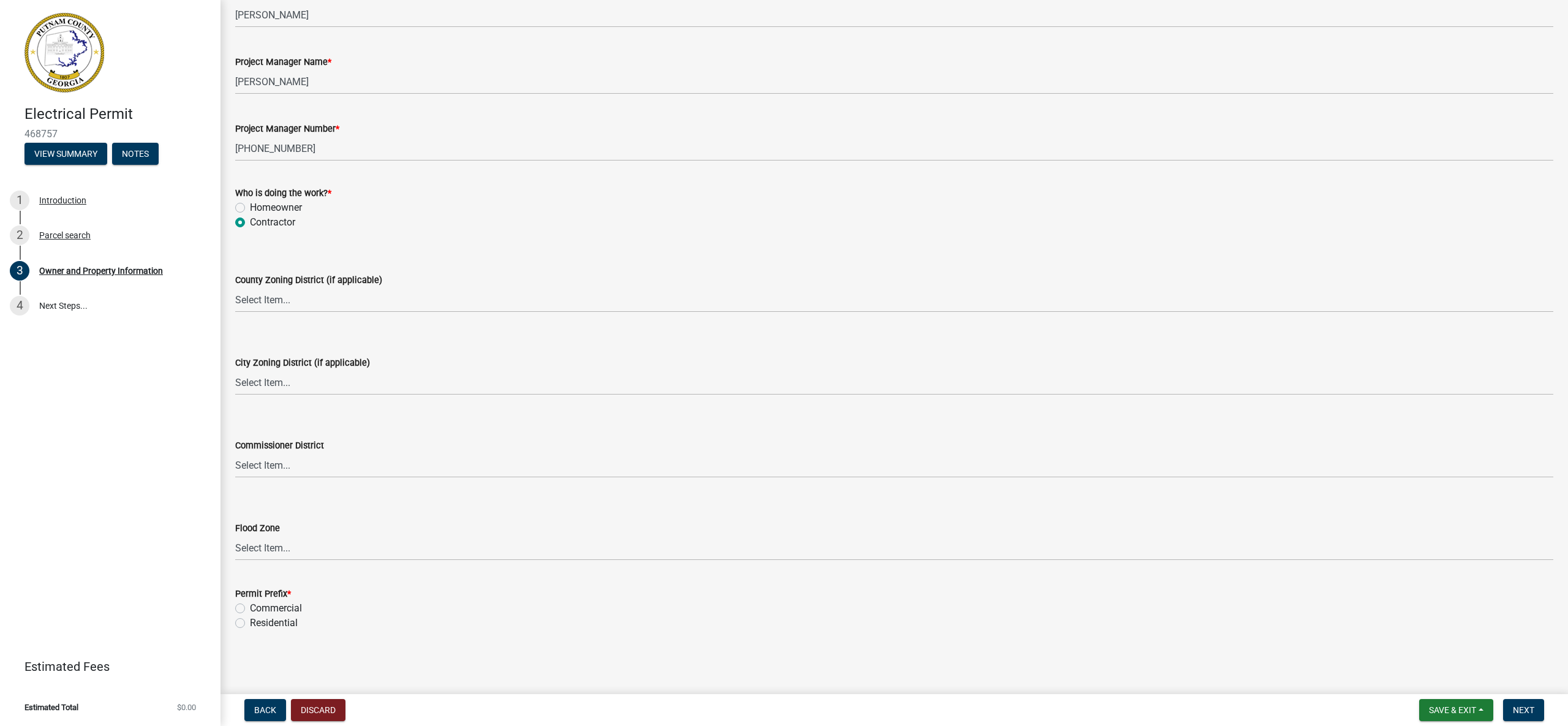
click at [250, 619] on label "Residential" at bounding box center [274, 623] width 48 height 15
click at [250, 619] on input "Residential" at bounding box center [254, 619] width 8 height 8
radio input "true"
click at [1522, 707] on span "Next" at bounding box center [1523, 710] width 21 height 10
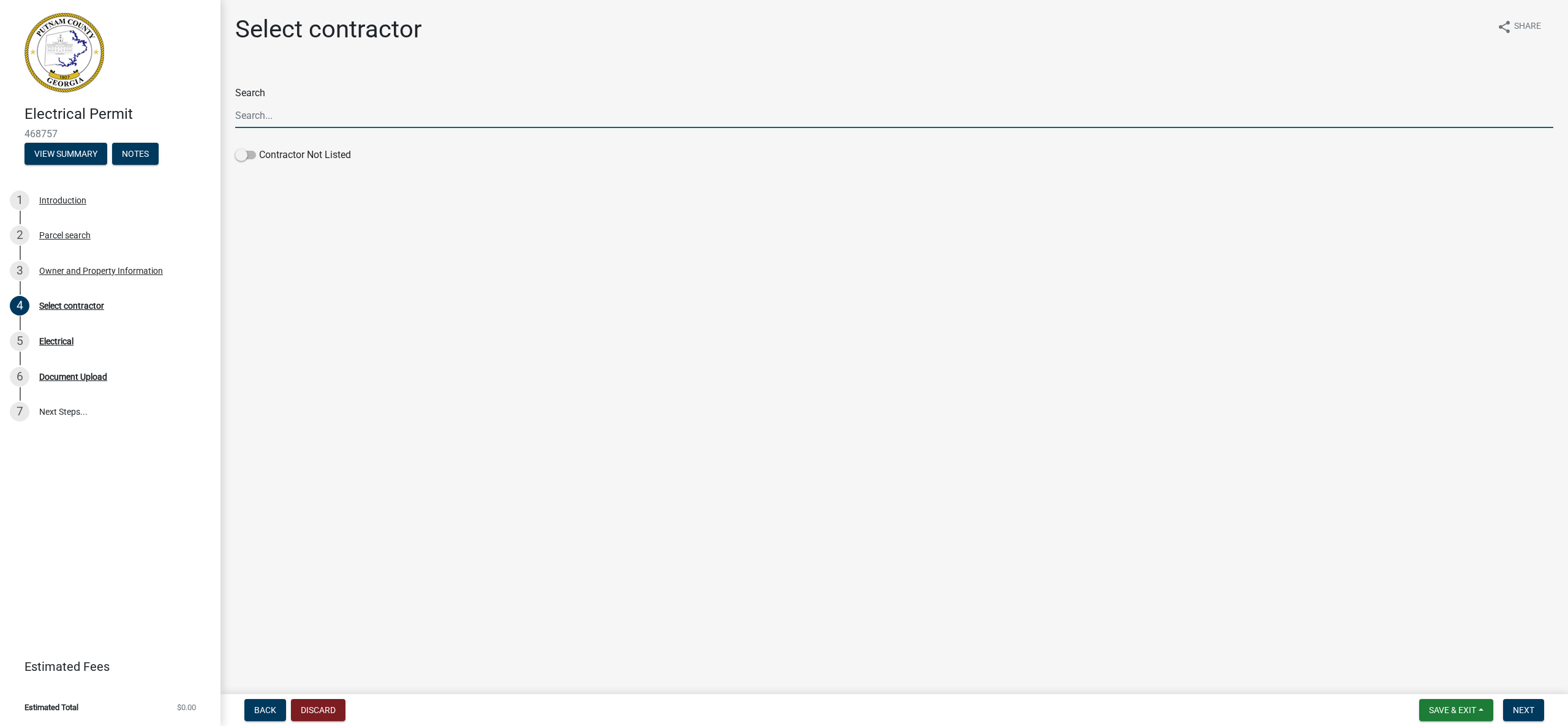
click at [365, 112] on input "Search" at bounding box center [894, 116] width 1318 height 25
type input "[PERSON_NAME] Heating, Cooling, and Electrical"
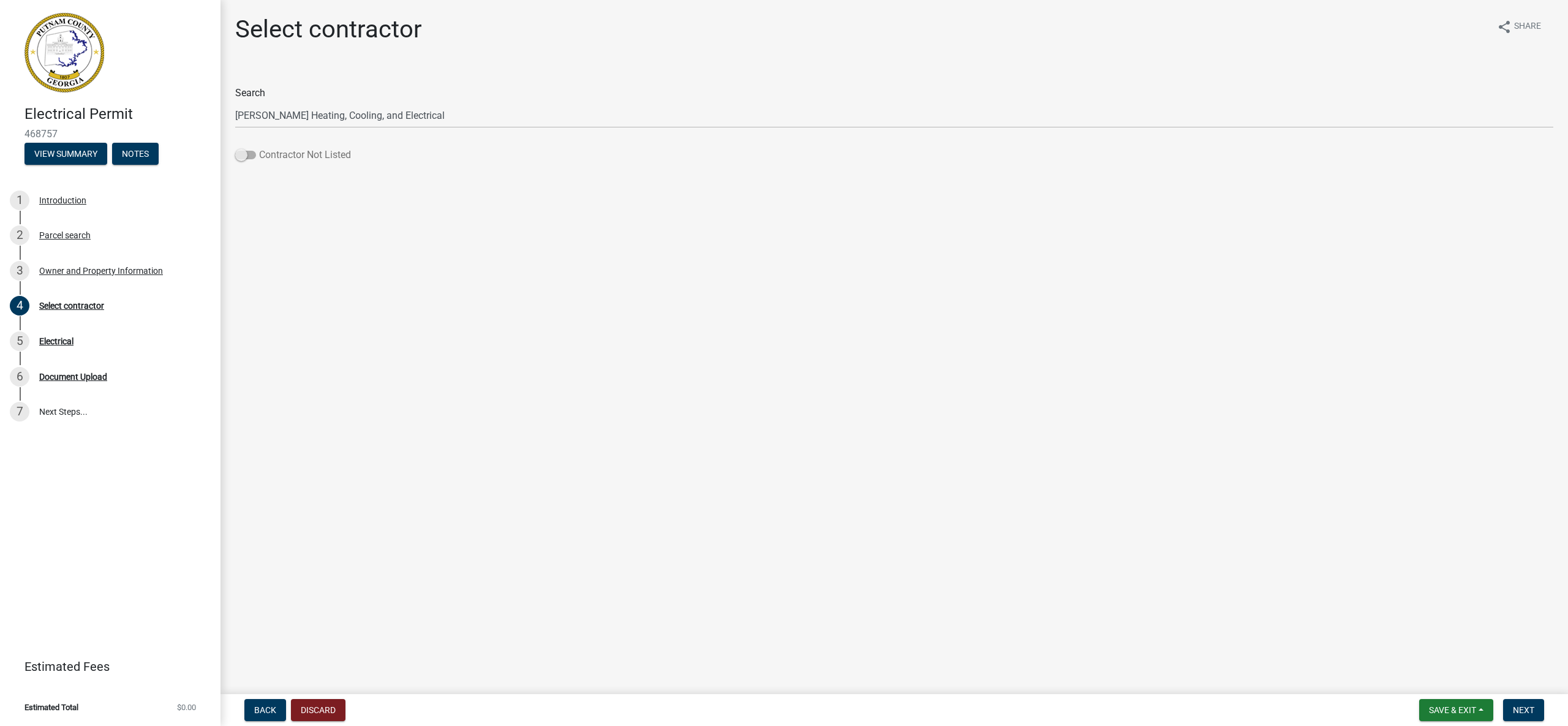
click at [250, 152] on span at bounding box center [245, 155] width 20 height 8
click at [259, 147] on input "Contractor Not Listed" at bounding box center [259, 147] width 0 height 0
click at [1516, 707] on span "Next" at bounding box center [1523, 710] width 21 height 10
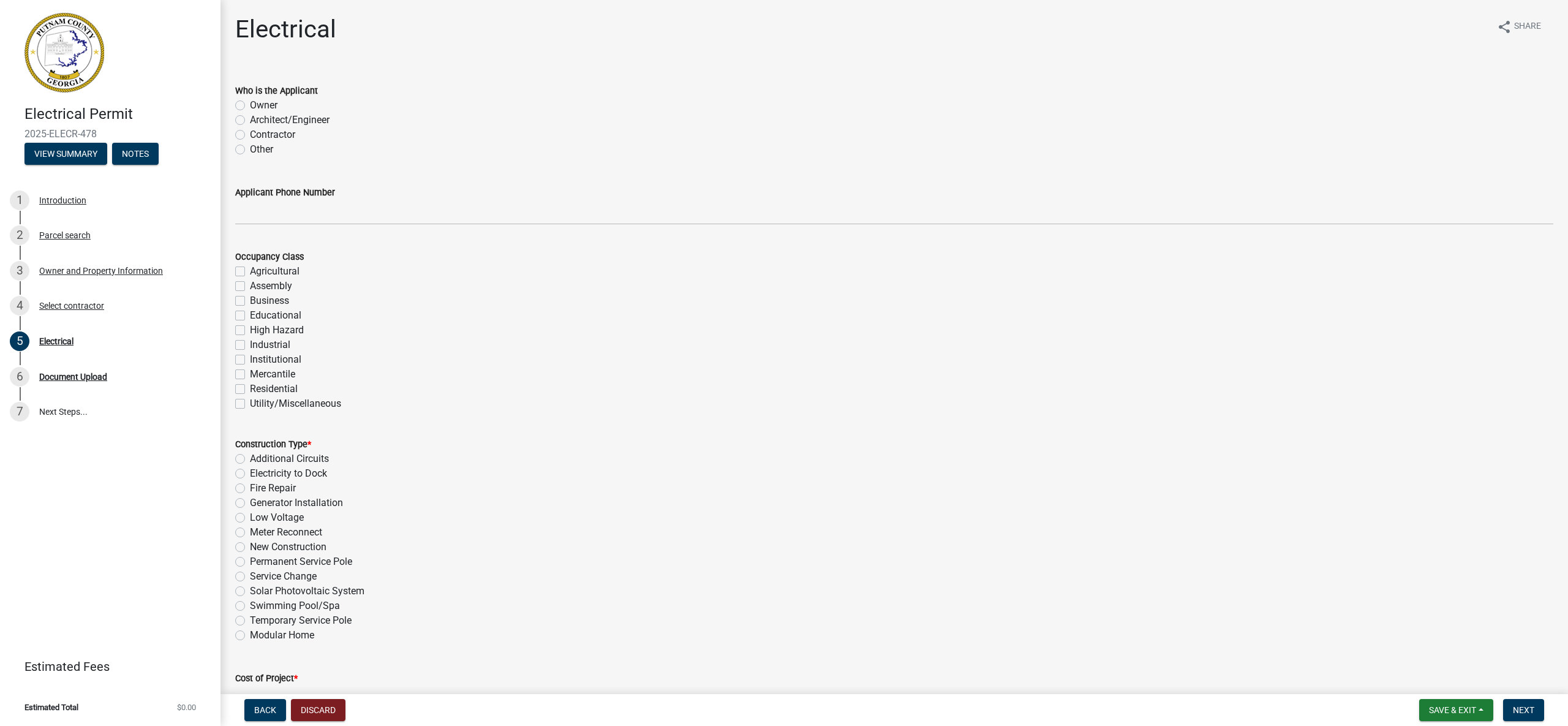
click at [250, 133] on label "Contractor" at bounding box center [272, 134] width 45 height 15
click at [250, 133] on input "Contractor" at bounding box center [254, 131] width 8 height 8
radio input "true"
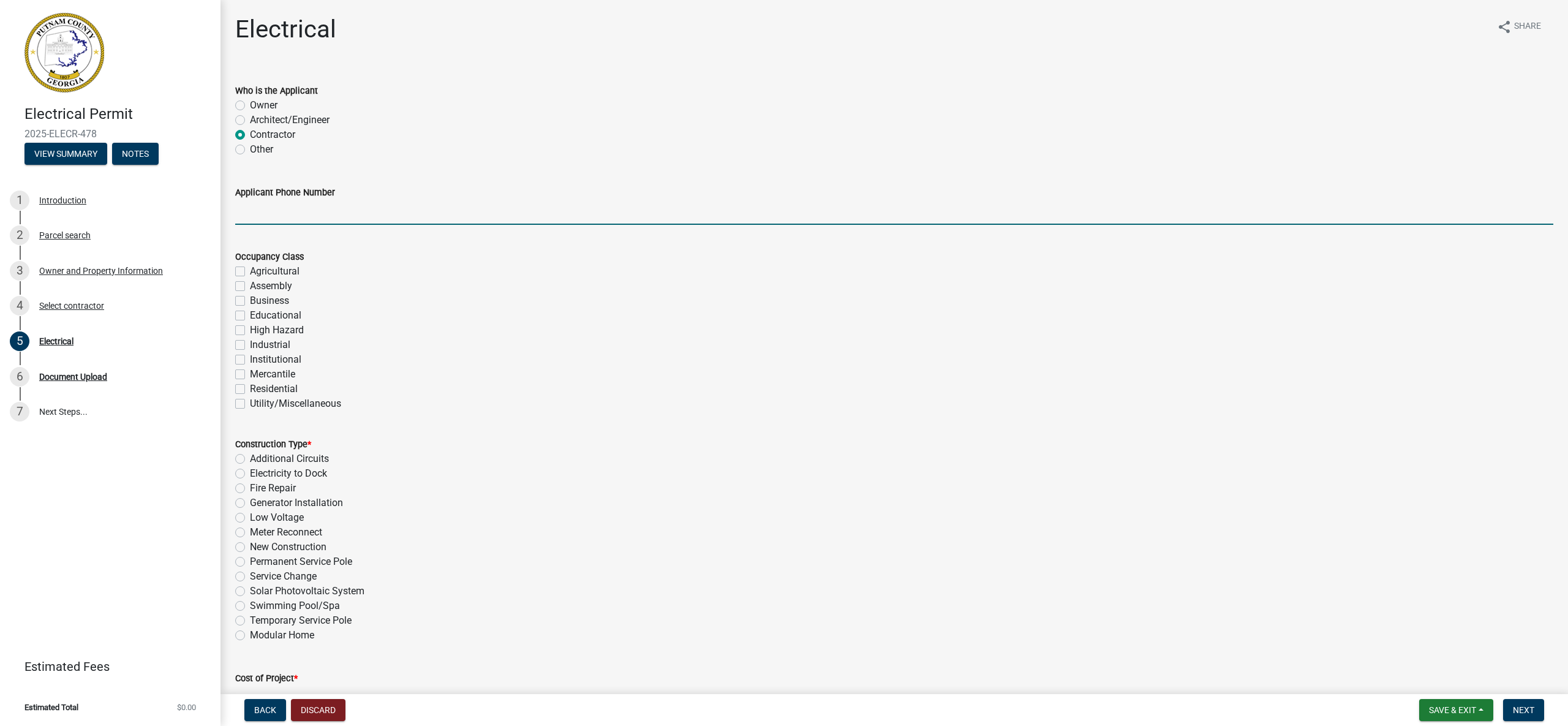
click at [335, 216] on input "Applicant Phone Number" at bounding box center [894, 212] width 1318 height 25
type input "4784521148"
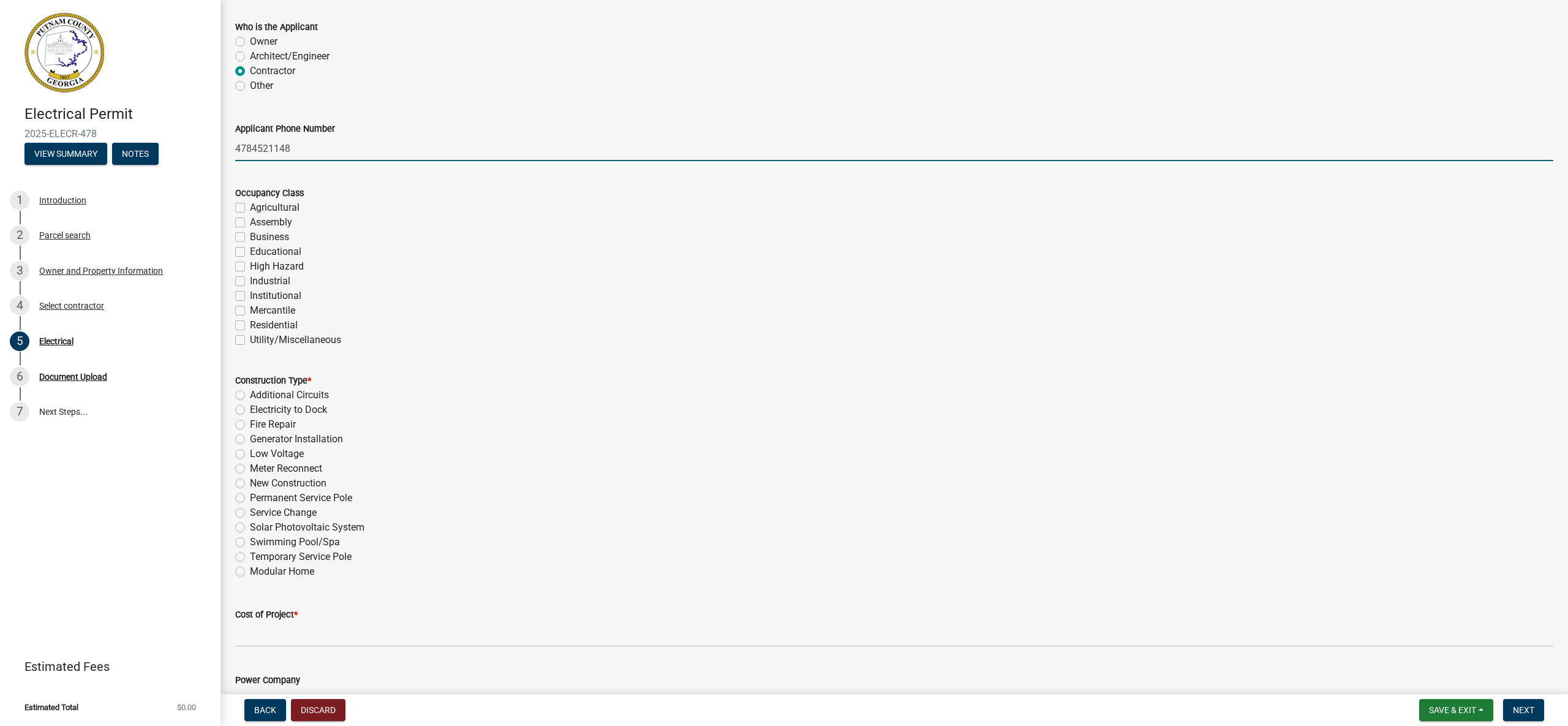
scroll to position [76, 0]
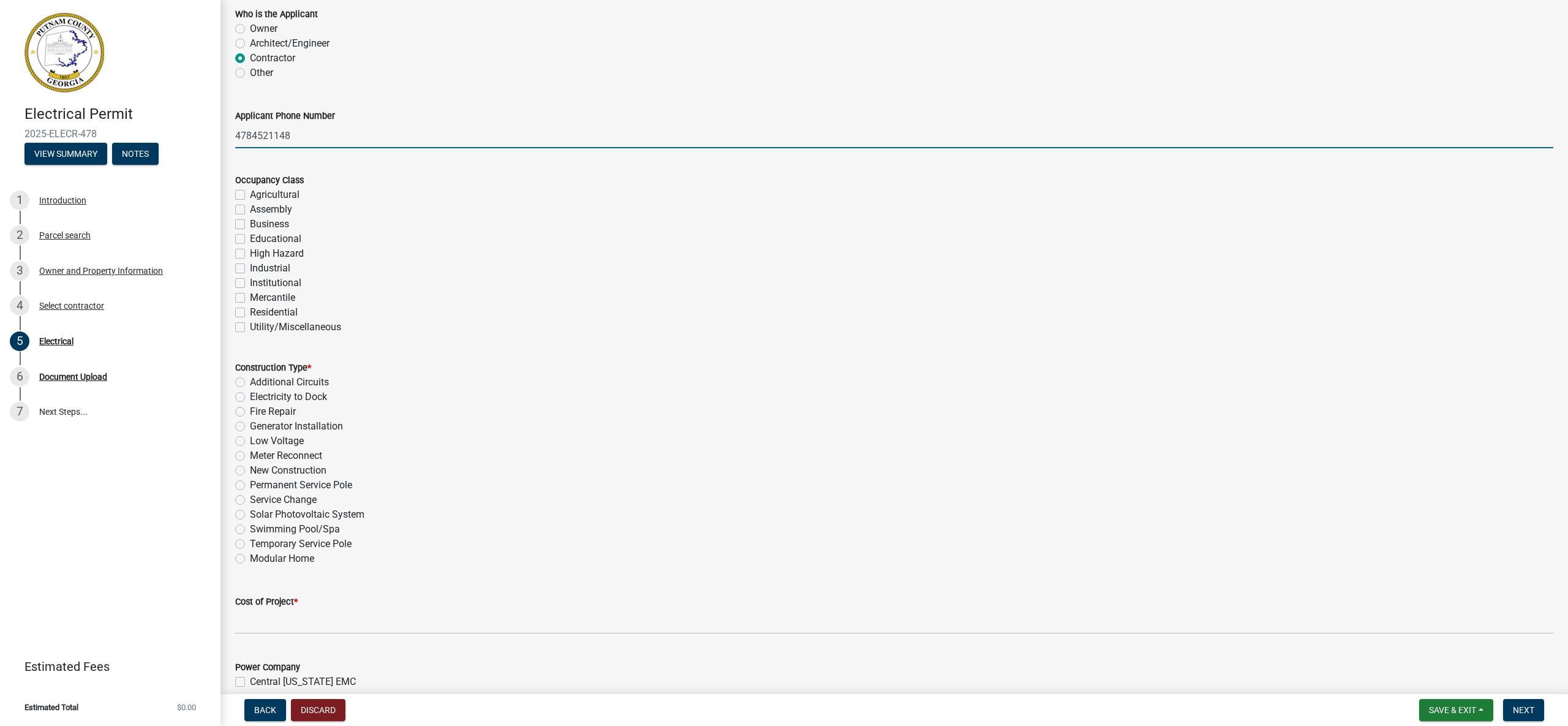
click at [250, 314] on label "Residential" at bounding box center [274, 312] width 48 height 15
click at [250, 313] on input "Residential" at bounding box center [254, 309] width 8 height 8
checkbox input "true"
checkbox input "false"
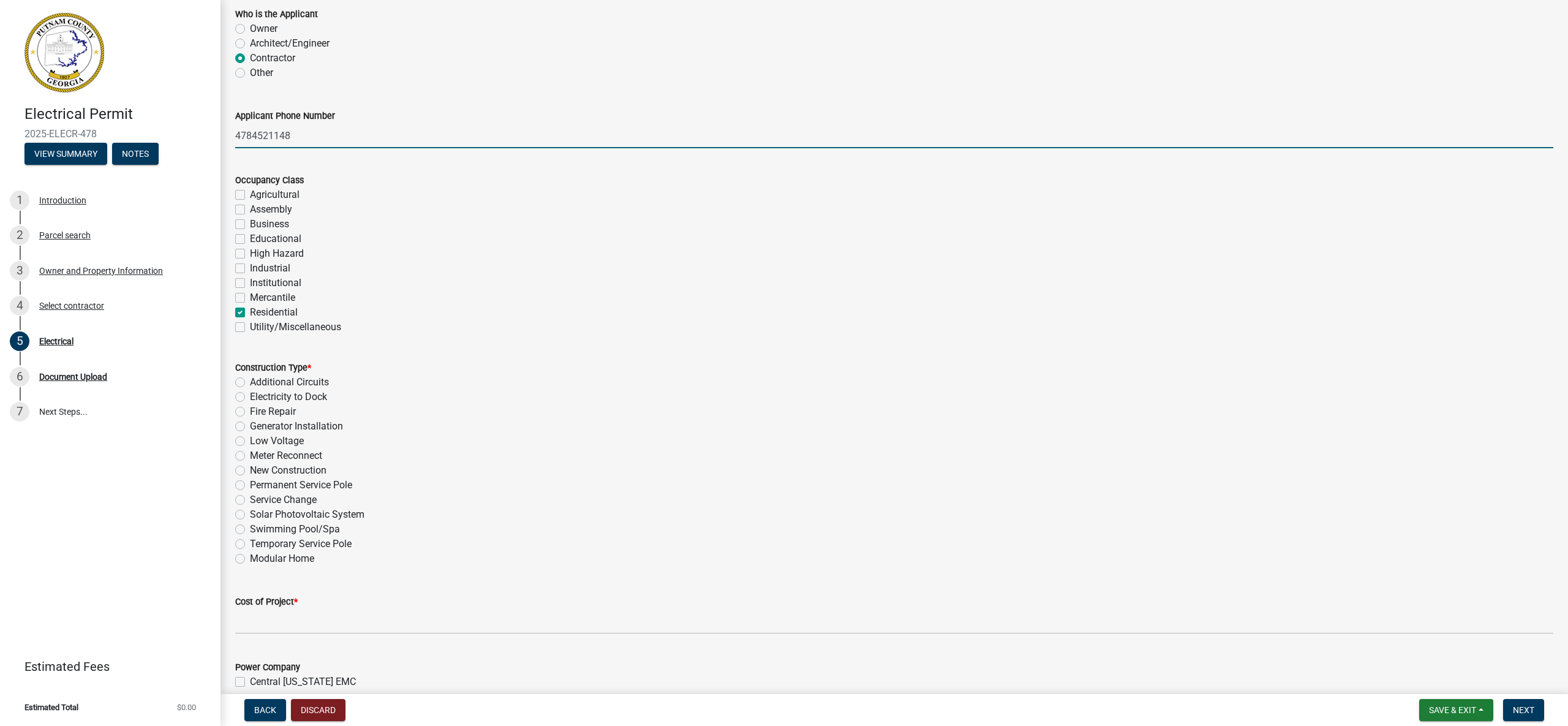
checkbox input "false"
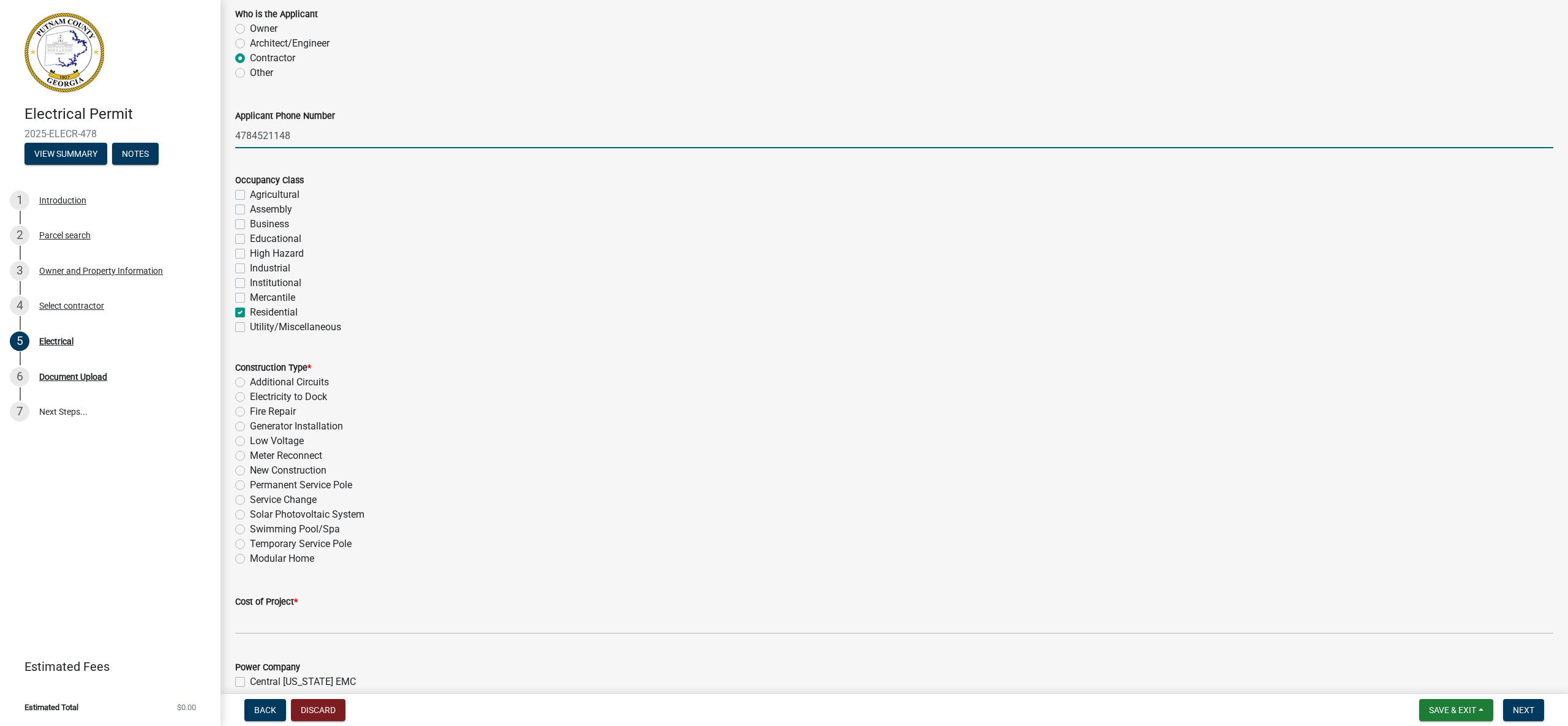
checkbox input "false"
checkbox input "true"
checkbox input "false"
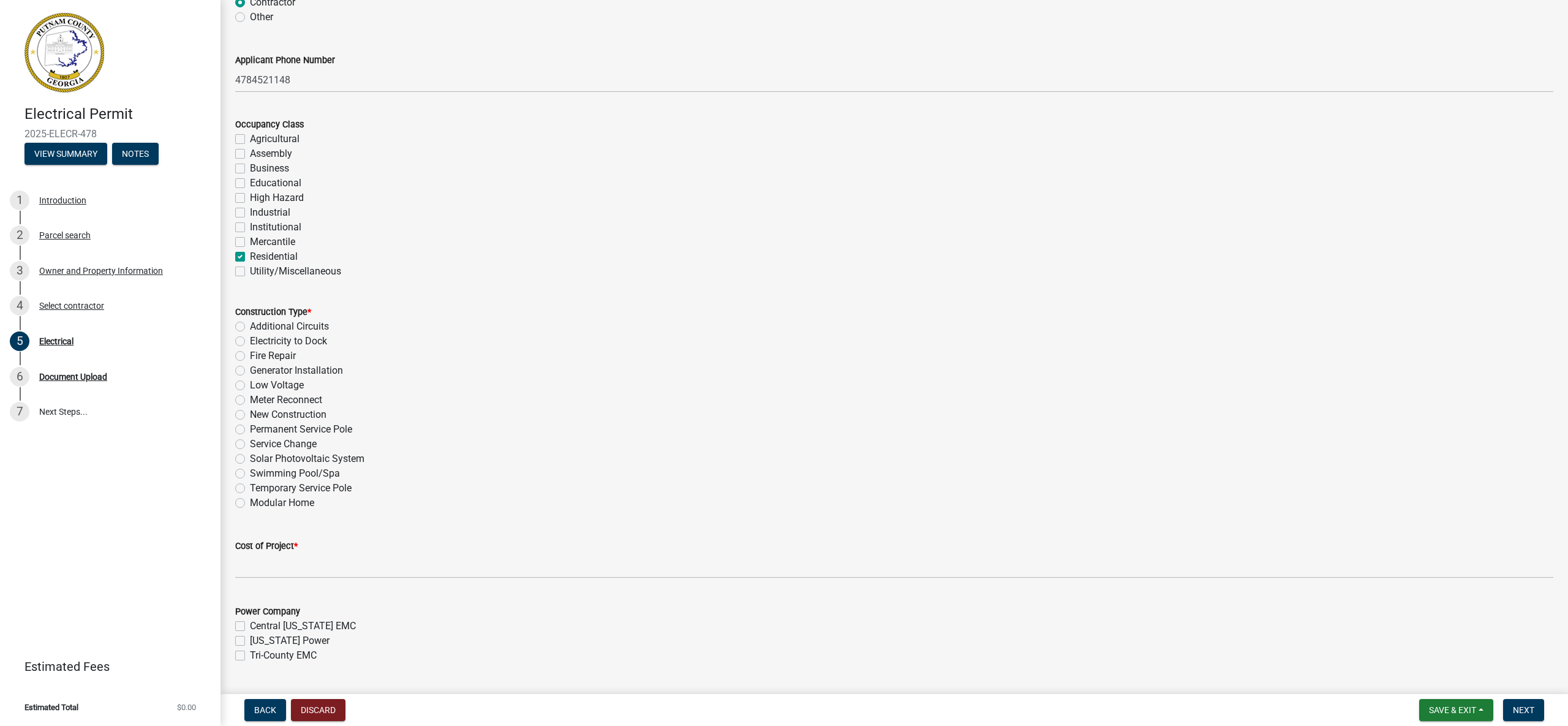
scroll to position [164, 0]
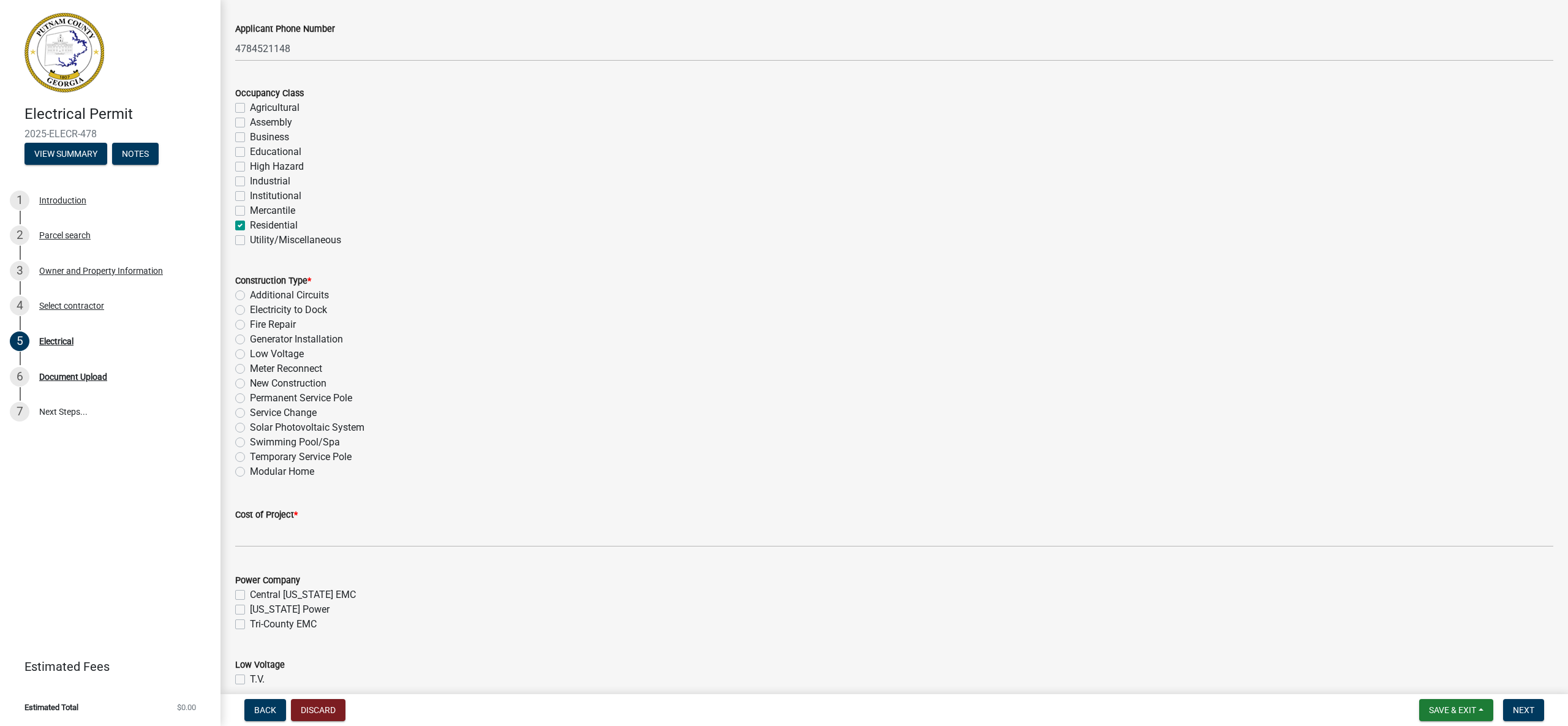
click at [250, 381] on label "New Construction" at bounding box center [288, 383] width 76 height 15
click at [250, 381] on input "New Construction" at bounding box center [254, 380] width 8 height 8
radio input "true"
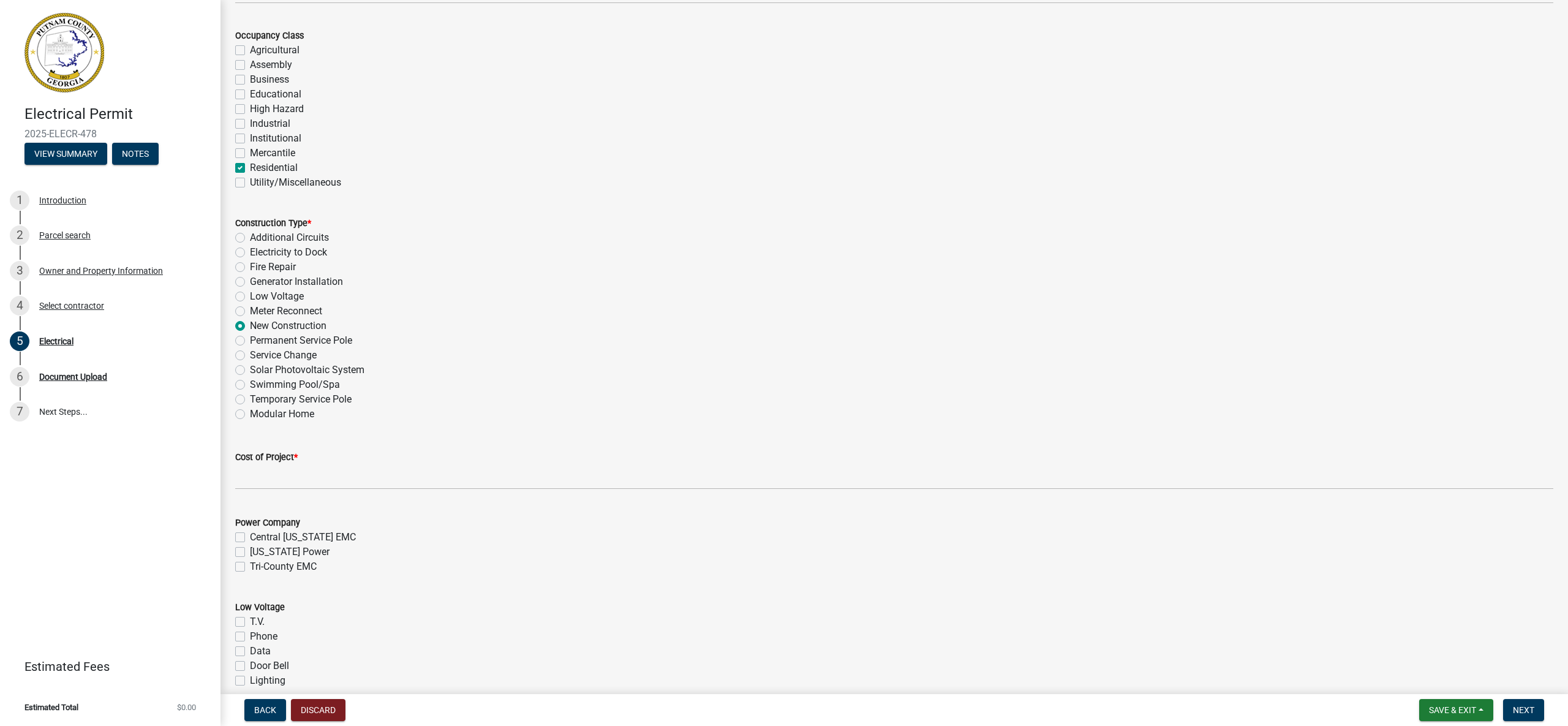
scroll to position [225, 0]
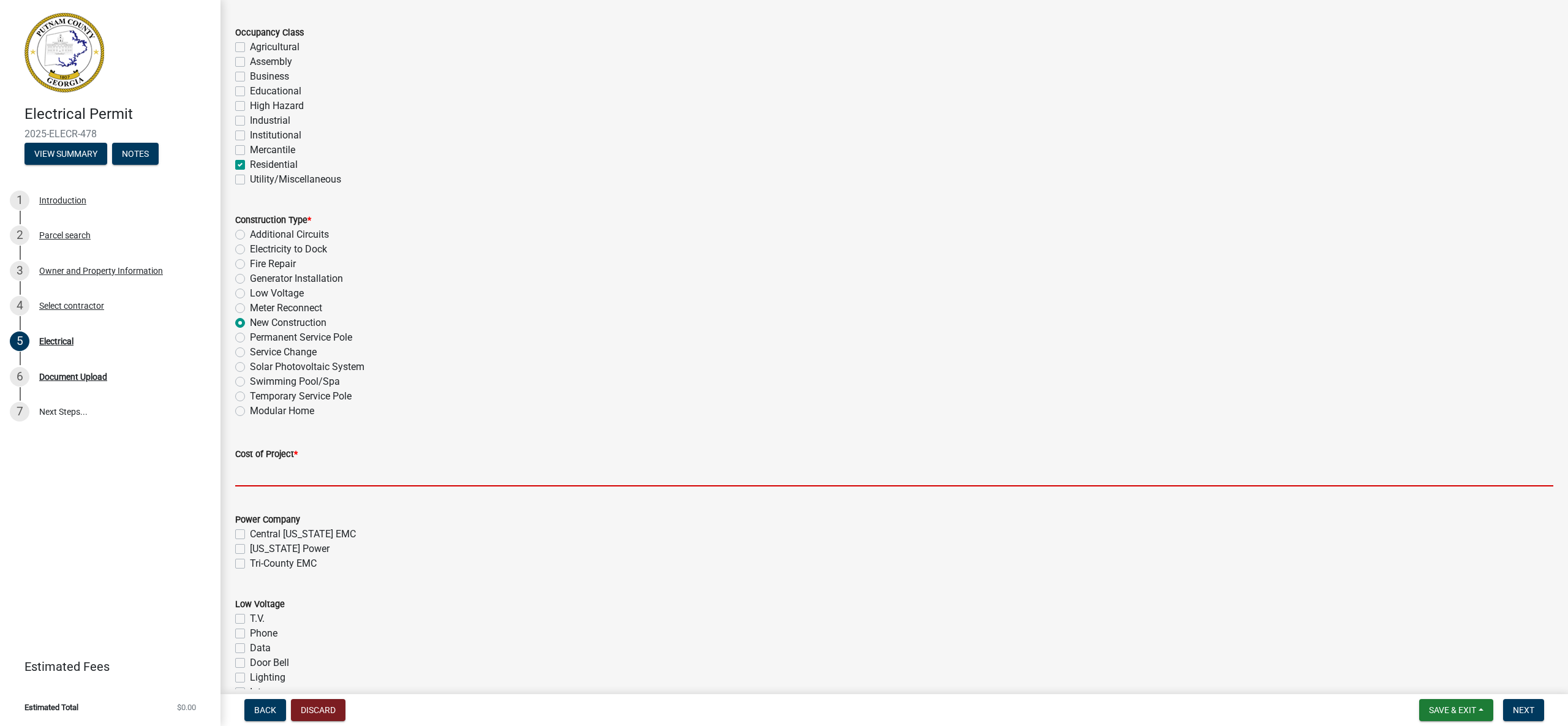
click at [377, 479] on input "text" at bounding box center [894, 474] width 1318 height 25
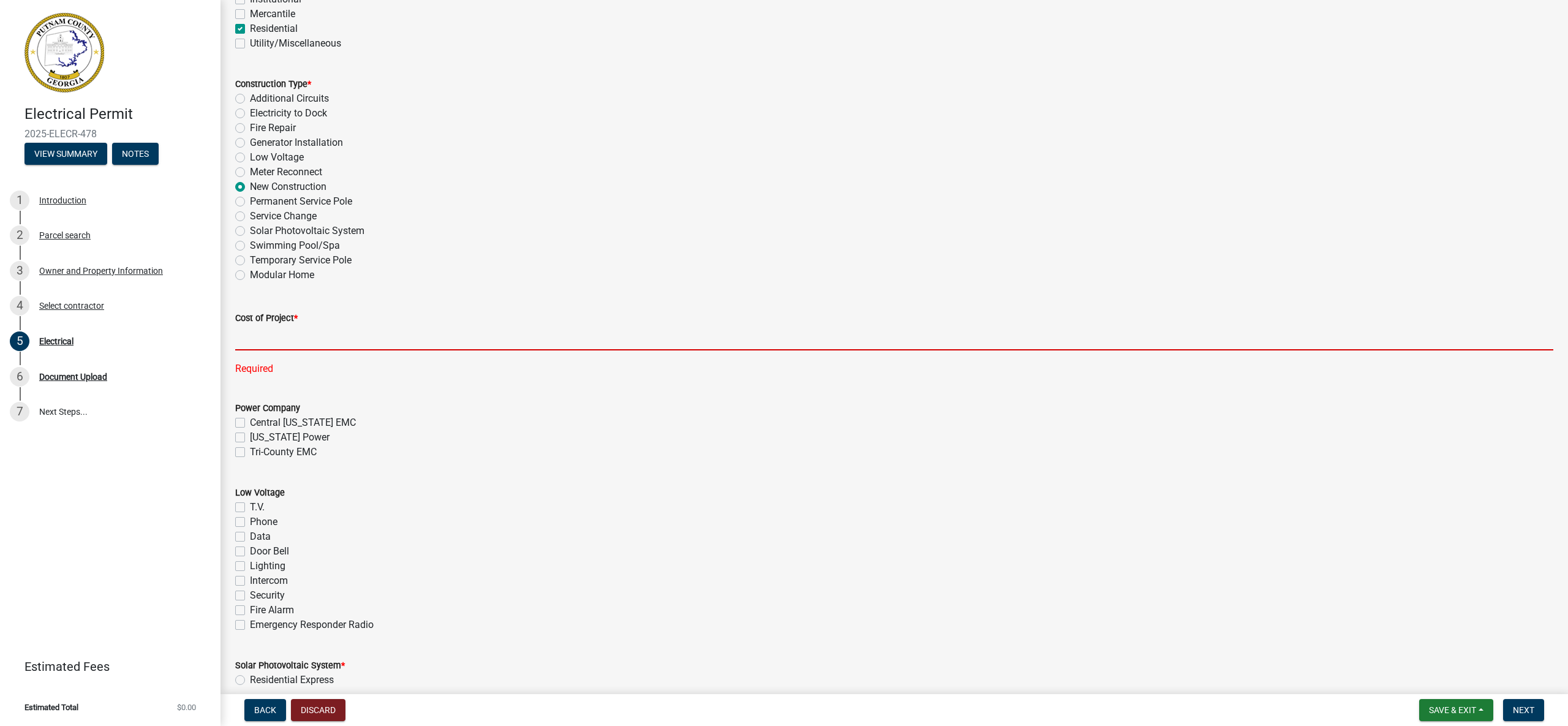
scroll to position [363, 0]
type input "18660"
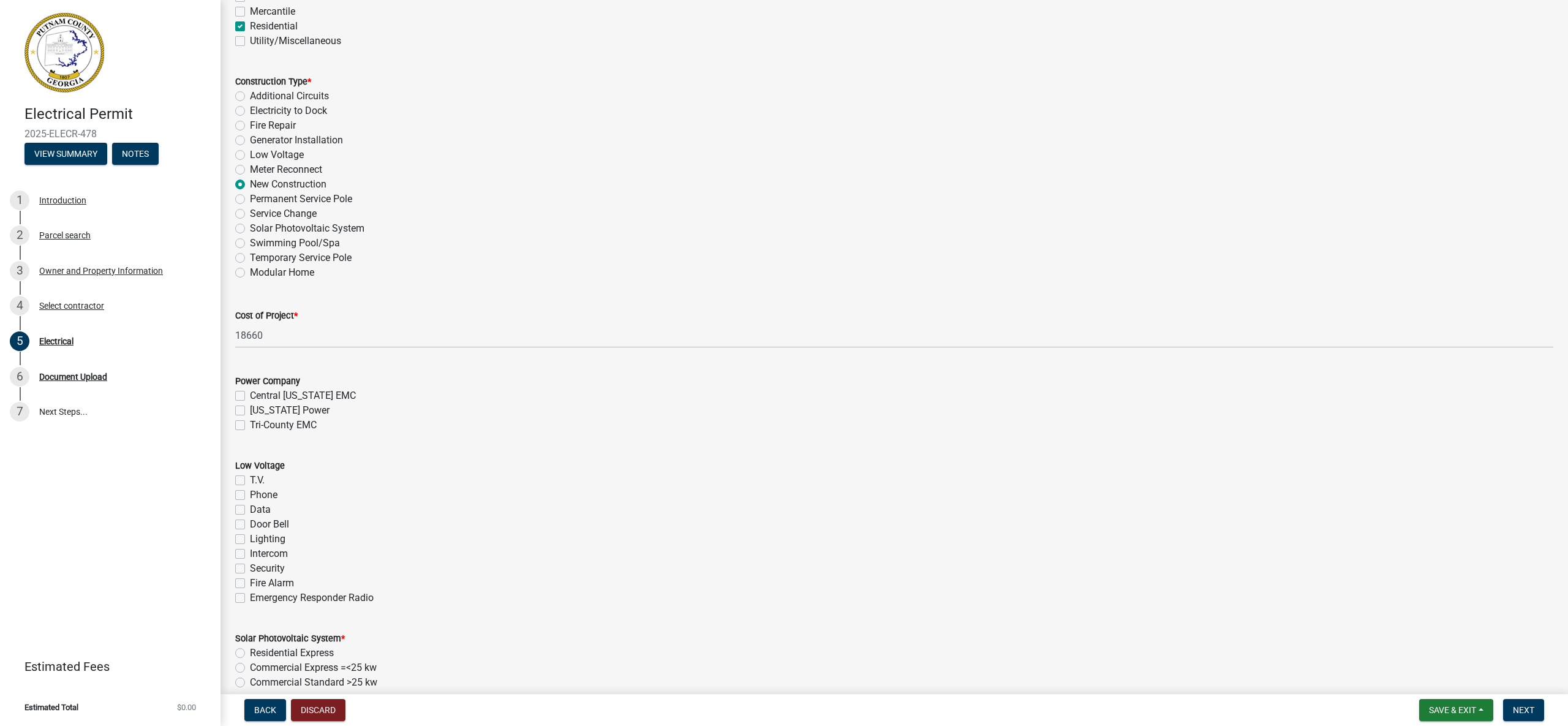
click at [239, 434] on wm-data-entity-input "Power Company [GEOGRAPHIC_DATA][US_STATE] EMC [US_STATE] Power Tri-County EMC" at bounding box center [894, 401] width 1318 height 84
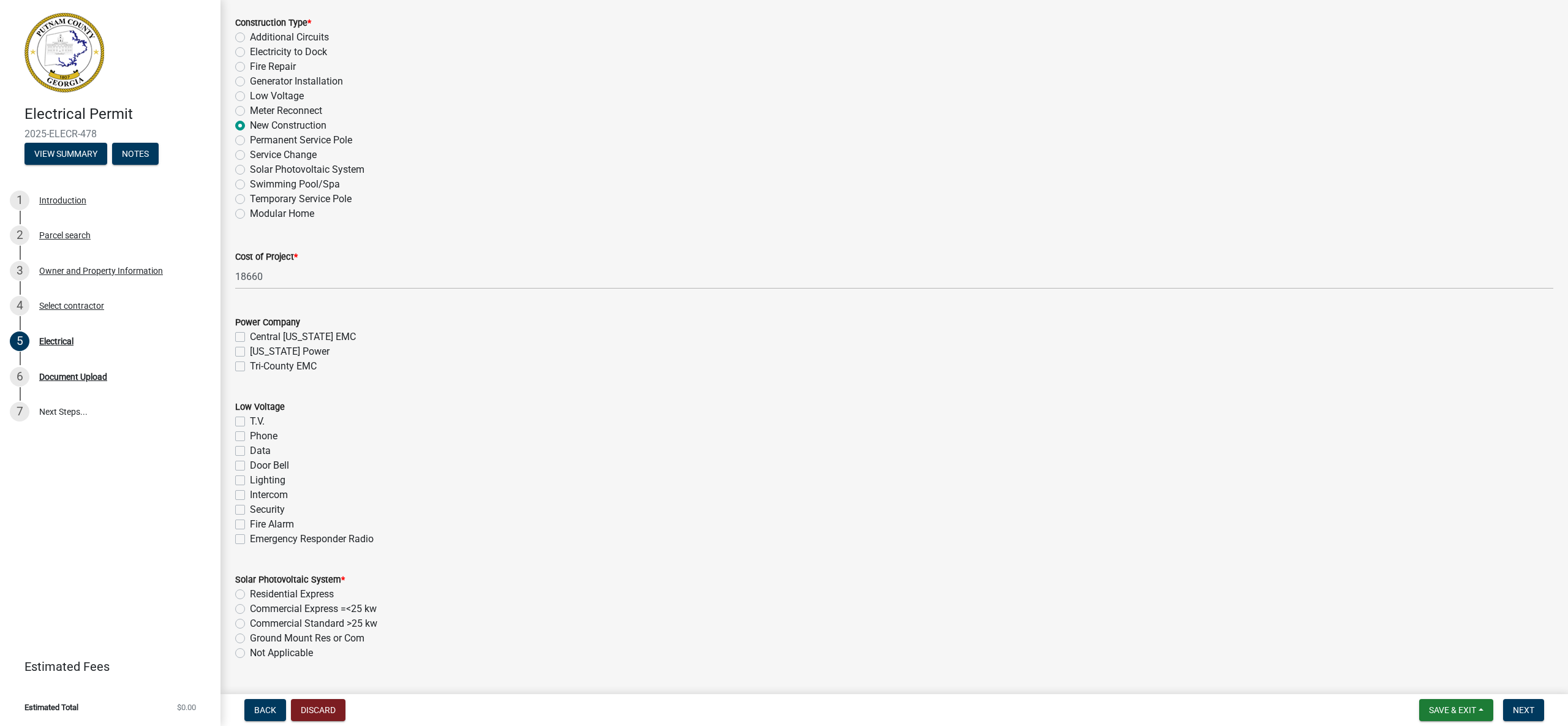
click at [250, 353] on label "[US_STATE] Power" at bounding box center [289, 352] width 79 height 15
click at [250, 352] on input "[US_STATE] Power" at bounding box center [254, 348] width 8 height 8
checkbox input "true"
checkbox input "false"
checkbox input "true"
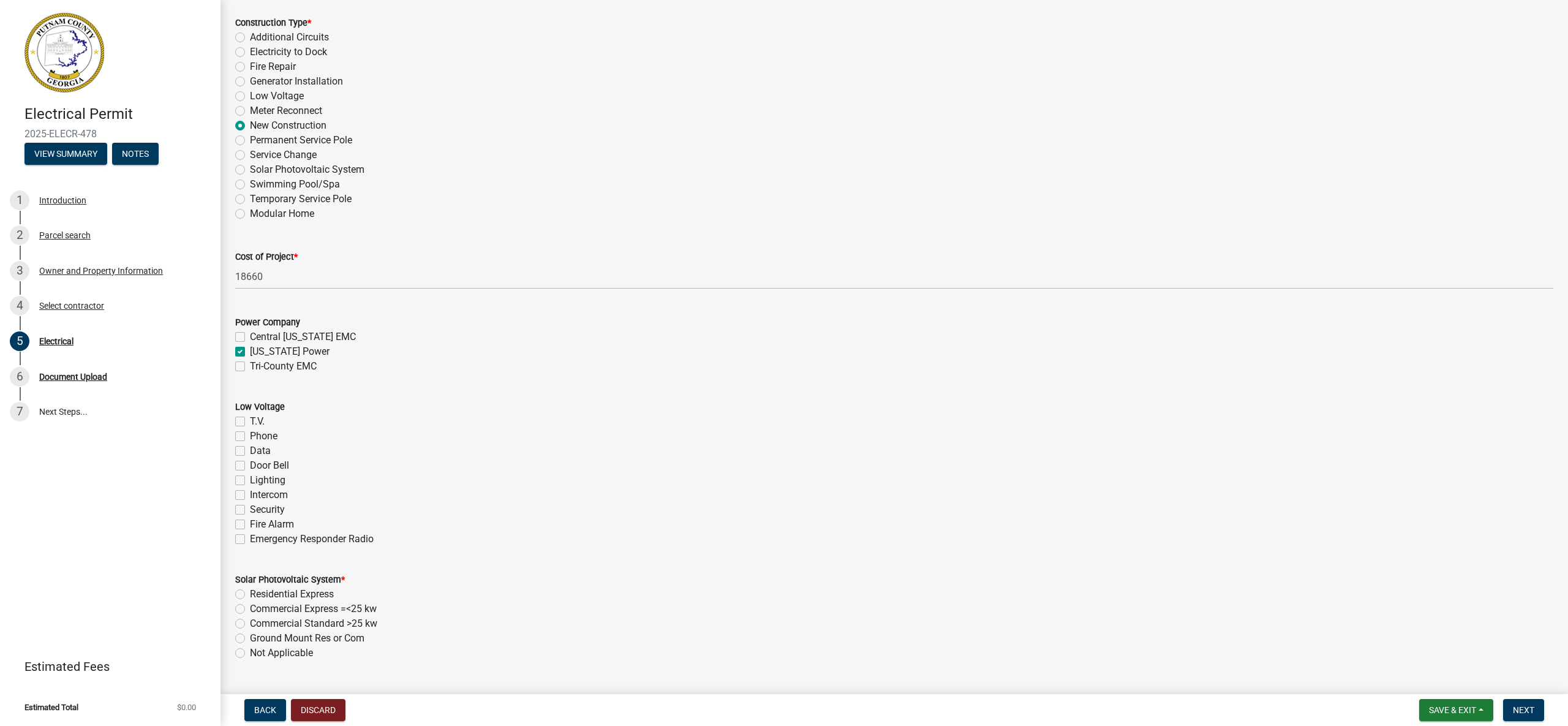
checkbox input "false"
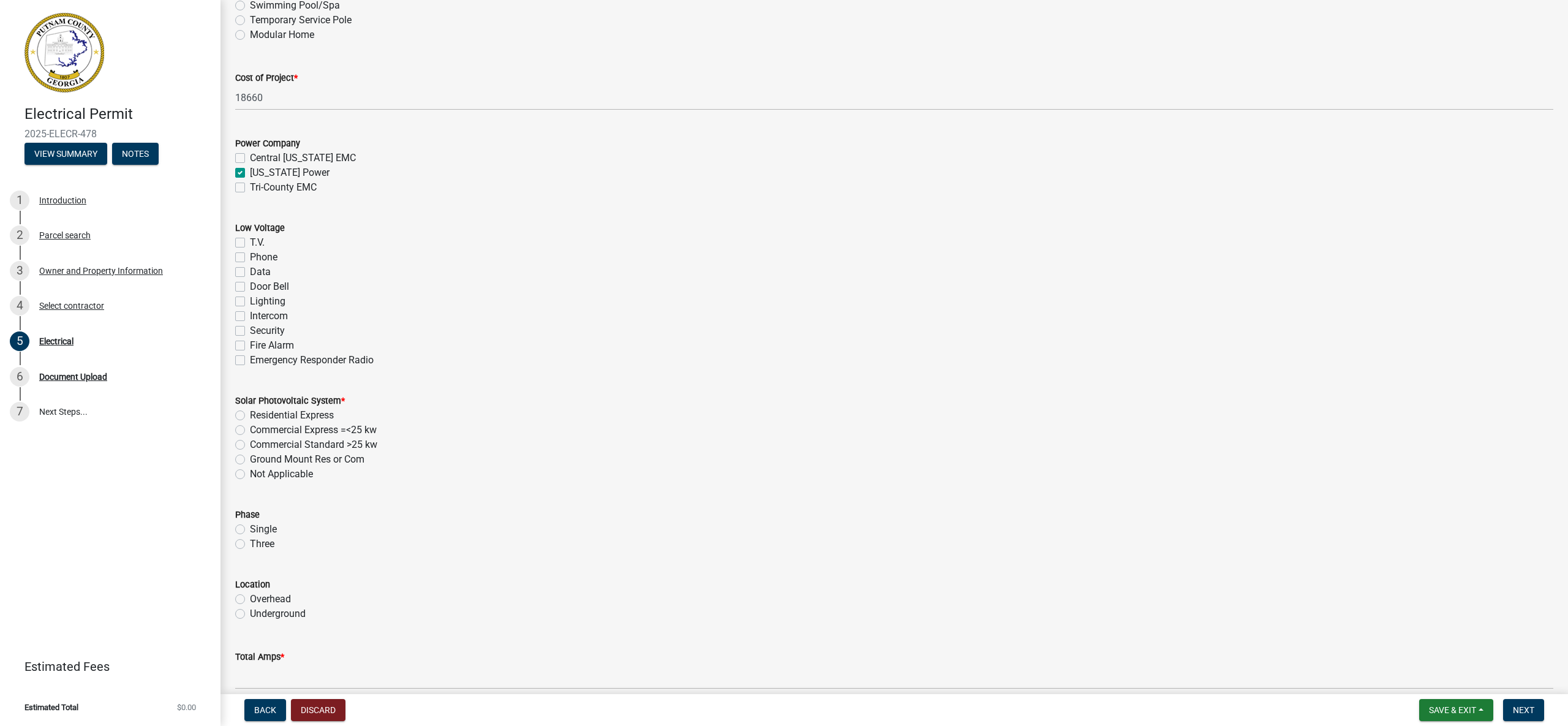
scroll to position [604, 0]
click at [250, 470] on label "Not Applicable" at bounding box center [281, 470] width 63 height 15
click at [250, 470] on input "Not Applicable" at bounding box center [254, 467] width 8 height 8
radio input "true"
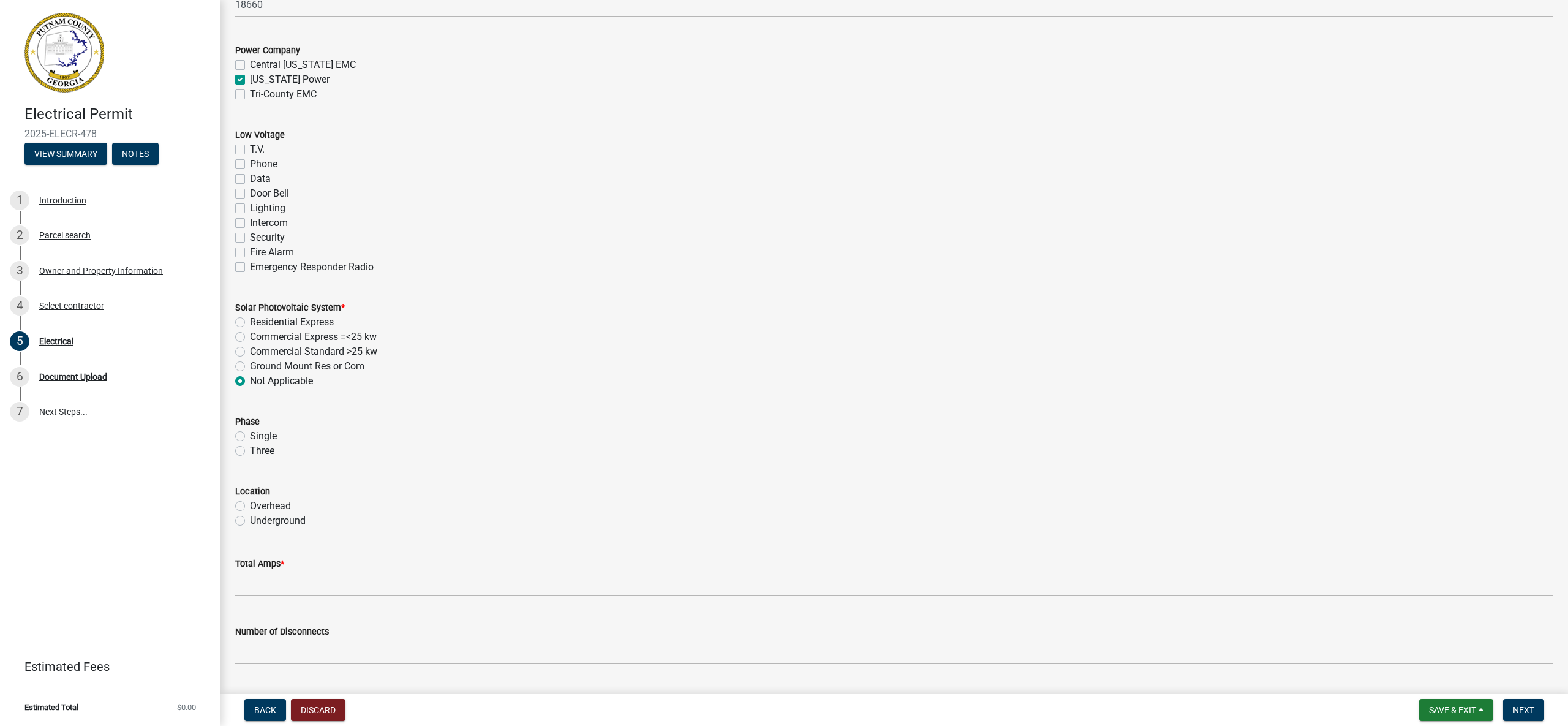
scroll to position [706, 0]
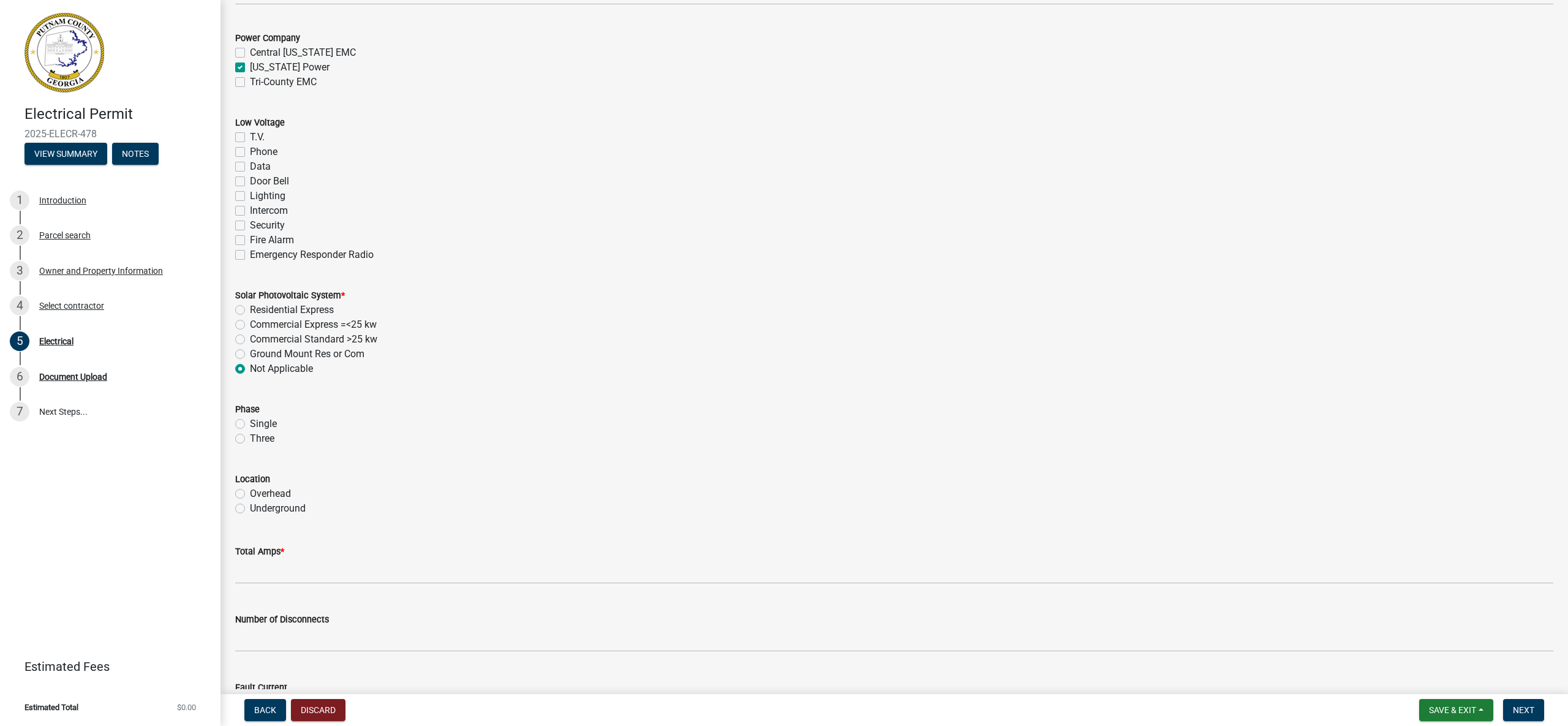
drag, startPoint x: 240, startPoint y: 424, endPoint x: 257, endPoint y: 450, distance: 31.1
click at [250, 424] on label "Single" at bounding box center [263, 424] width 27 height 15
click at [250, 424] on input "Single" at bounding box center [254, 420] width 8 height 8
radio input "true"
click at [250, 508] on label "Underground" at bounding box center [278, 508] width 56 height 15
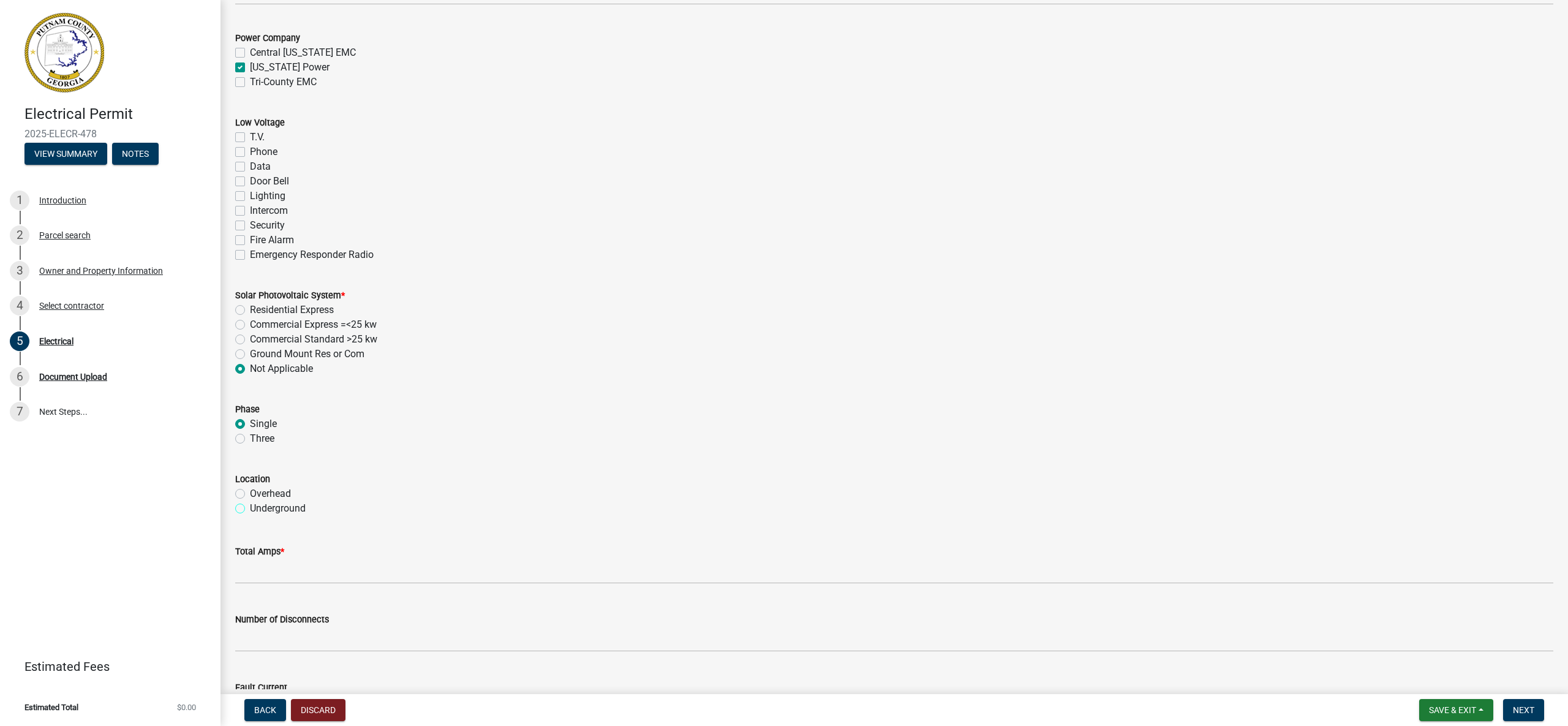
click at [250, 508] on input "Underground" at bounding box center [254, 505] width 8 height 8
radio input "true"
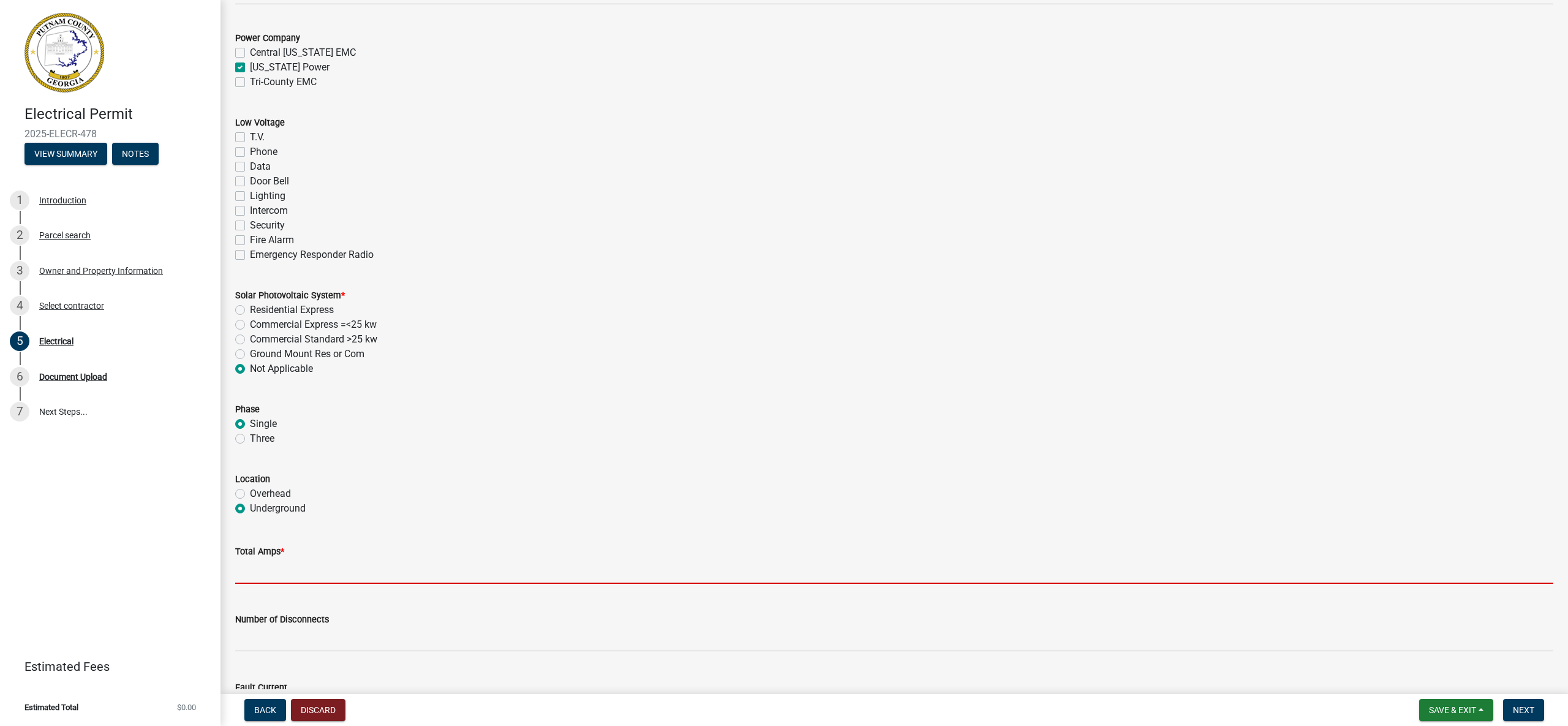
click at [352, 576] on input "text" at bounding box center [894, 571] width 1318 height 25
type input "200"
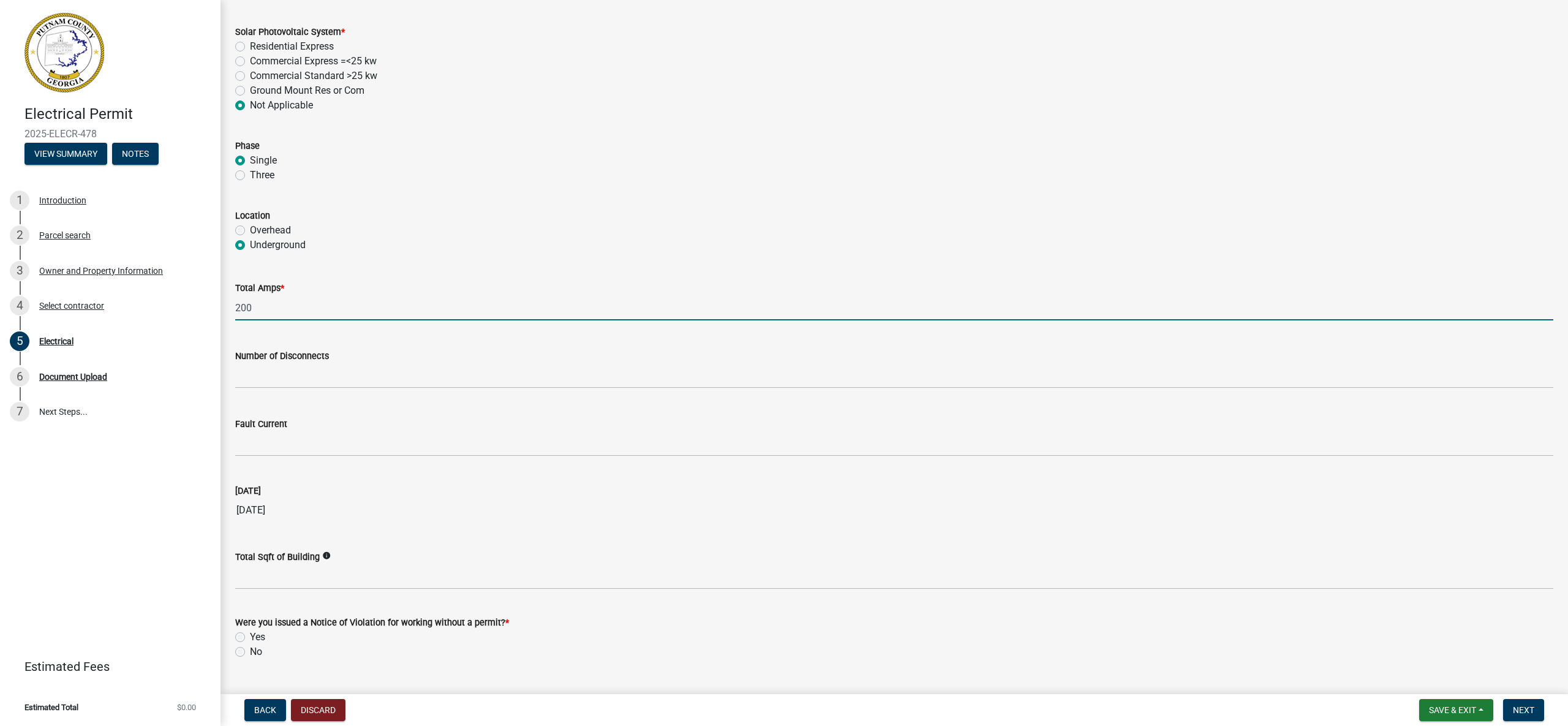
scroll to position [970, 0]
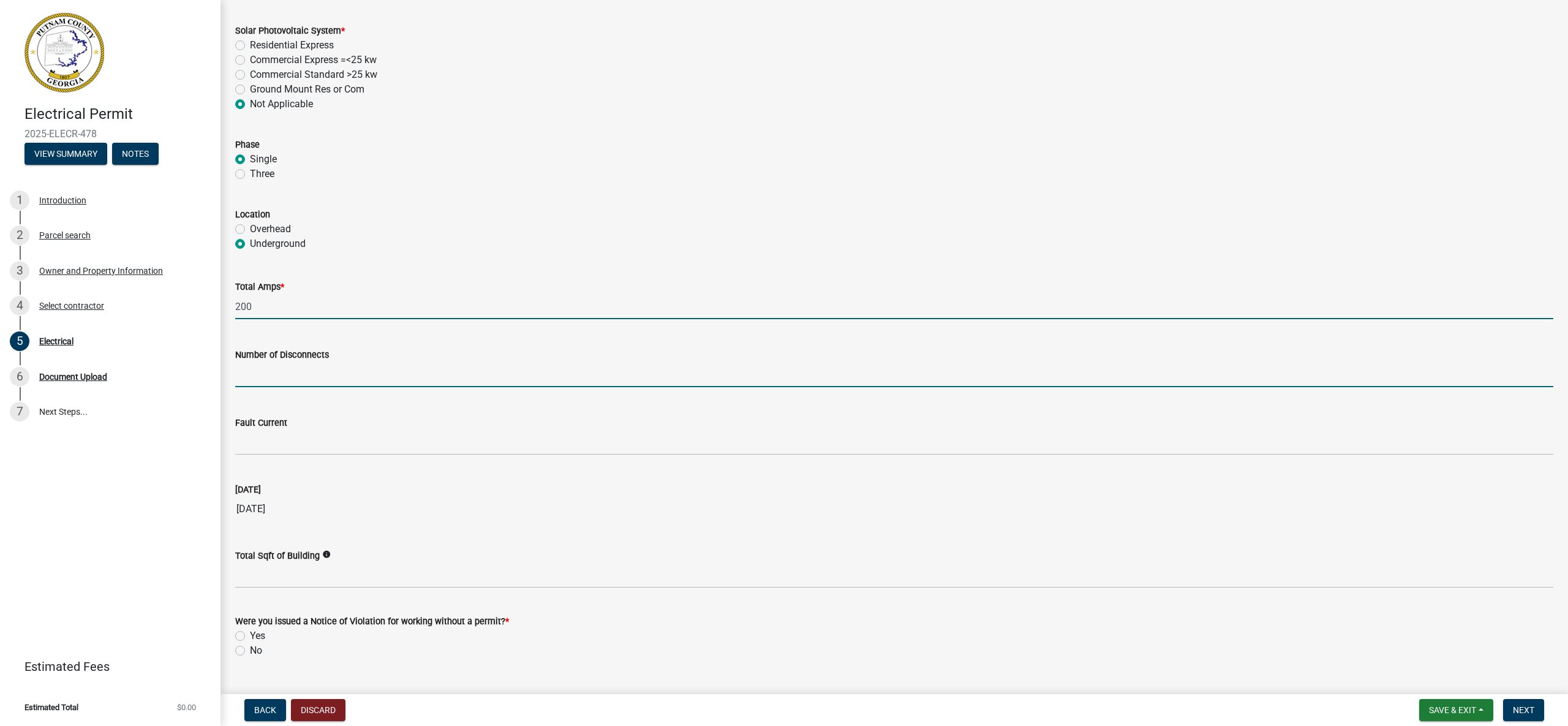
click at [415, 377] on input "text" at bounding box center [894, 374] width 1318 height 25
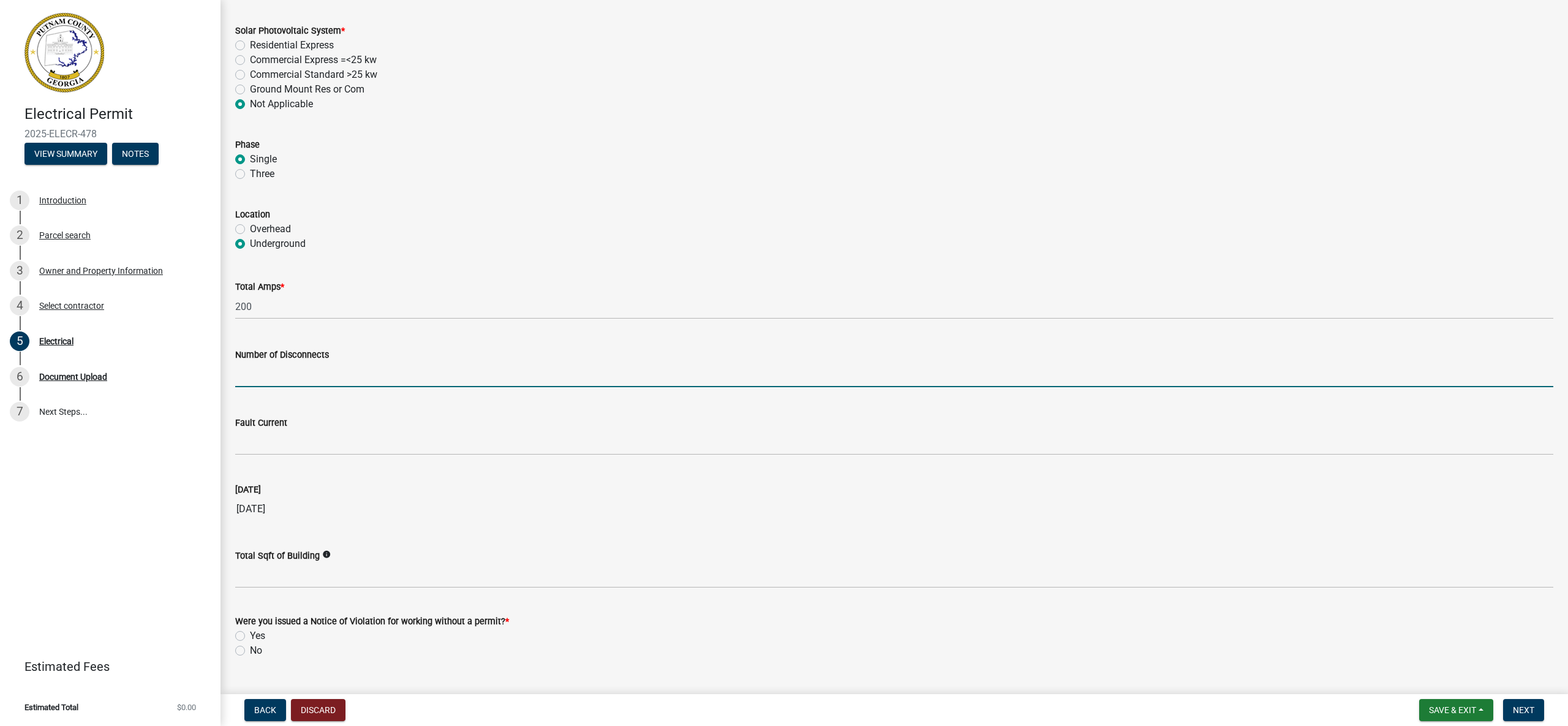
type input "1"
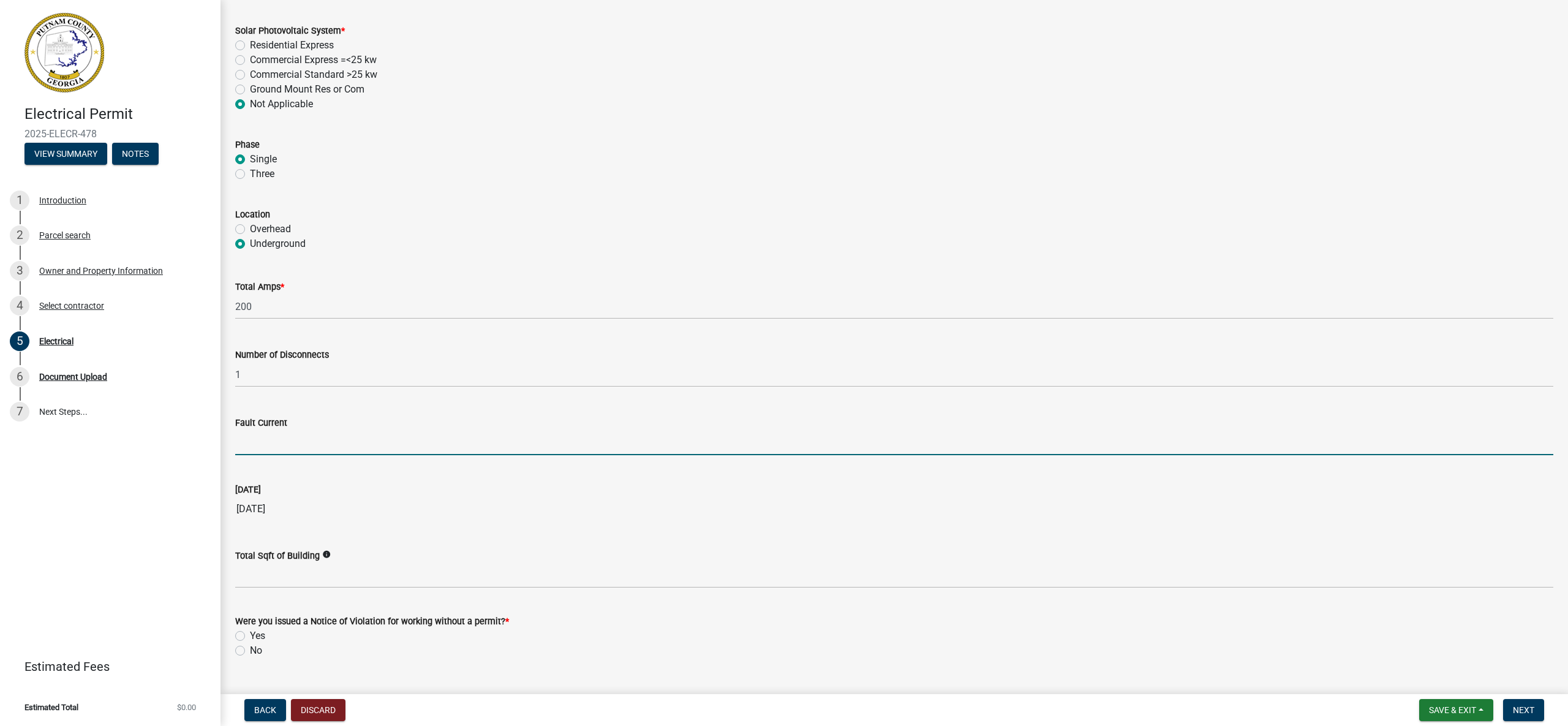
click at [322, 450] on input "Fault Current" at bounding box center [894, 442] width 1318 height 25
type input "200"
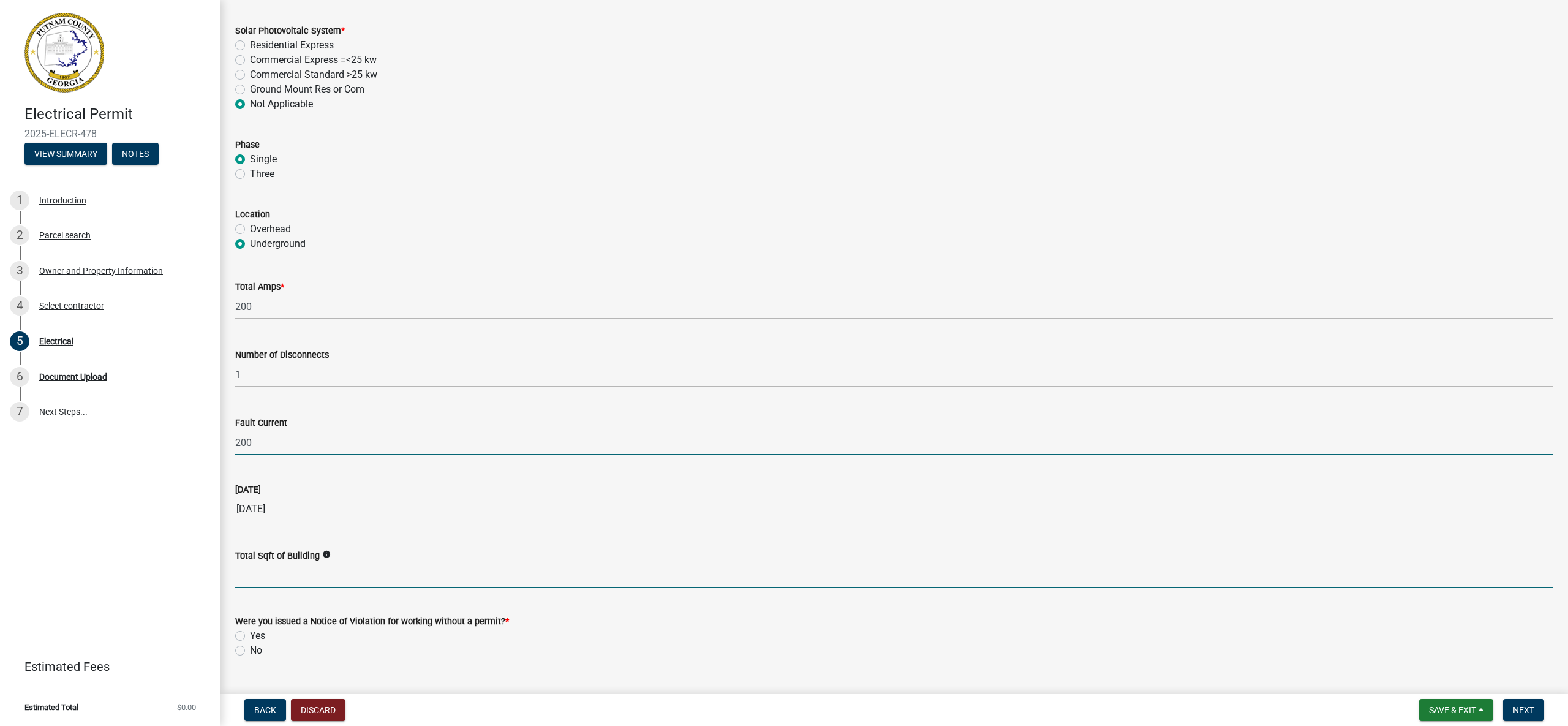
click at [347, 577] on input "text" at bounding box center [894, 575] width 1318 height 25
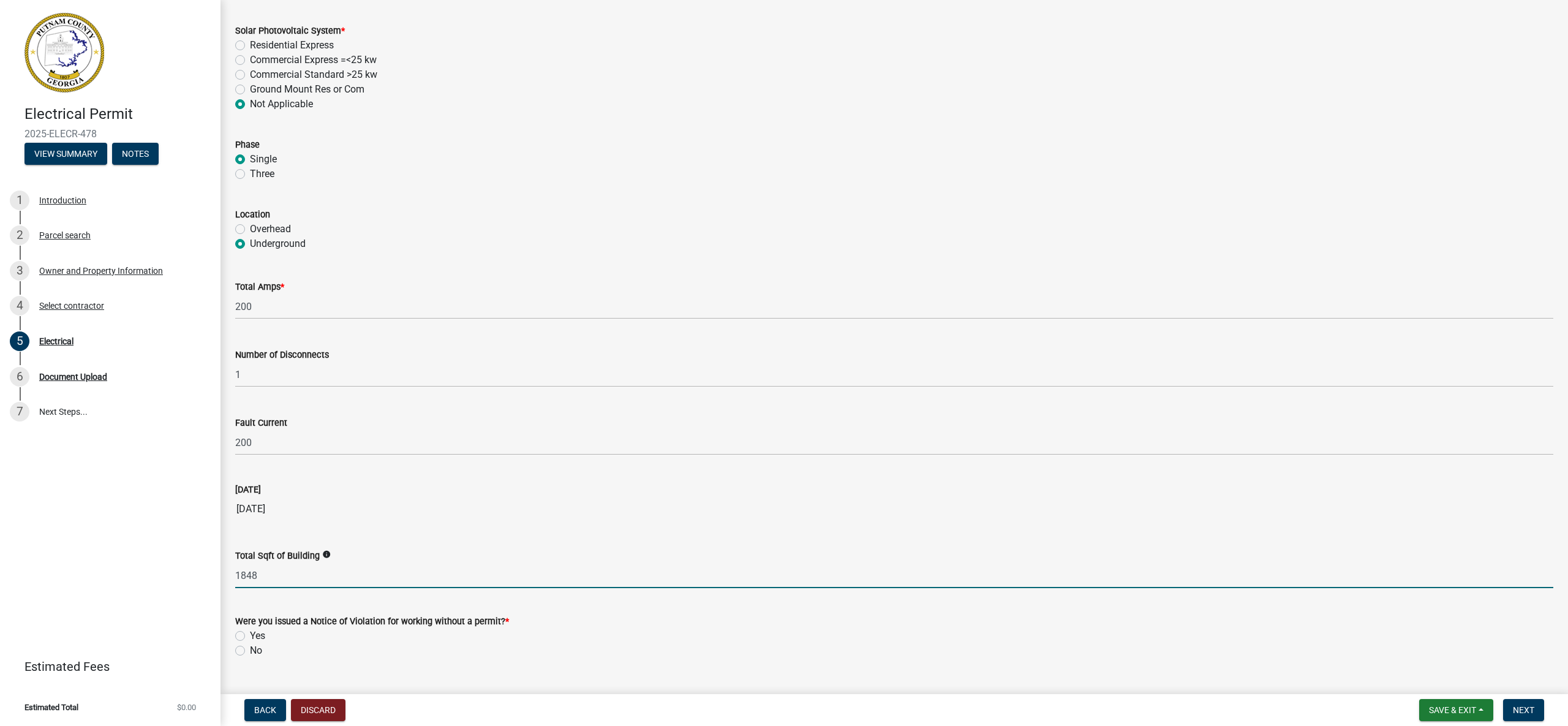
type input "1848"
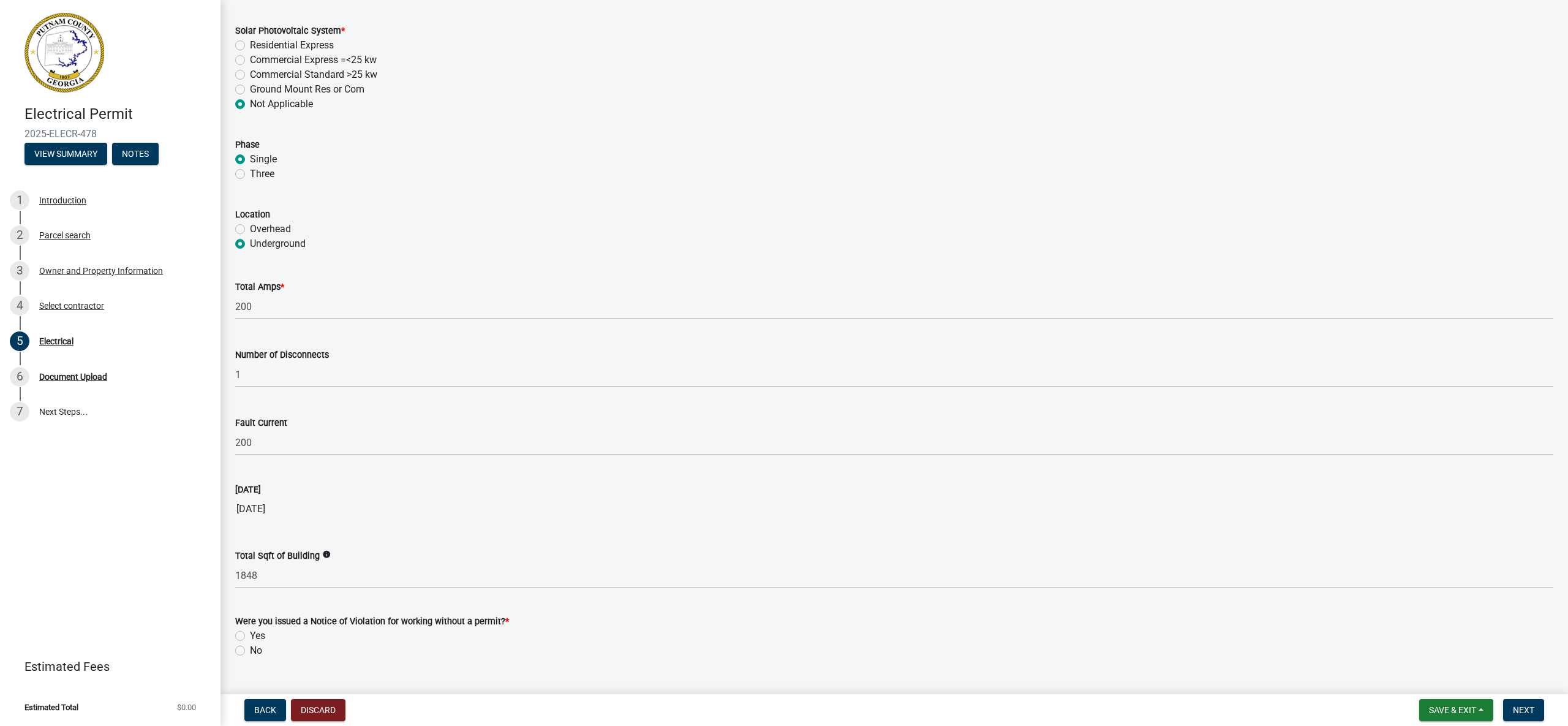
click at [250, 650] on label "No" at bounding box center [256, 651] width 12 height 15
click at [250, 650] on input "No" at bounding box center [254, 647] width 8 height 8
radio input "true"
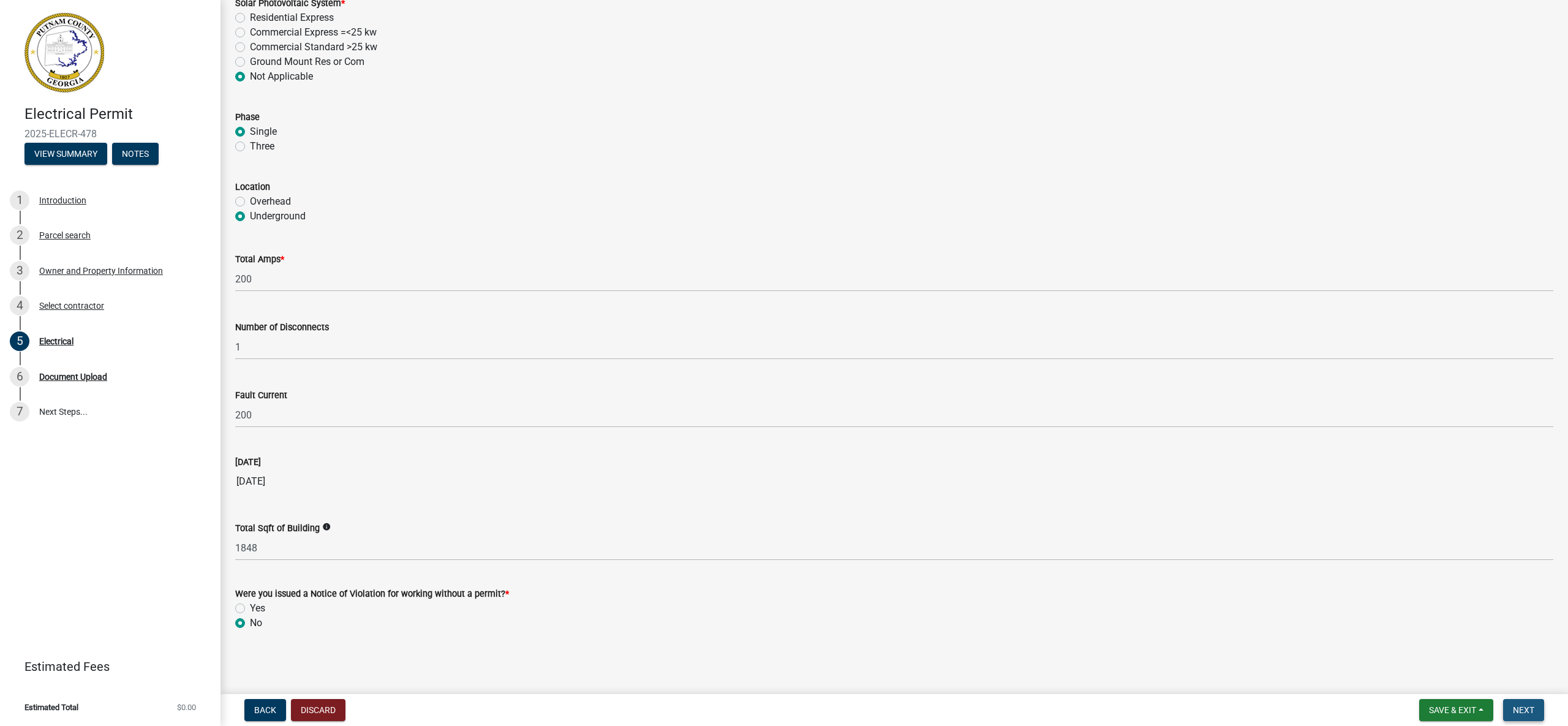
click at [1516, 706] on span "Next" at bounding box center [1523, 710] width 21 height 10
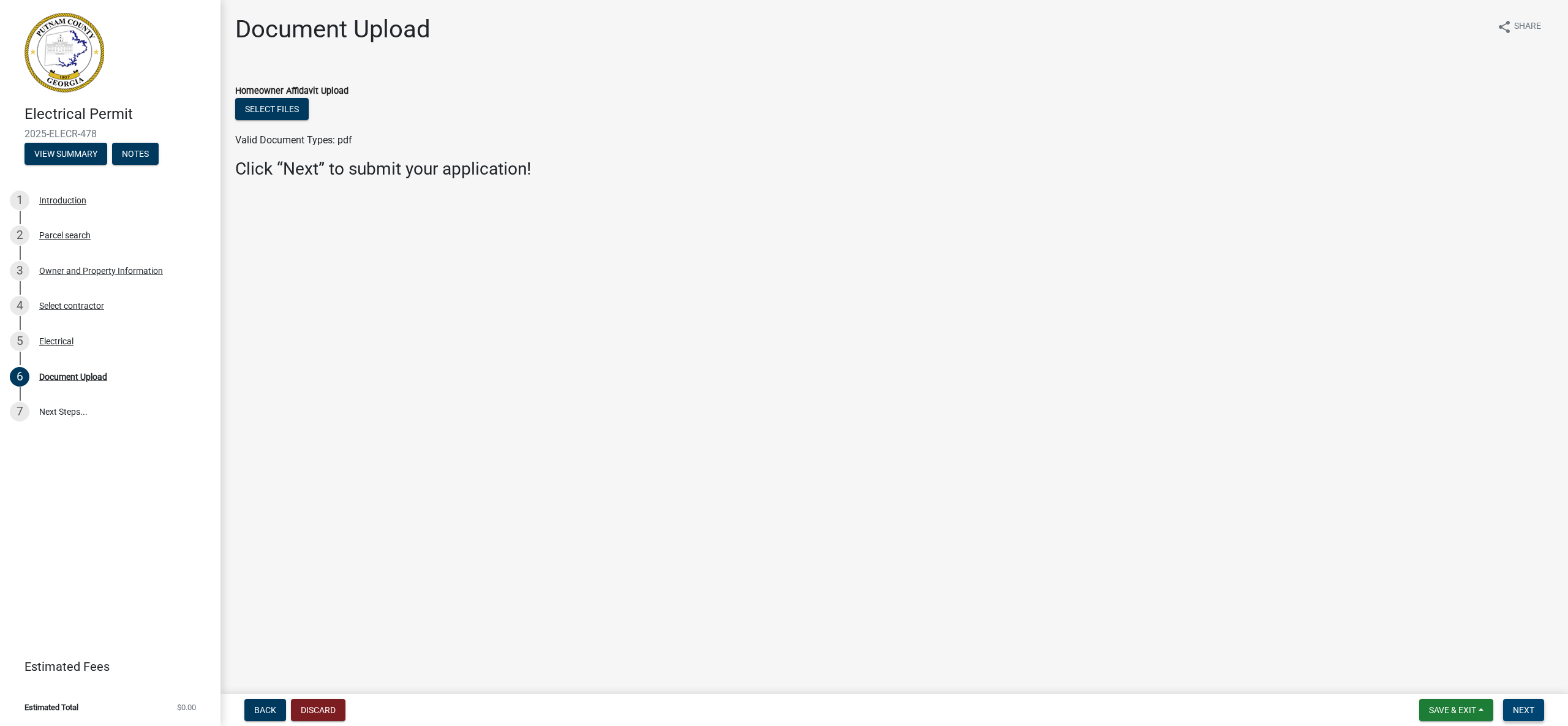
click at [1525, 707] on span "Next" at bounding box center [1523, 710] width 21 height 10
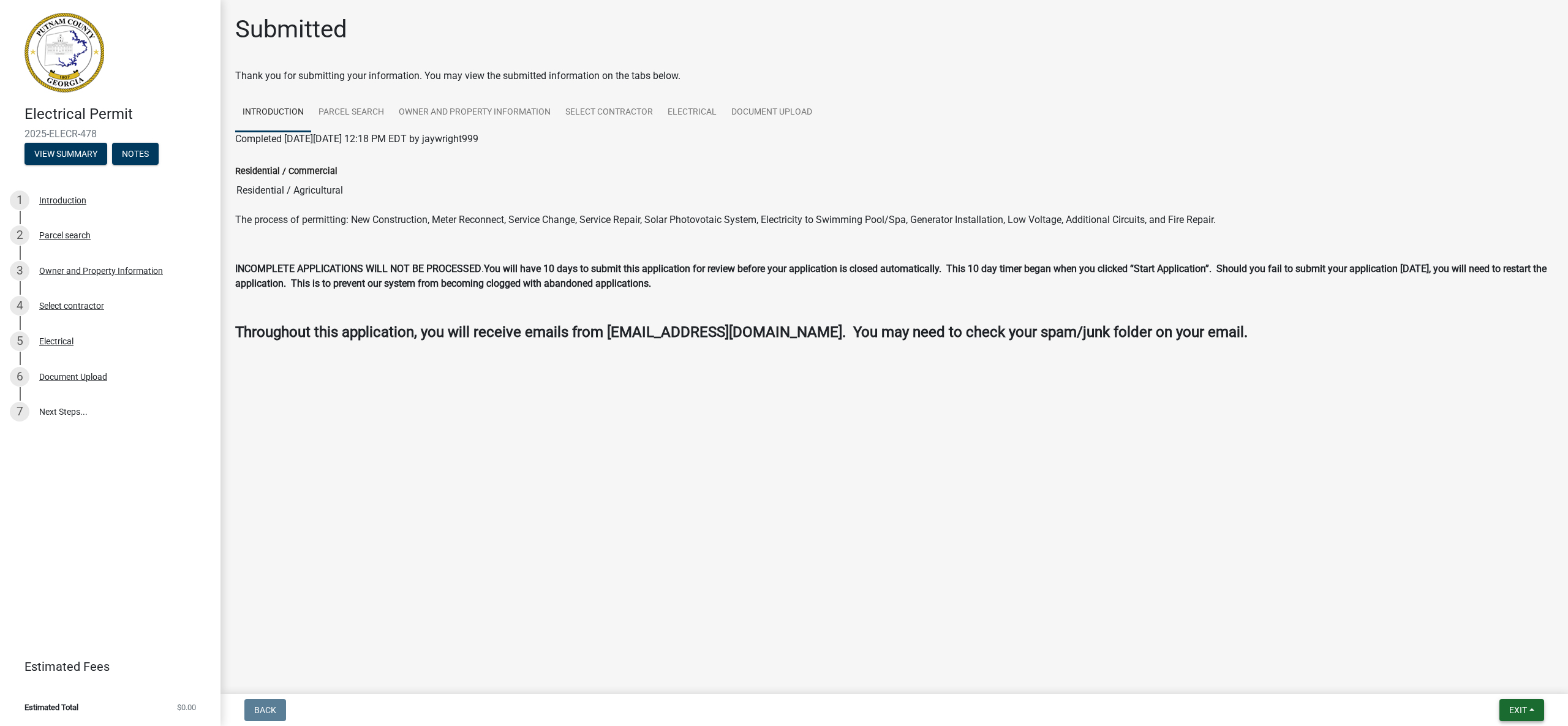
click at [1519, 713] on span "Exit" at bounding box center [1518, 710] width 18 height 10
click at [1510, 680] on button "Save & Exit" at bounding box center [1496, 678] width 98 height 29
